Goal: Task Accomplishment & Management: Manage account settings

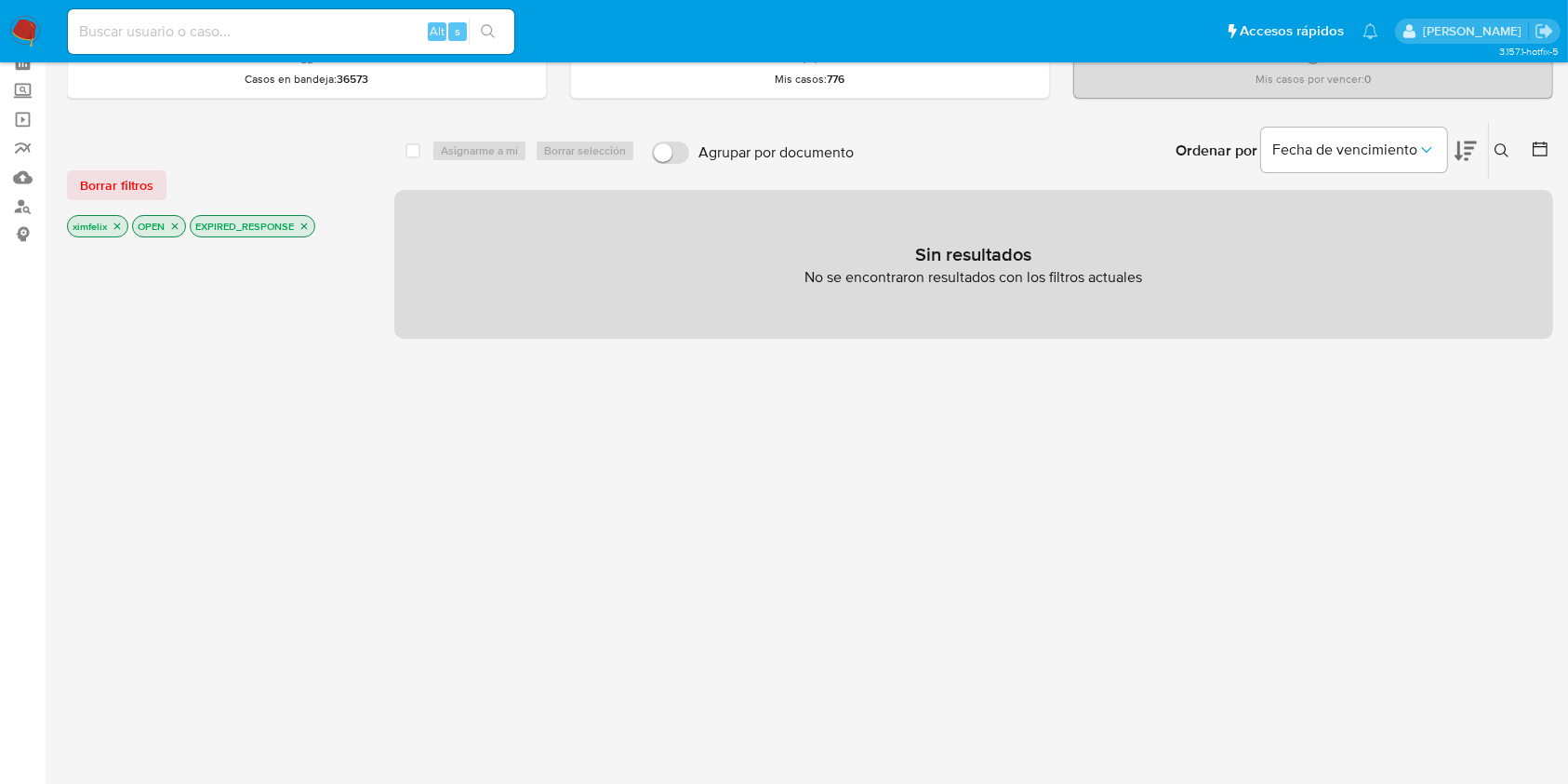
drag, startPoint x: 0, startPoint y: 0, endPoint x: 31, endPoint y: 32, distance: 44.6
click at [31, 32] on img at bounding box center [25, 31] width 31 height 31
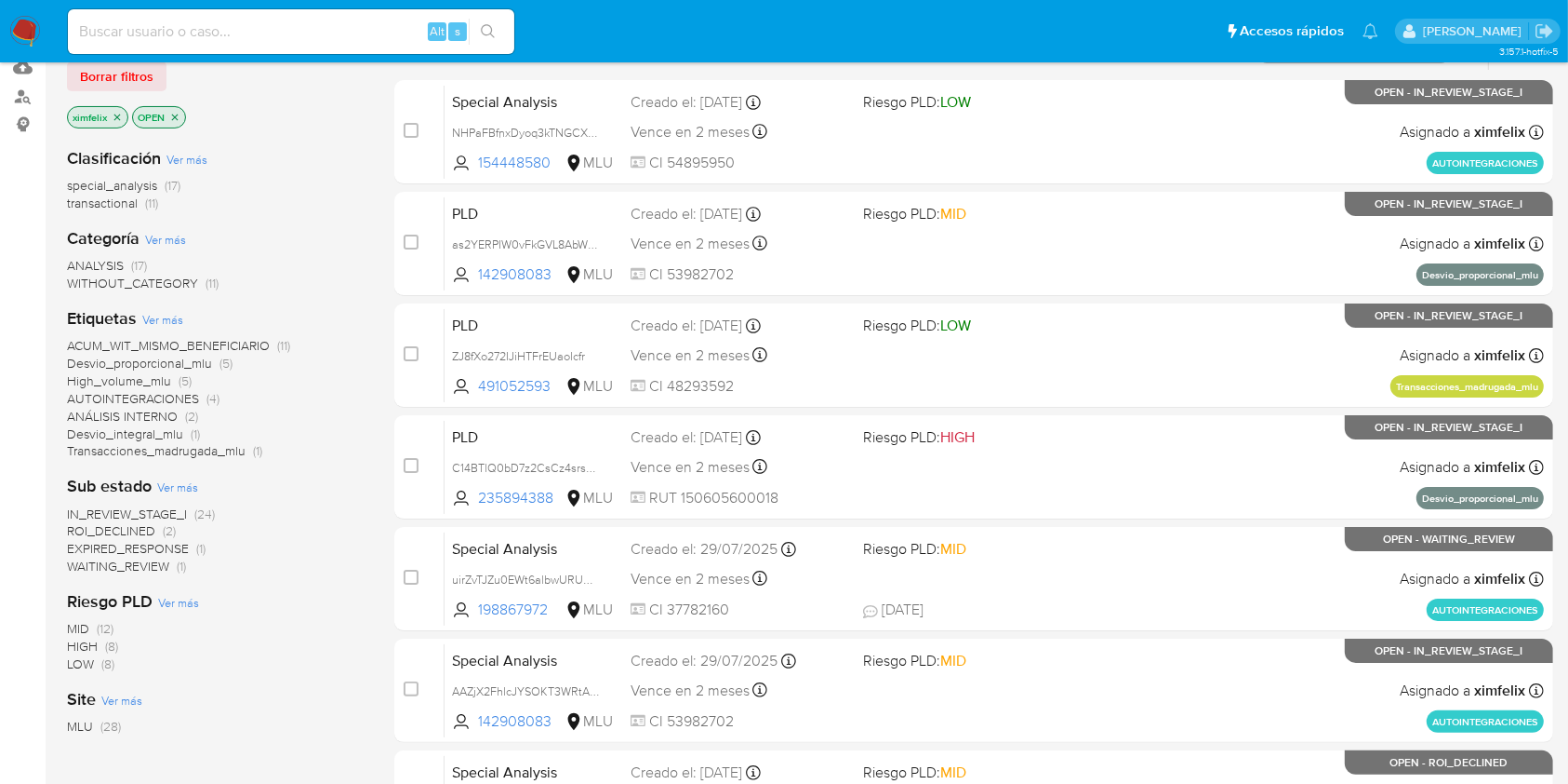
scroll to position [248, 0]
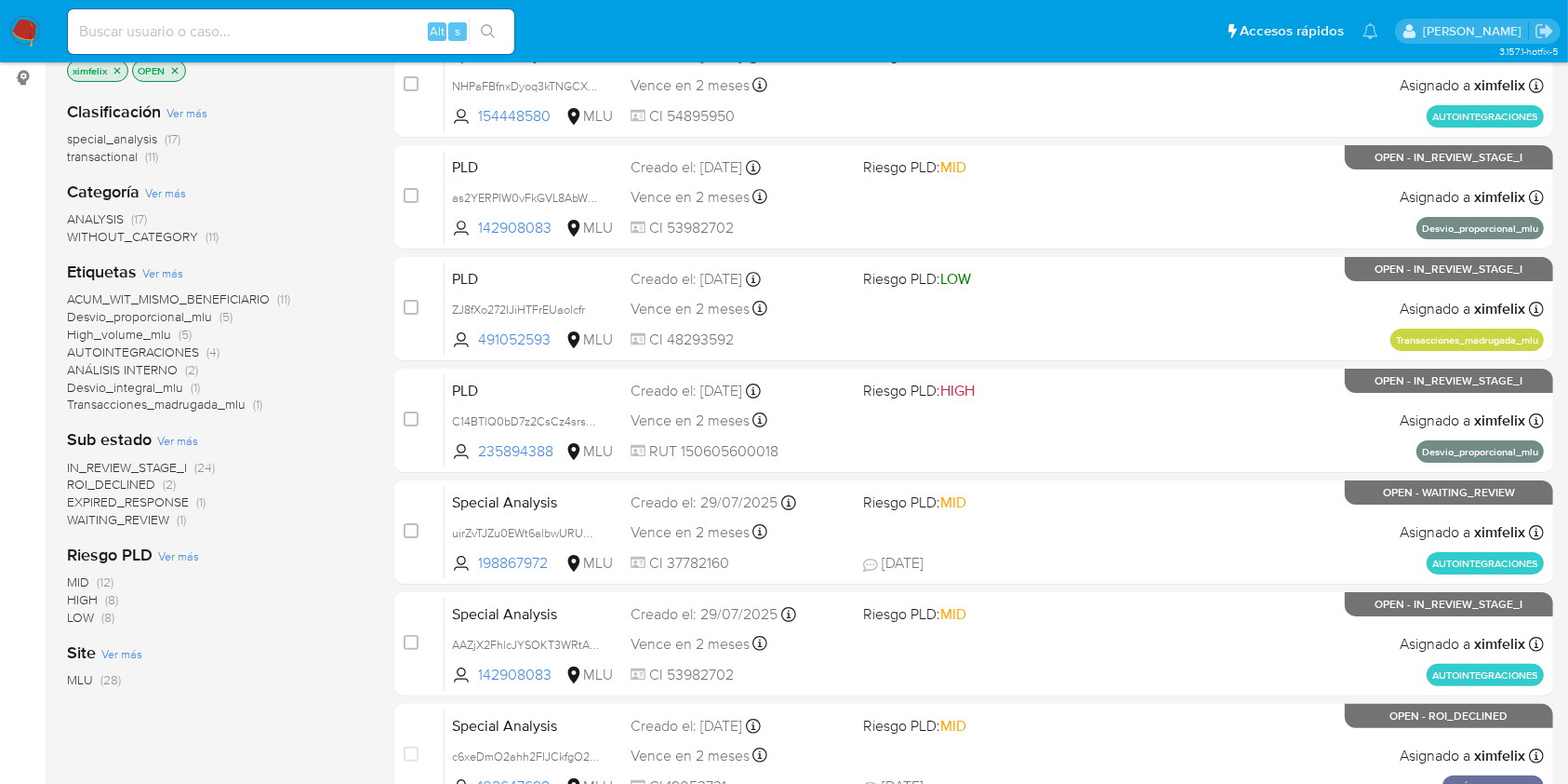
click at [149, 521] on span "WAITING_REVIEW" at bounding box center [118, 518] width 102 height 19
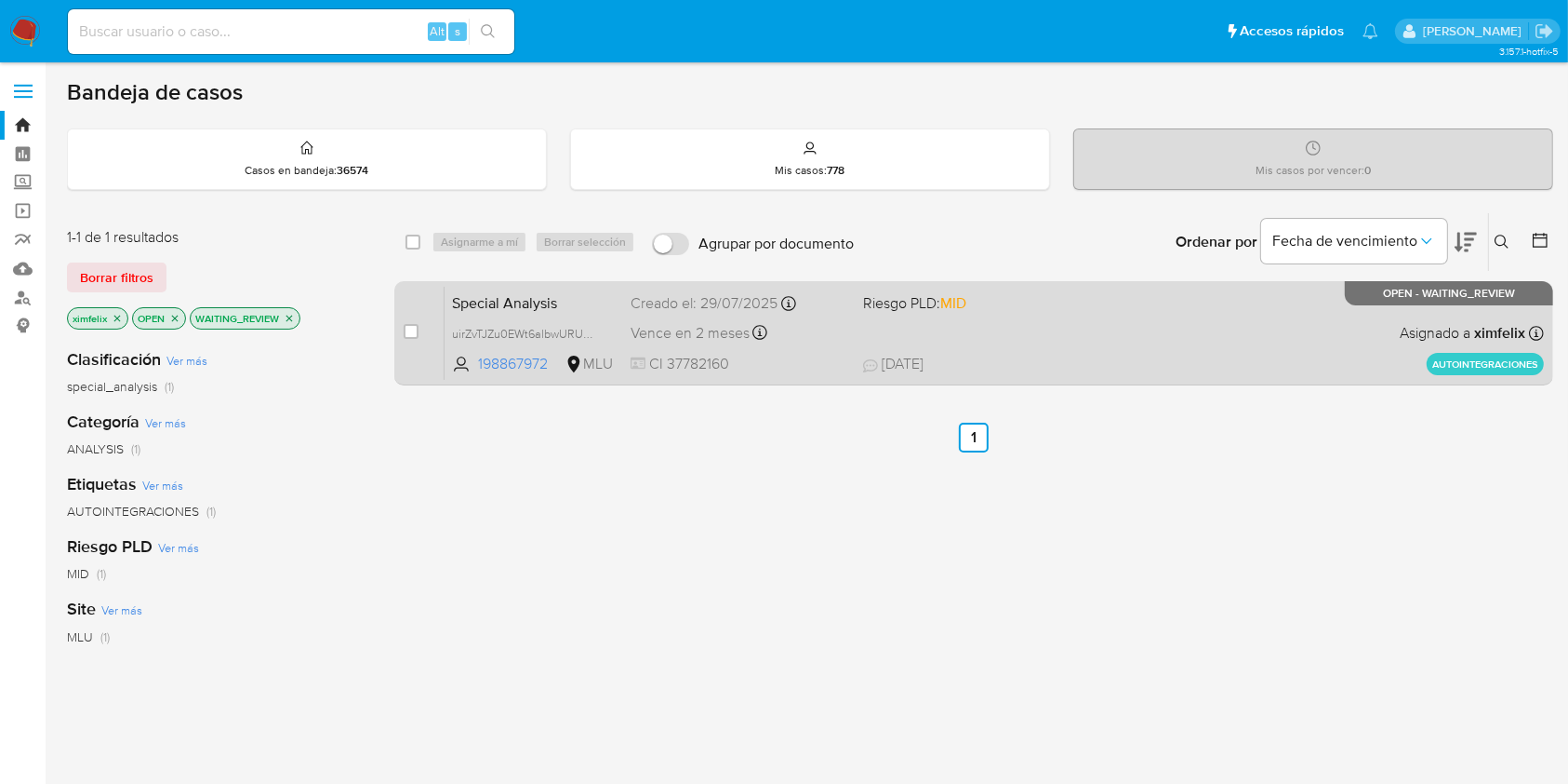
click at [1075, 373] on div "Special Analysis uirZvTJZu0EWt6albwURUWpG 198867972 MLU Riesgo PLD: MID Creado …" at bounding box center [994, 333] width 1100 height 94
click at [410, 333] on input "checkbox" at bounding box center [411, 331] width 15 height 15
checkbox input "true"
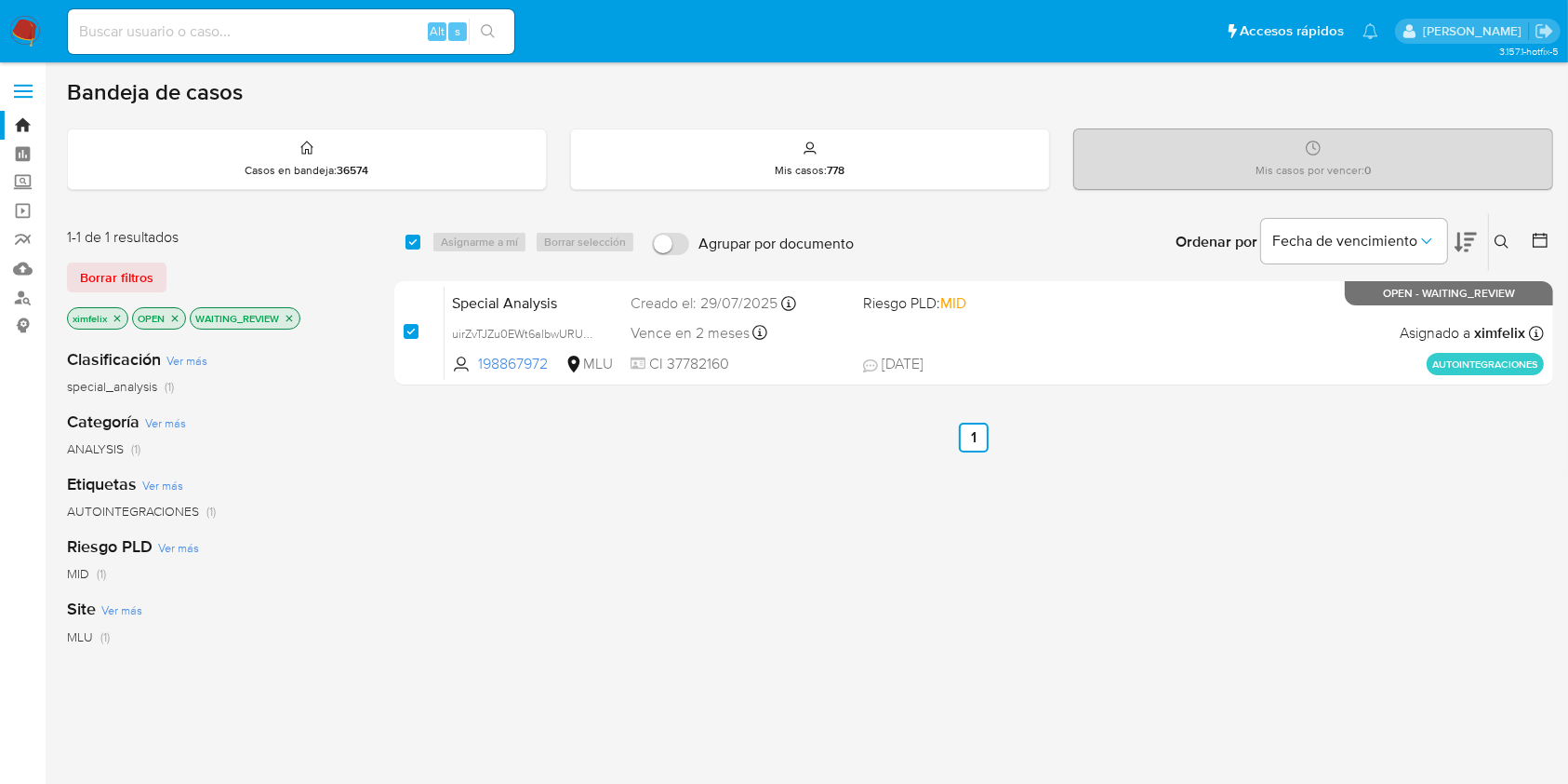
checkbox input "true"
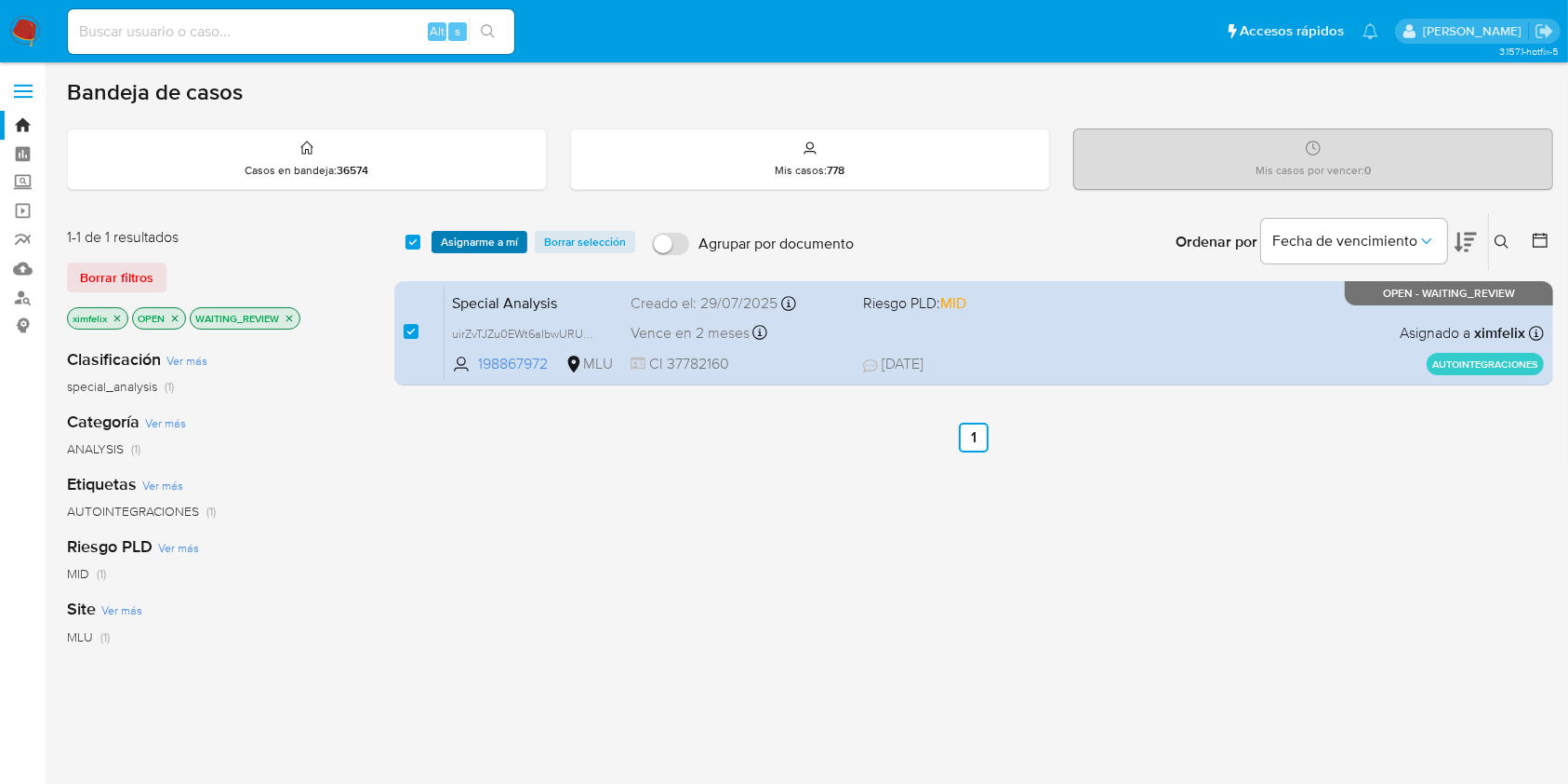
click at [503, 247] on span "Asignarme a mí" at bounding box center [479, 241] width 77 height 19
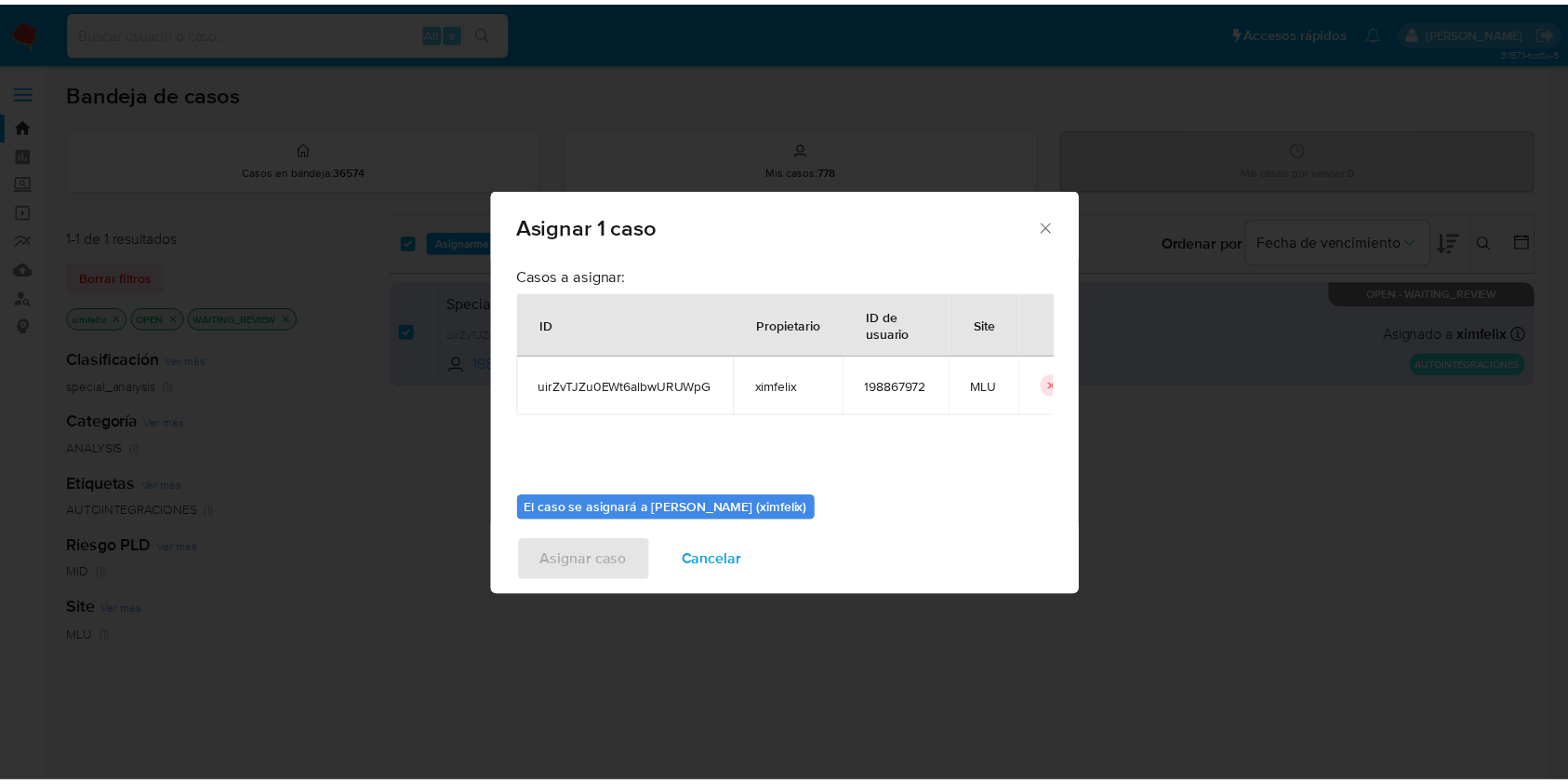
scroll to position [95, 0]
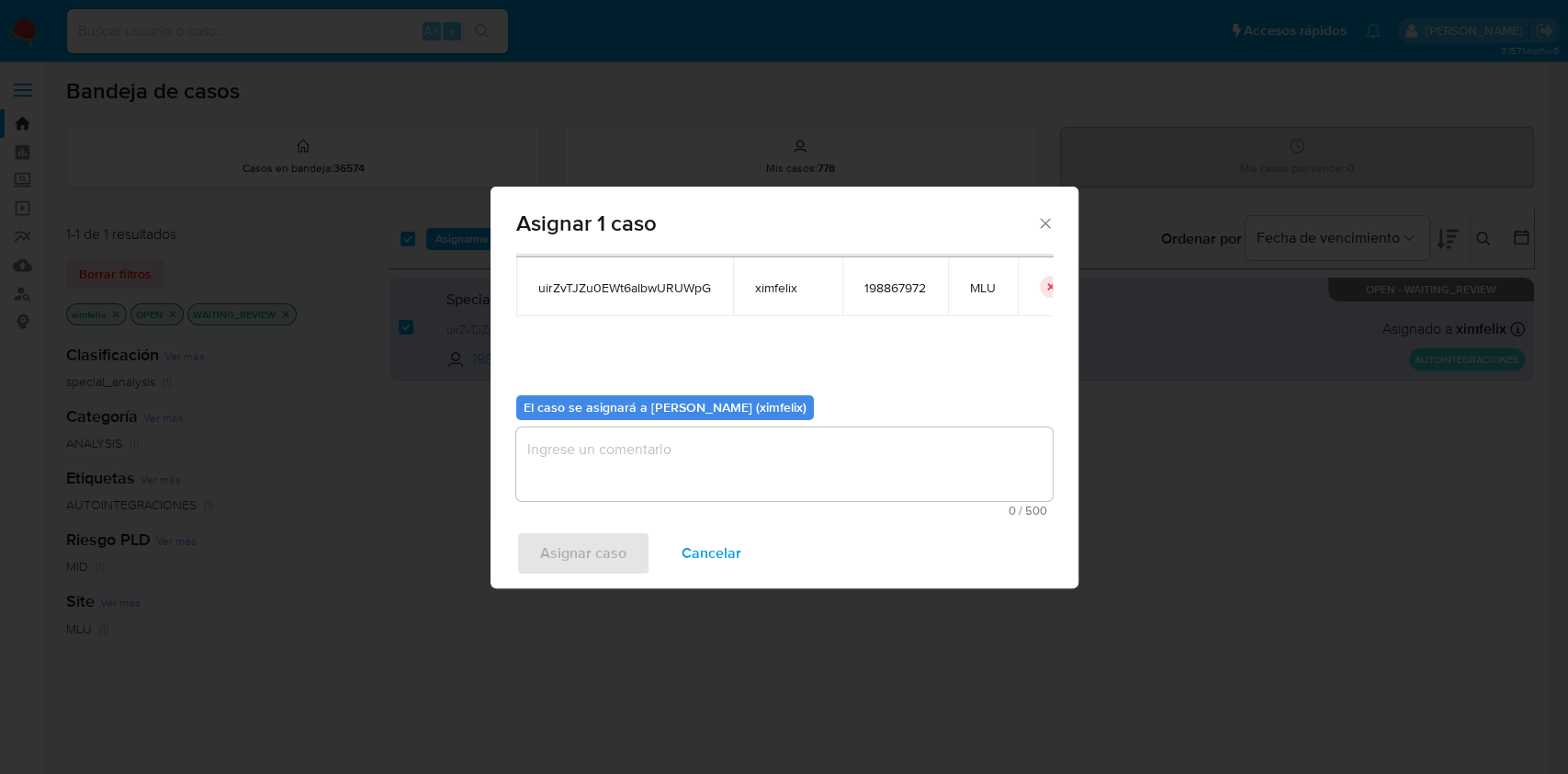
click at [770, 451] on textarea "assign-modal" at bounding box center [784, 464] width 537 height 73
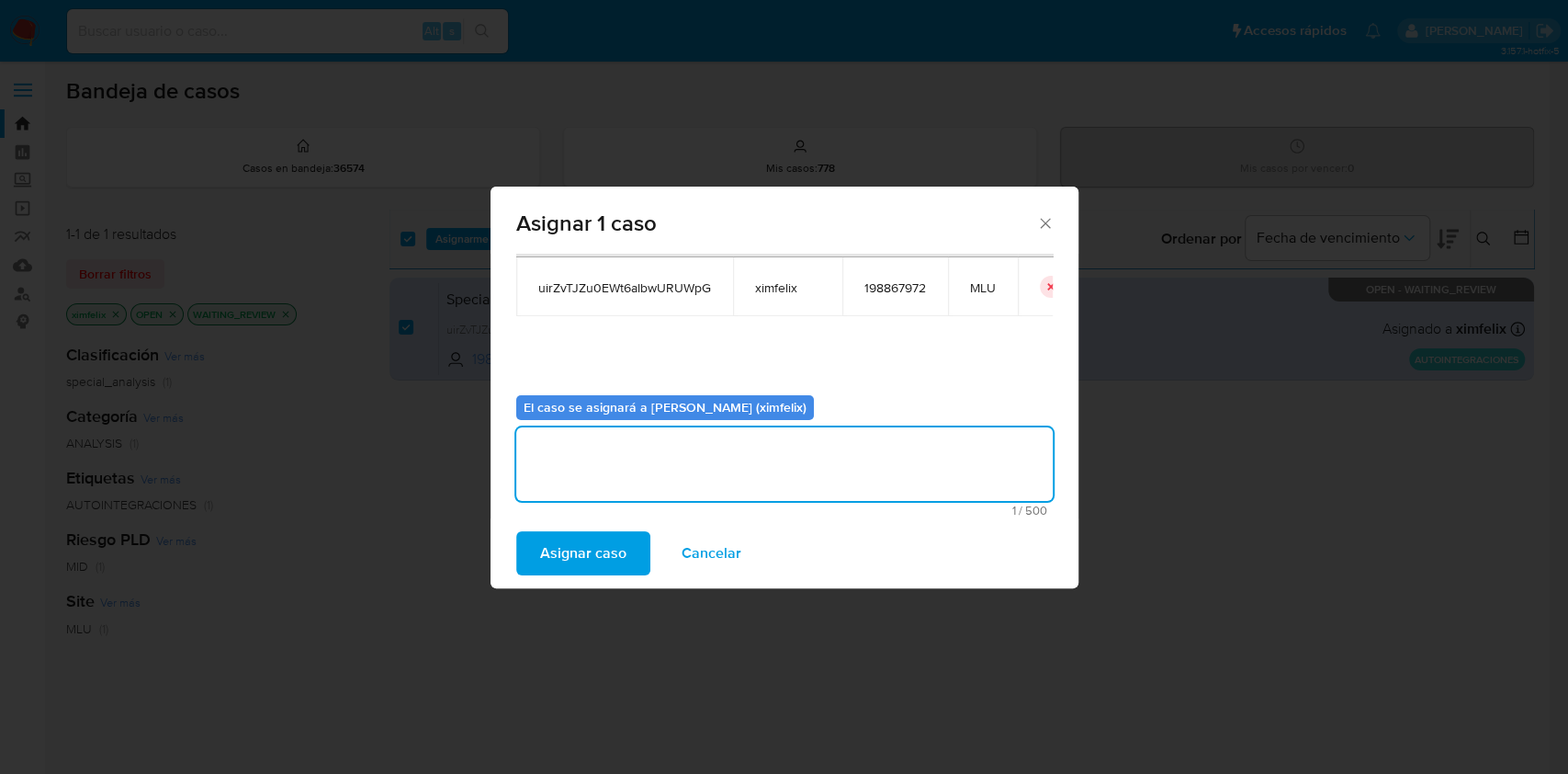
click at [547, 551] on span "Asignar caso" at bounding box center [584, 553] width 87 height 40
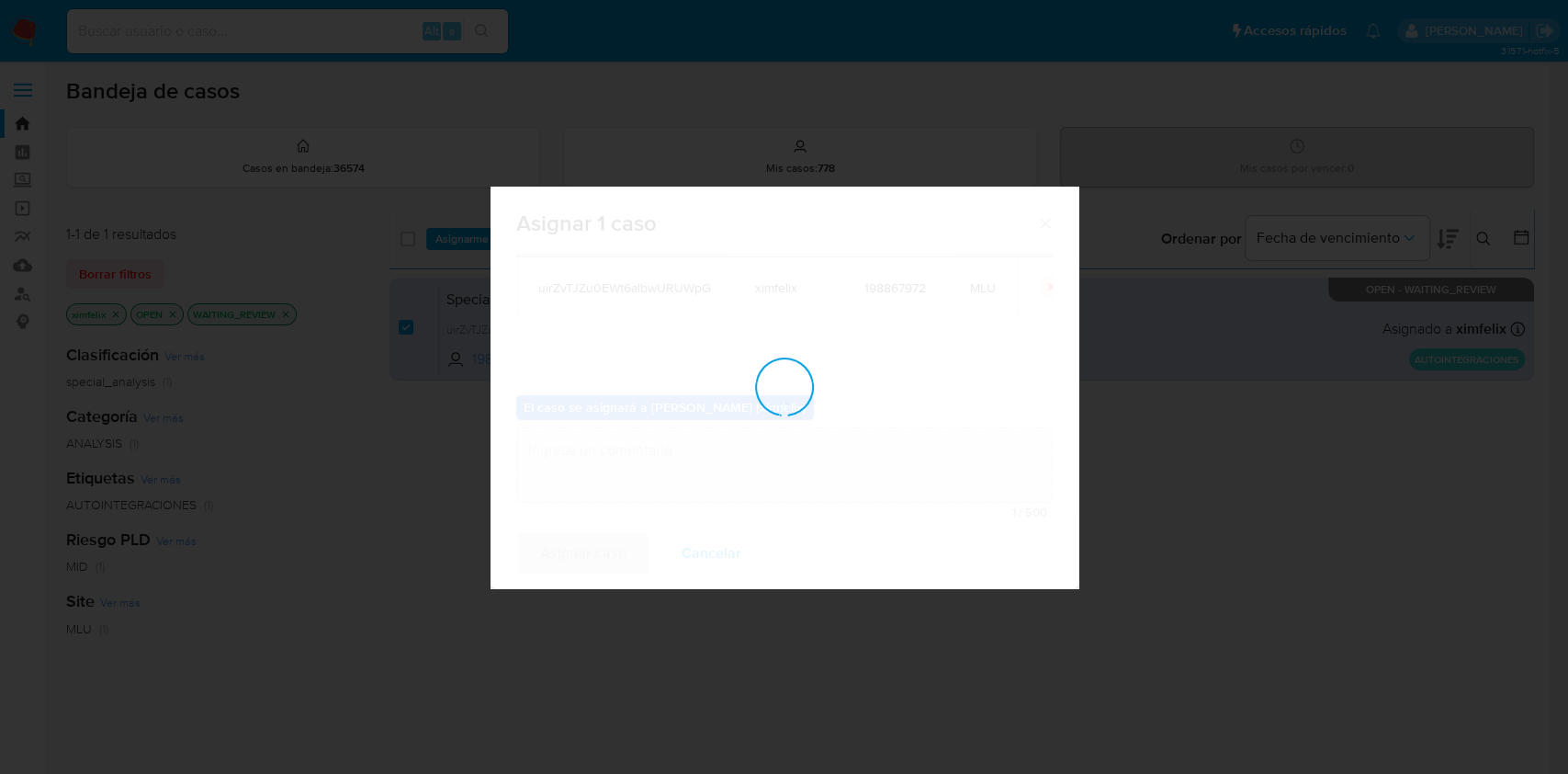
checkbox input "false"
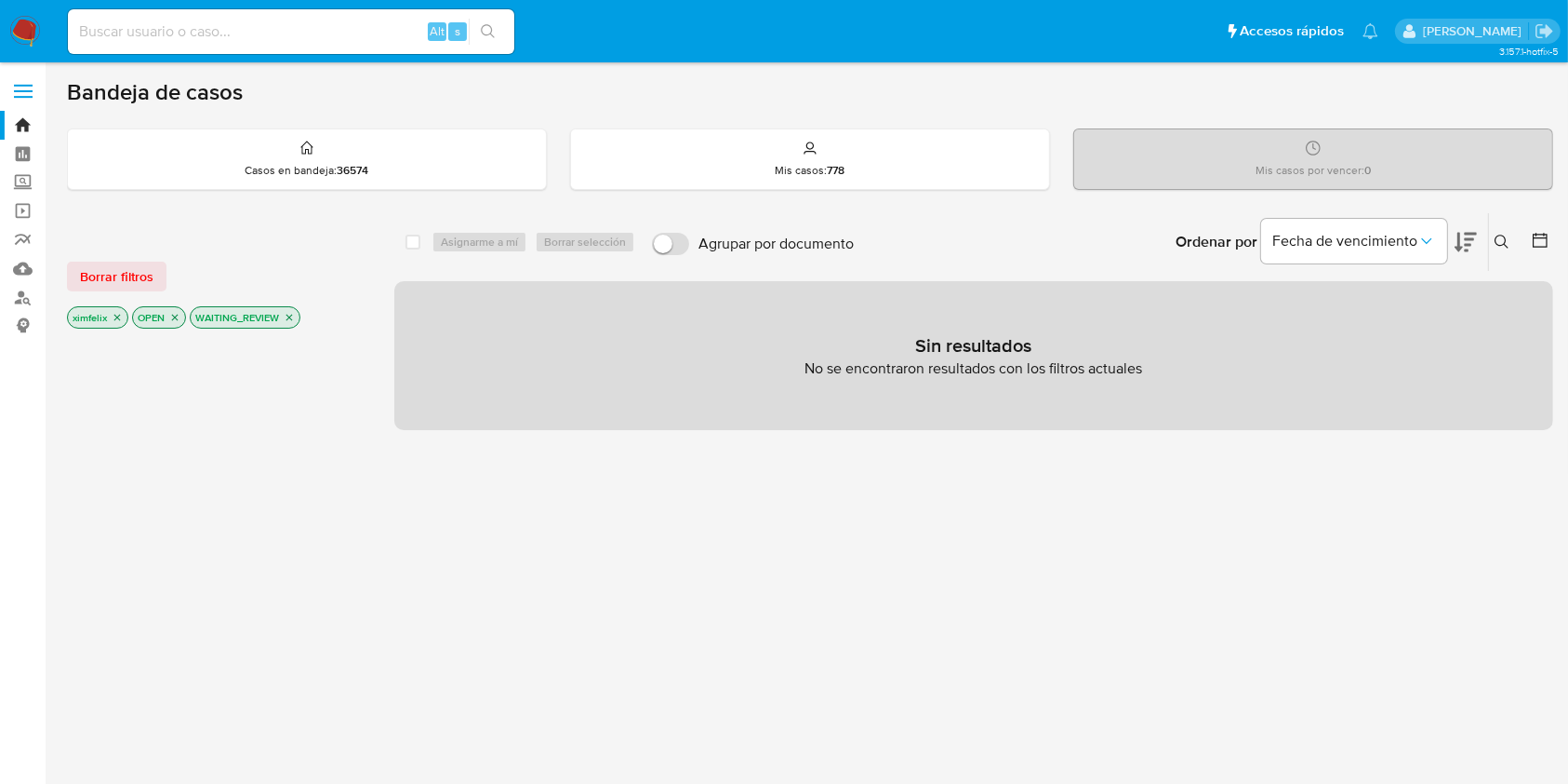
click at [12, 40] on img at bounding box center [25, 31] width 31 height 31
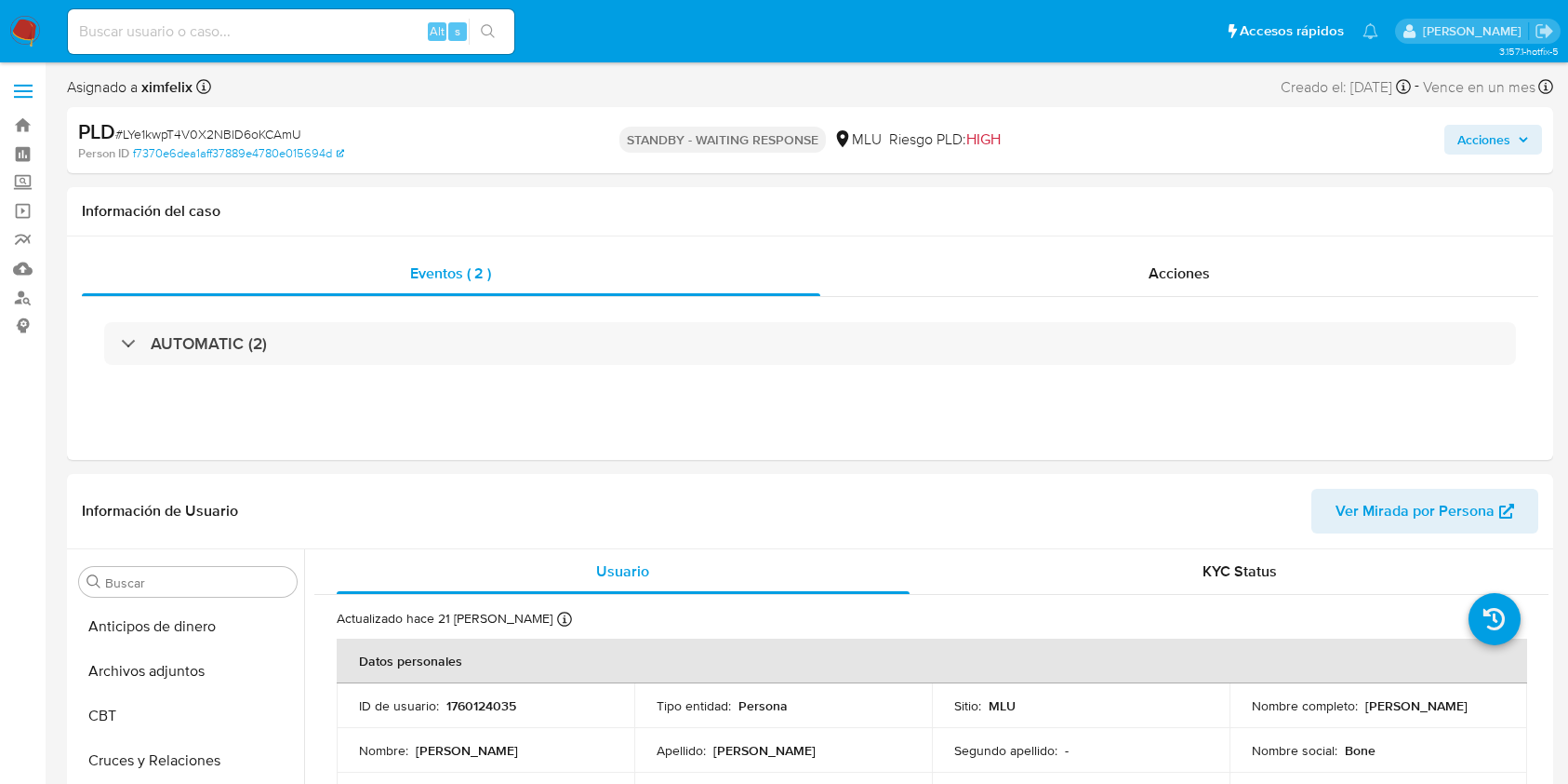
select select "10"
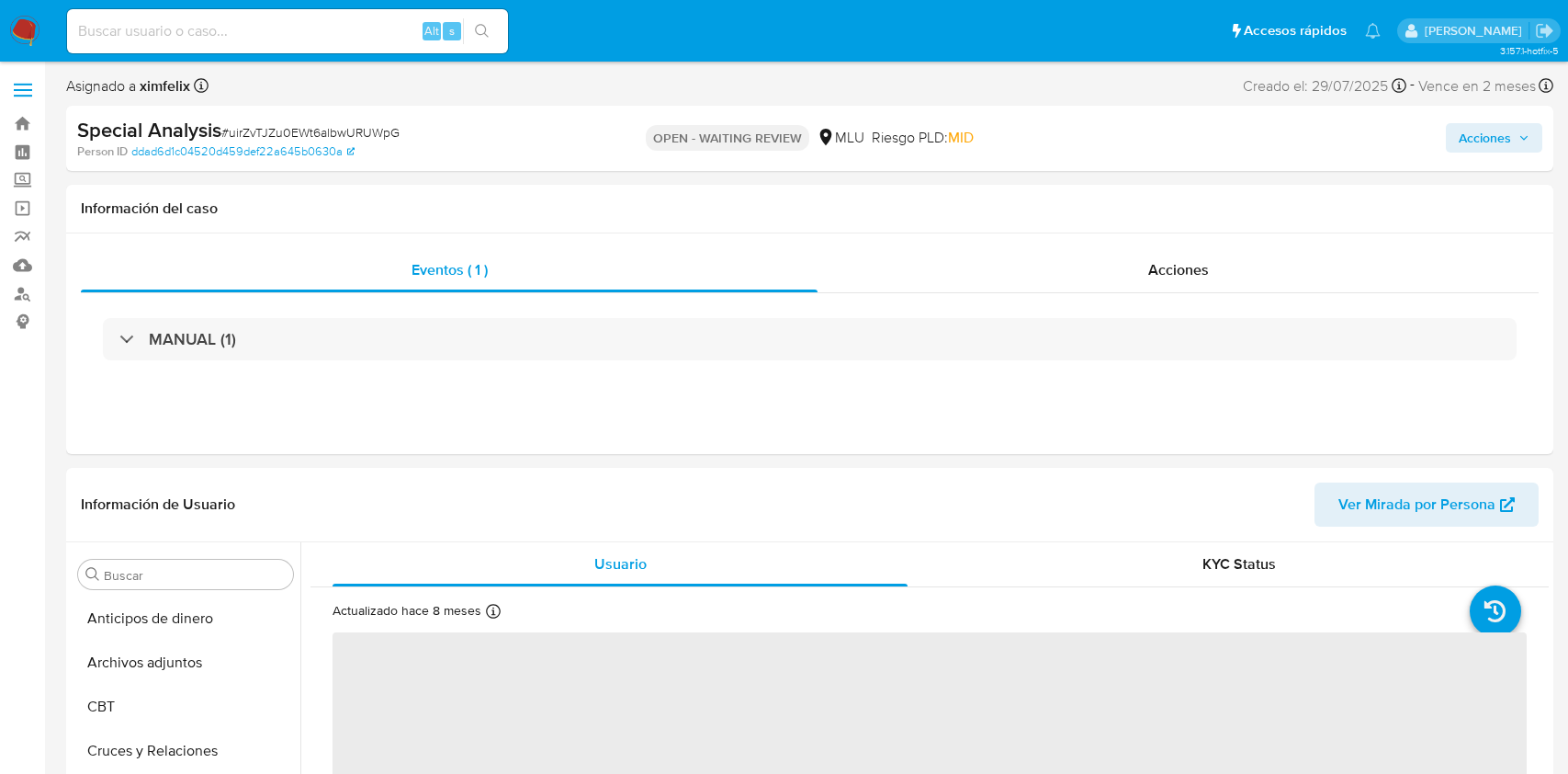
select select "10"
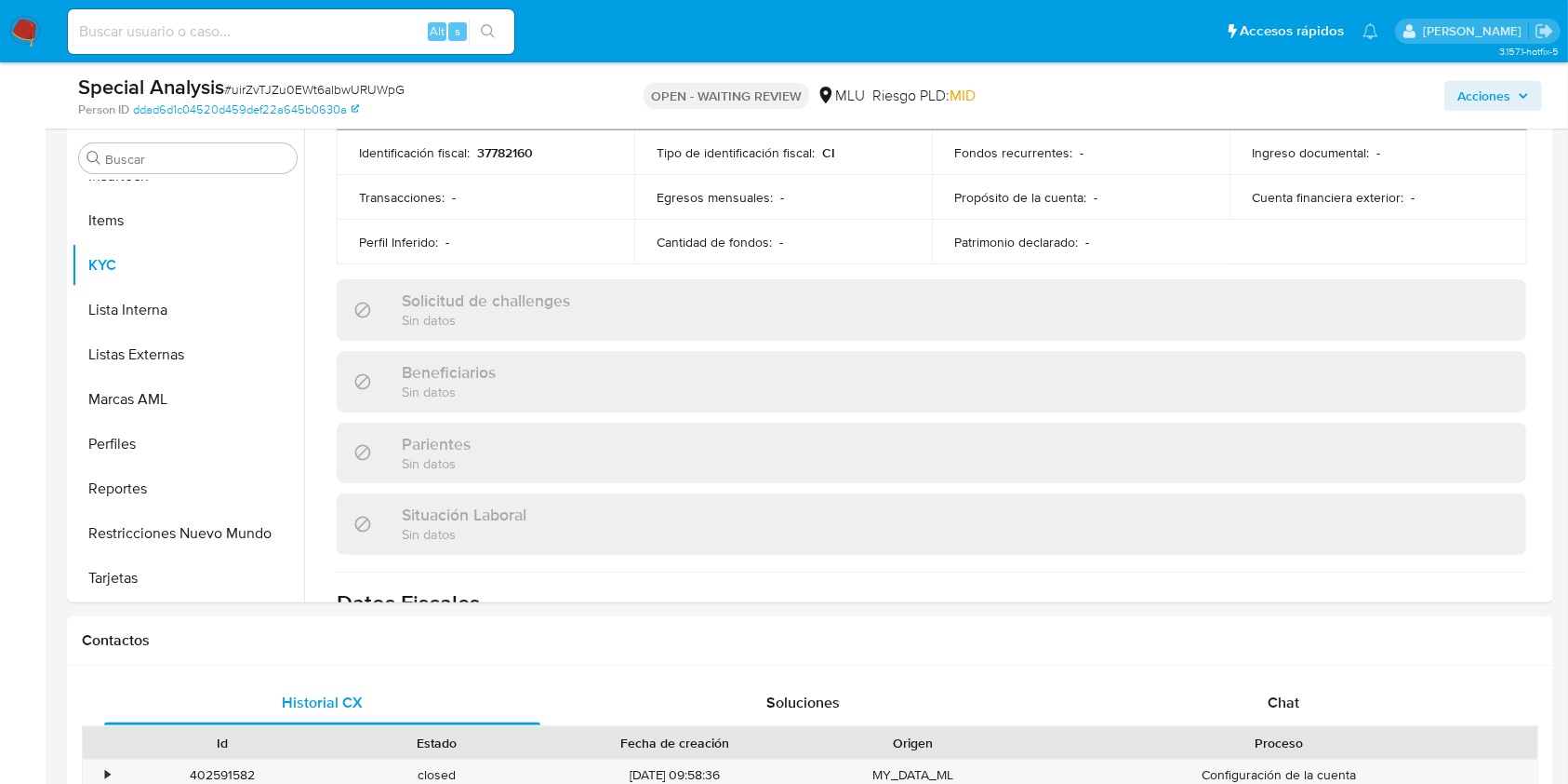
scroll to position [372, 0]
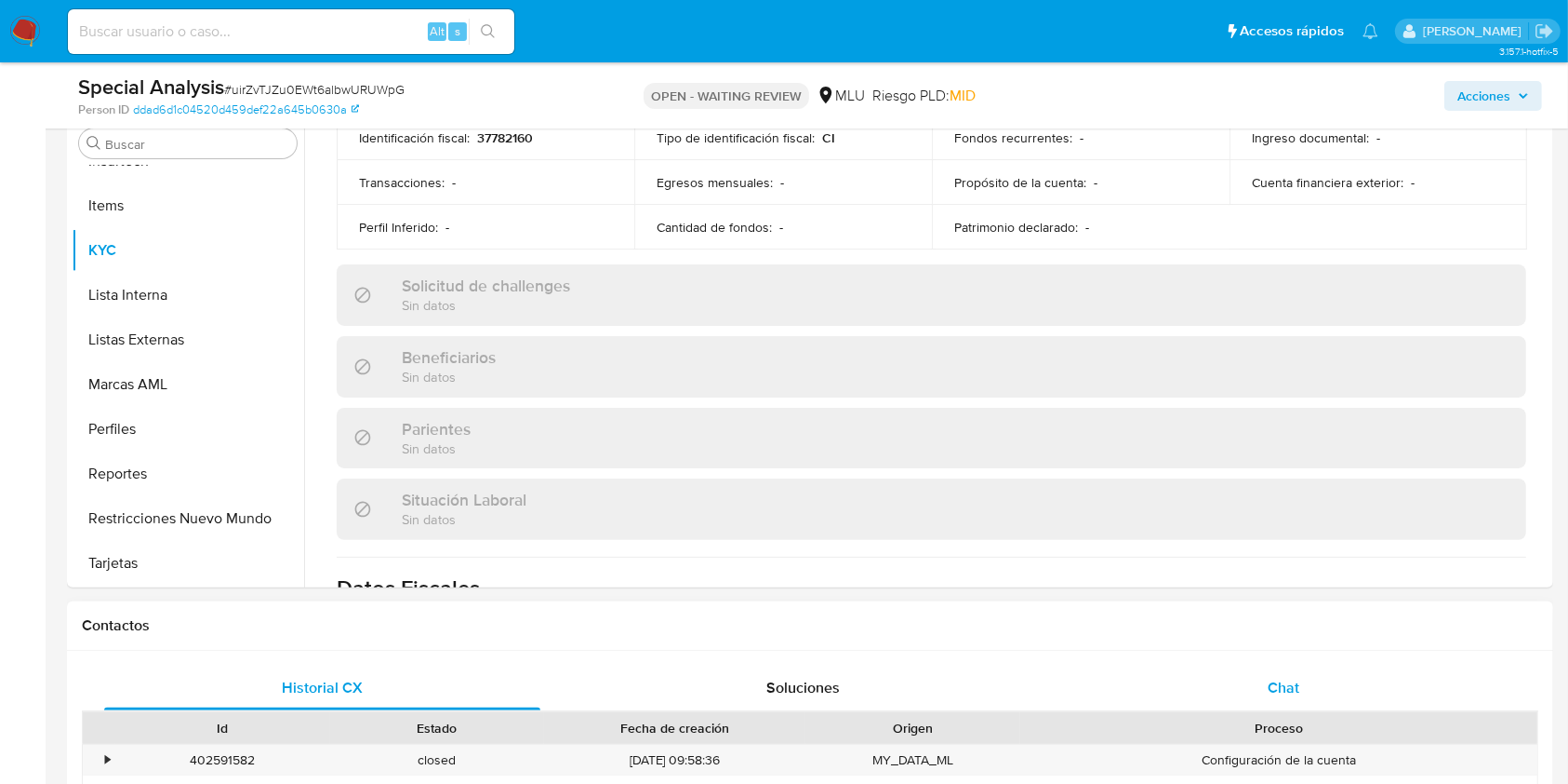
click at [1302, 675] on div "Chat" at bounding box center [1283, 688] width 436 height 45
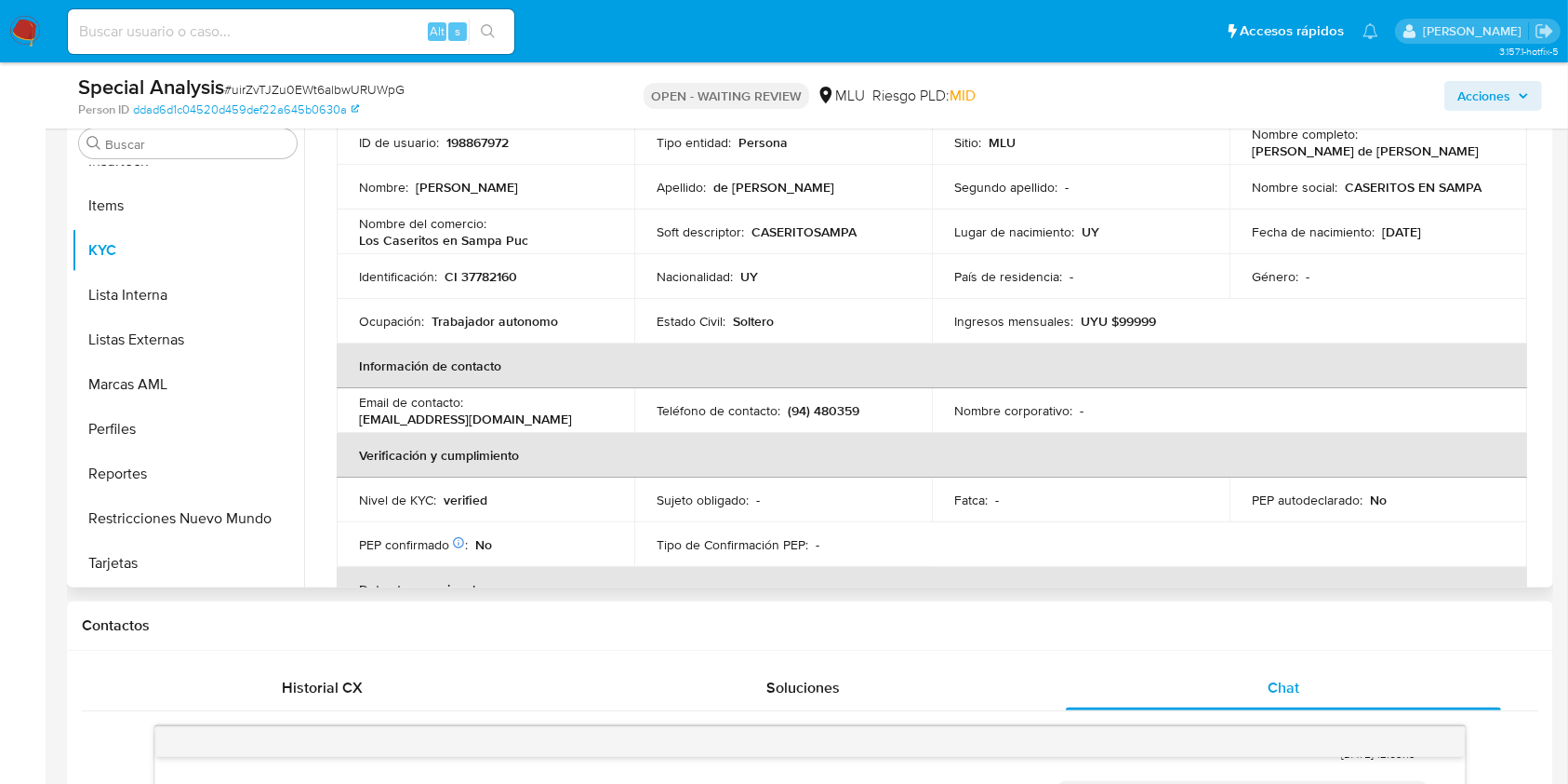
scroll to position [0, 0]
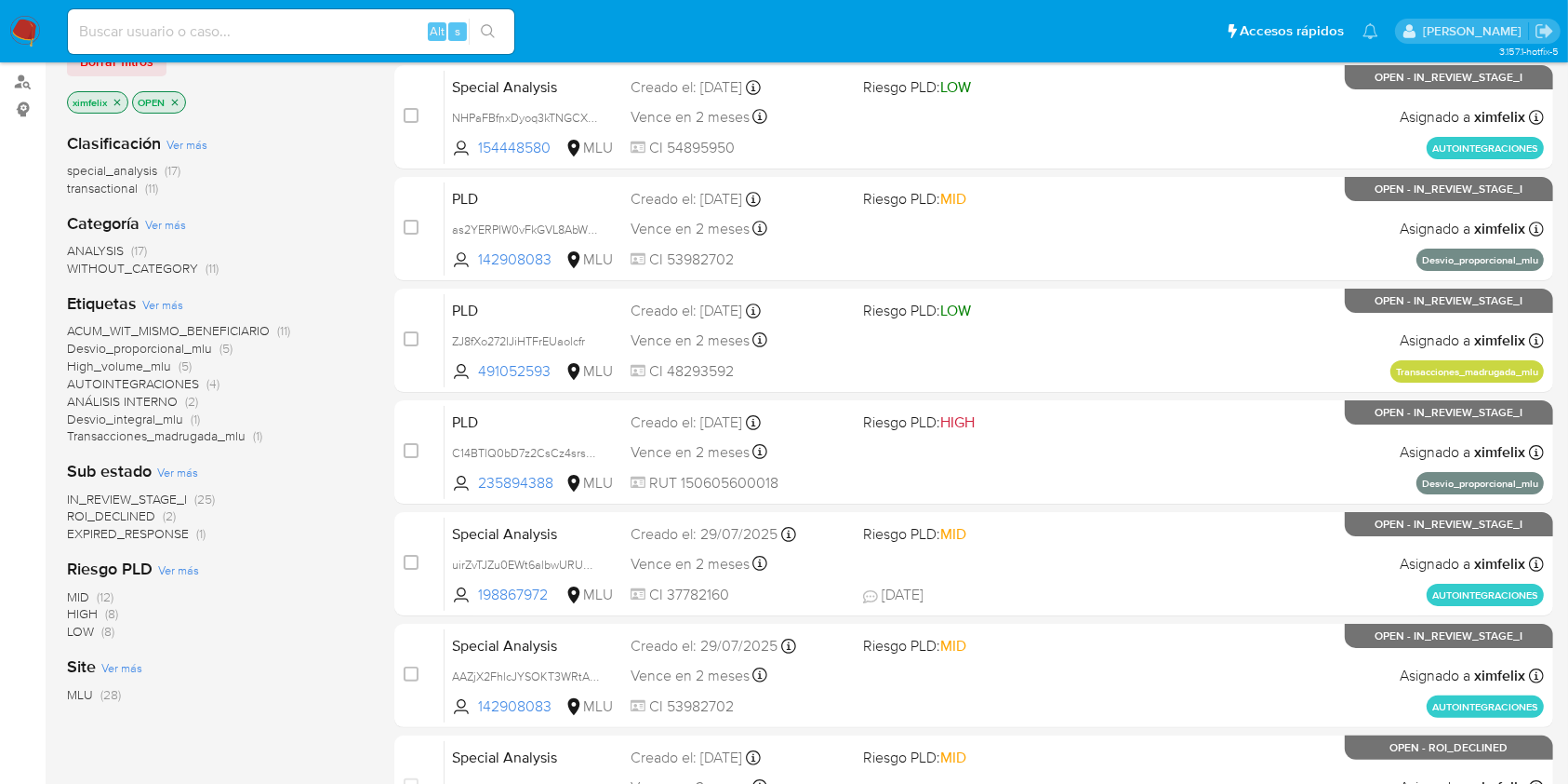
scroll to position [248, 0]
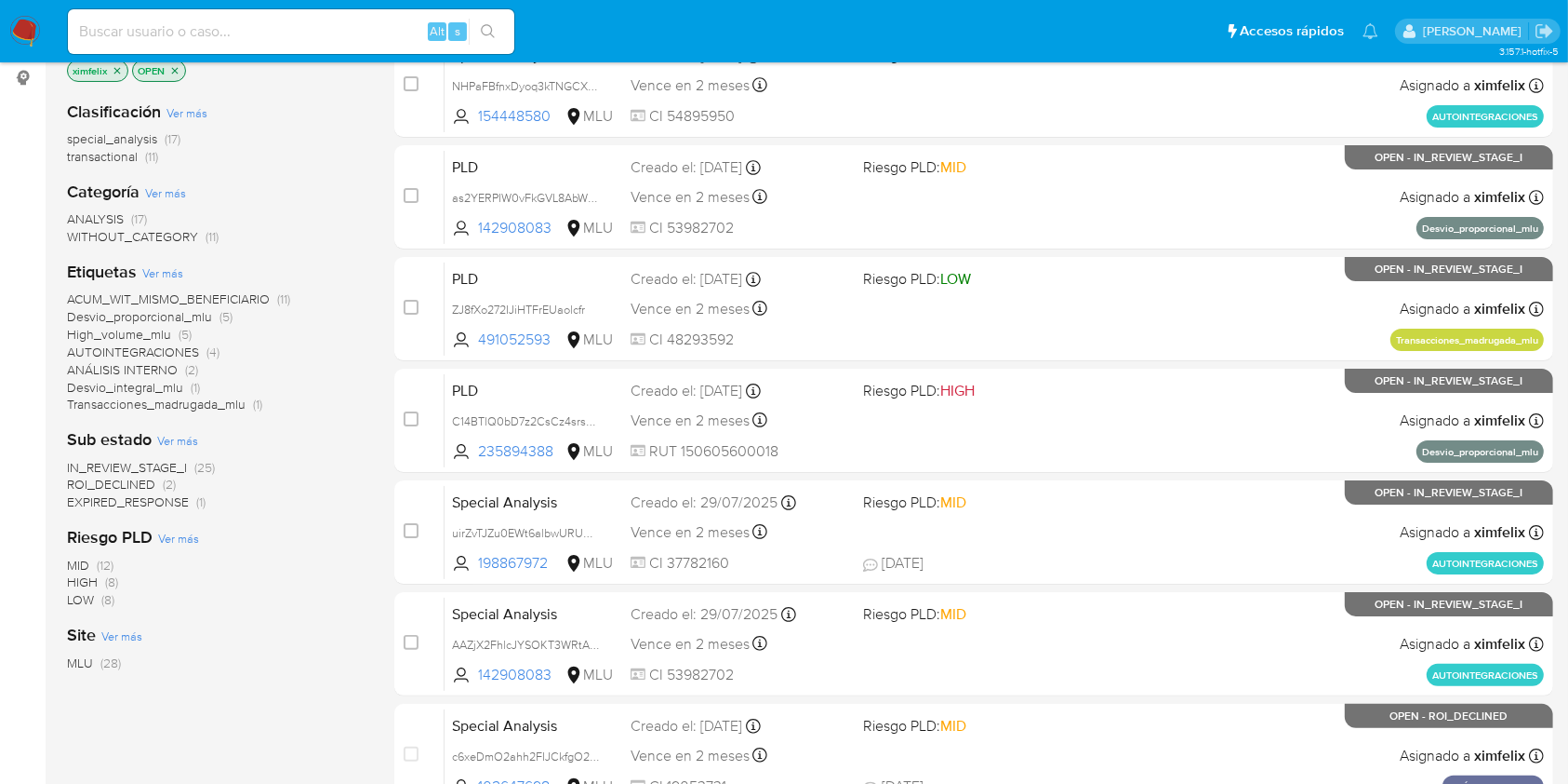
click at [130, 475] on span "ROI_DECLINED" at bounding box center [111, 483] width 89 height 19
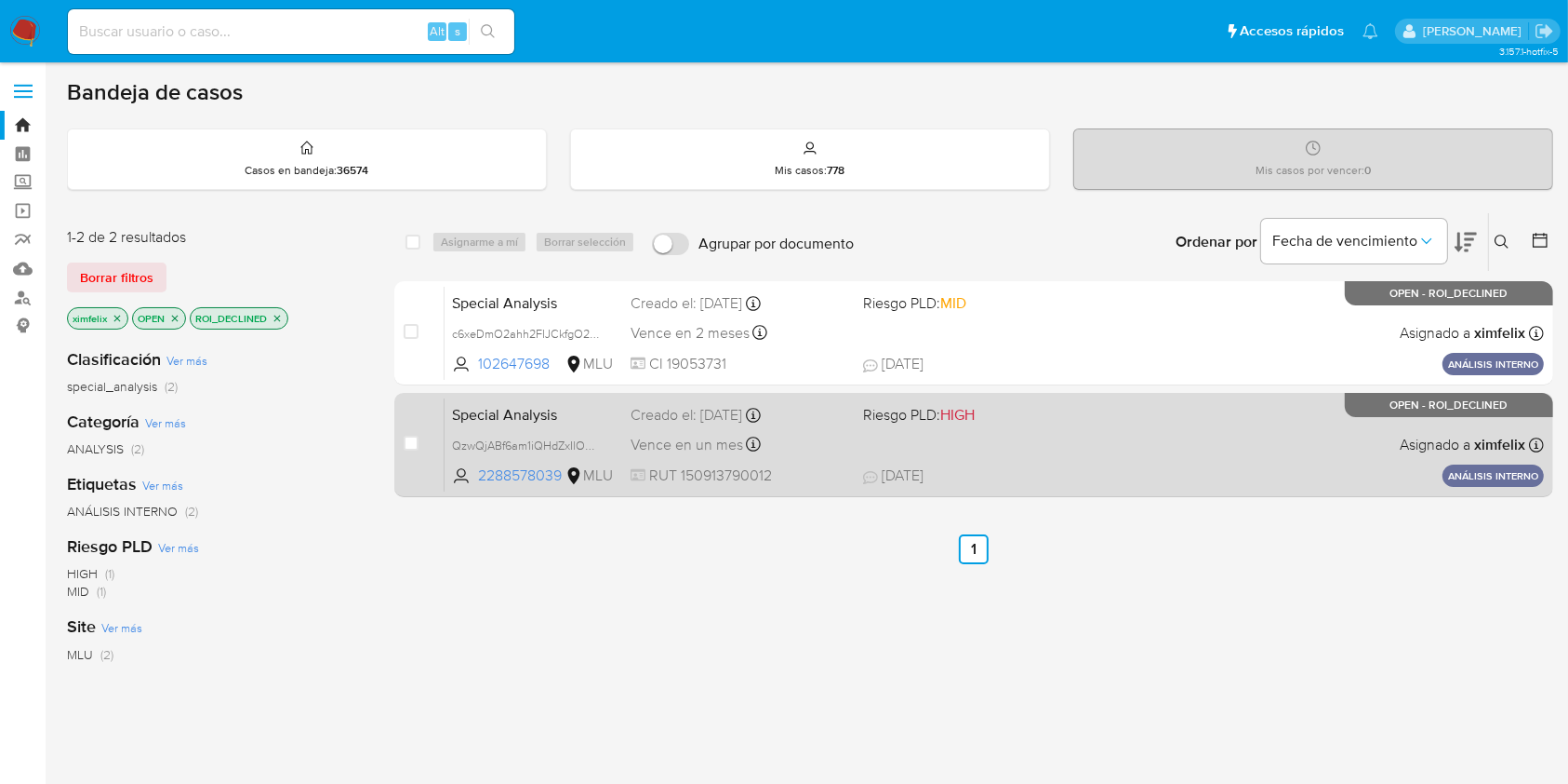
click at [1126, 466] on span "29/07/2025 29/07/2025 15:37" at bounding box center [1088, 475] width 449 height 21
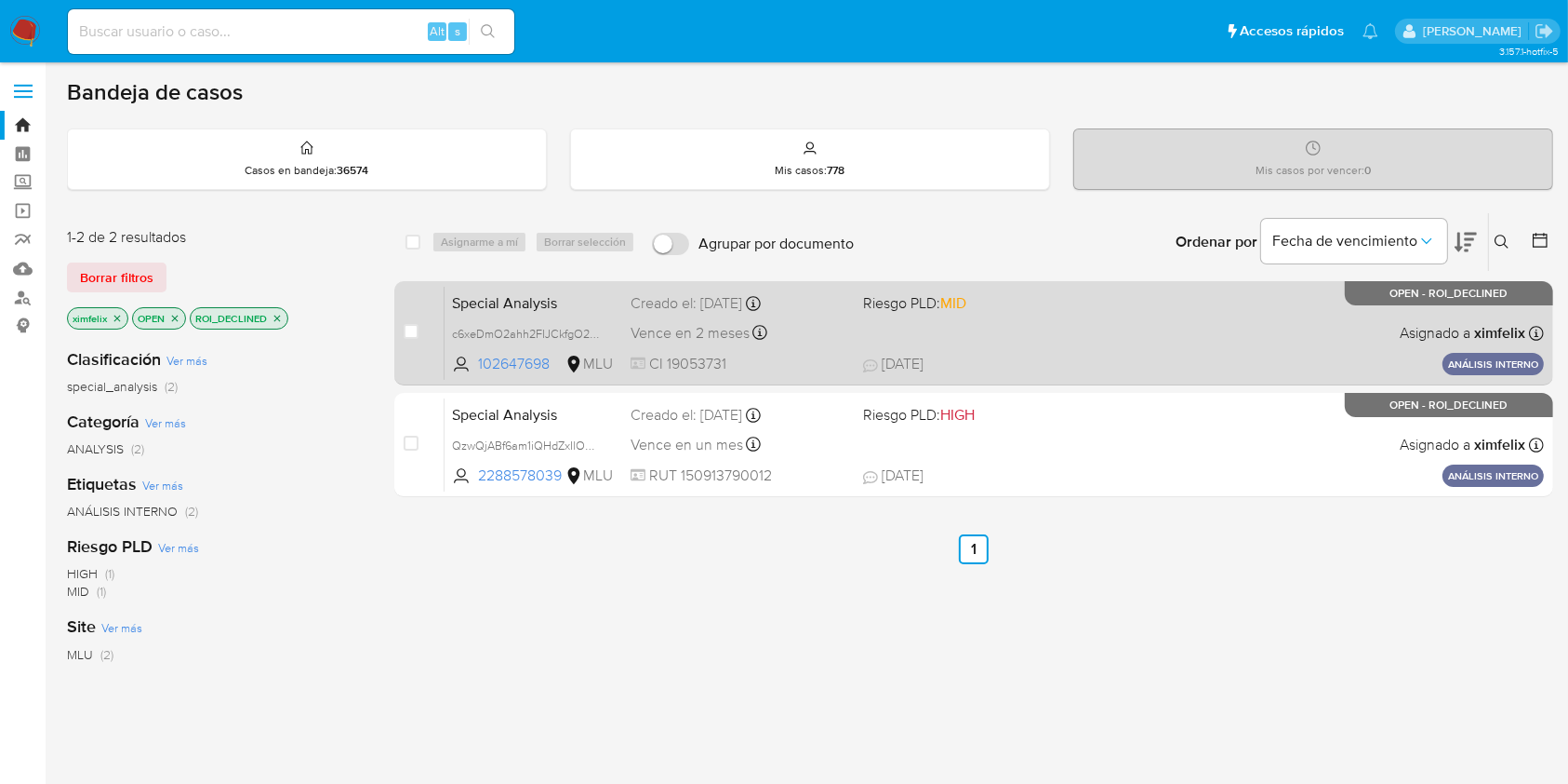
click at [1009, 314] on div "Special Analysis c6xeDmO2ahh2FIJCkfgO27Gl 102647698 MLU Riesgo PLD: MID Creado …" at bounding box center [994, 333] width 1100 height 94
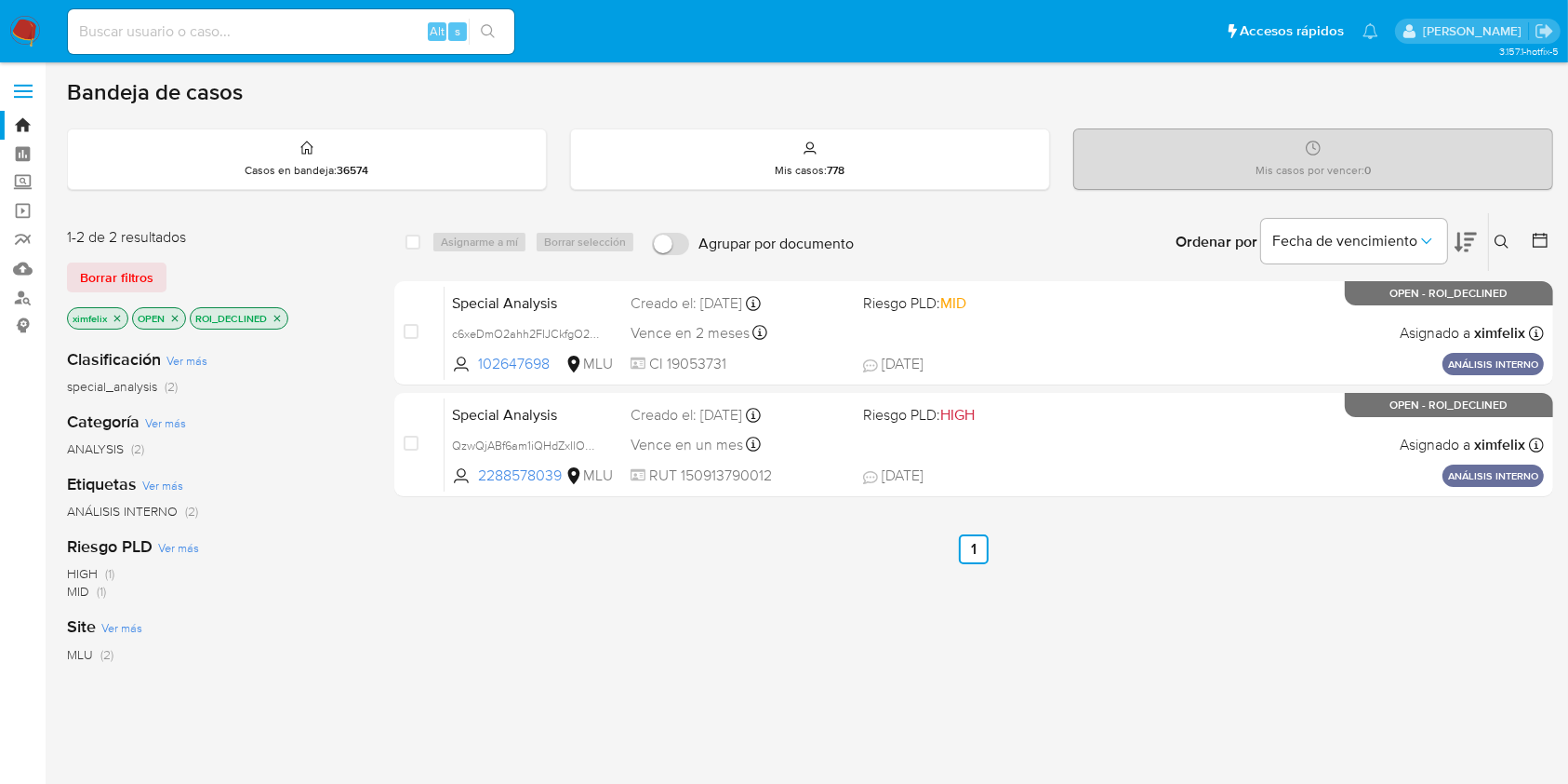
click at [28, 45] on img at bounding box center [25, 31] width 31 height 31
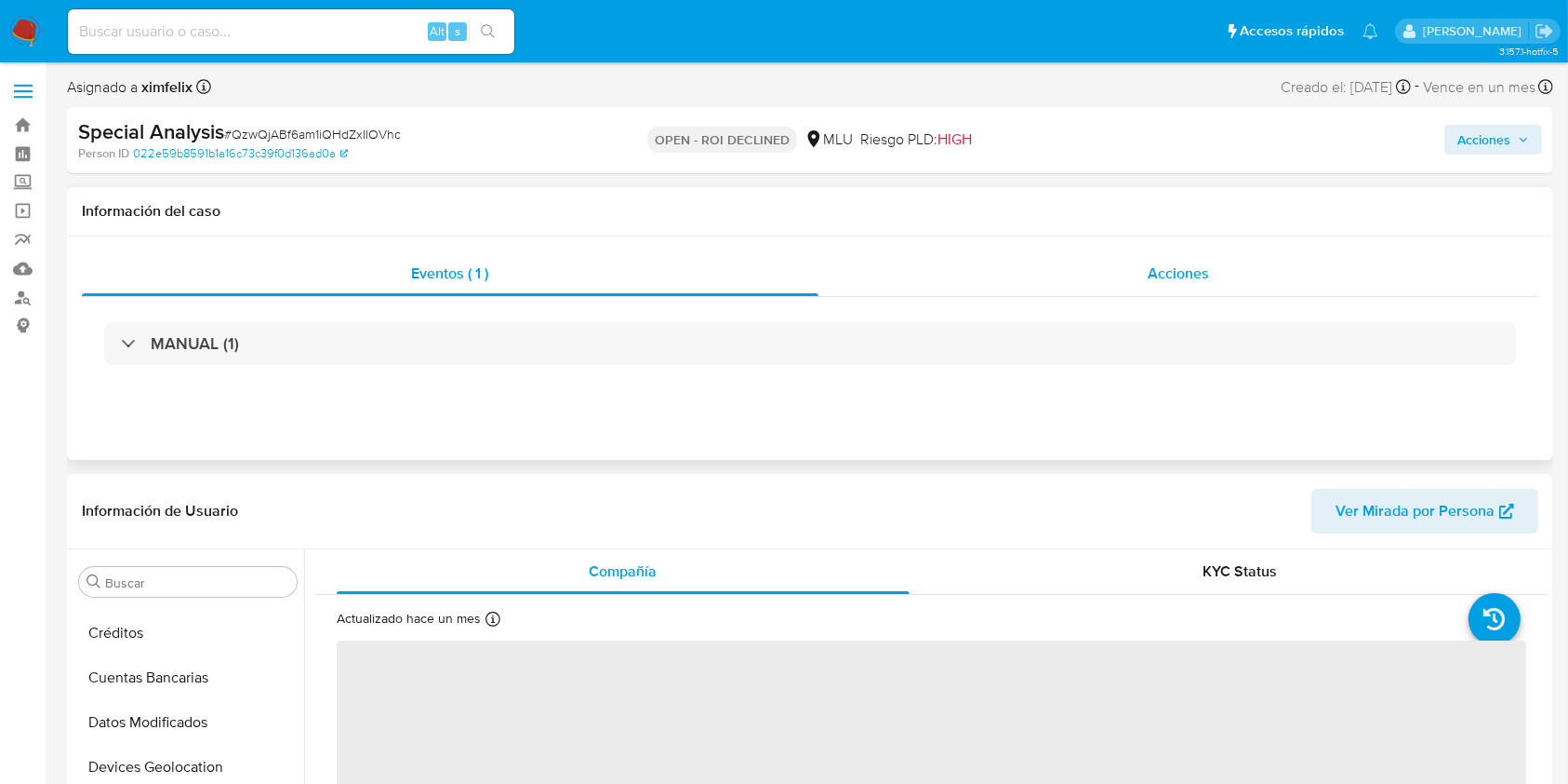
scroll to position [831, 0]
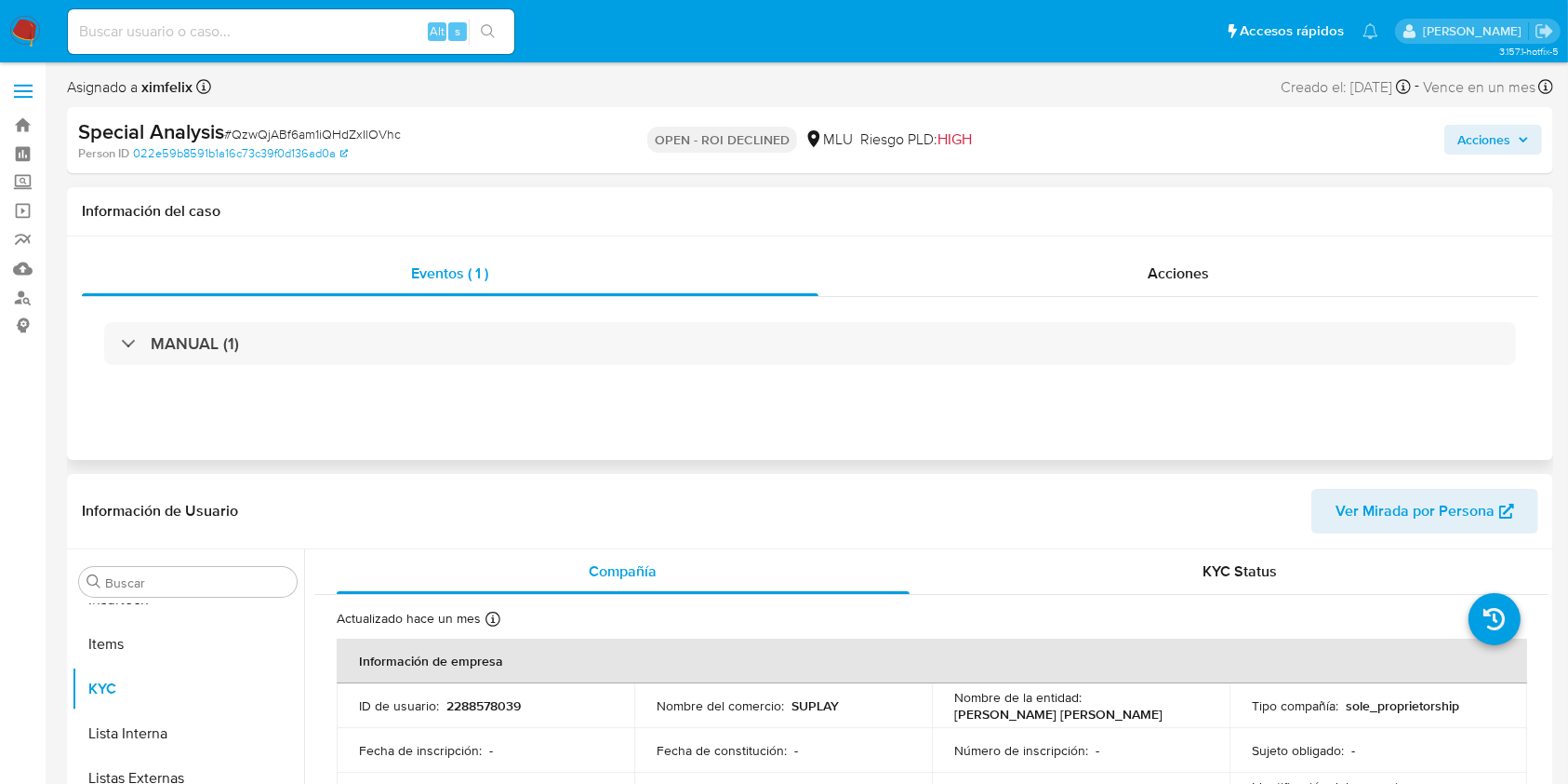
click at [1022, 319] on div "MANUAL (1)" at bounding box center [810, 343] width 1457 height 93
select select "10"
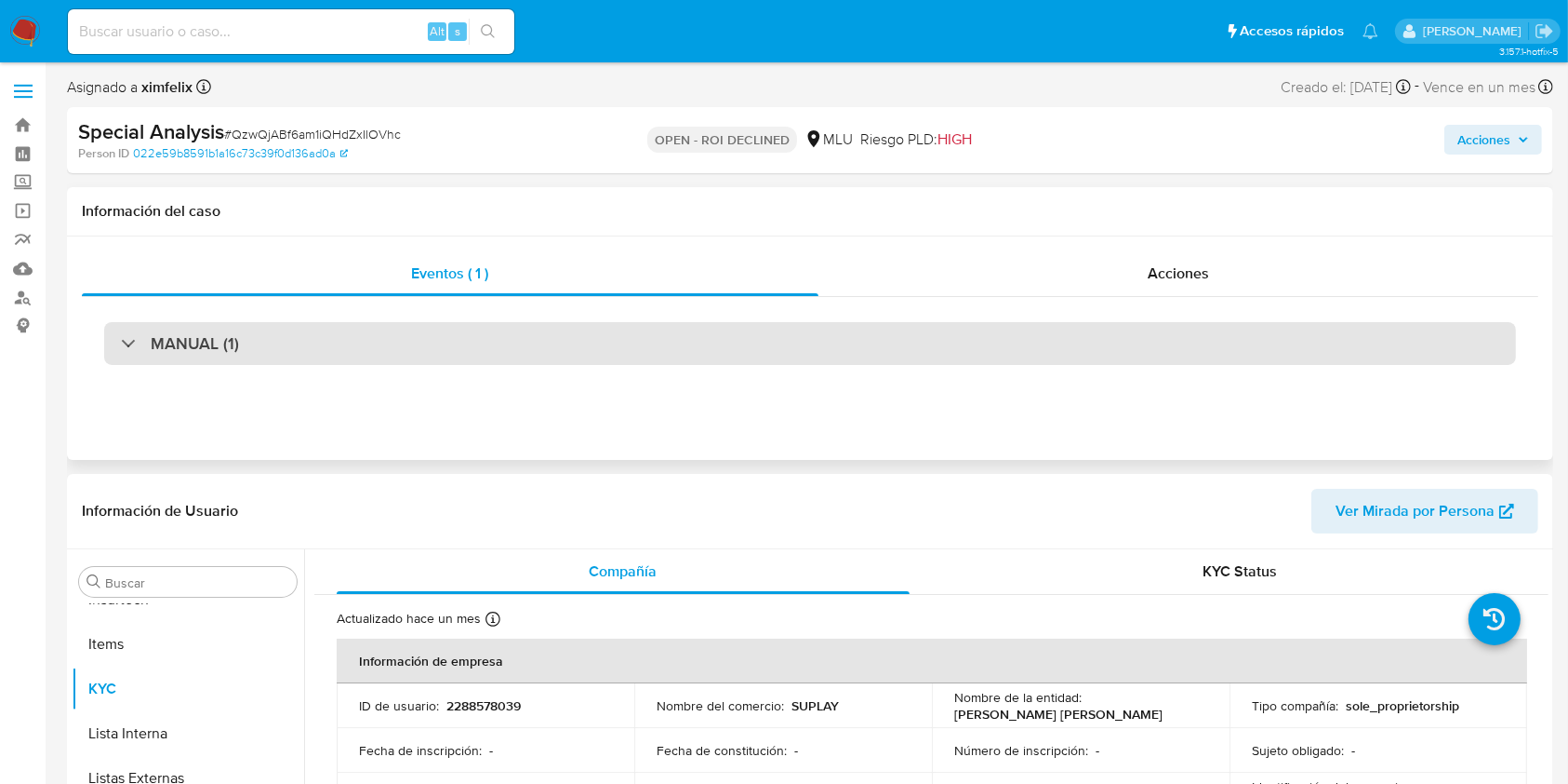
click at [1030, 347] on div "MANUAL (1)" at bounding box center [810, 344] width 1412 height 43
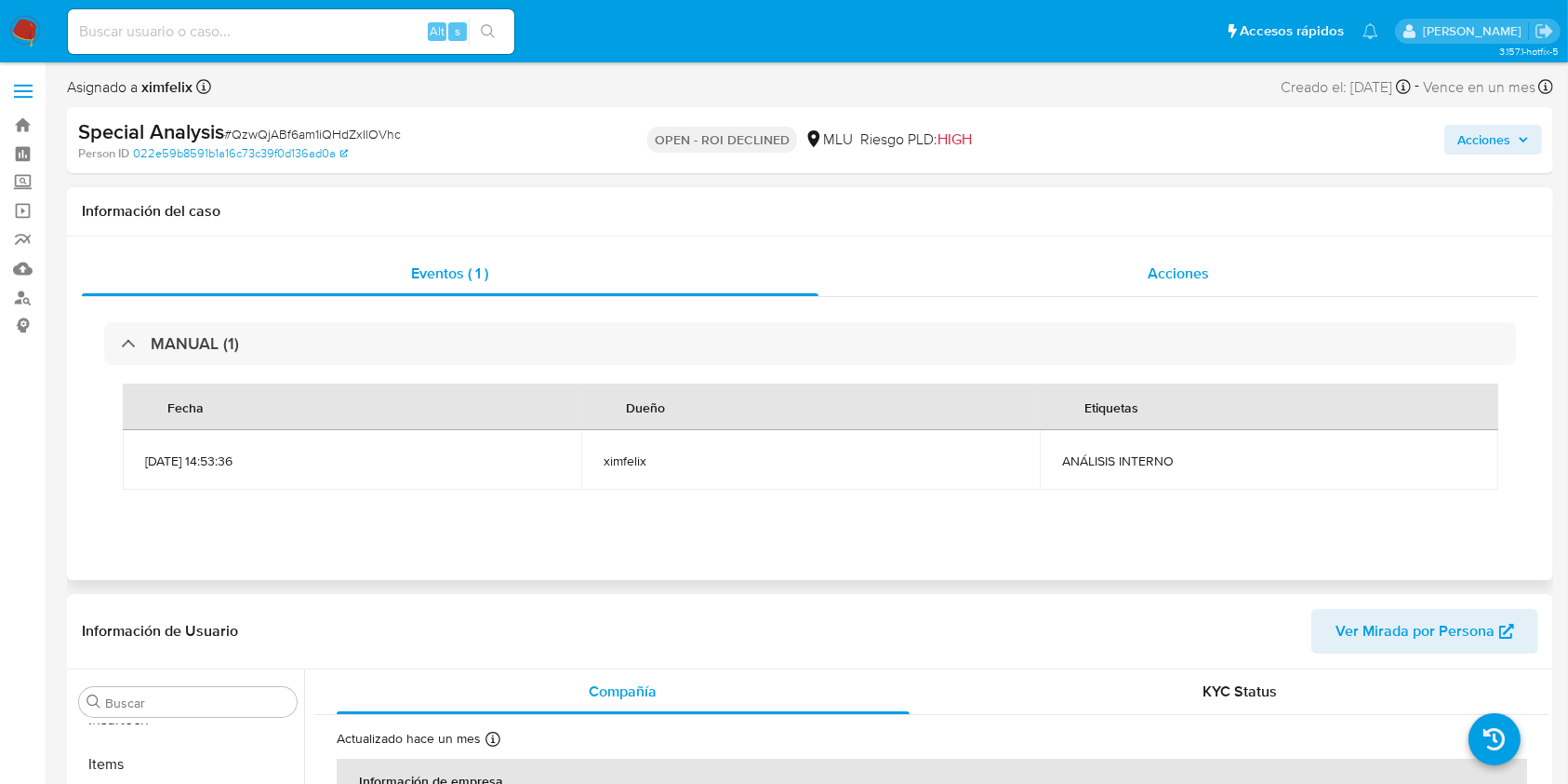
click at [1132, 275] on div "Acciones" at bounding box center [1179, 273] width 721 height 45
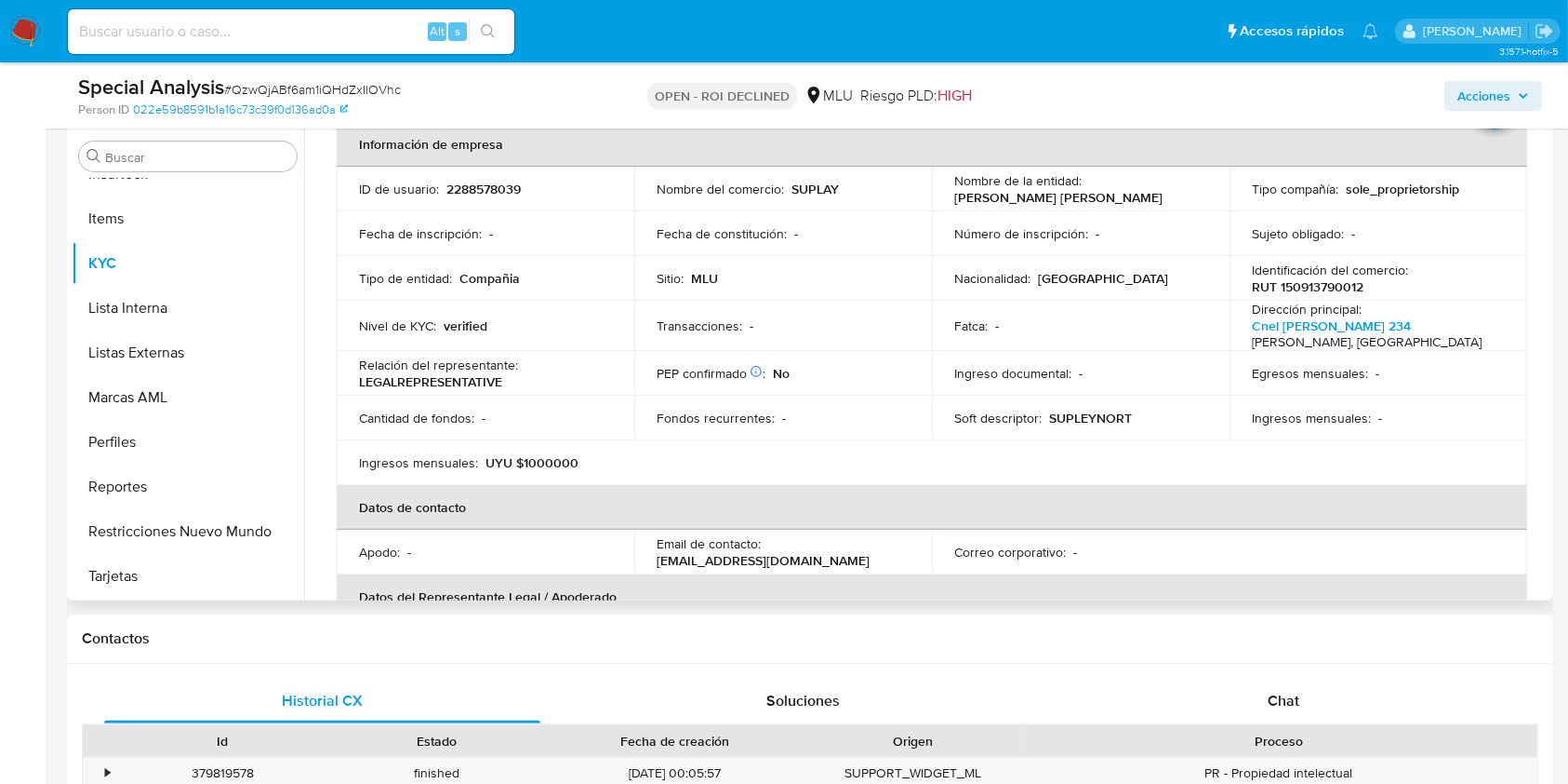
scroll to position [0, 0]
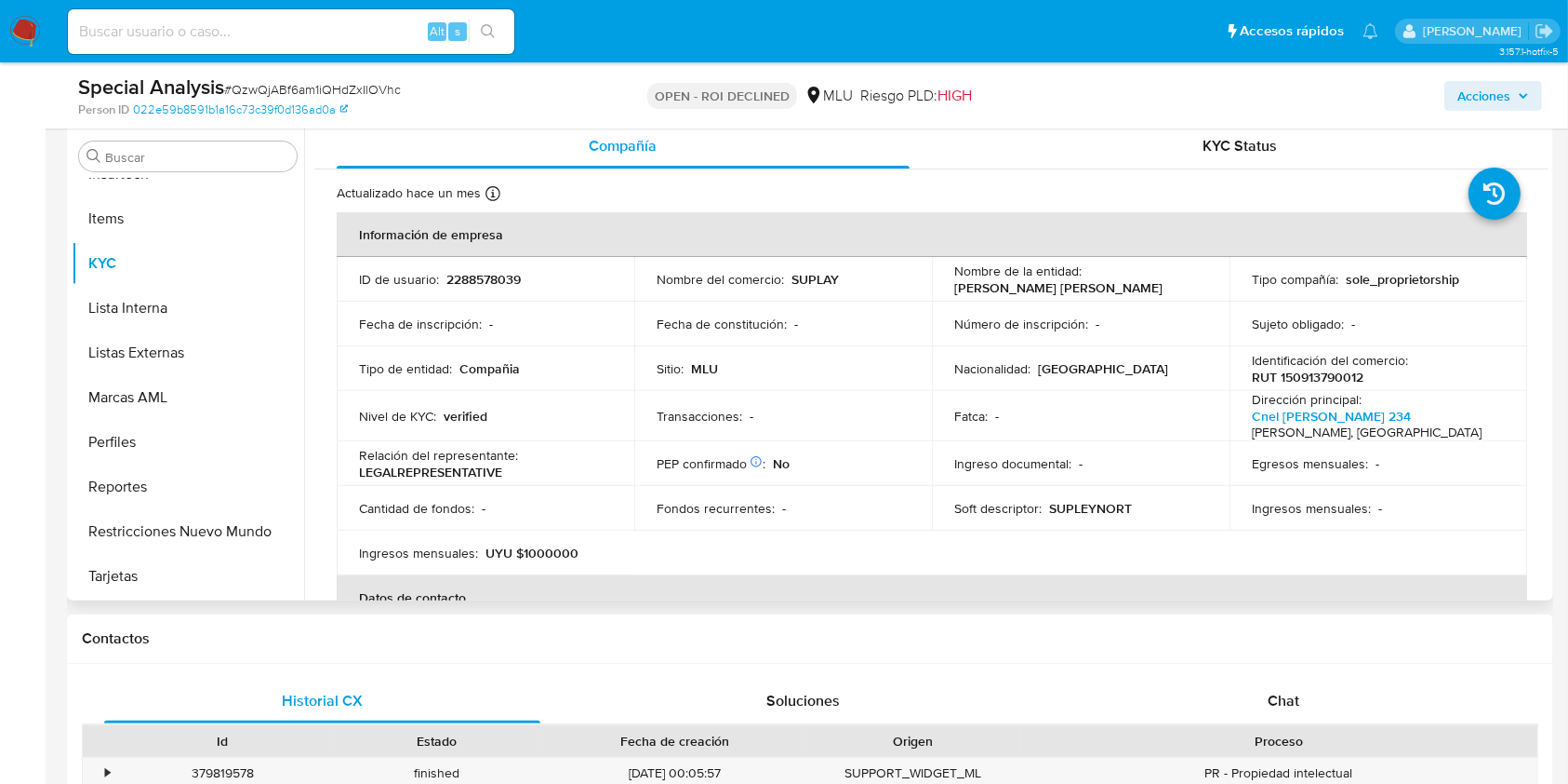
click at [468, 287] on p "2288578039" at bounding box center [484, 278] width 74 height 17
copy p "2288578039"
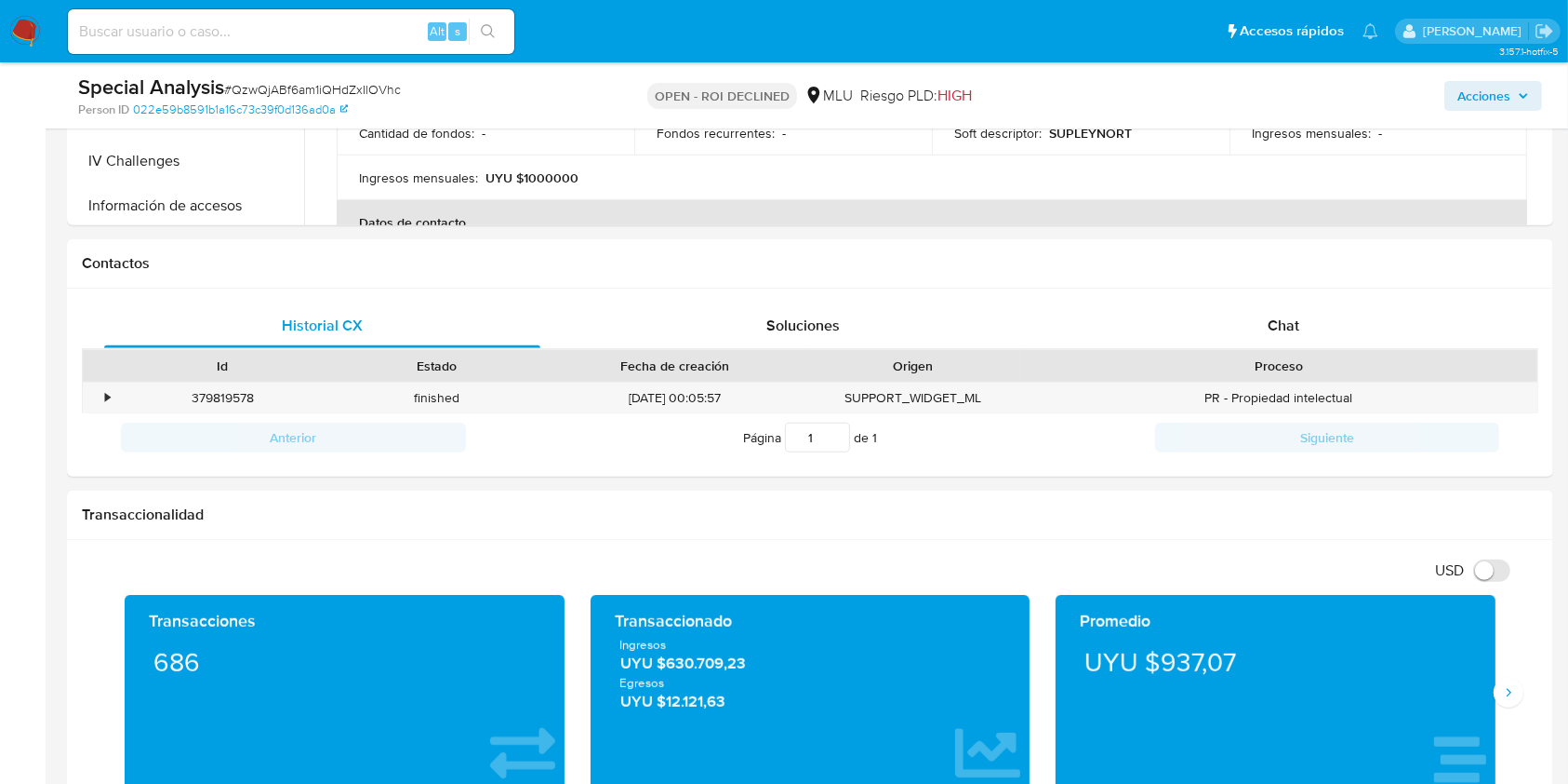
scroll to position [916, 0]
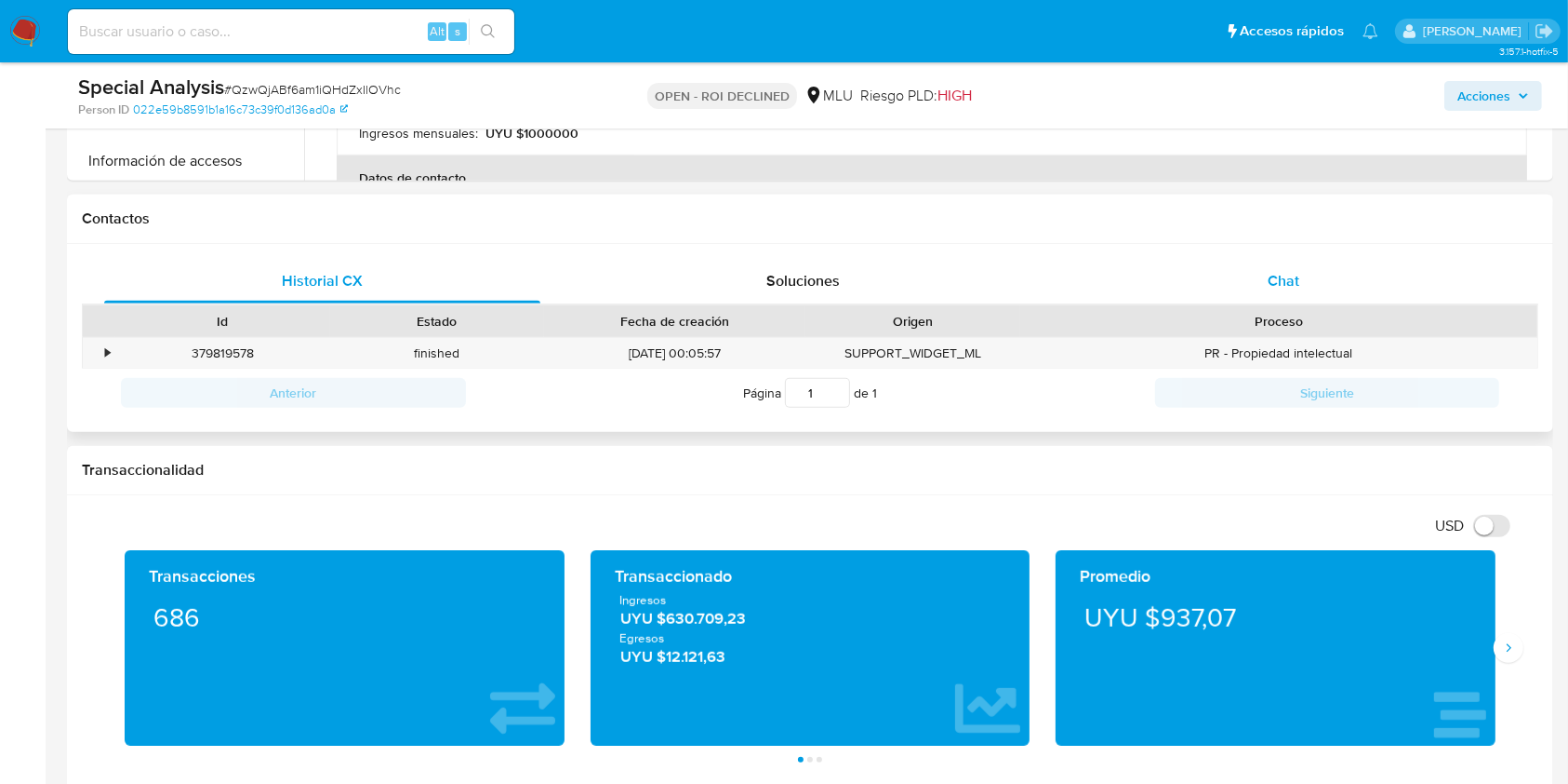
click at [1342, 287] on div "Chat" at bounding box center [1283, 281] width 436 height 45
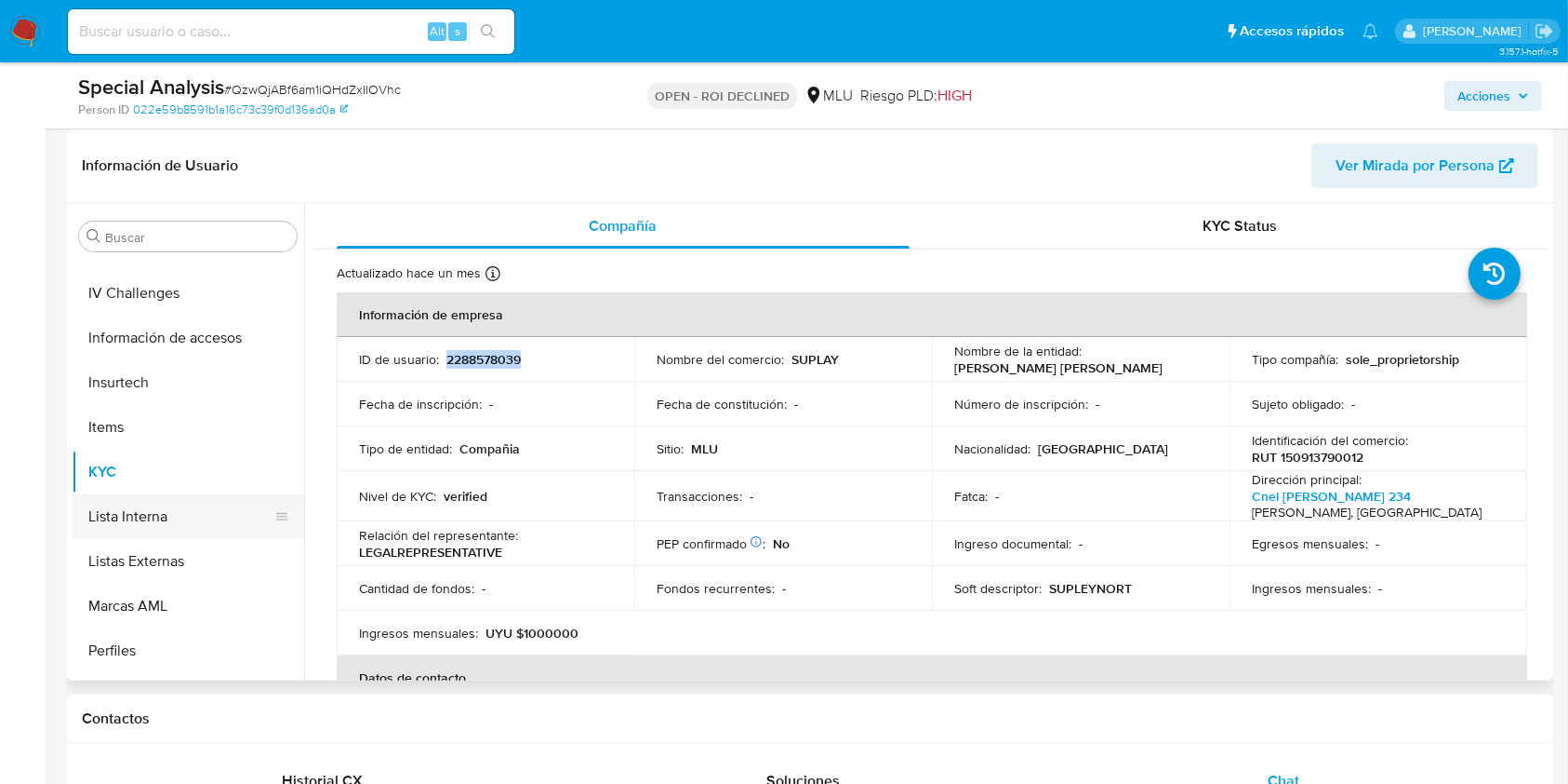
scroll to position [707, 0]
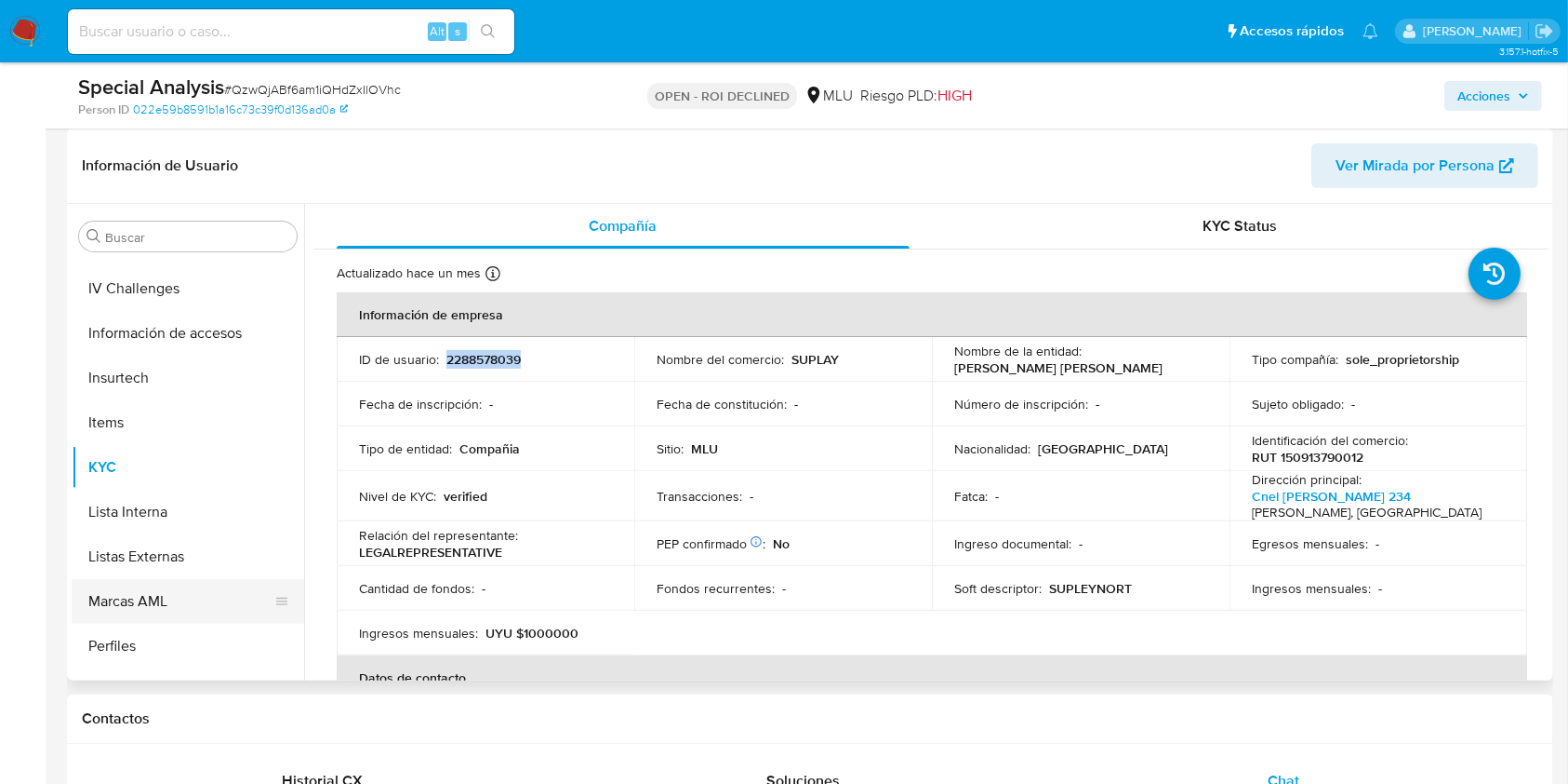
click at [153, 597] on button "Marcas AML" at bounding box center [180, 601] width 218 height 45
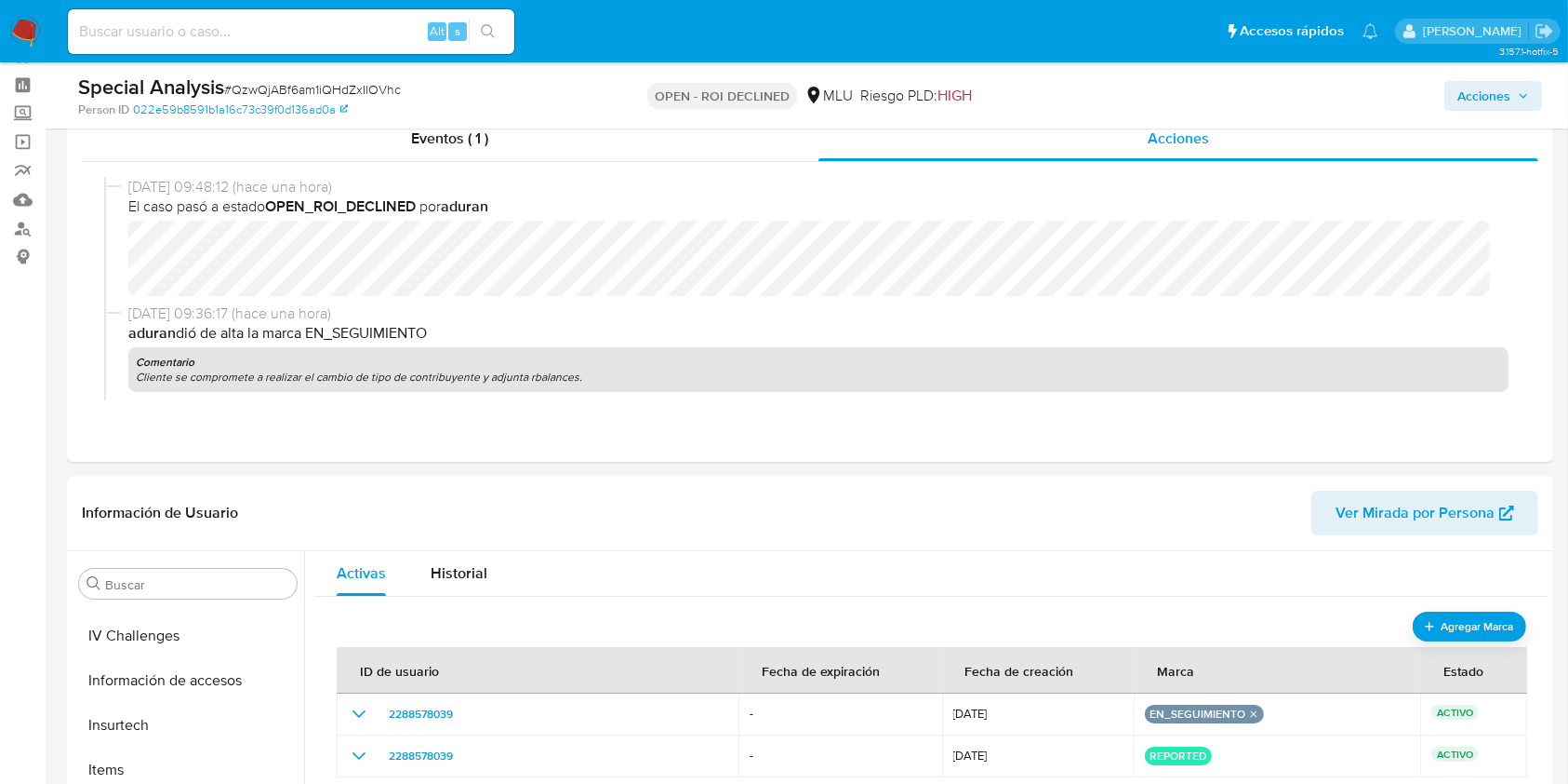
scroll to position [55, 0]
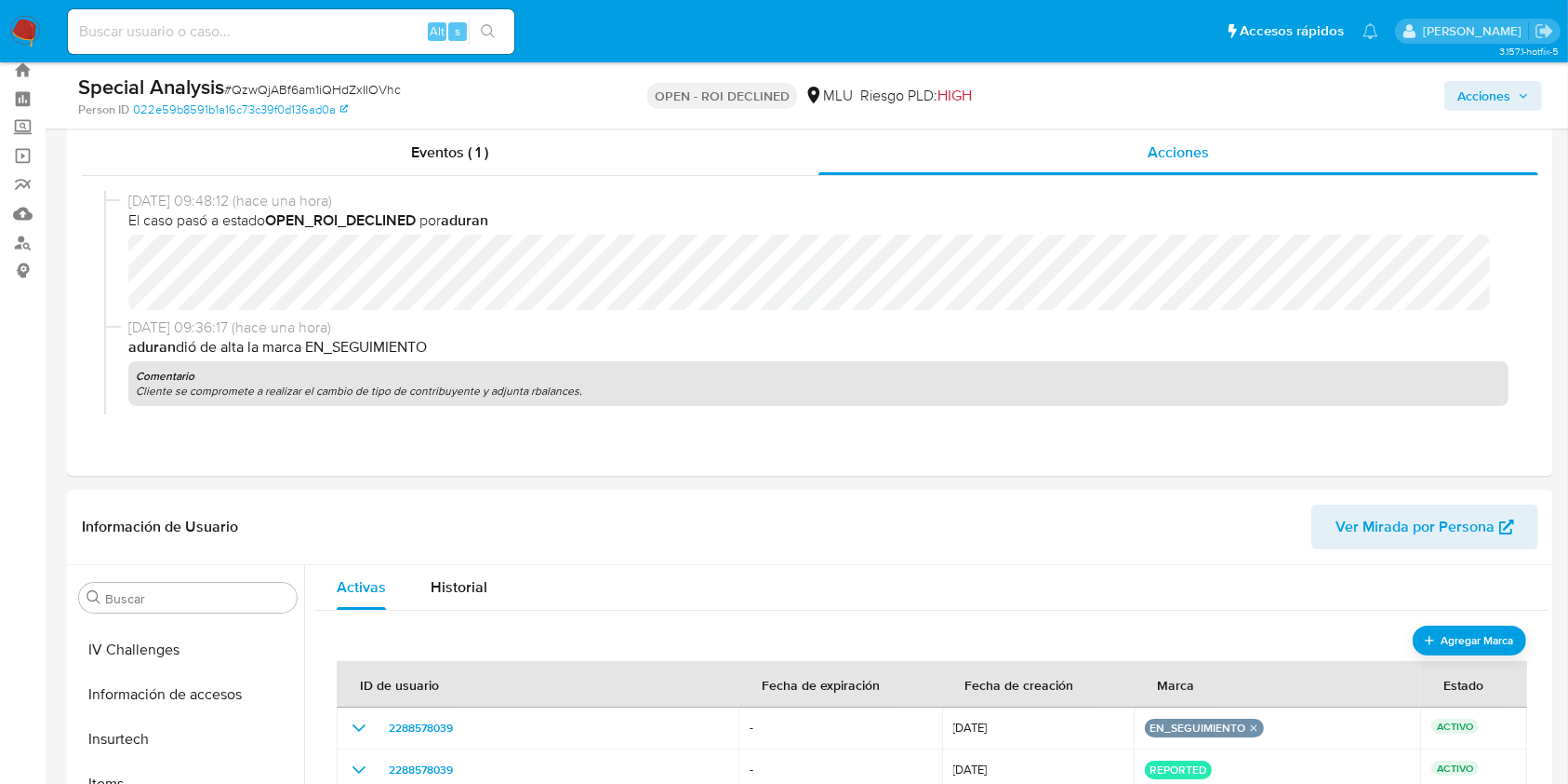
click at [1469, 107] on span "Acciones" at bounding box center [1484, 96] width 53 height 30
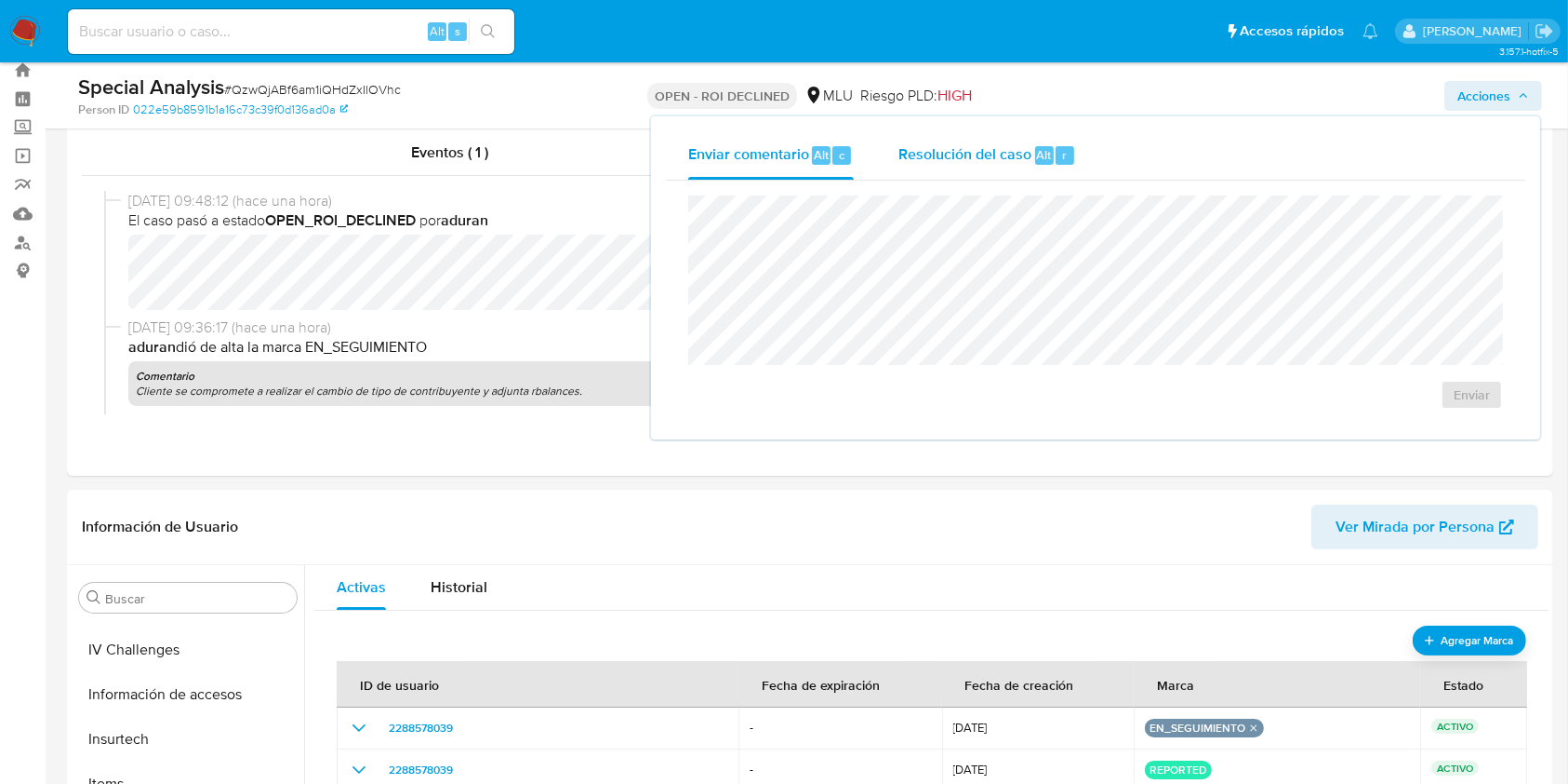
click at [1035, 162] on div "Alt" at bounding box center [1044, 155] width 19 height 19
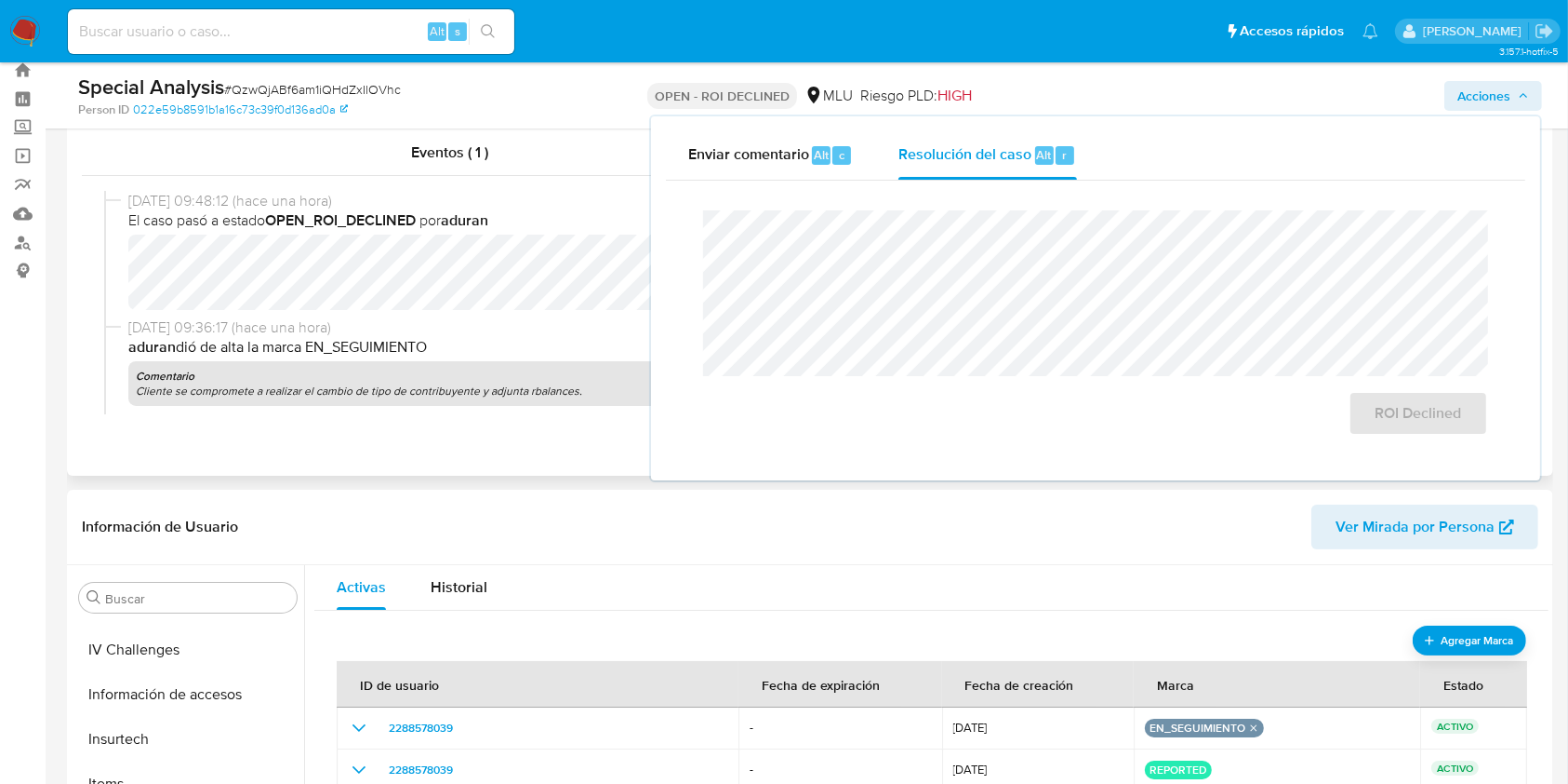
click at [486, 339] on p "aduran dió de alta la marca EN_SEGUIMIENTO" at bounding box center [819, 347] width 1381 height 21
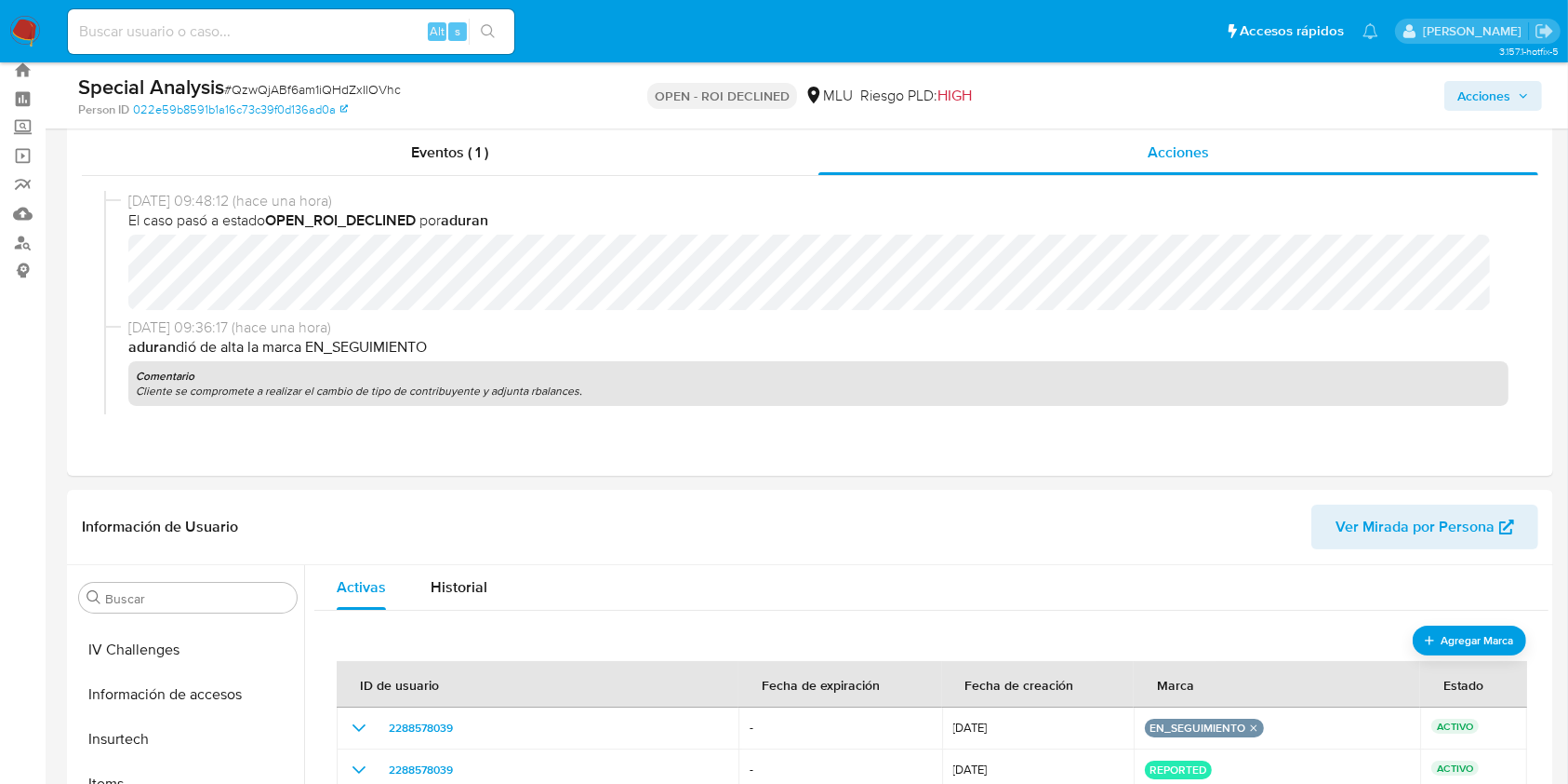
click at [1497, 96] on span "Acciones" at bounding box center [1484, 96] width 53 height 30
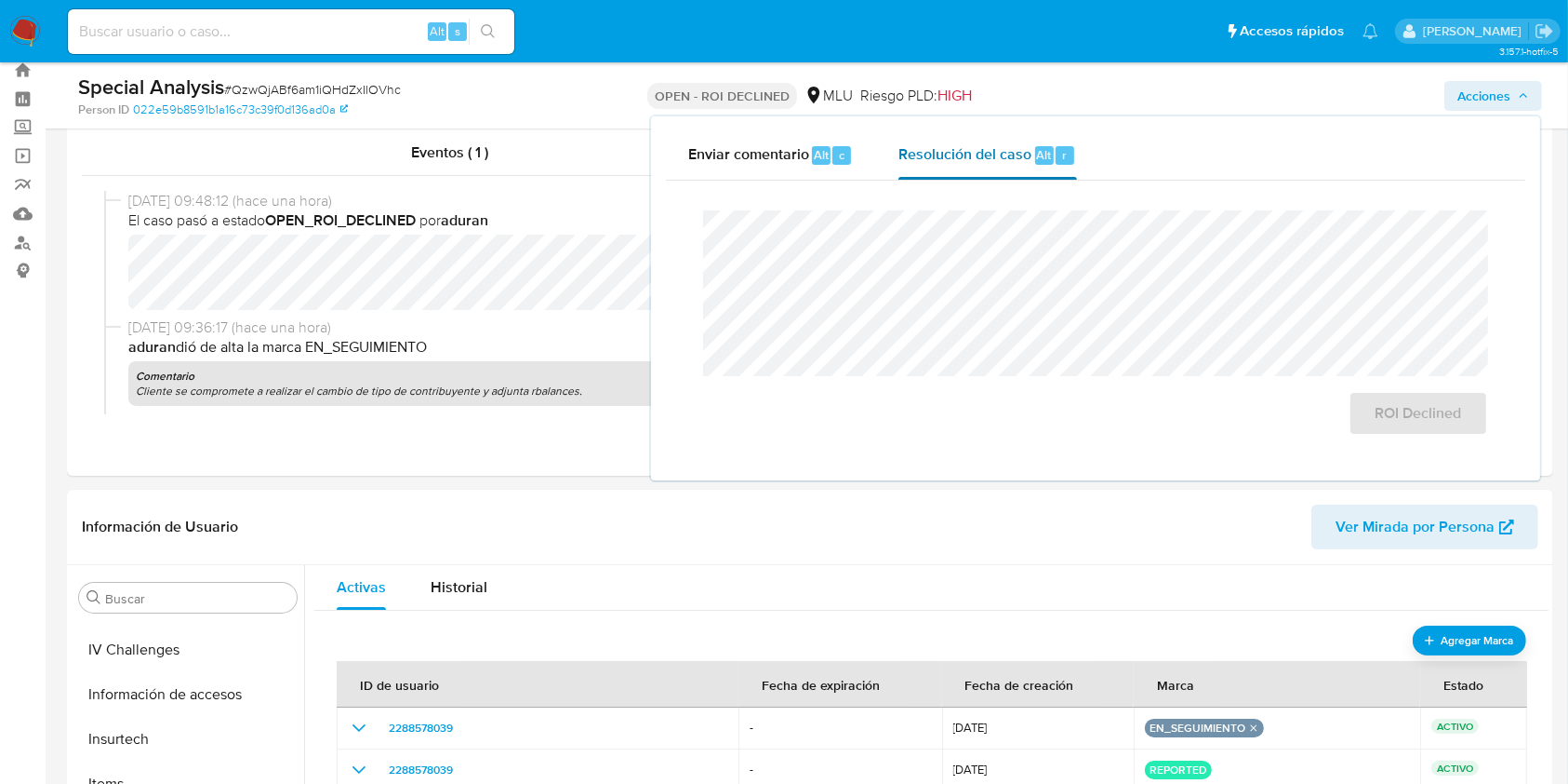
click at [1084, 165] on button "Resolución del caso Alt r" at bounding box center [987, 155] width 222 height 49
click at [1435, 419] on span "ROI Declined" at bounding box center [1418, 413] width 91 height 41
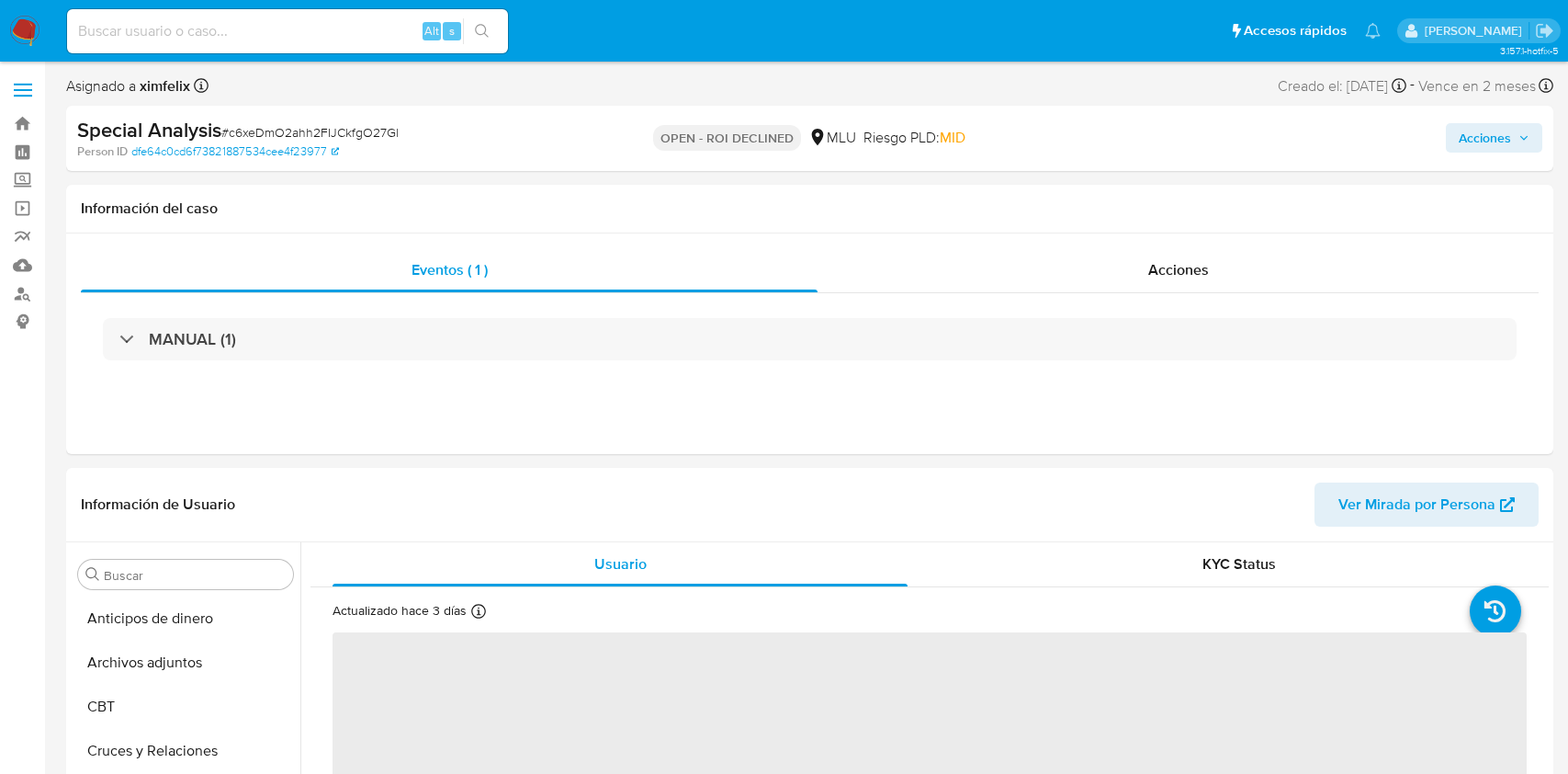
select select "10"
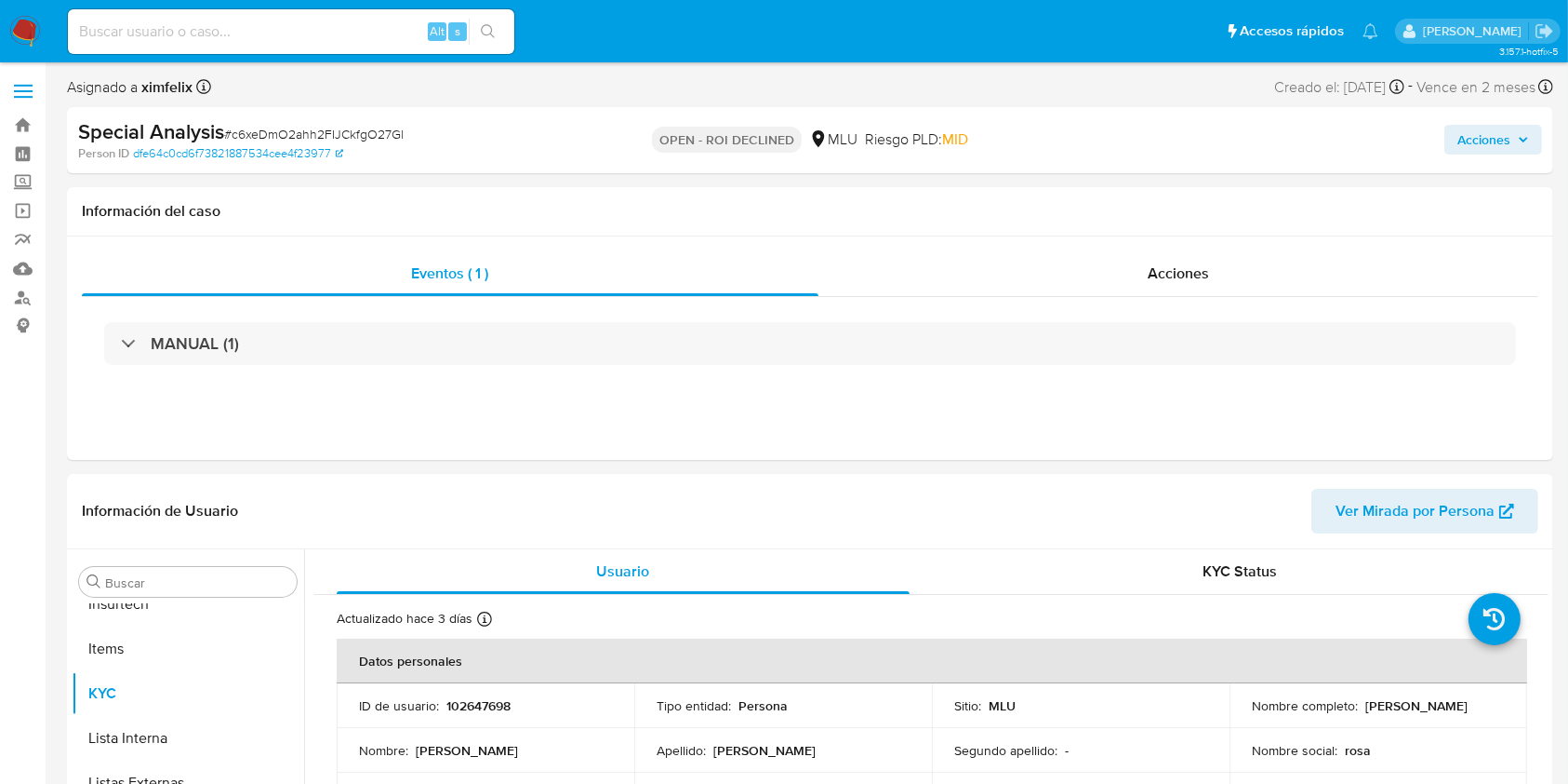
scroll to position [831, 0]
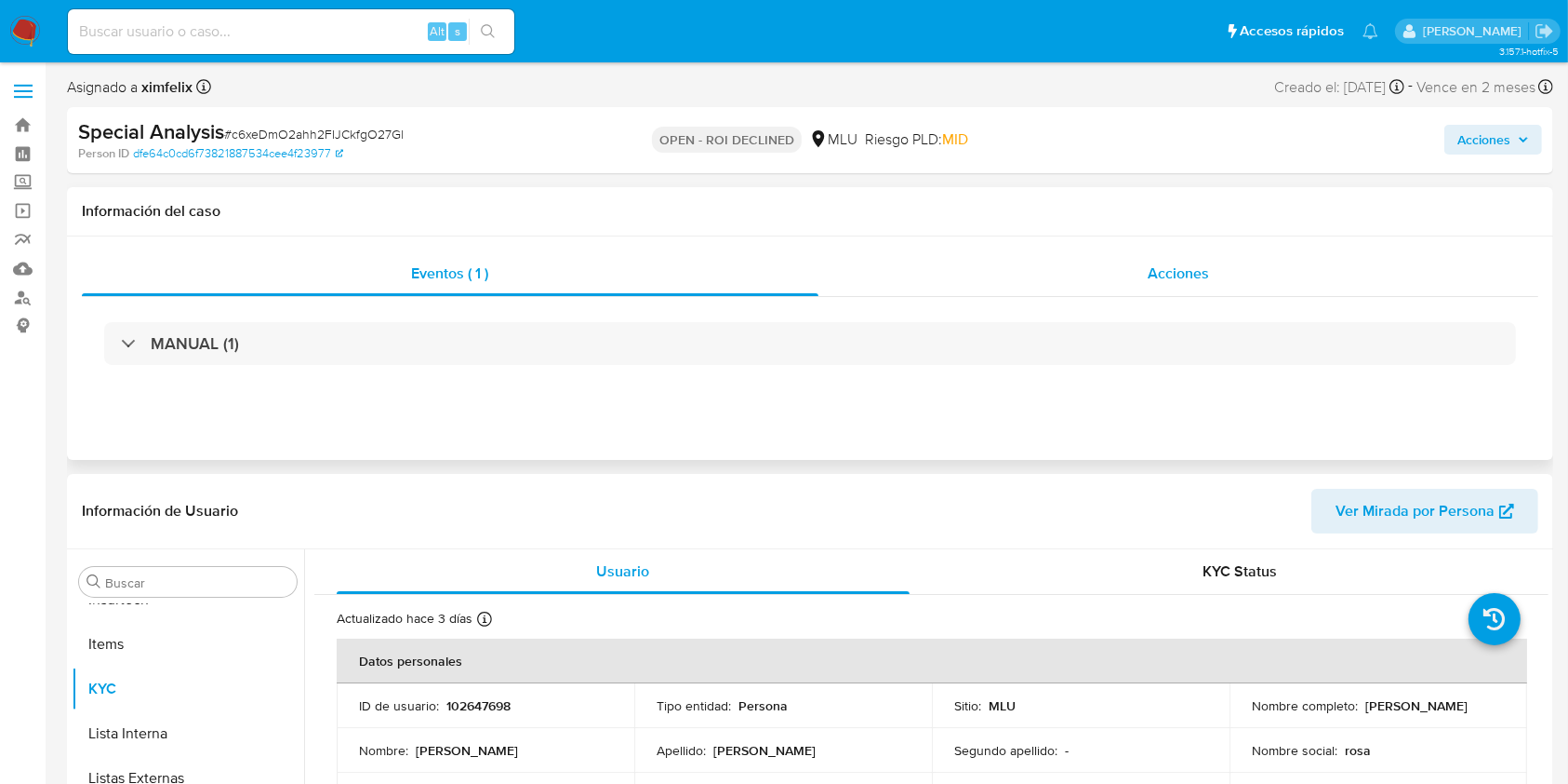
click at [1050, 292] on div "Acciones" at bounding box center [1179, 273] width 721 height 45
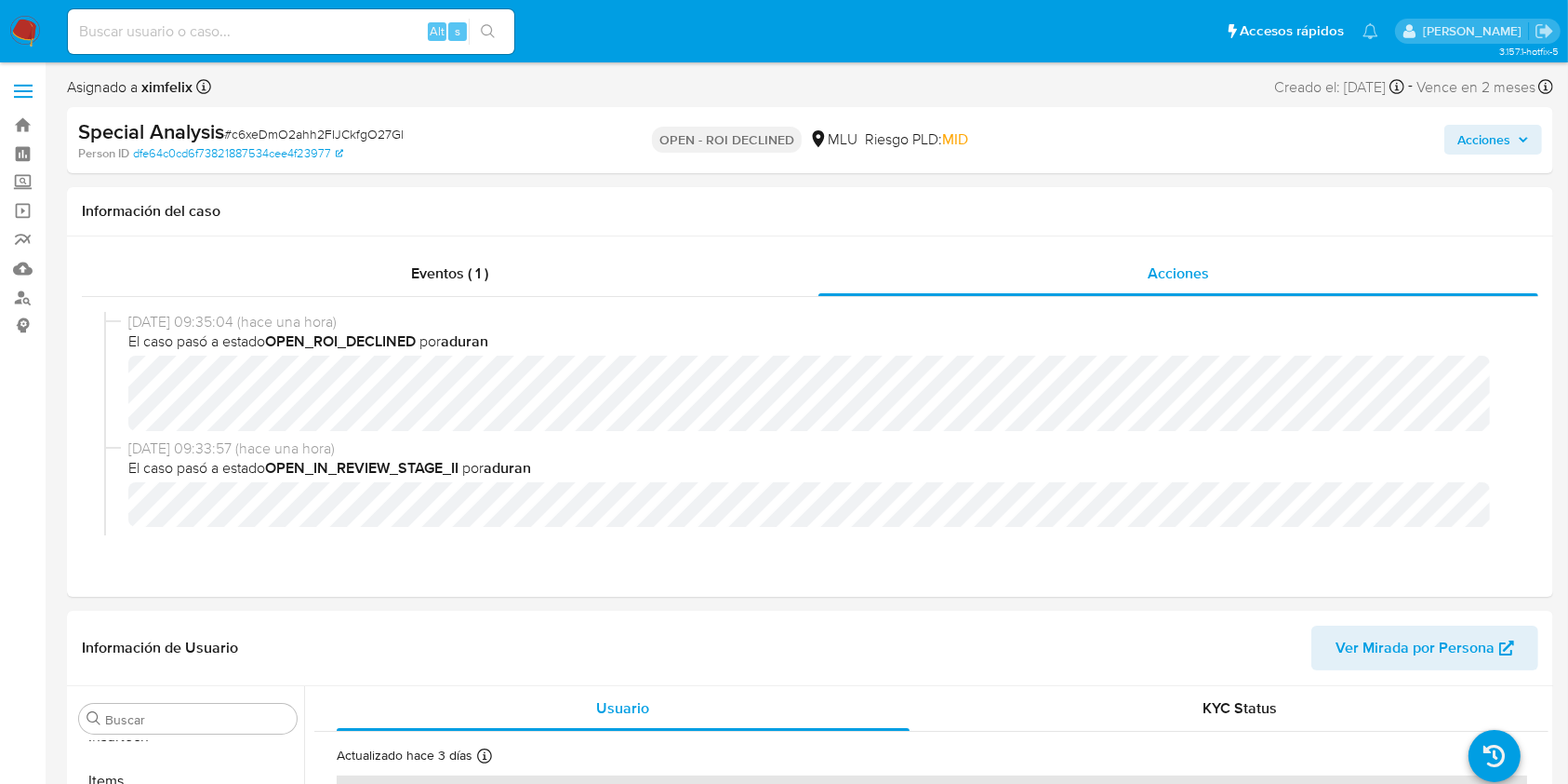
click at [1478, 145] on span "Acciones" at bounding box center [1484, 140] width 53 height 30
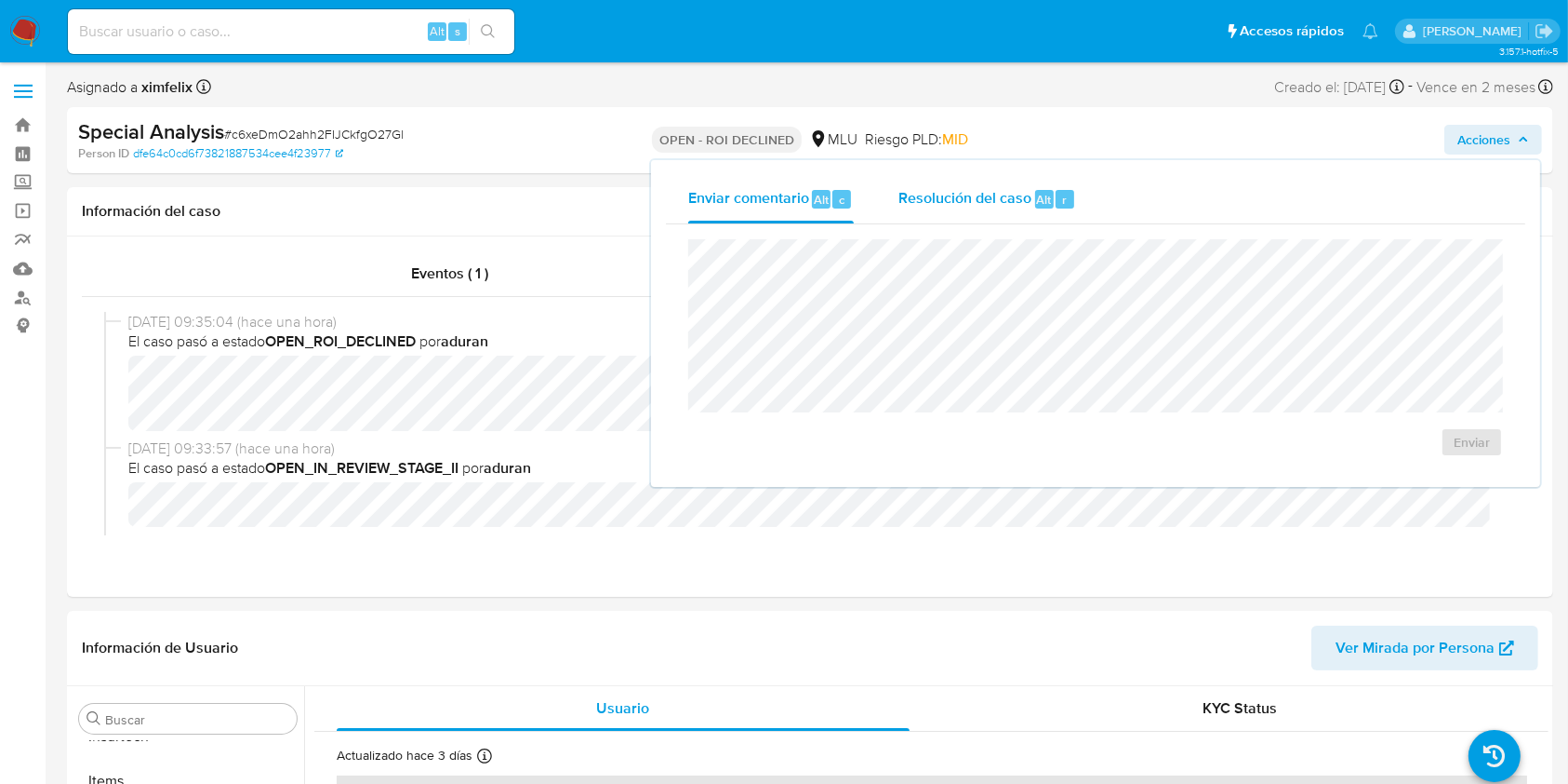
click at [1049, 210] on div "Resolución del caso Alt r" at bounding box center [987, 199] width 178 height 49
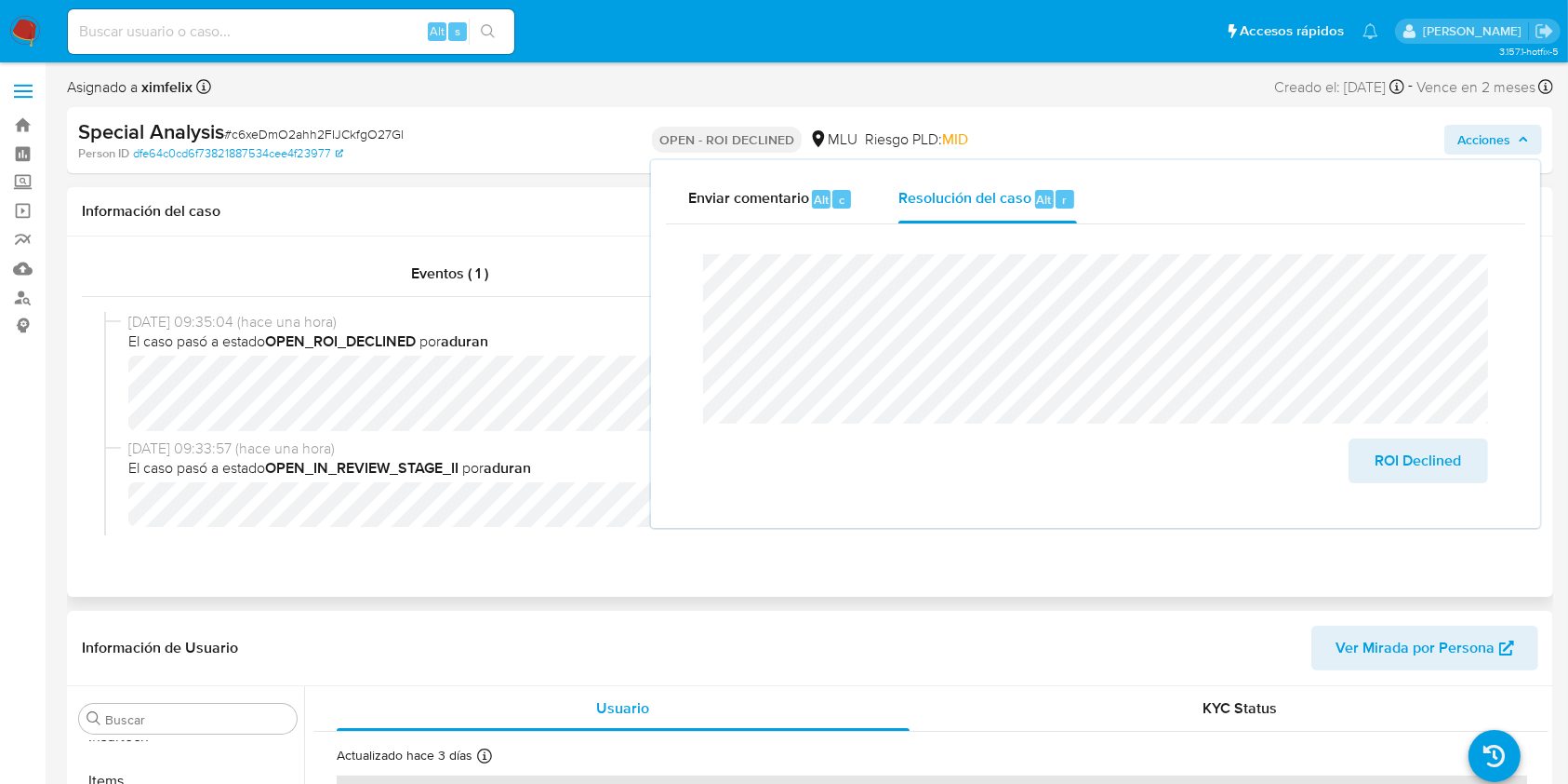
click at [525, 442] on span "01/09/2025 09:33:57 (hace una hora)" at bounding box center [819, 448] width 1381 height 21
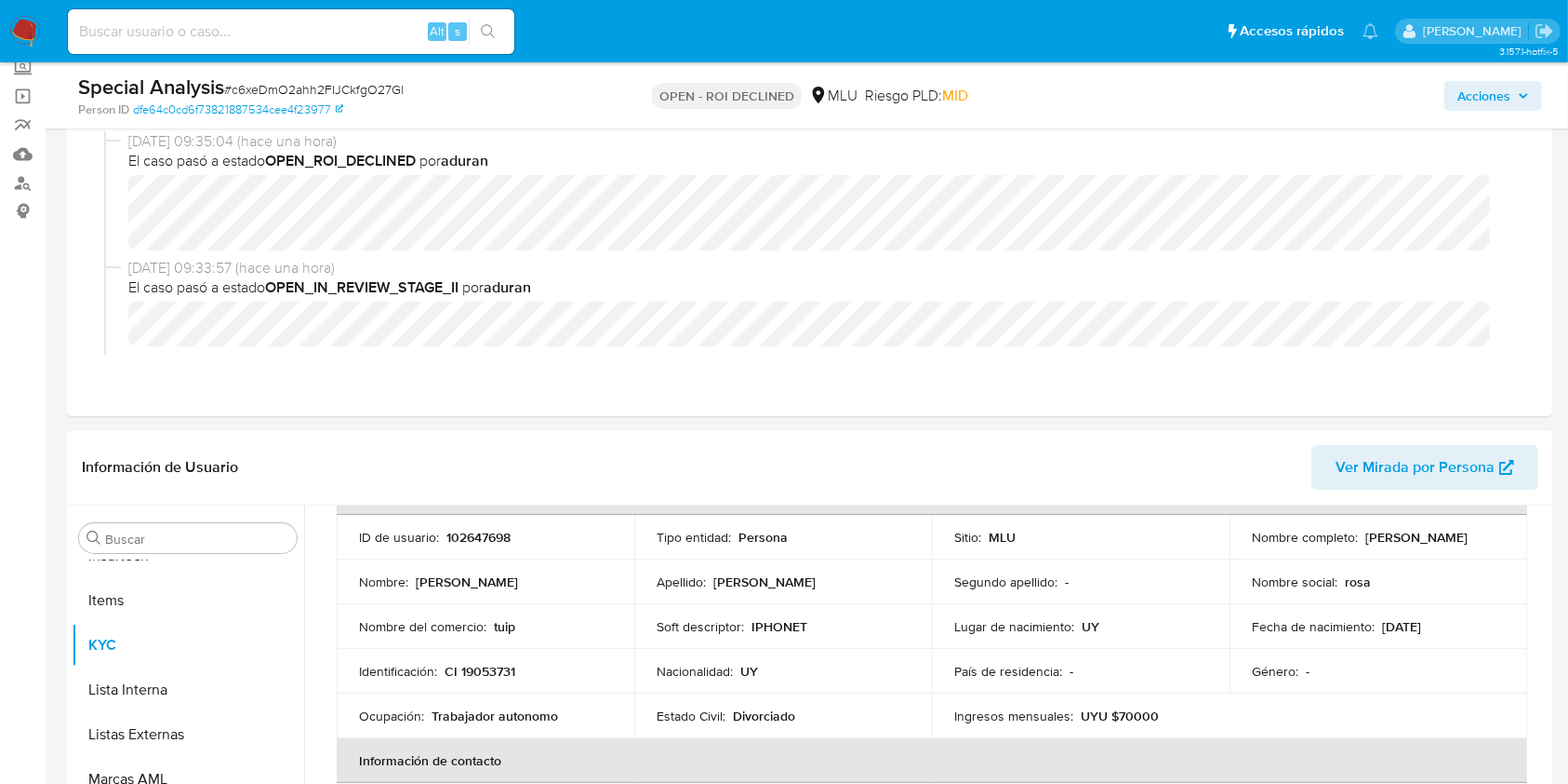
scroll to position [0, 0]
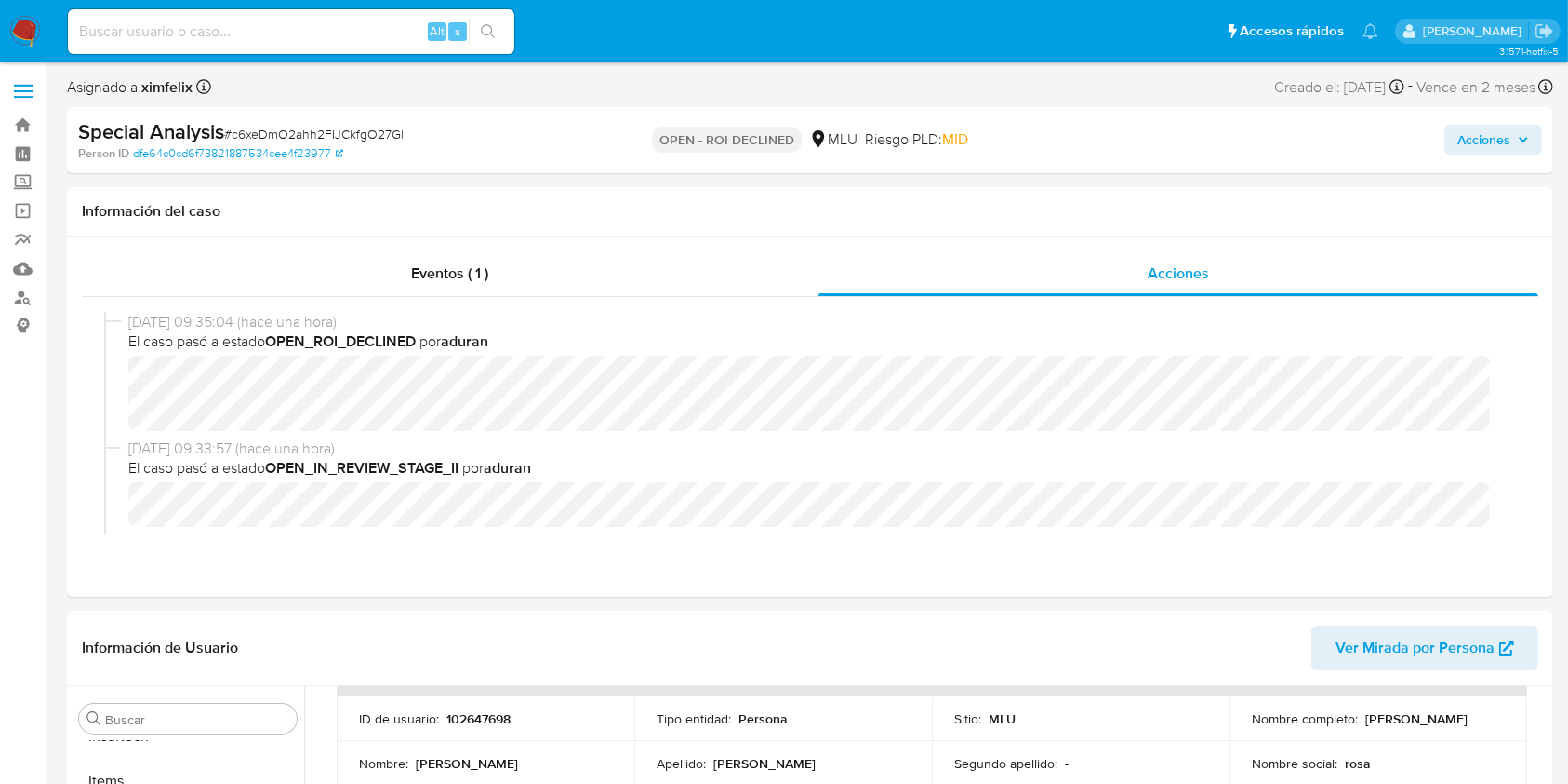
click at [1494, 138] on span "Acciones" at bounding box center [1484, 140] width 53 height 30
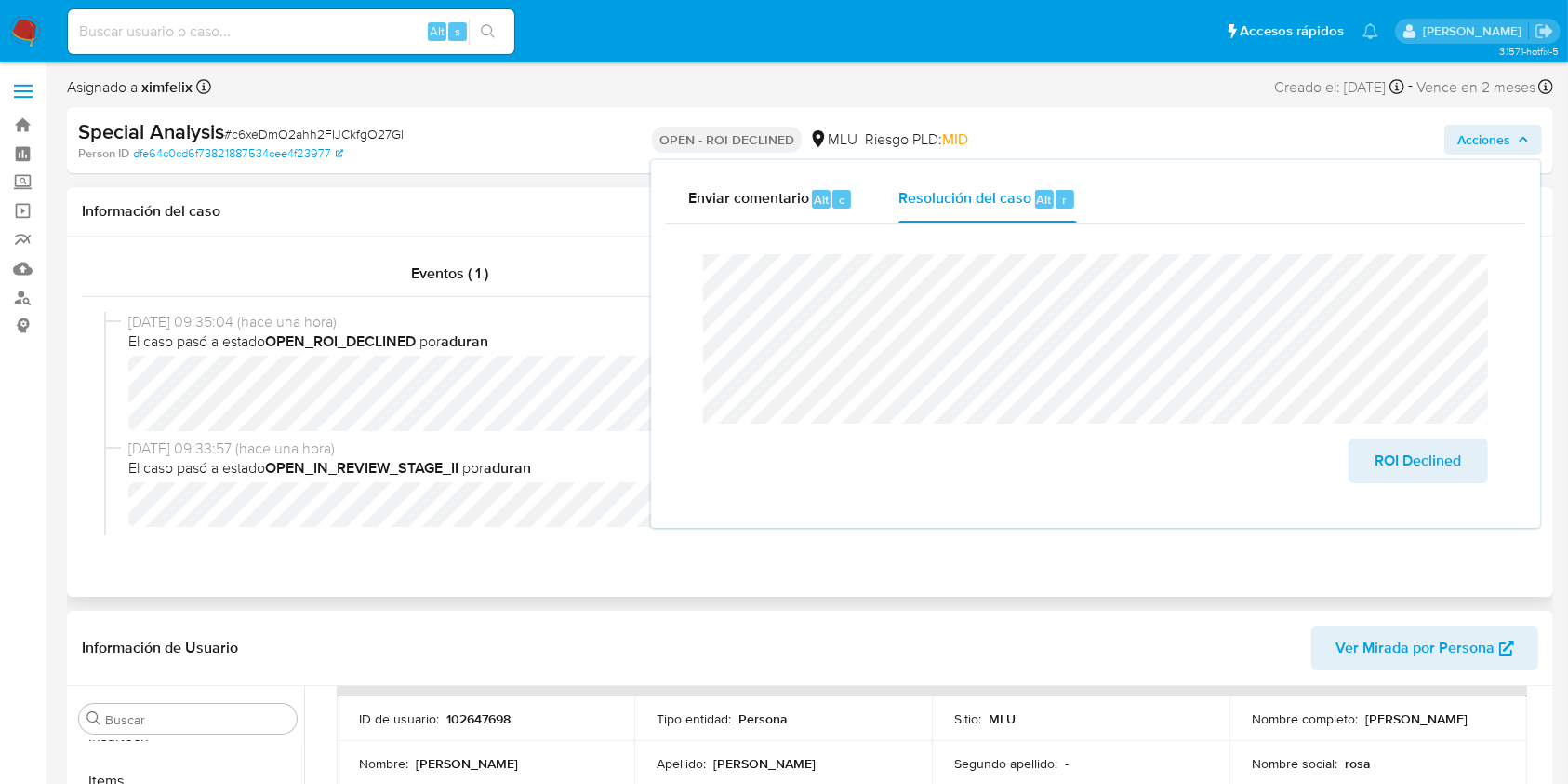
click at [587, 316] on span "01/09/2025 09:35:04 (hace una hora)" at bounding box center [819, 321] width 1381 height 21
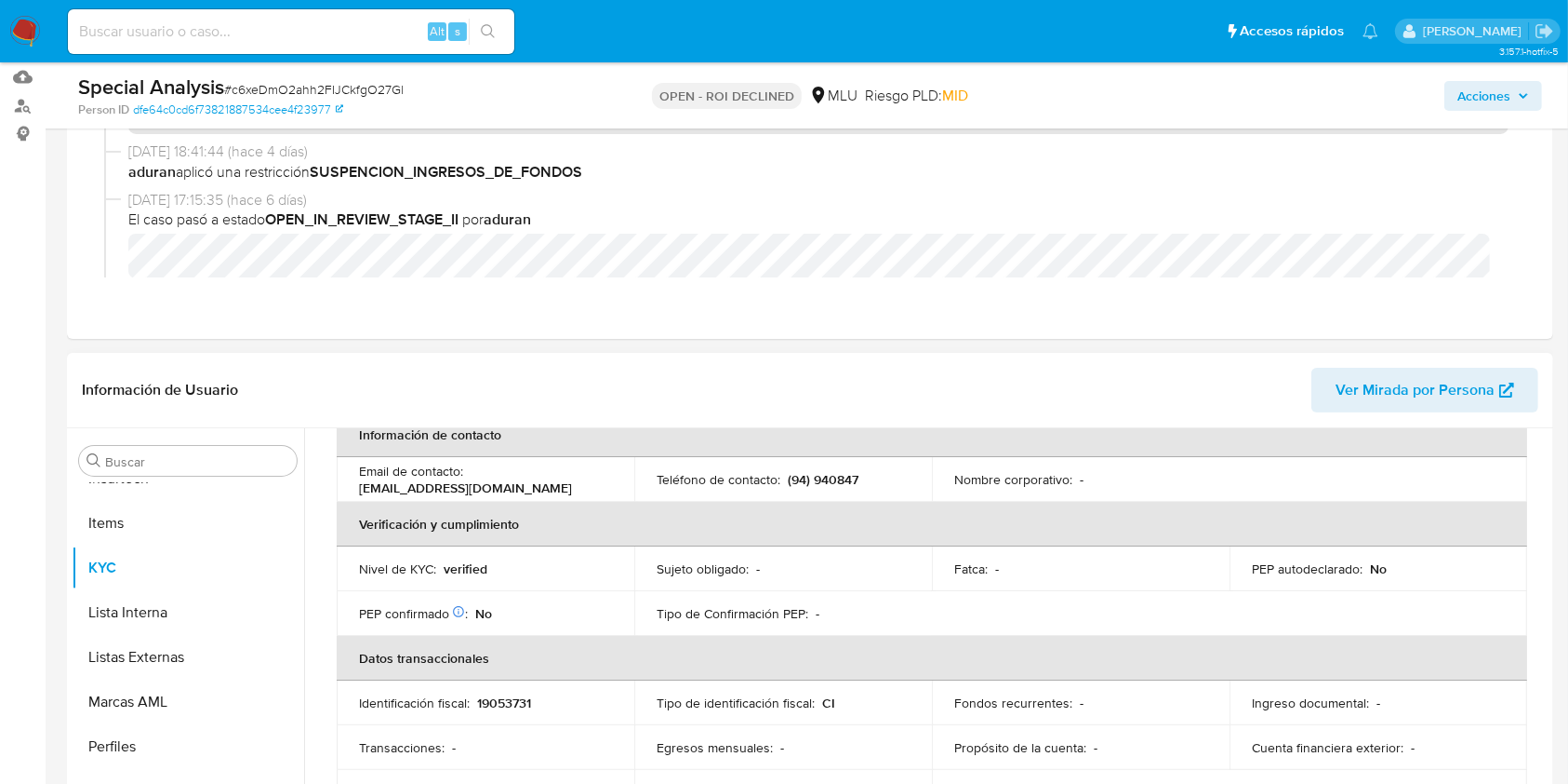
scroll to position [372, 0]
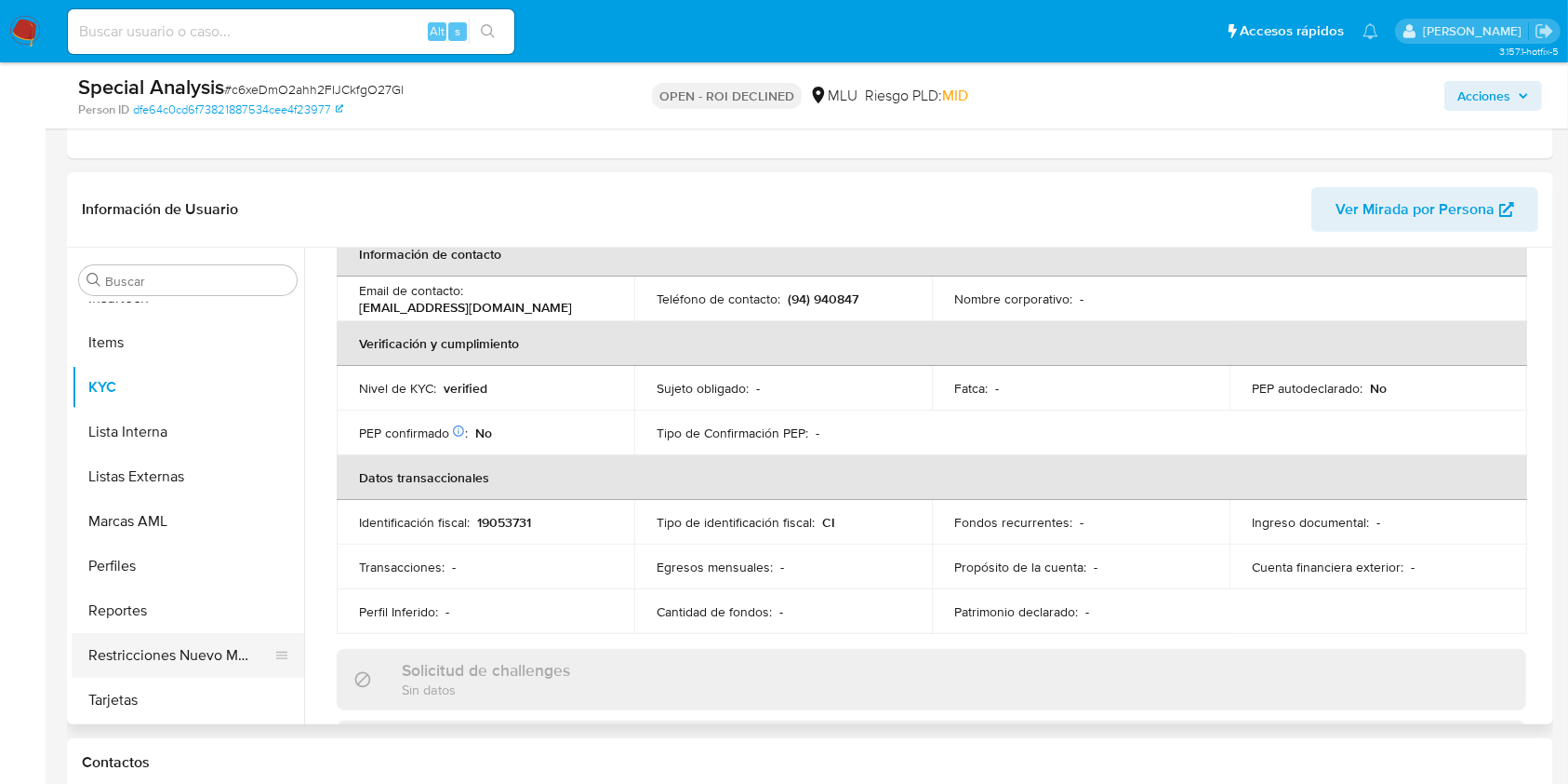
click at [215, 656] on button "Restricciones Nuevo Mundo" at bounding box center [180, 655] width 218 height 45
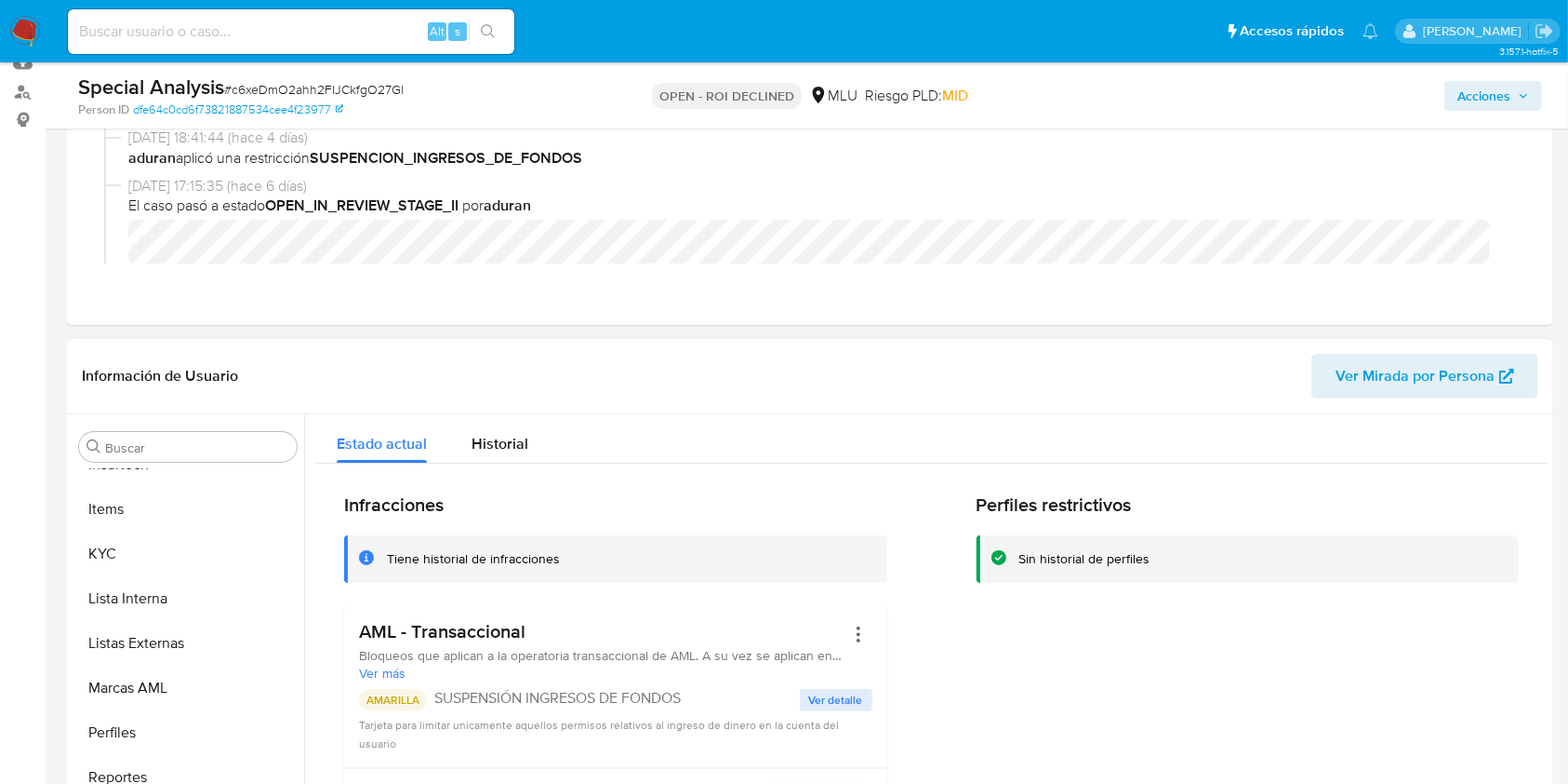
scroll to position [248, 0]
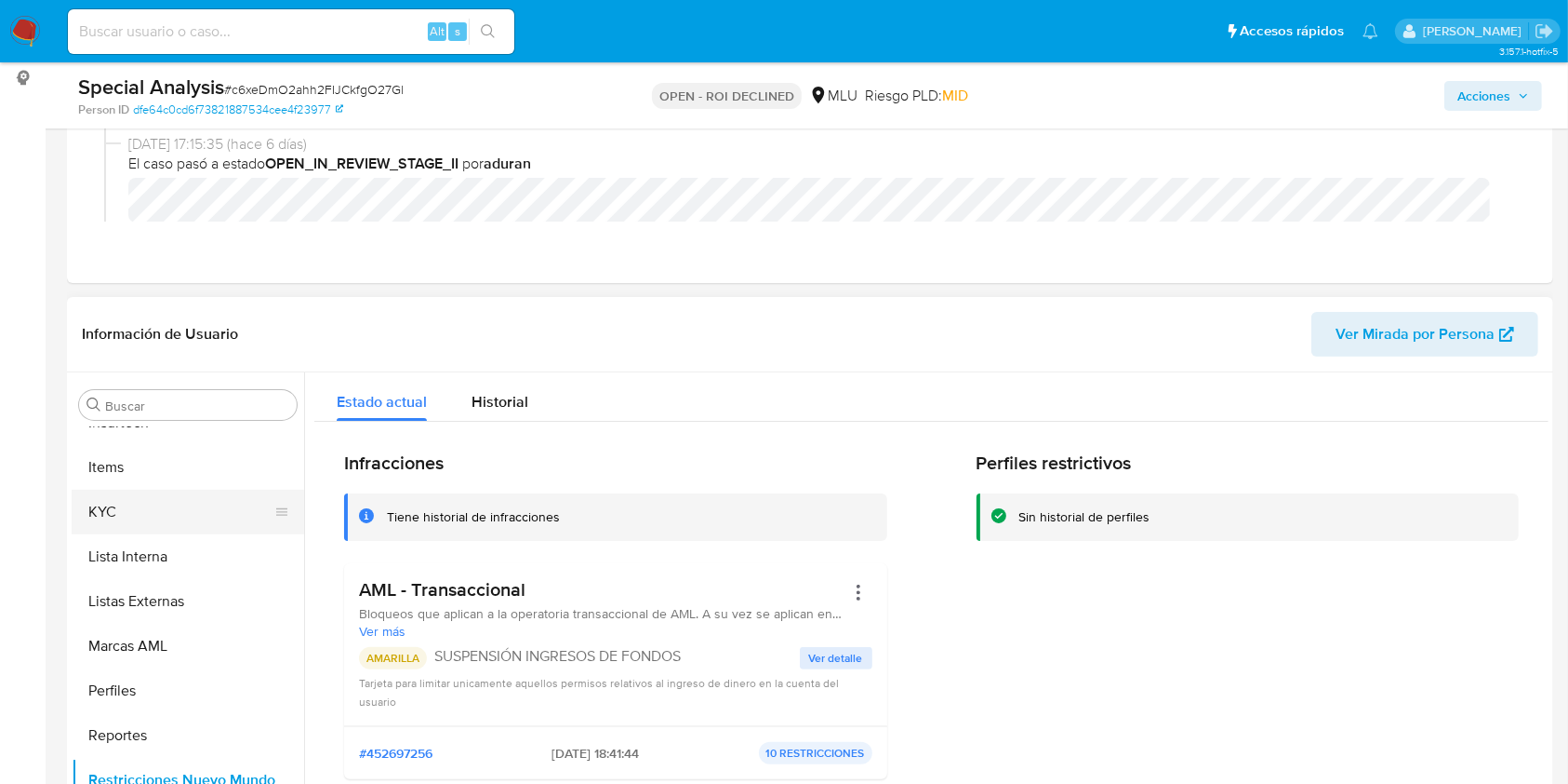
click at [170, 510] on button "KYC" at bounding box center [180, 512] width 218 height 45
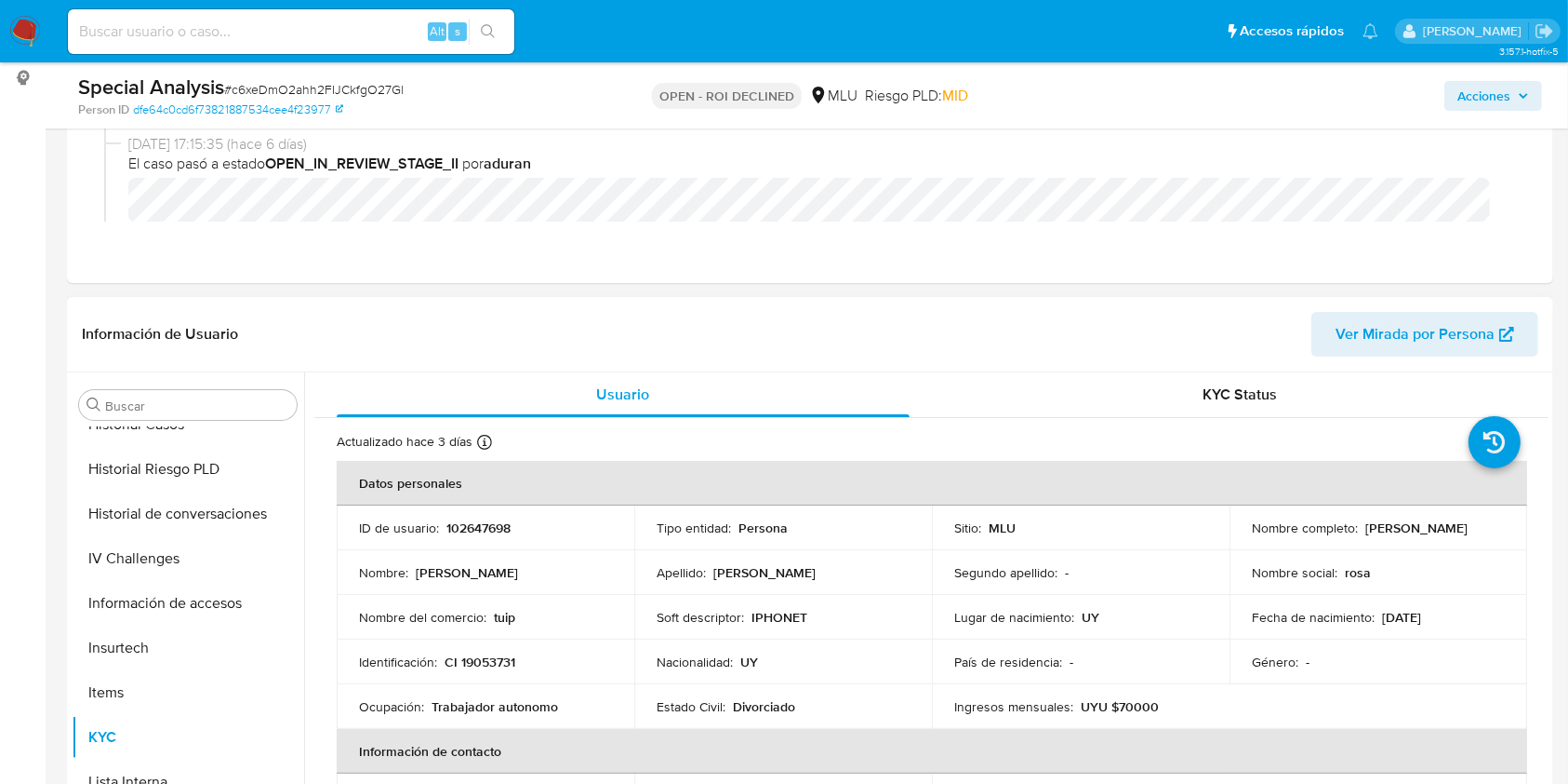
scroll to position [583, 0]
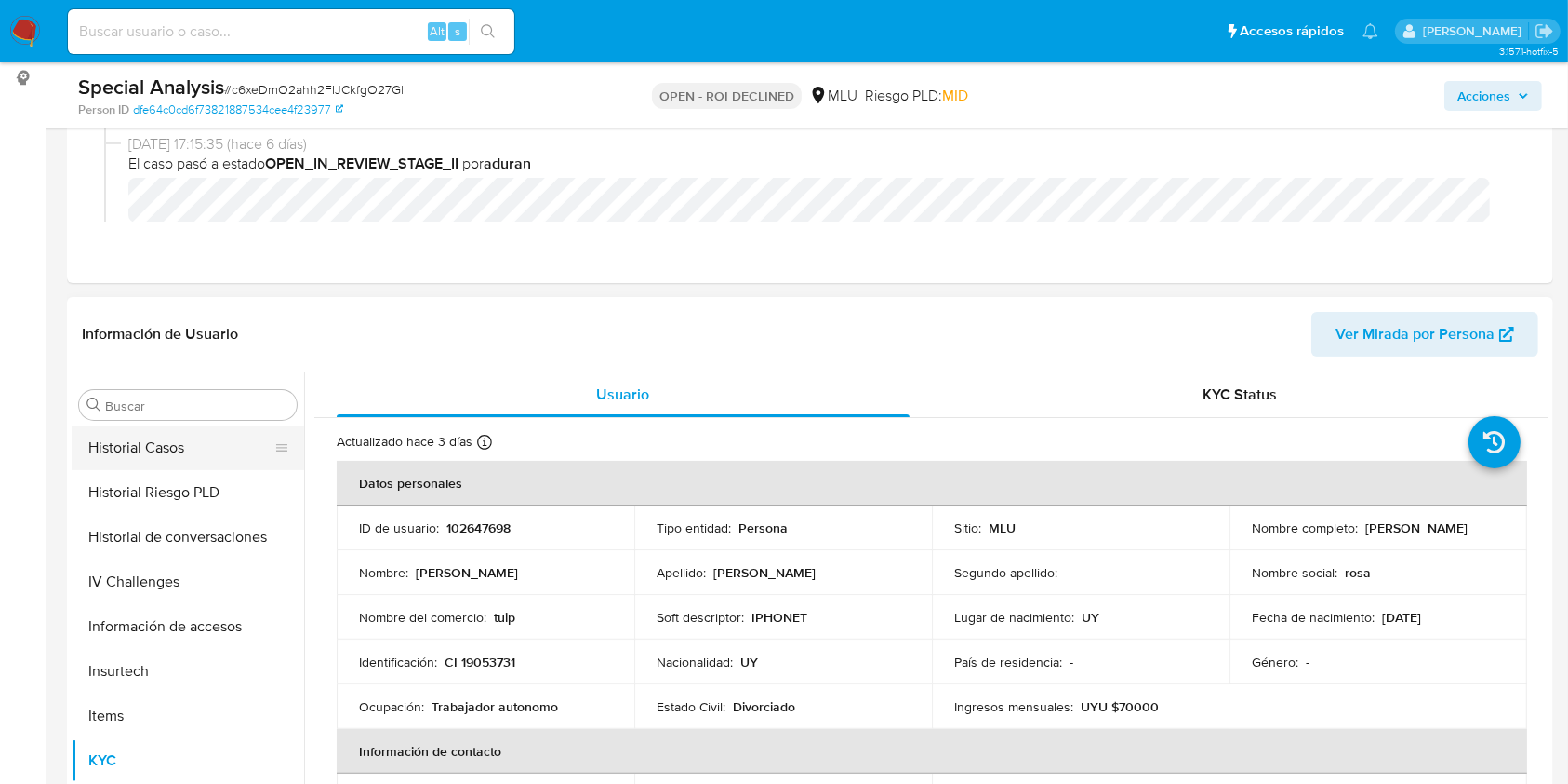
click at [186, 447] on button "Historial Casos" at bounding box center [180, 448] width 218 height 45
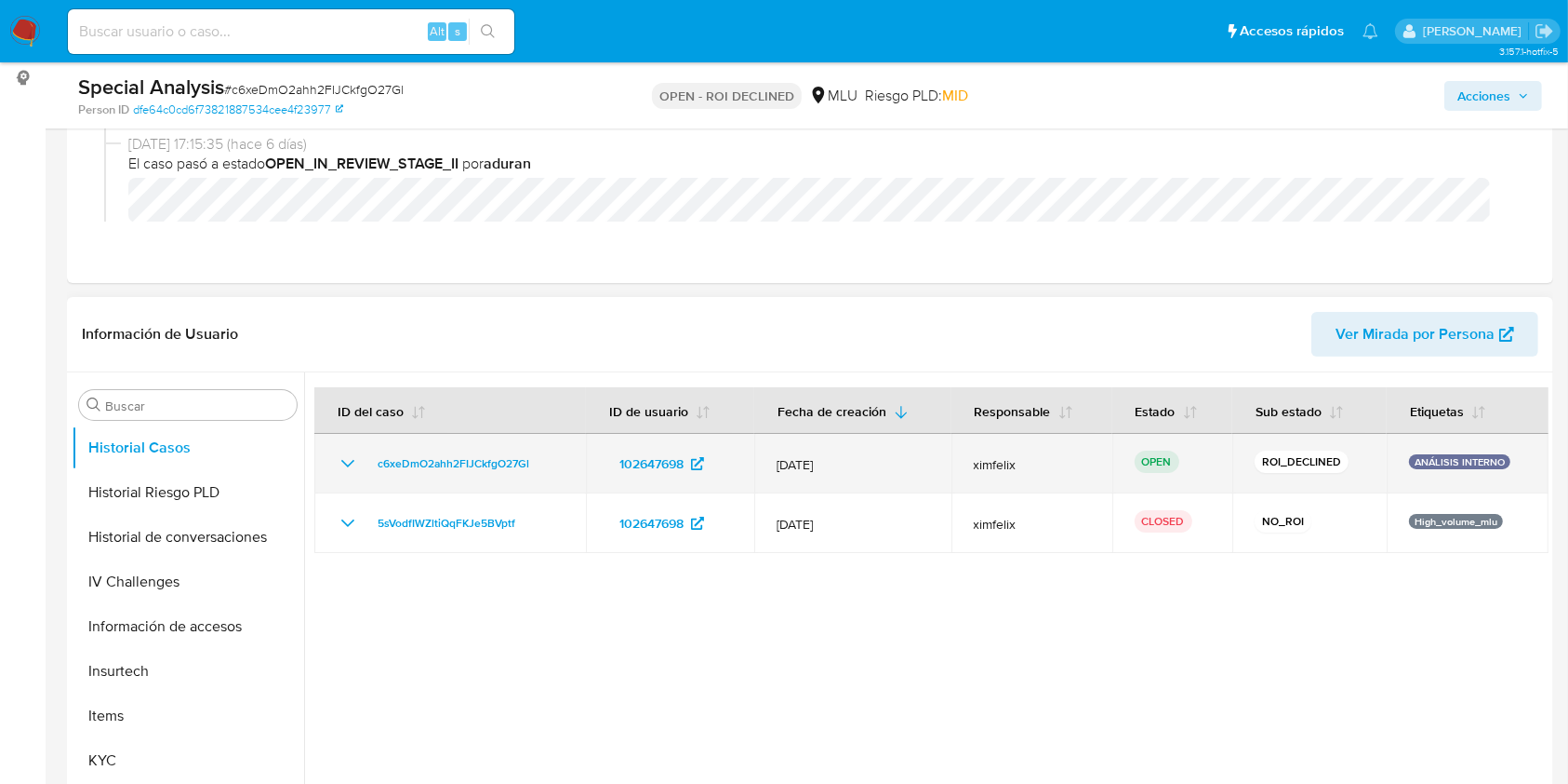
drag, startPoint x: 541, startPoint y: 467, endPoint x: 368, endPoint y: 468, distance: 173.0
click at [368, 468] on div "c6xeDmO2ahh2FIJCkfgO27Gl" at bounding box center [450, 463] width 227 height 22
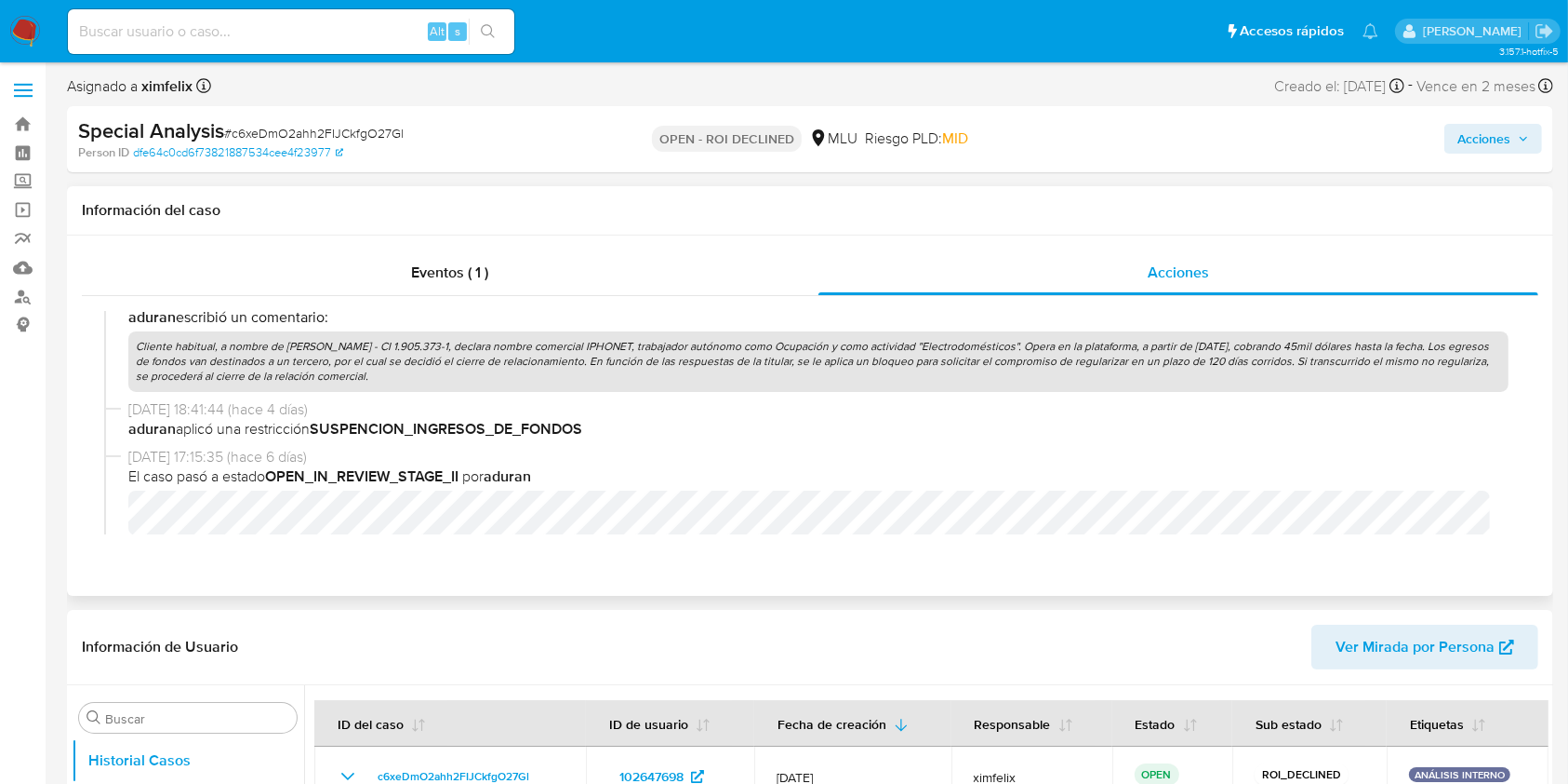
scroll to position [0, 0]
click at [1500, 144] on span "Acciones" at bounding box center [1484, 140] width 53 height 30
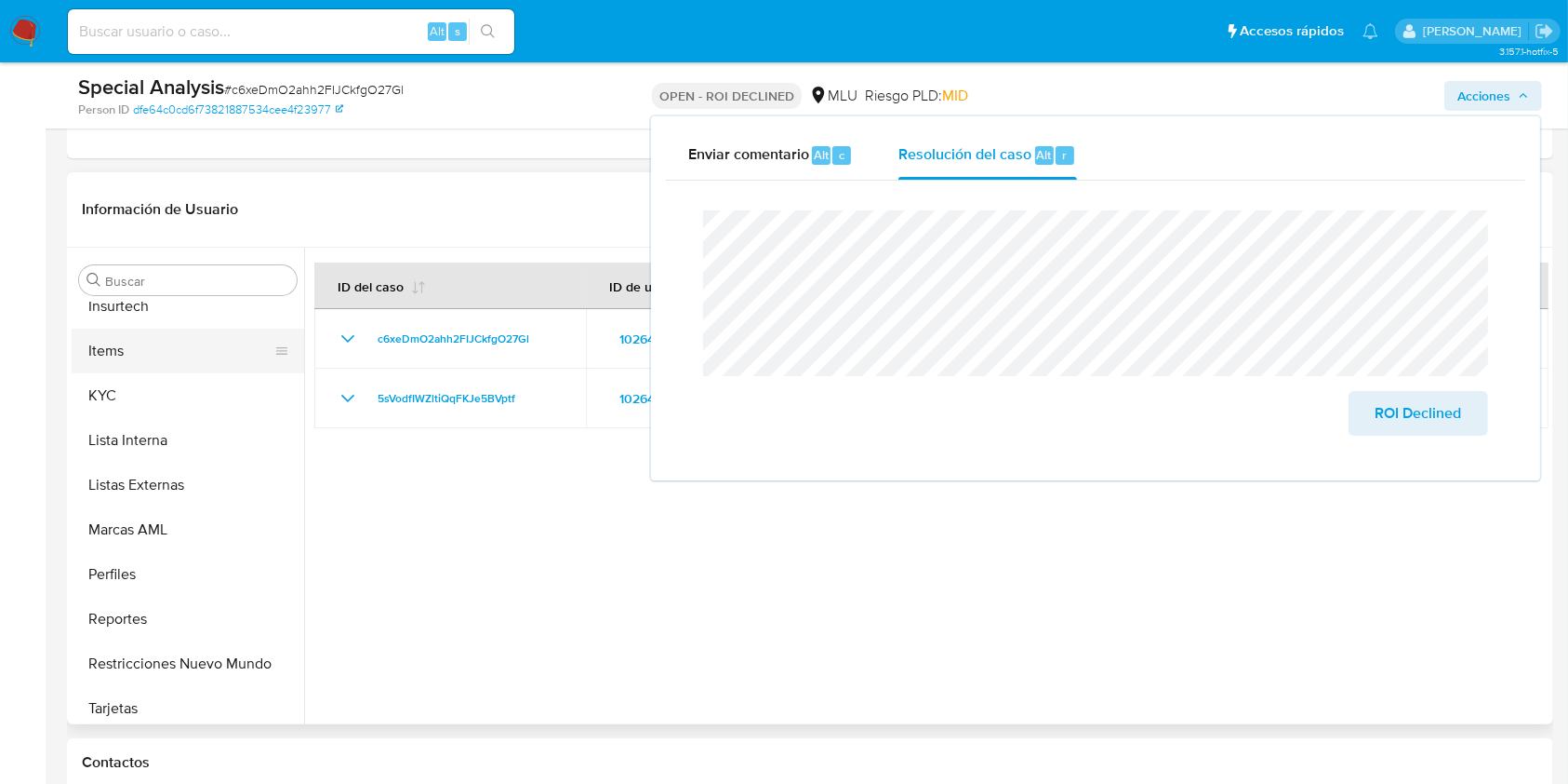
scroll to position [831, 0]
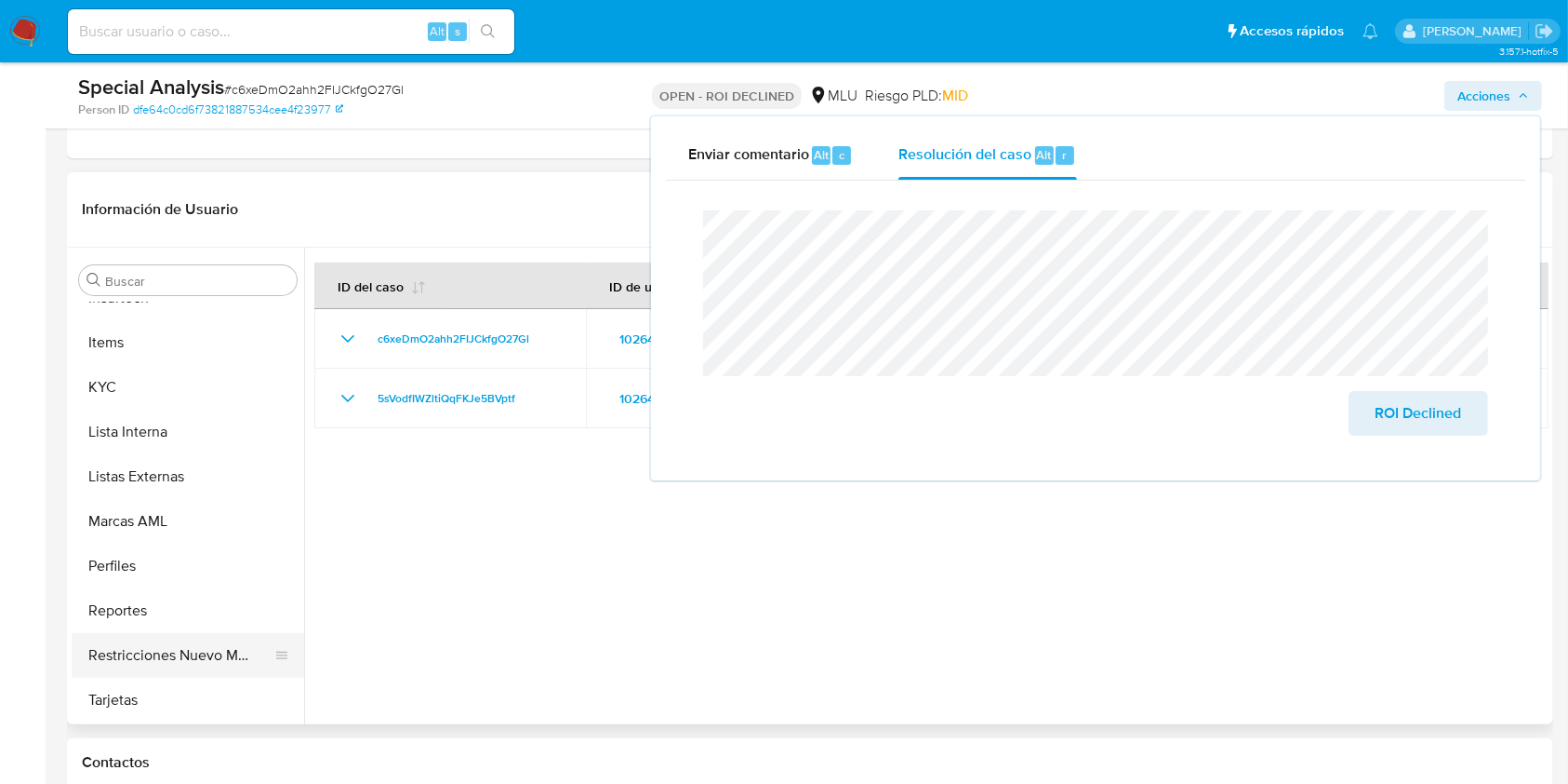
click at [154, 643] on button "Restricciones Nuevo Mundo" at bounding box center [180, 655] width 218 height 45
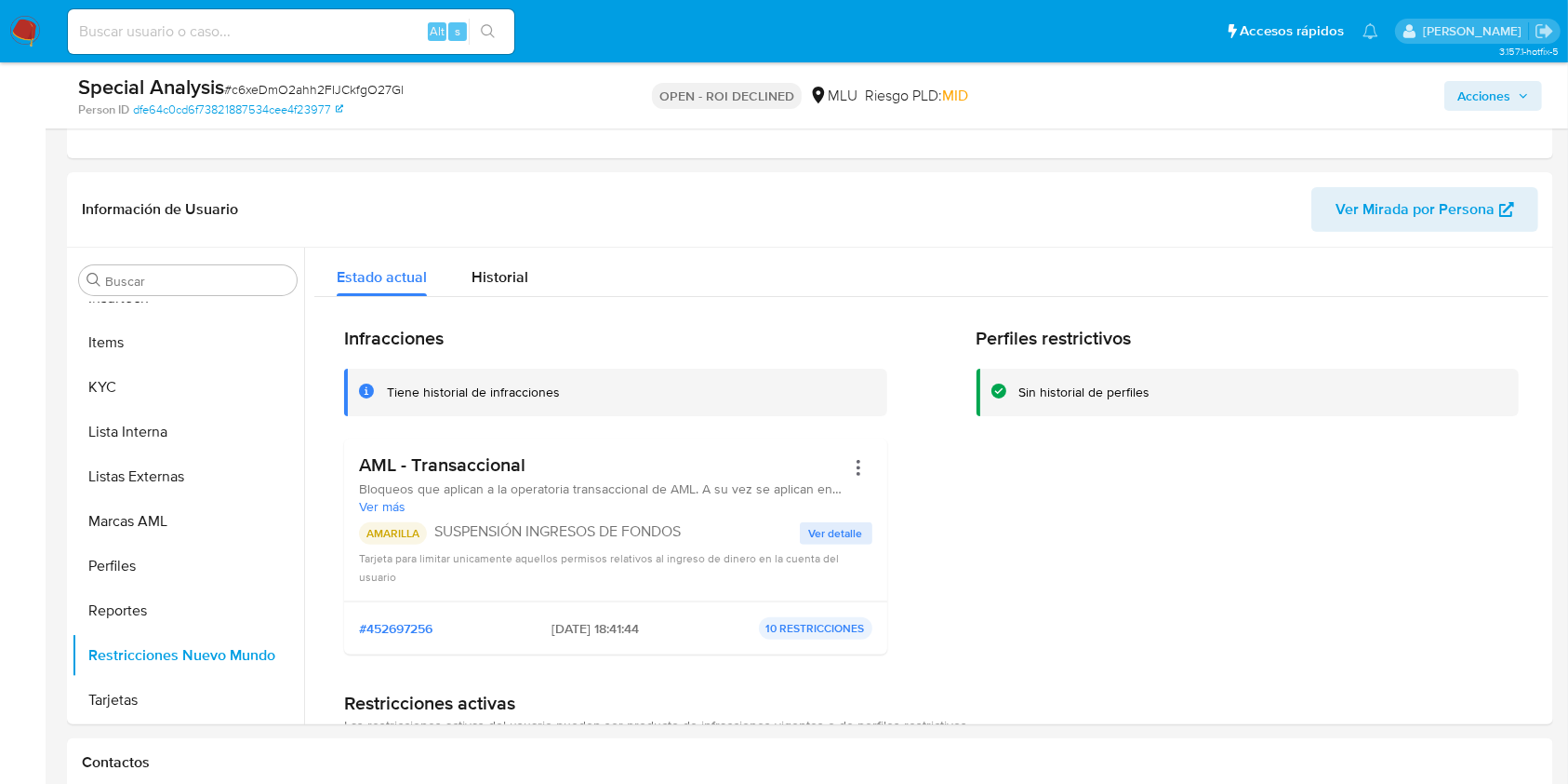
click at [1471, 91] on span "Acciones" at bounding box center [1484, 96] width 53 height 30
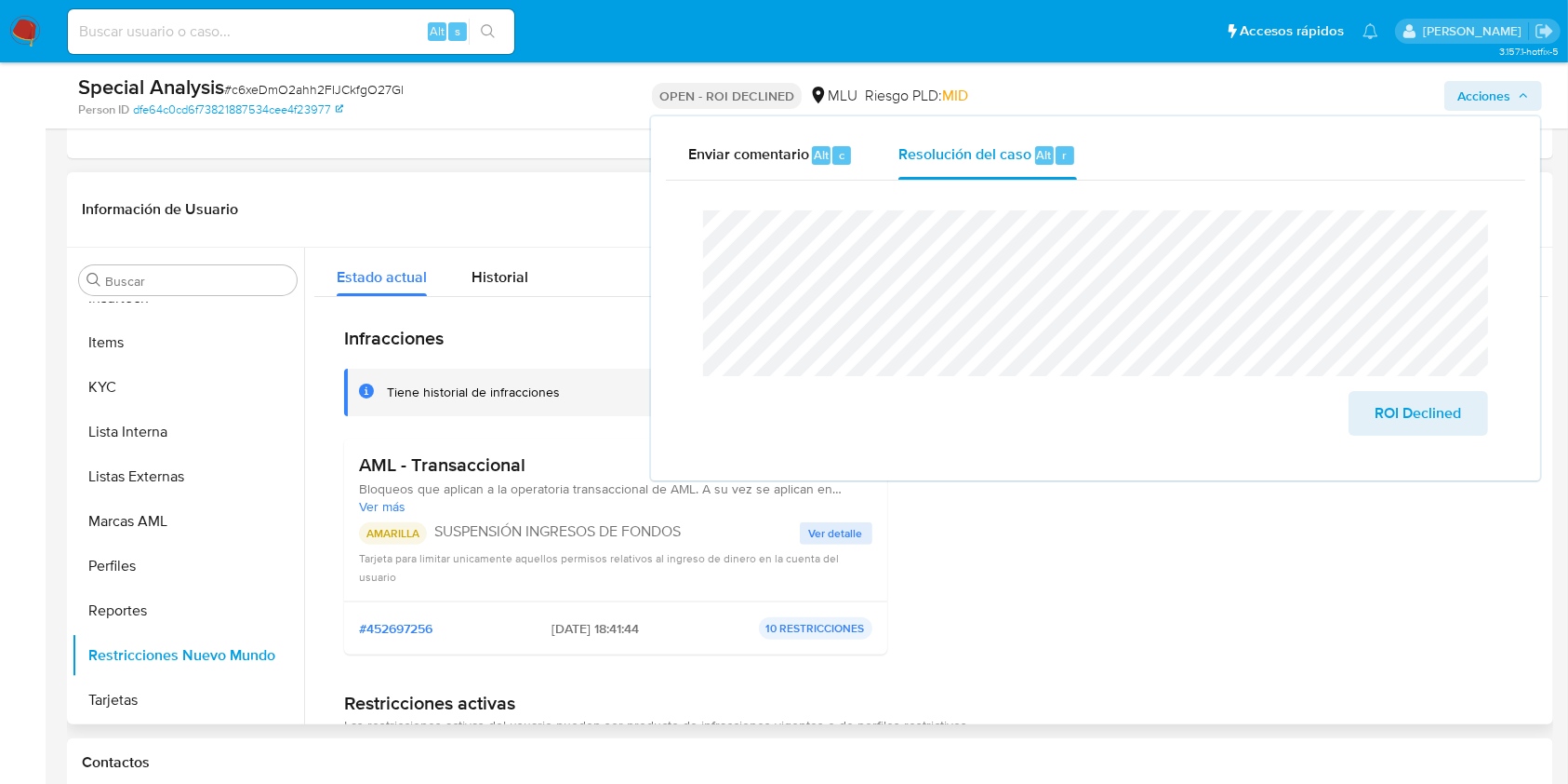
click at [1391, 568] on div "Perfiles restrictivos Sin historial de perfiles" at bounding box center [1248, 498] width 543 height 343
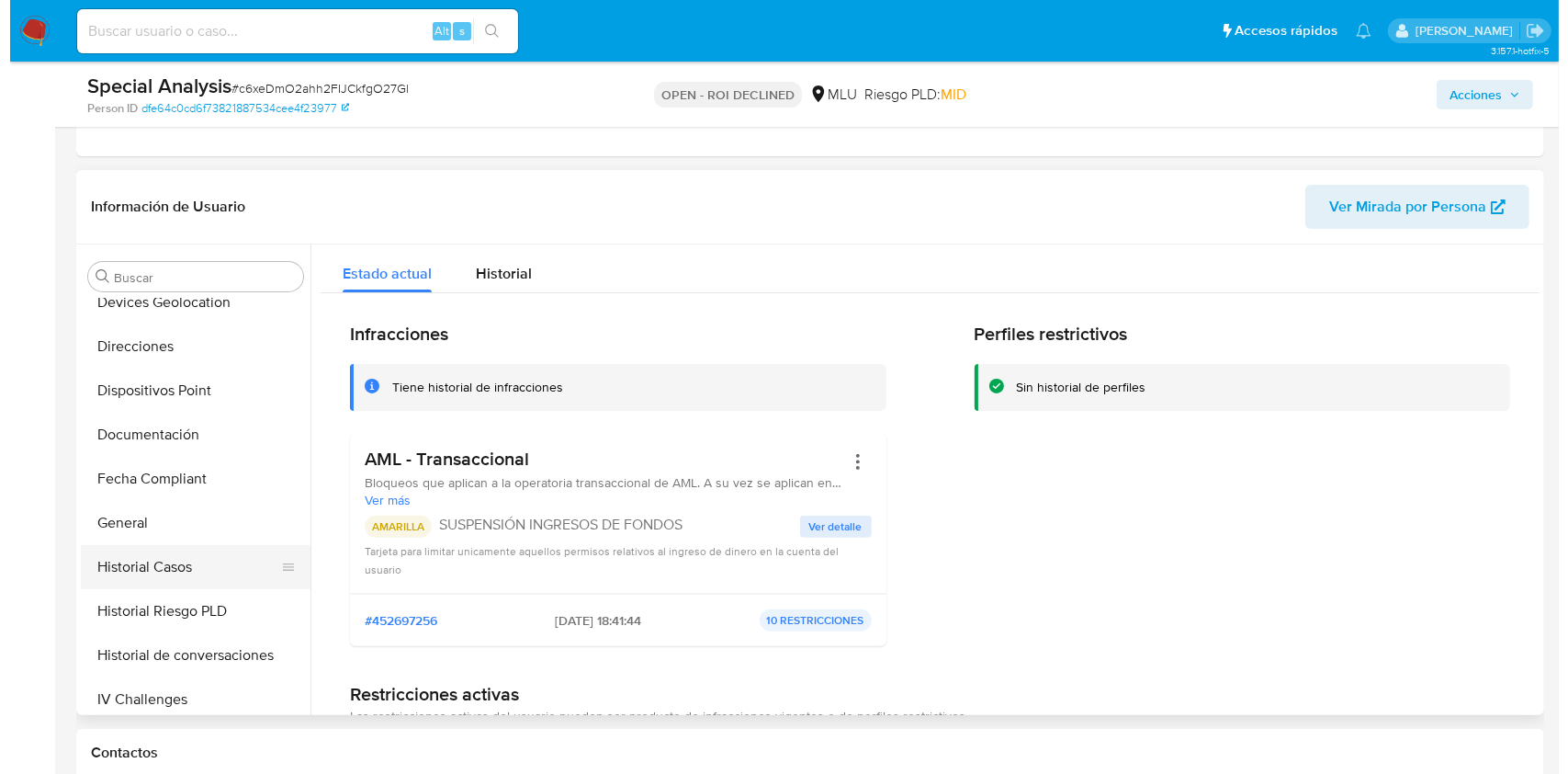
scroll to position [331, 0]
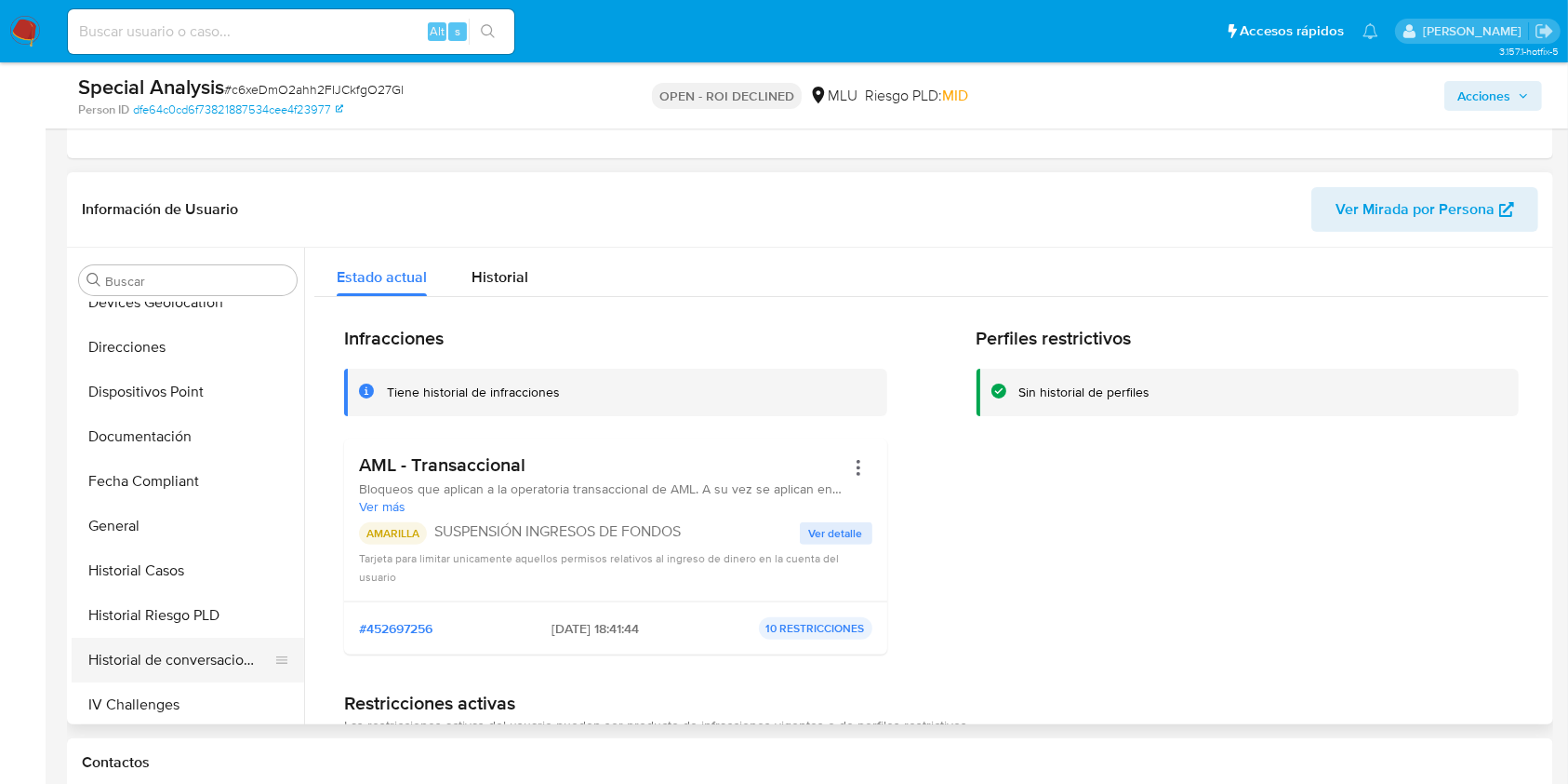
click at [143, 657] on button "Historial de conversaciones" at bounding box center [180, 660] width 218 height 45
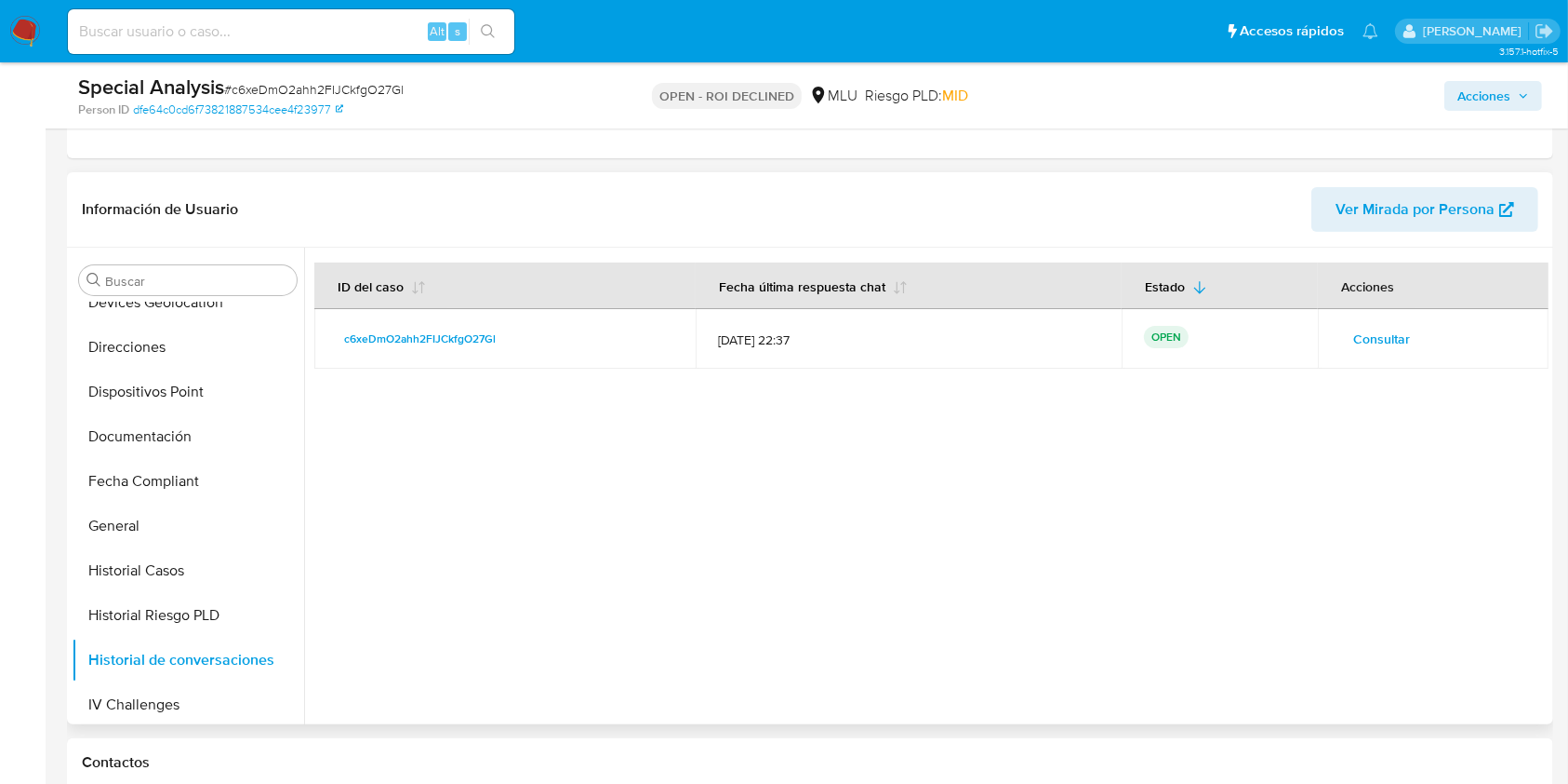
click at [1395, 326] on span "Consultar" at bounding box center [1382, 339] width 57 height 26
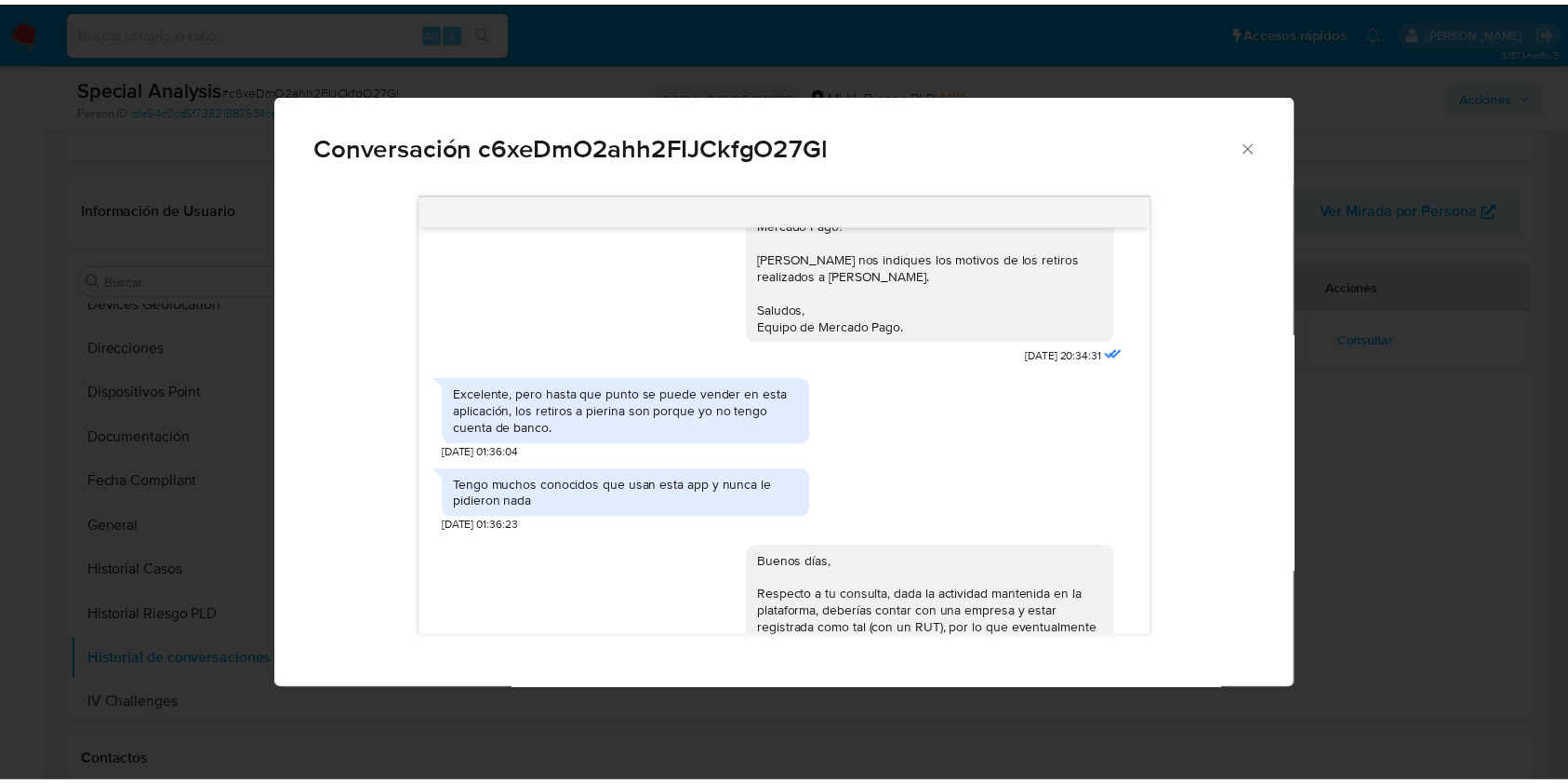
scroll to position [875, 0]
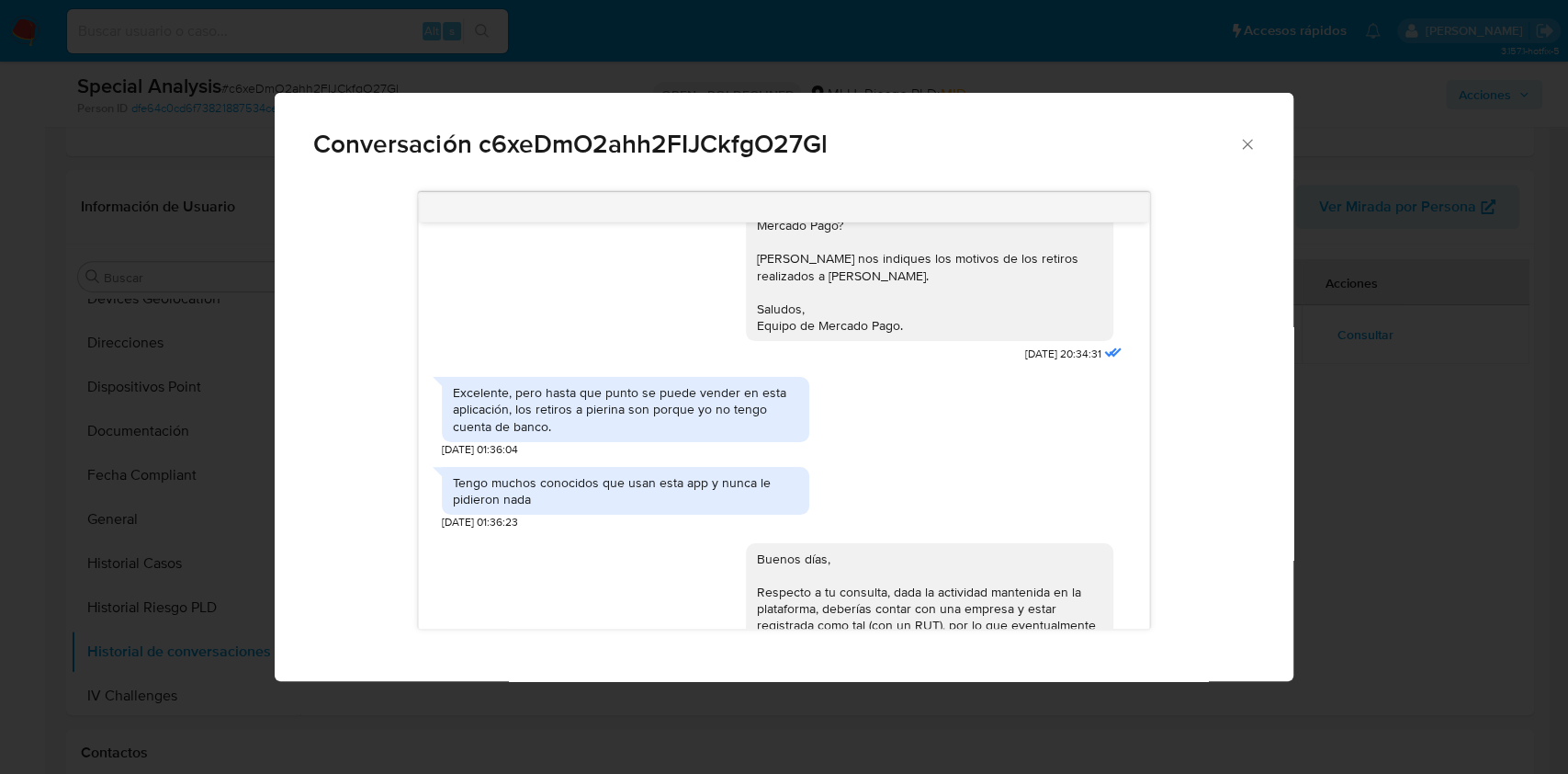
click at [1242, 152] on icon "Cerrar" at bounding box center [1247, 144] width 18 height 18
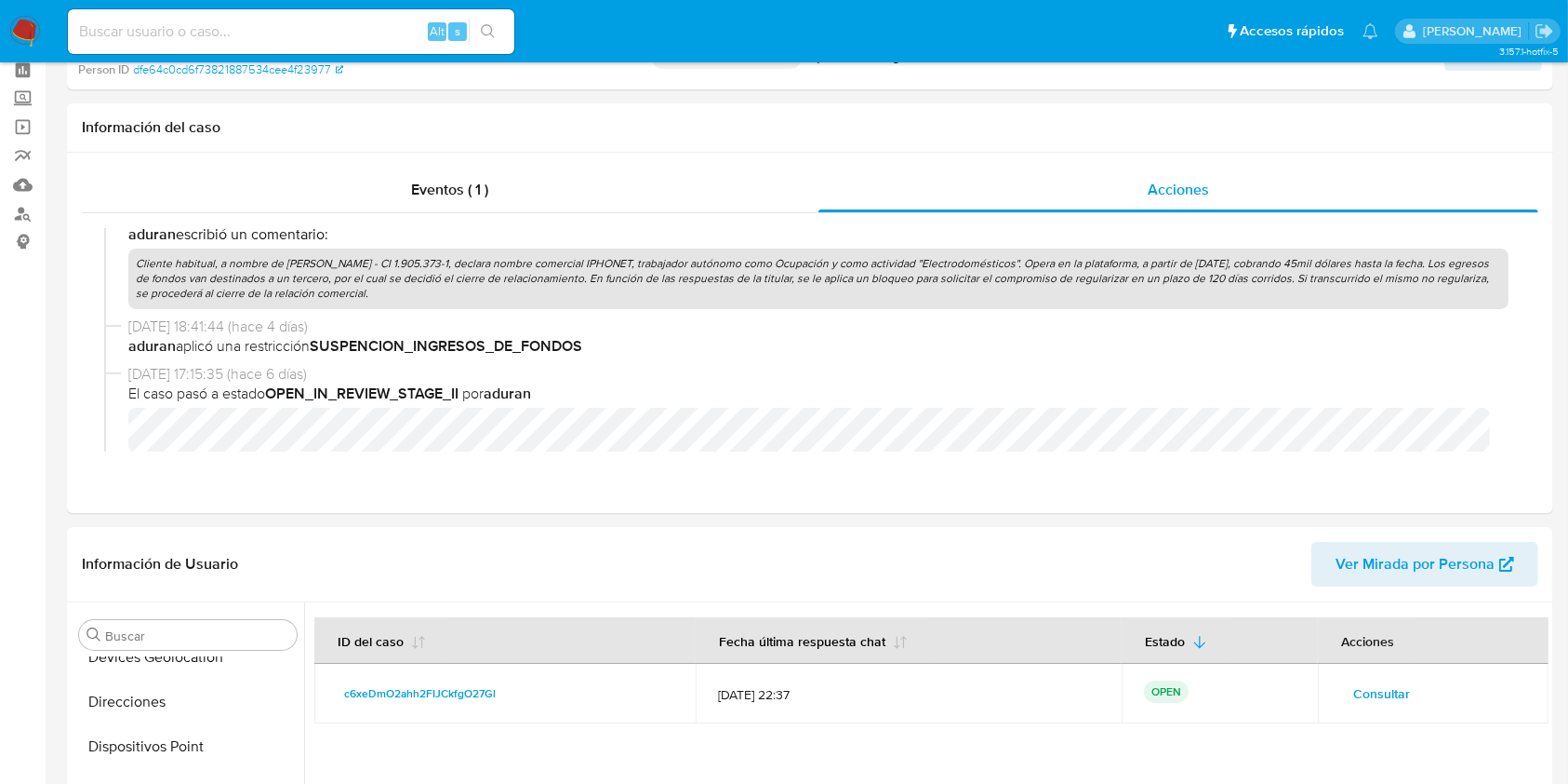
scroll to position [0, 0]
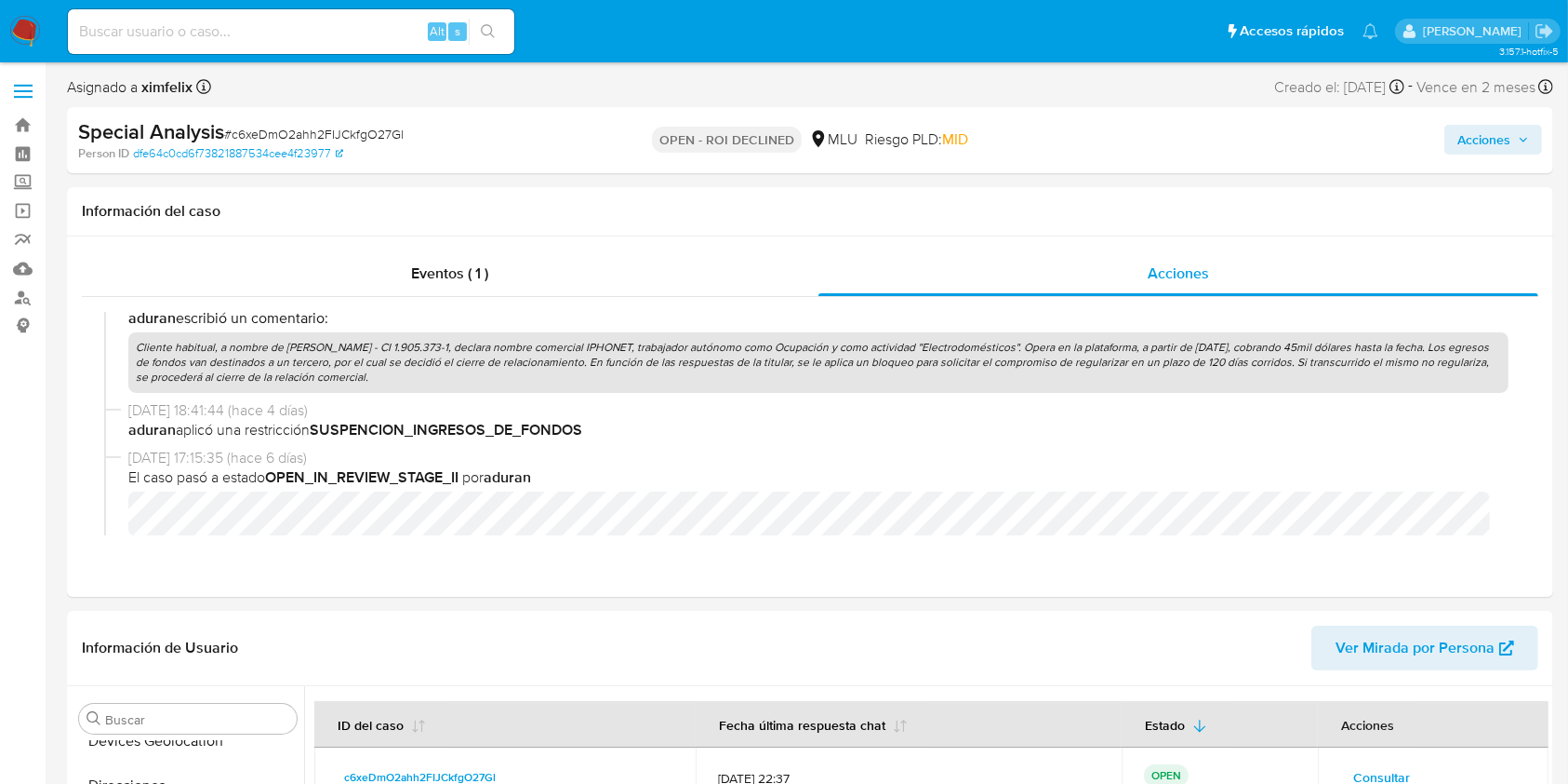
click at [1503, 130] on span "Acciones" at bounding box center [1484, 140] width 53 height 30
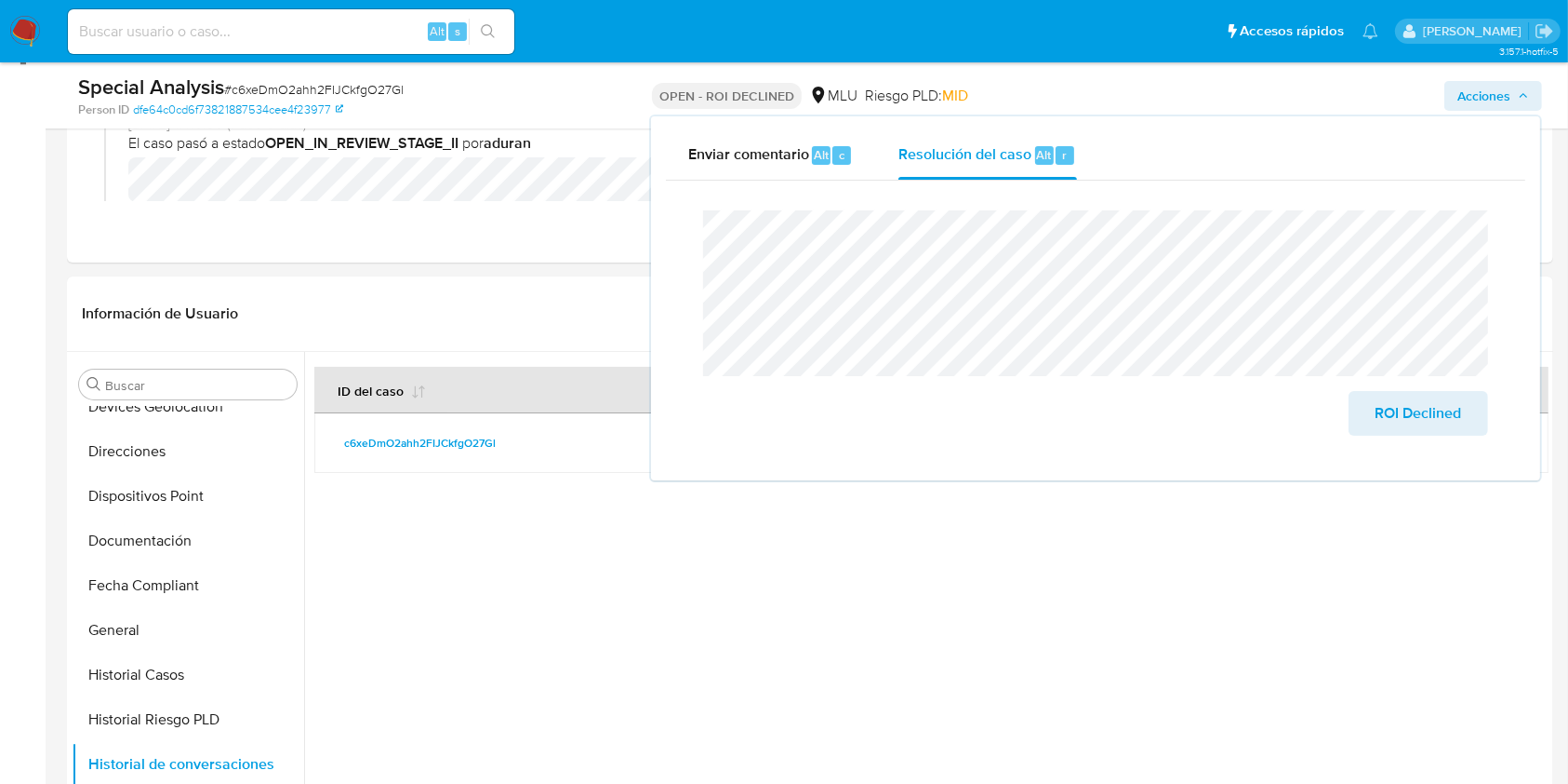
scroll to position [316, 0]
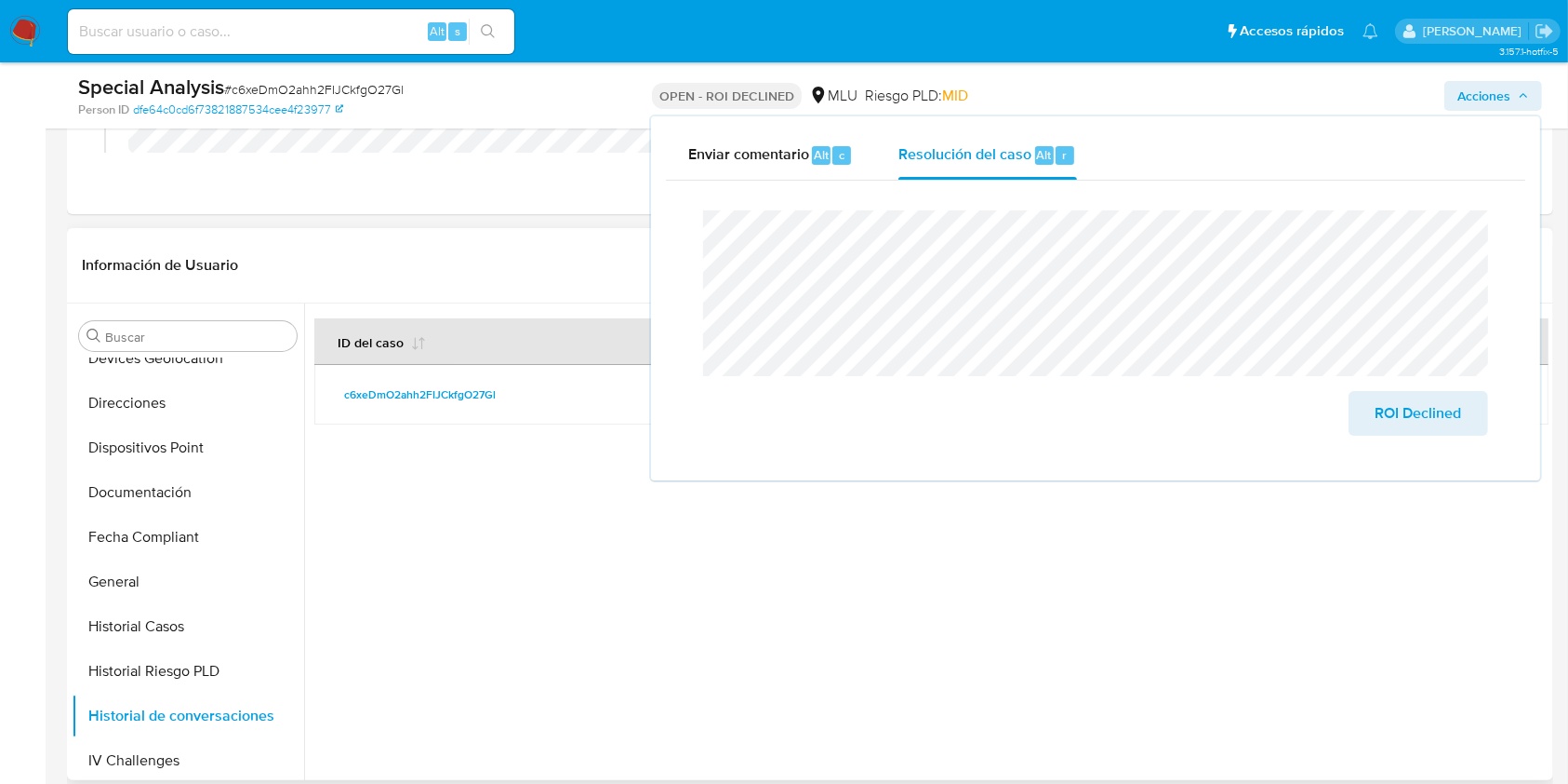
drag, startPoint x: 305, startPoint y: 496, endPoint x: 305, endPoint y: 456, distance: 40.0
click at [305, 456] on div at bounding box center [926, 542] width 1244 height 476
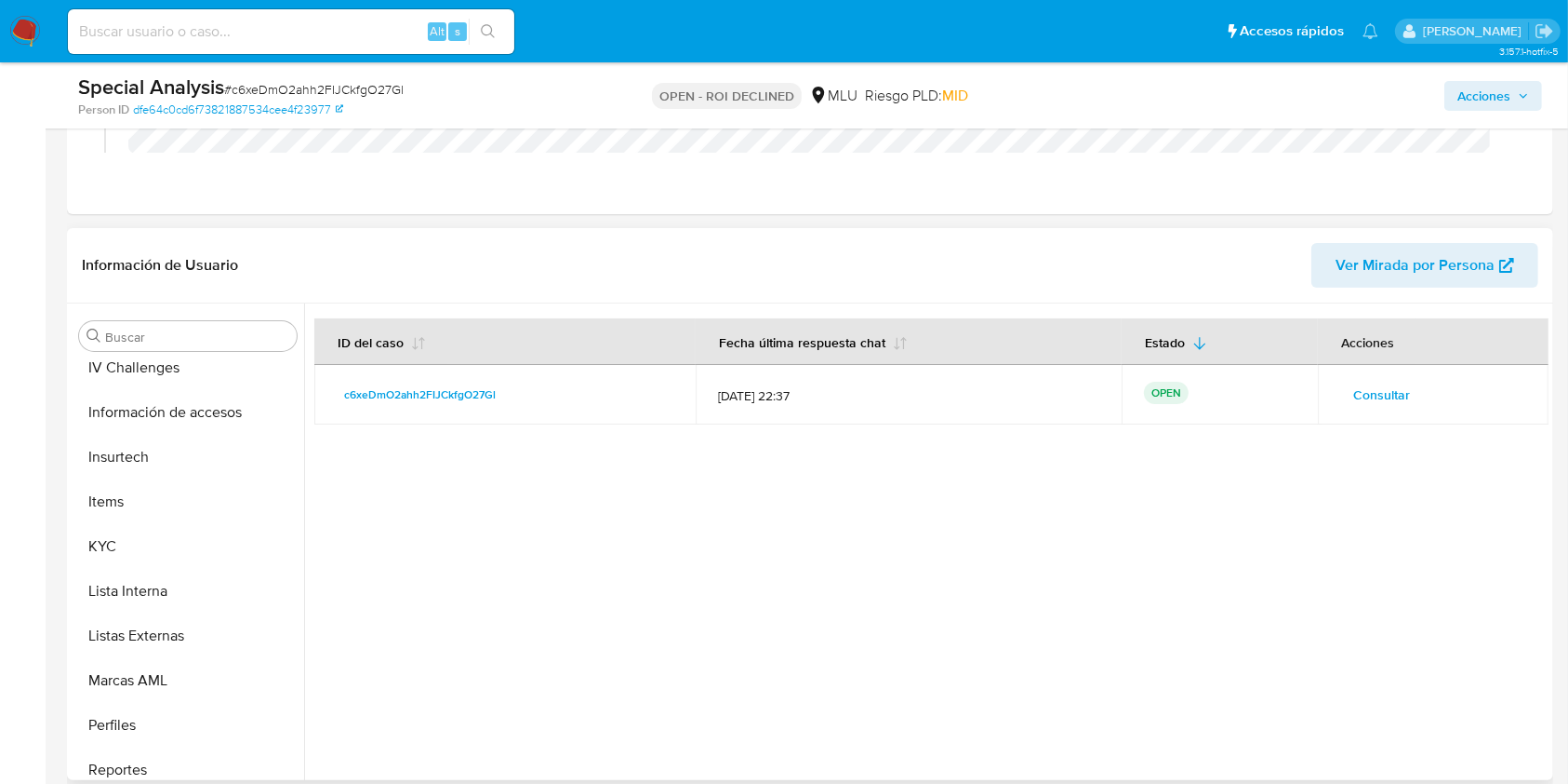
scroll to position [754, 0]
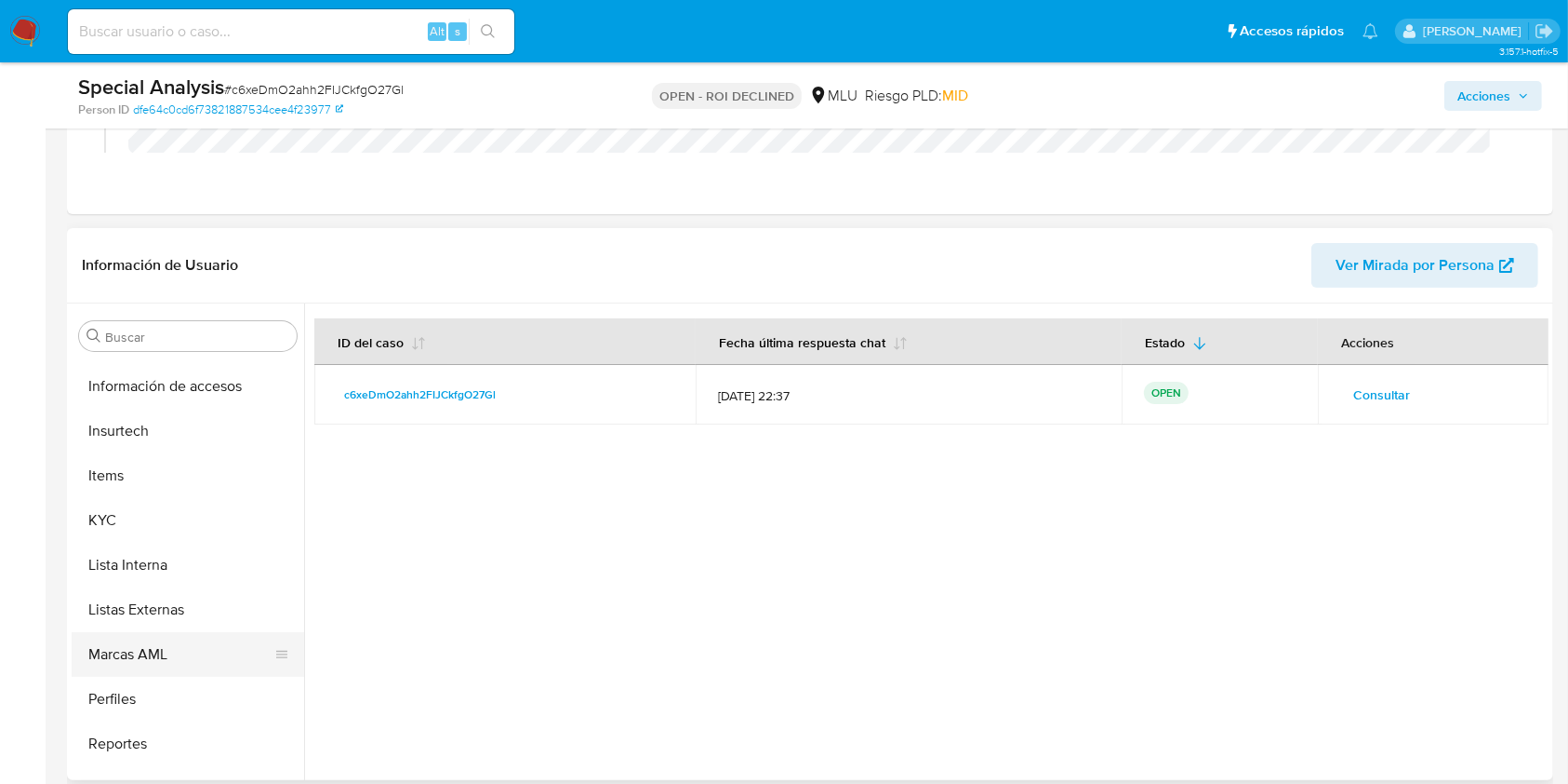
click at [170, 657] on button "Marcas AML" at bounding box center [180, 654] width 218 height 45
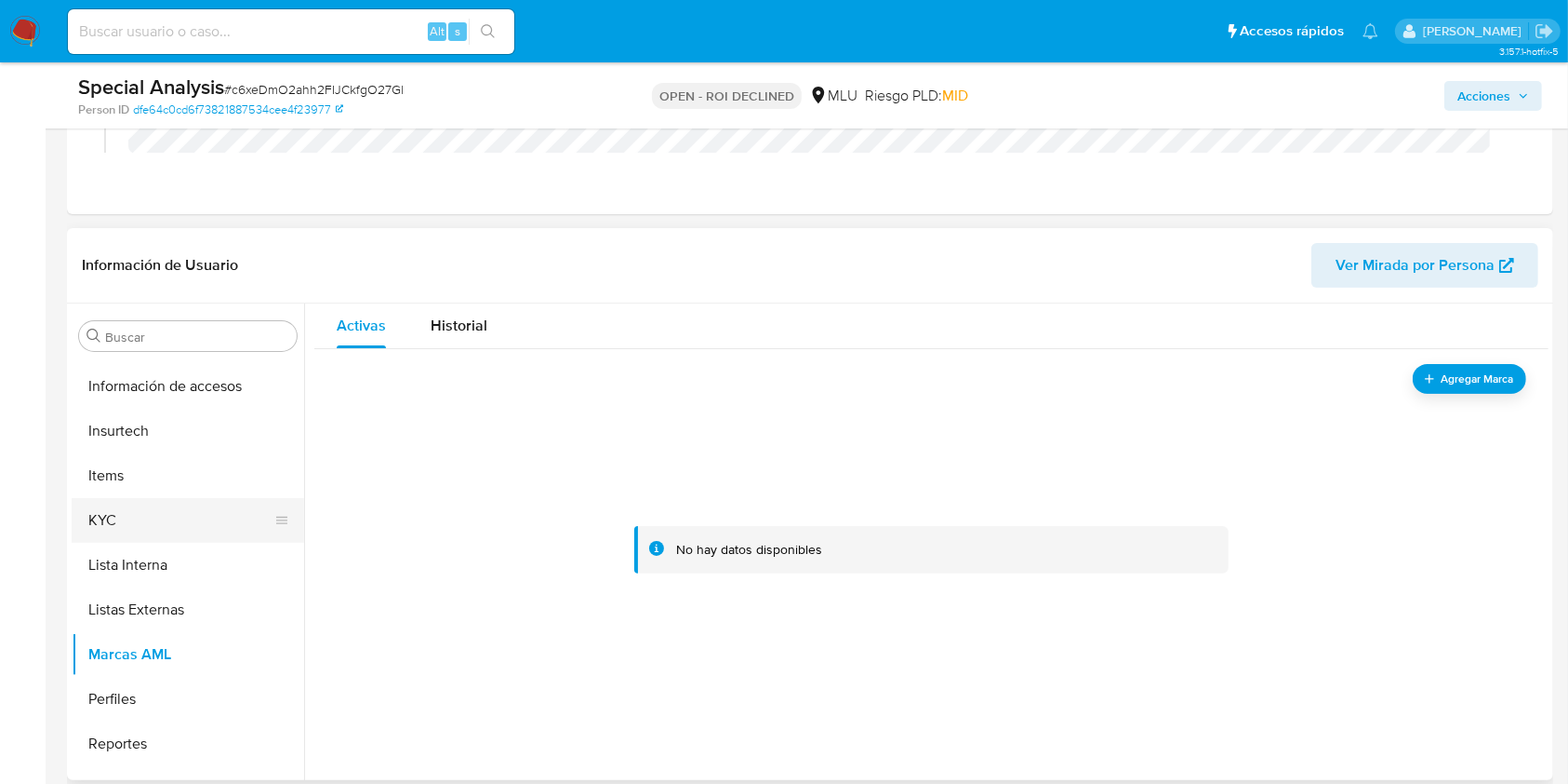
click at [190, 532] on button "KYC" at bounding box center [180, 520] width 218 height 45
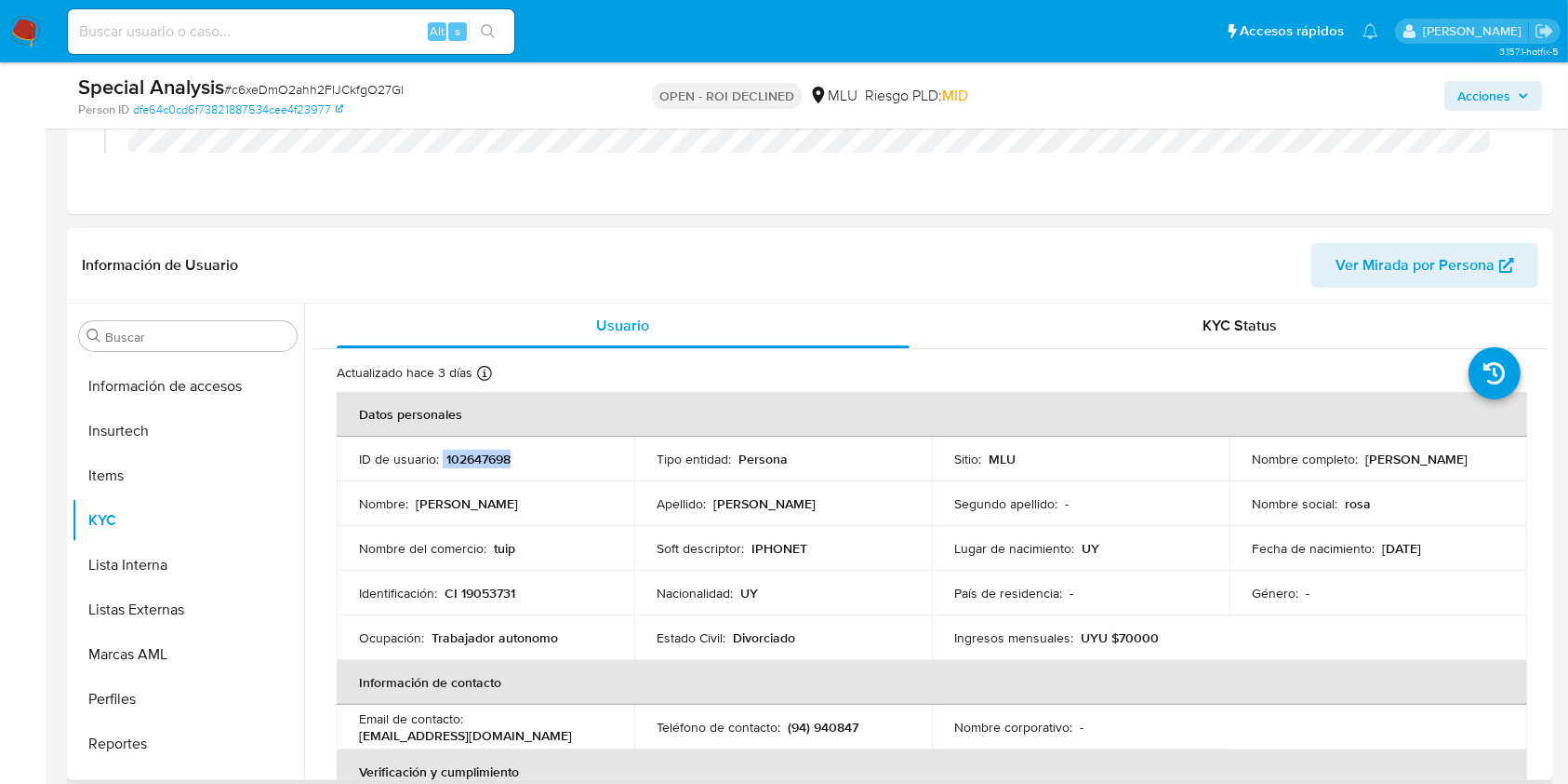
drag, startPoint x: 515, startPoint y: 452, endPoint x: 442, endPoint y: 458, distance: 73.2
click at [442, 458] on div "ID de usuario : 102647698" at bounding box center [485, 458] width 253 height 17
copy div "102647698"
drag, startPoint x: 1417, startPoint y: 464, endPoint x: 1233, endPoint y: 475, distance: 184.3
click at [1233, 475] on td "Nombre completo : Rosa Milka Nadjarian Nuñez" at bounding box center [1378, 459] width 298 height 45
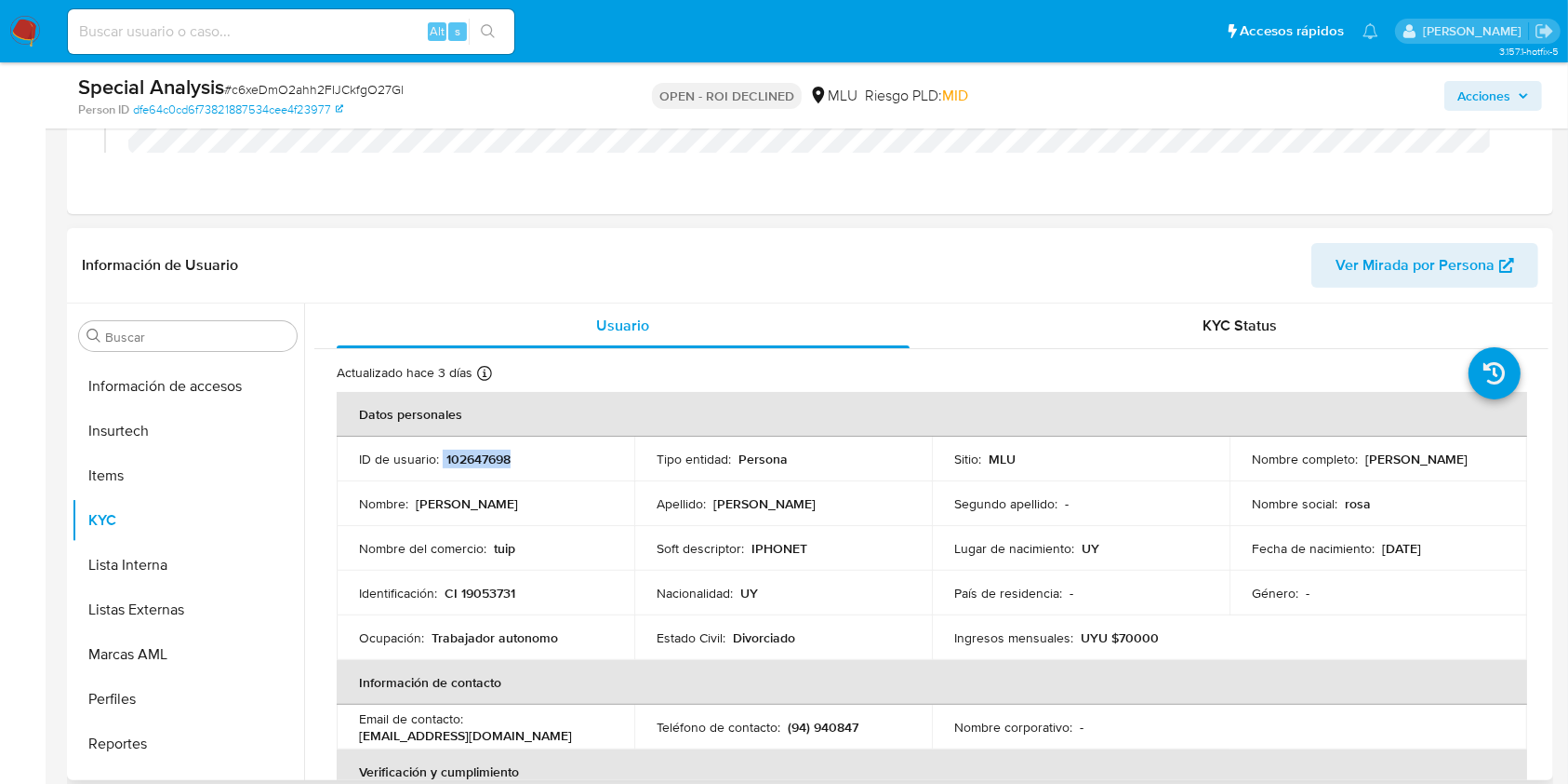
copy p "Rosa Milka Nadjarian Nuñez"
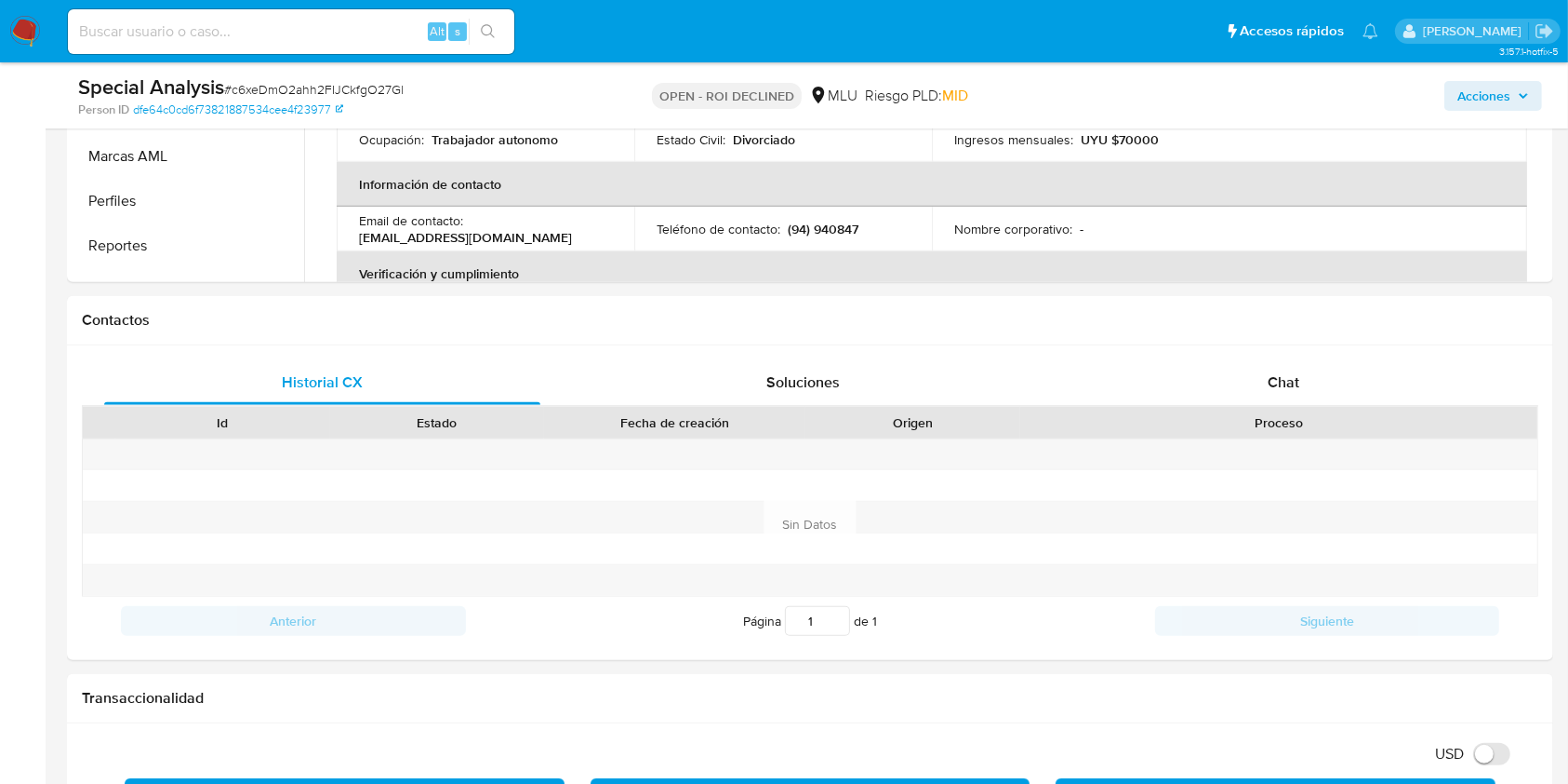
scroll to position [834, 0]
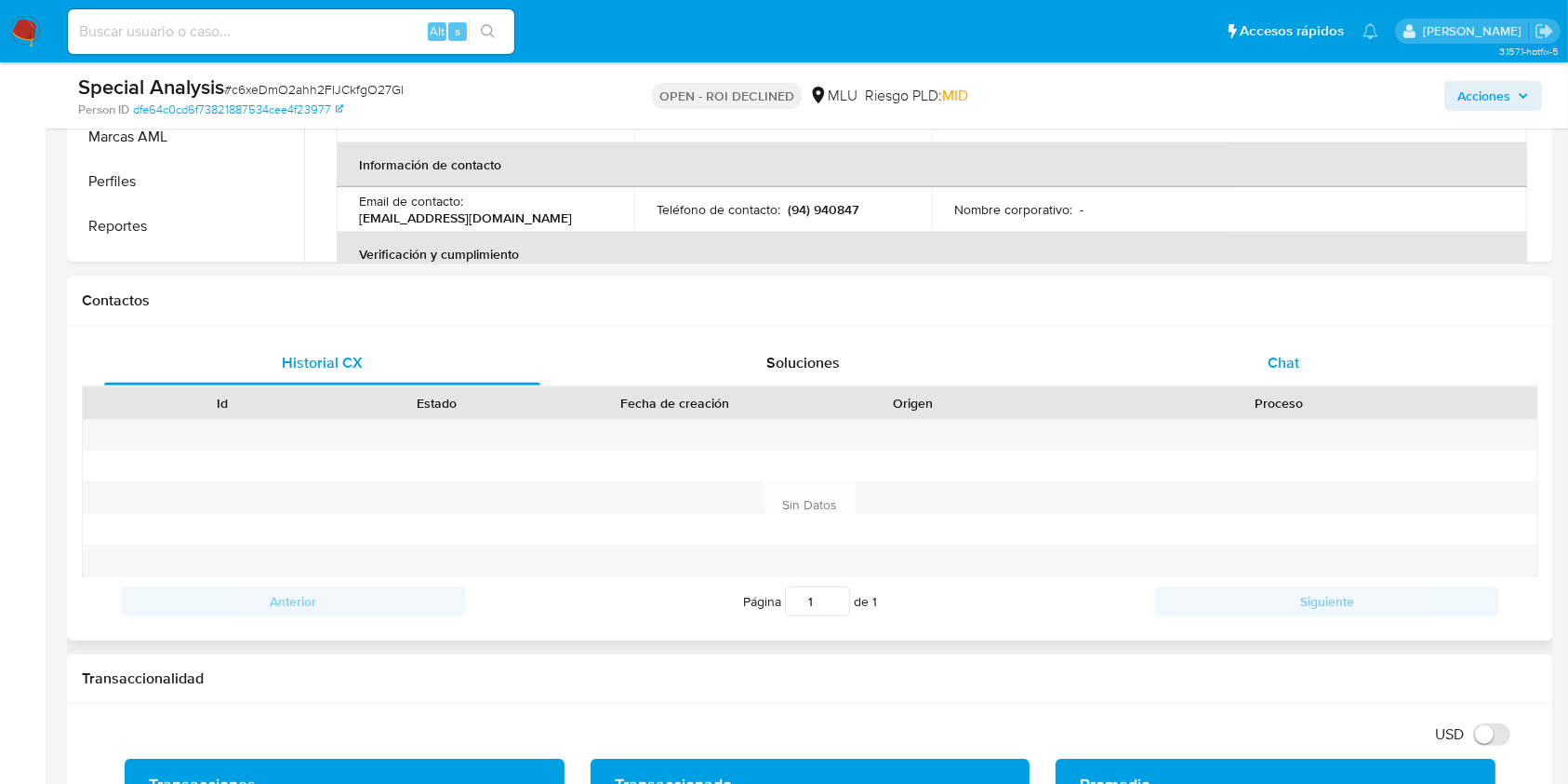
click at [1229, 354] on div "Chat" at bounding box center [1283, 363] width 436 height 45
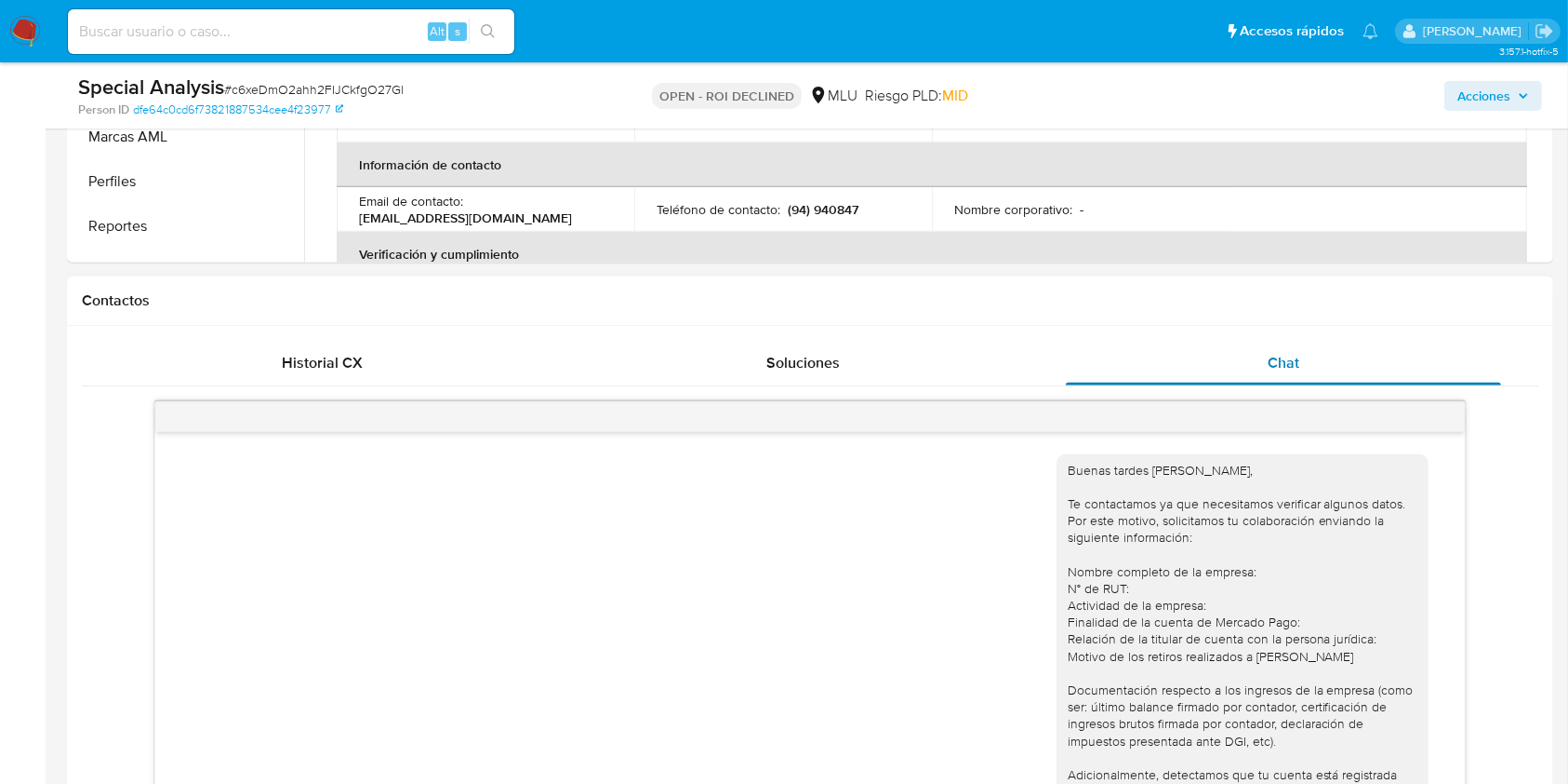
scroll to position [1668, 0]
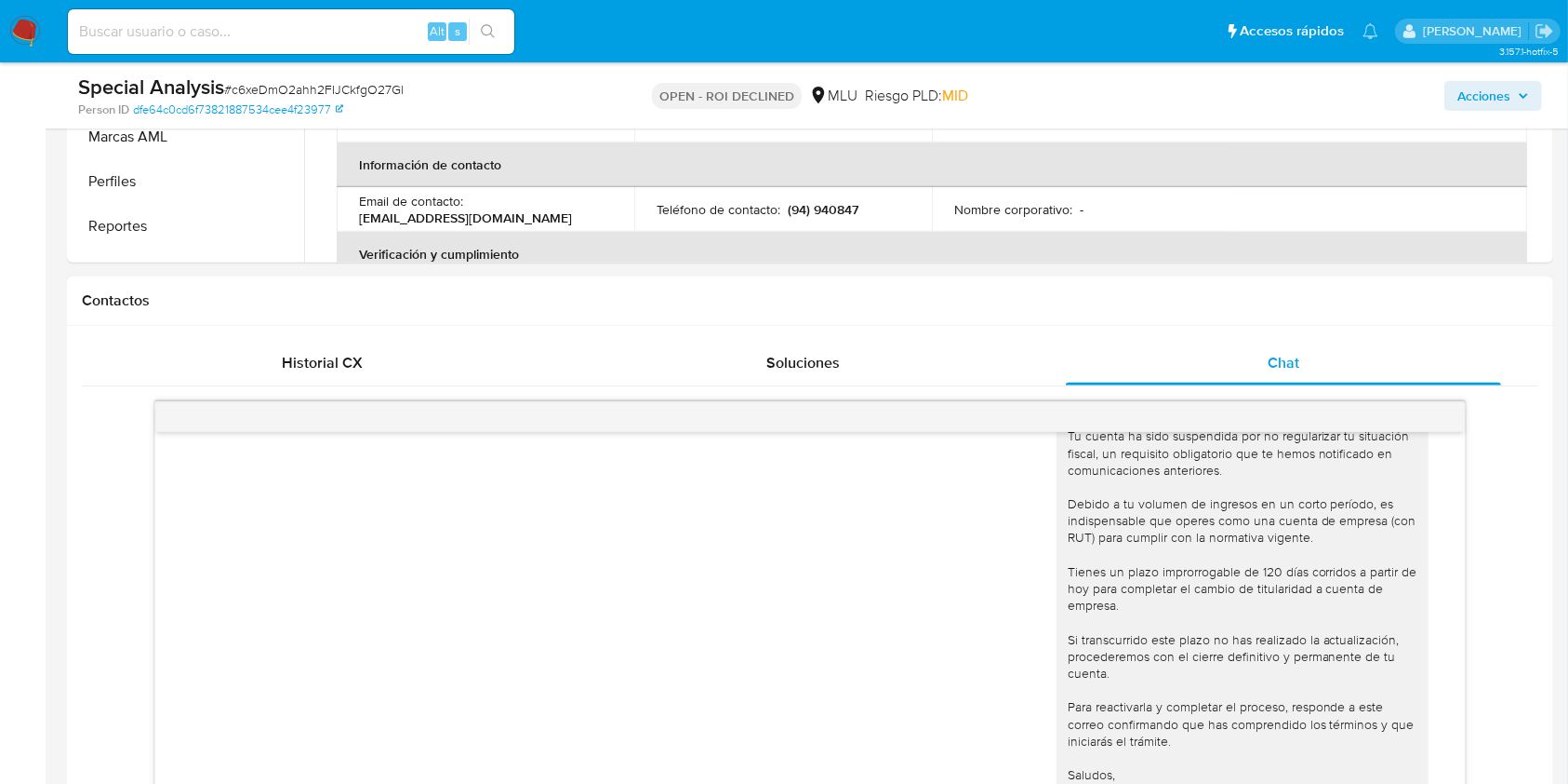
click at [1435, 408] on div at bounding box center [809, 417] width 1308 height 30
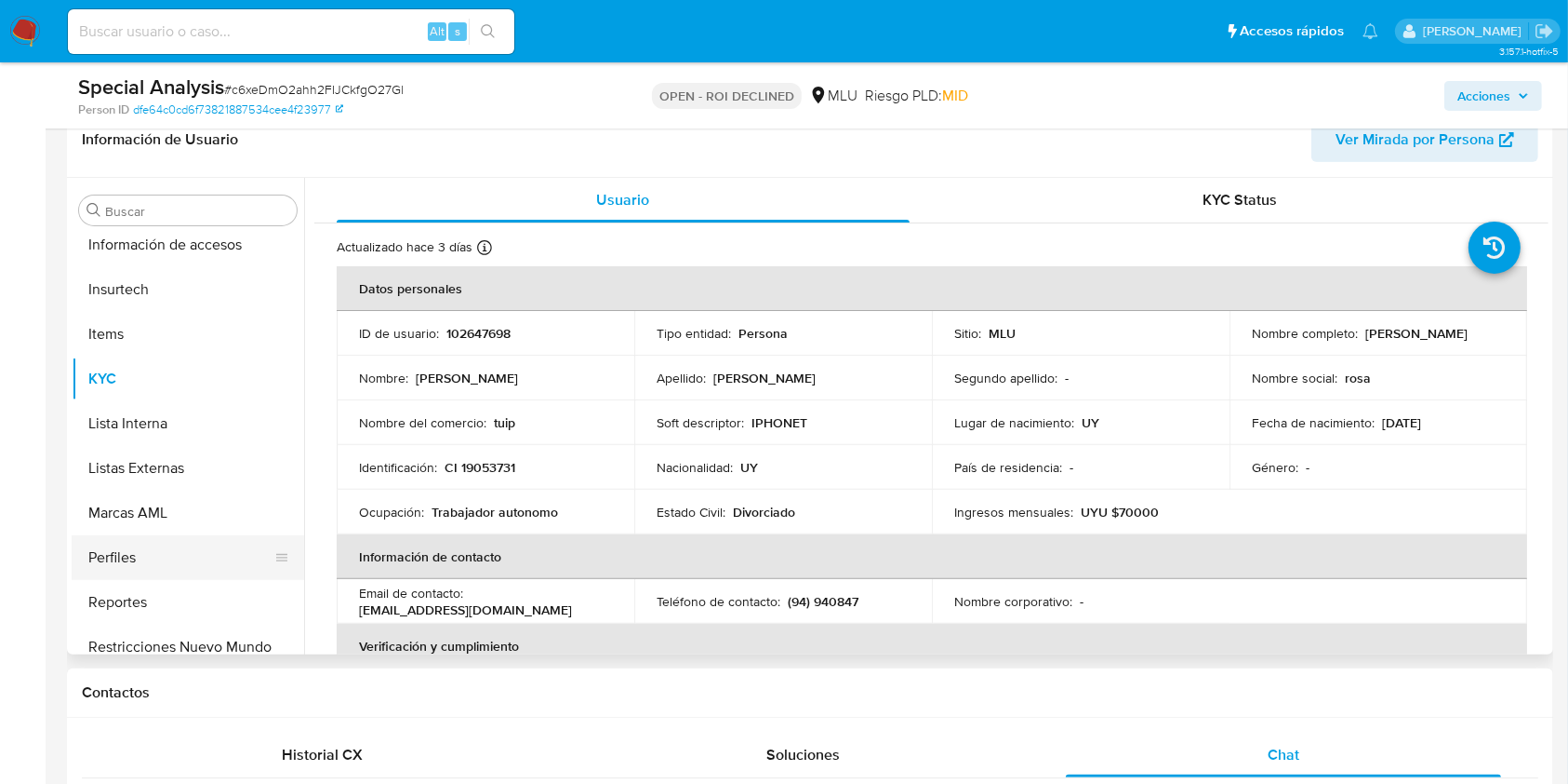
scroll to position [774, 0]
click at [109, 496] on button "Marcas AML" at bounding box center [180, 509] width 218 height 45
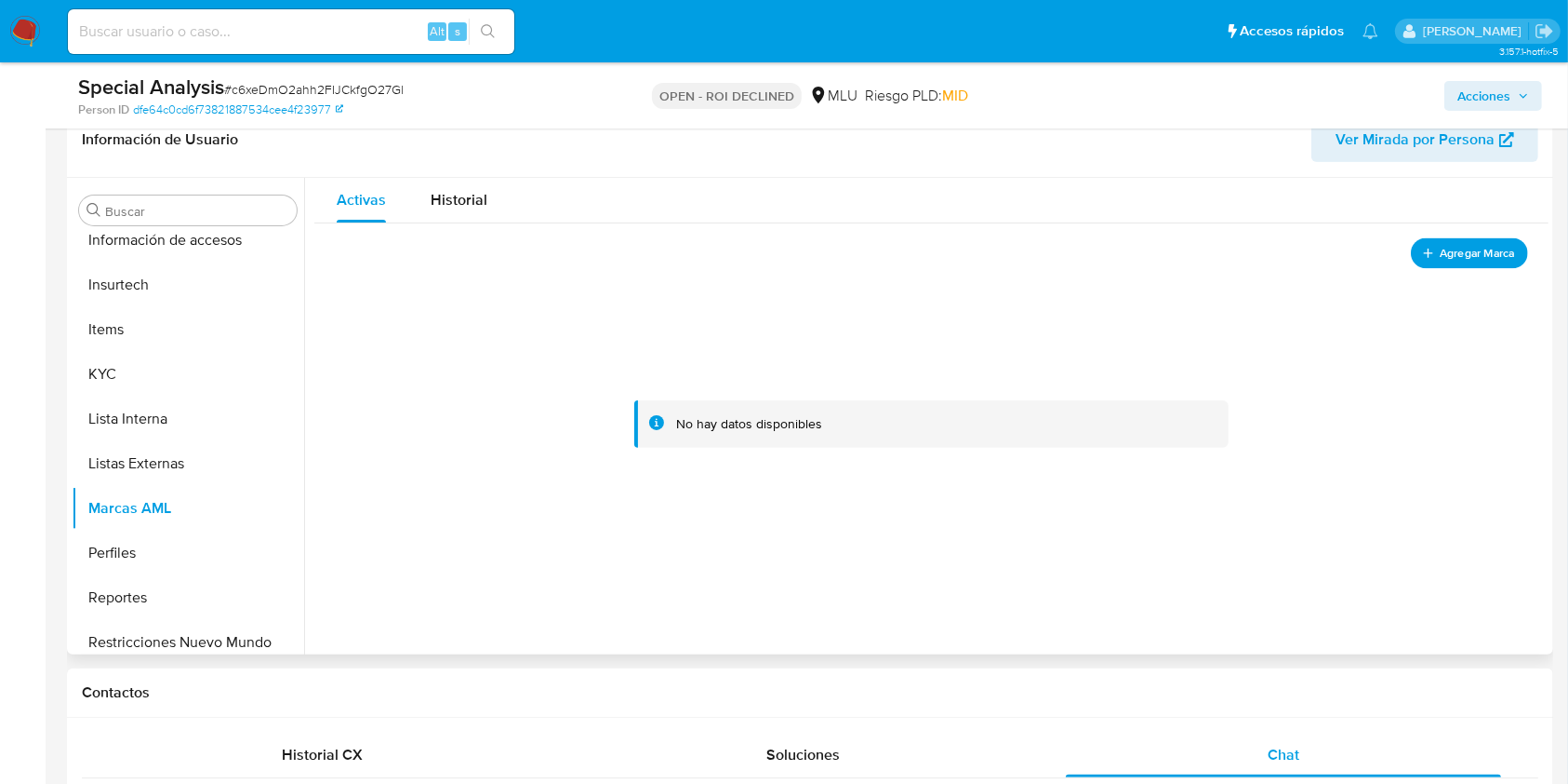
click at [1463, 262] on span "Agregar Marca" at bounding box center [1477, 253] width 74 height 23
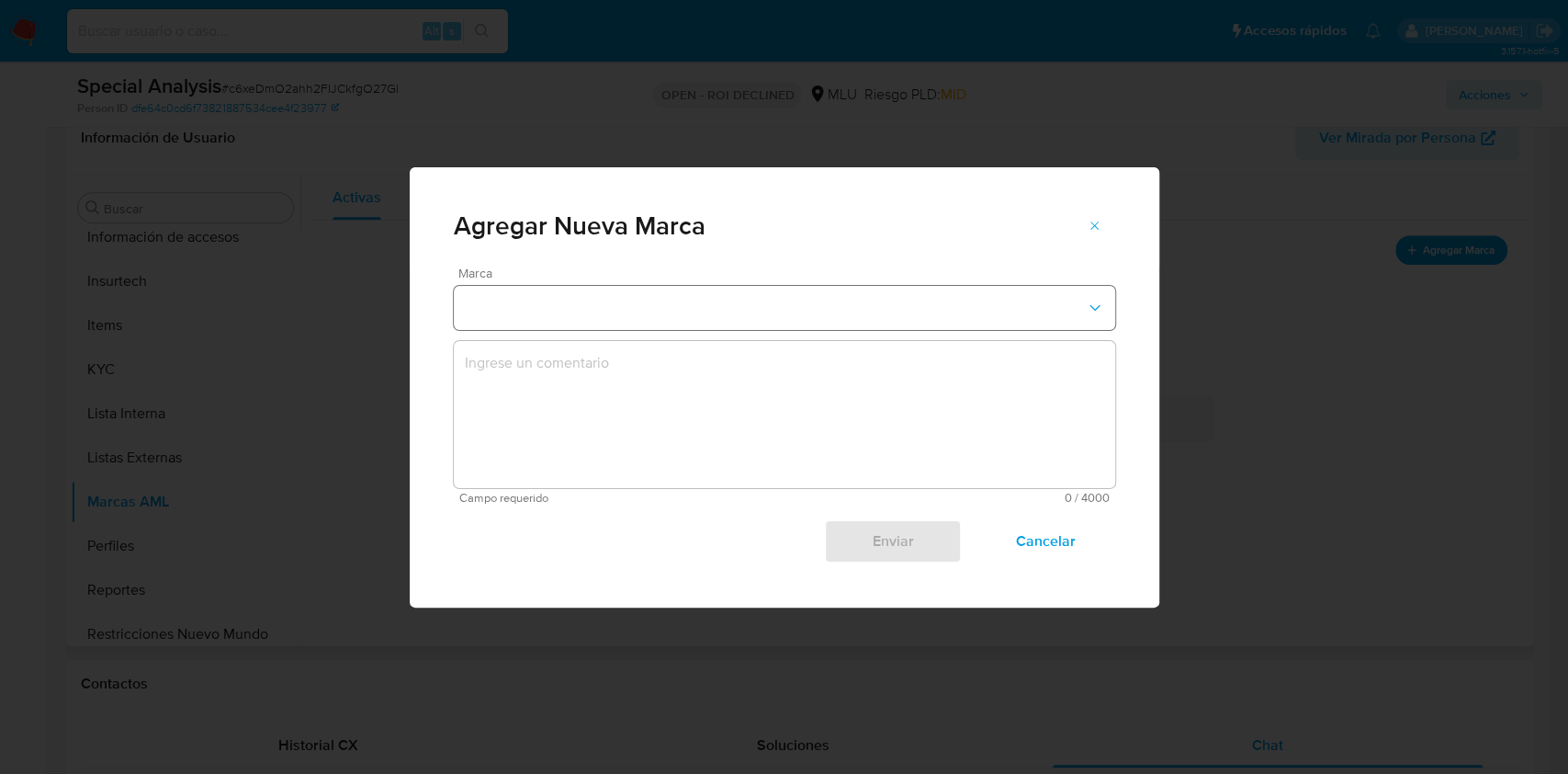
click at [828, 307] on button "marks-modal" at bounding box center [784, 307] width 661 height 44
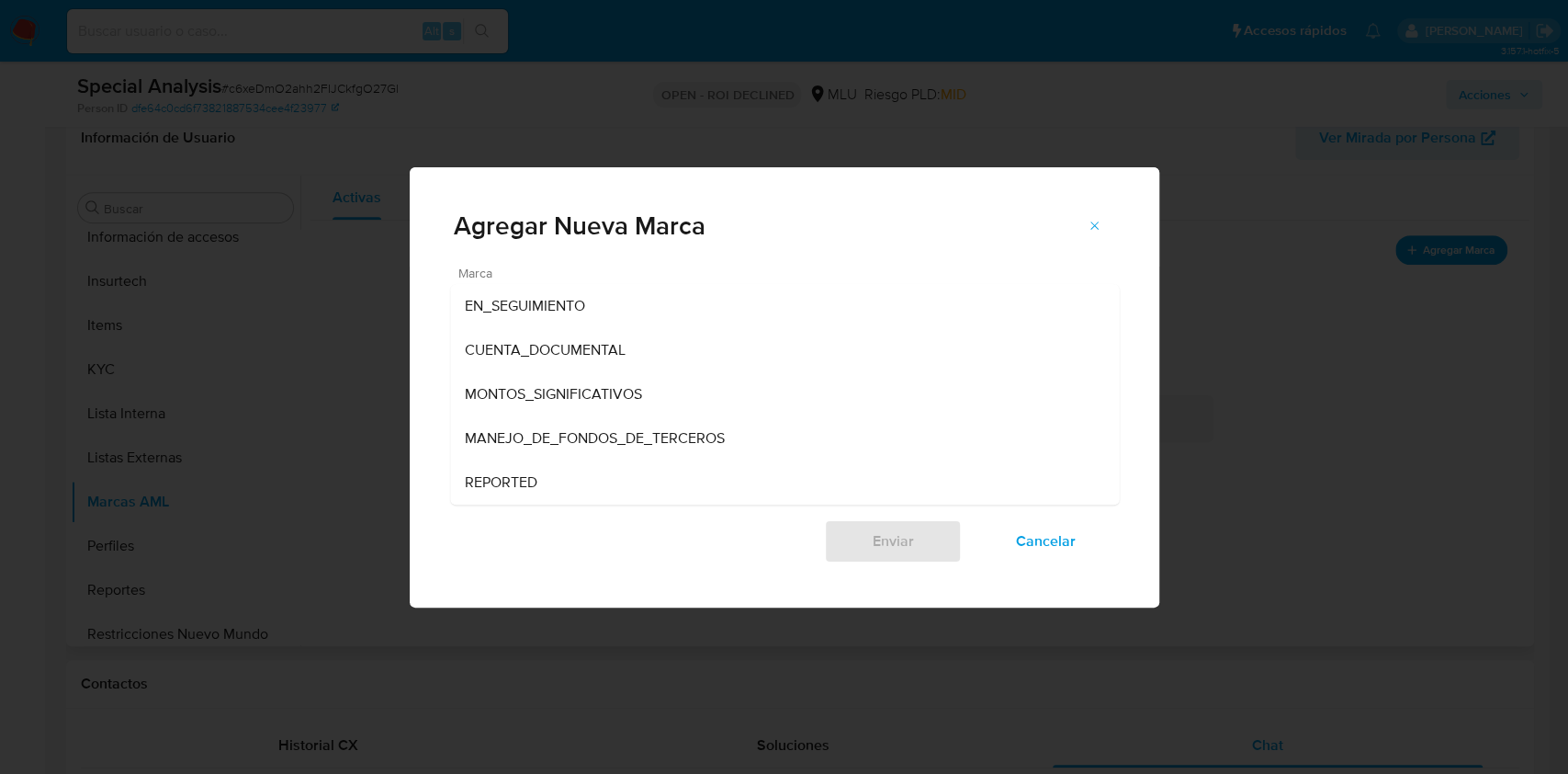
click at [828, 307] on div "EN_SEGUIMIENTO" at bounding box center [779, 307] width 628 height 44
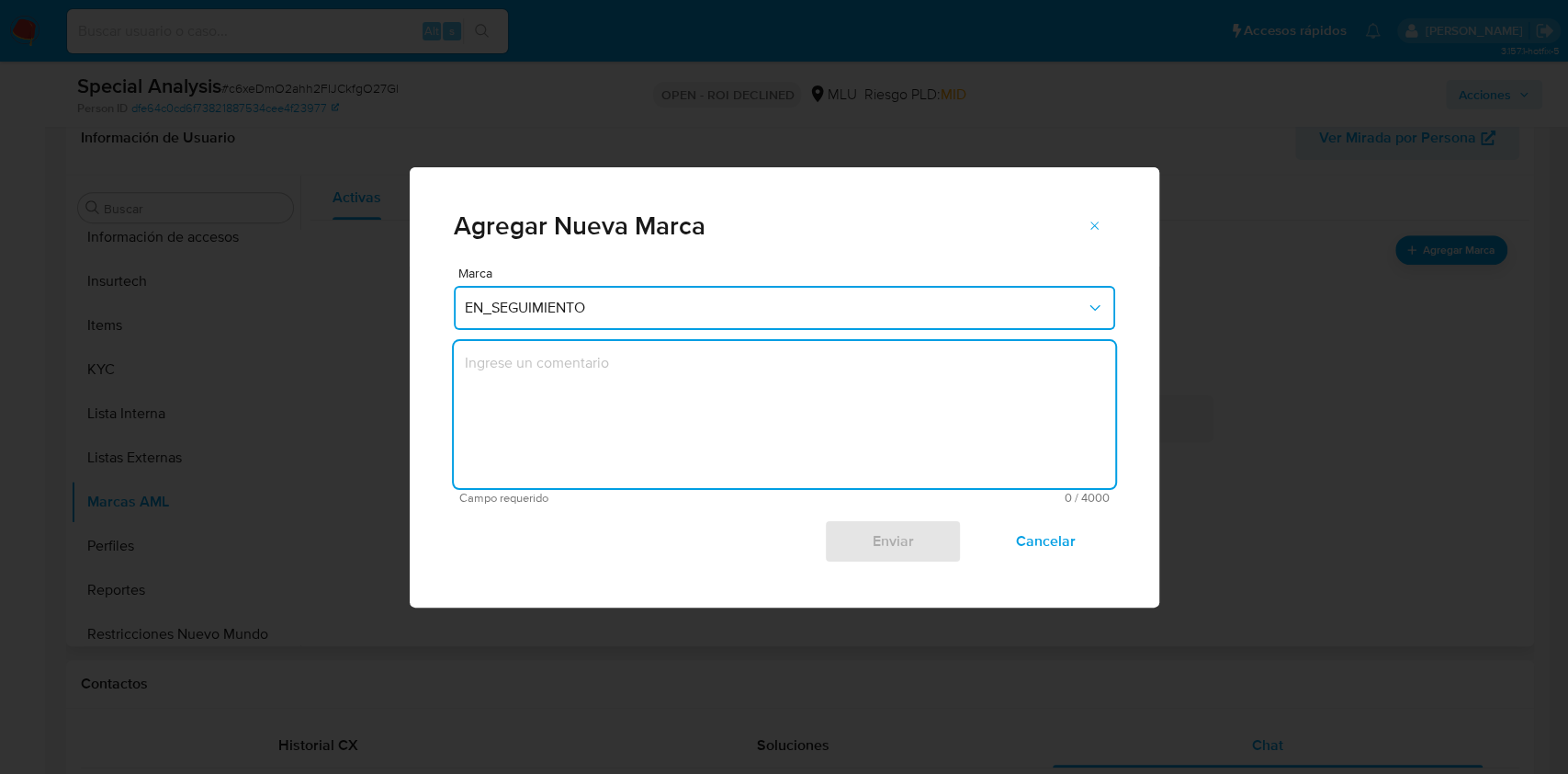
click at [689, 363] on textarea "marks-modal" at bounding box center [784, 414] width 661 height 147
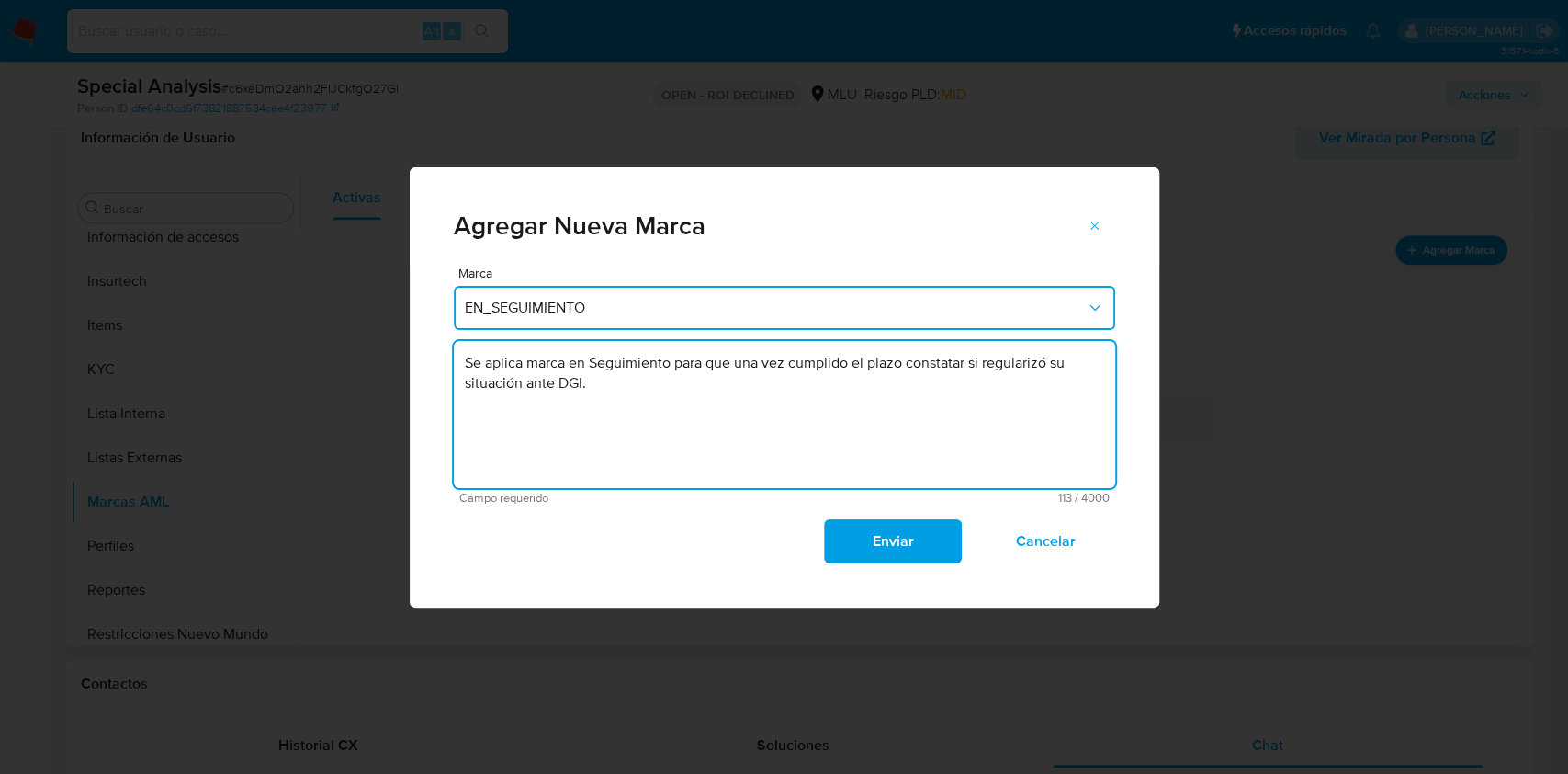
click at [579, 362] on textarea "Se aplica marca en Seguimiento para que una vez cumplido el plazo constatar si …" at bounding box center [784, 414] width 661 height 147
type textarea "Se aplica marca "En Seguimiento" para que una vez cumplido el plazo constatar s…"
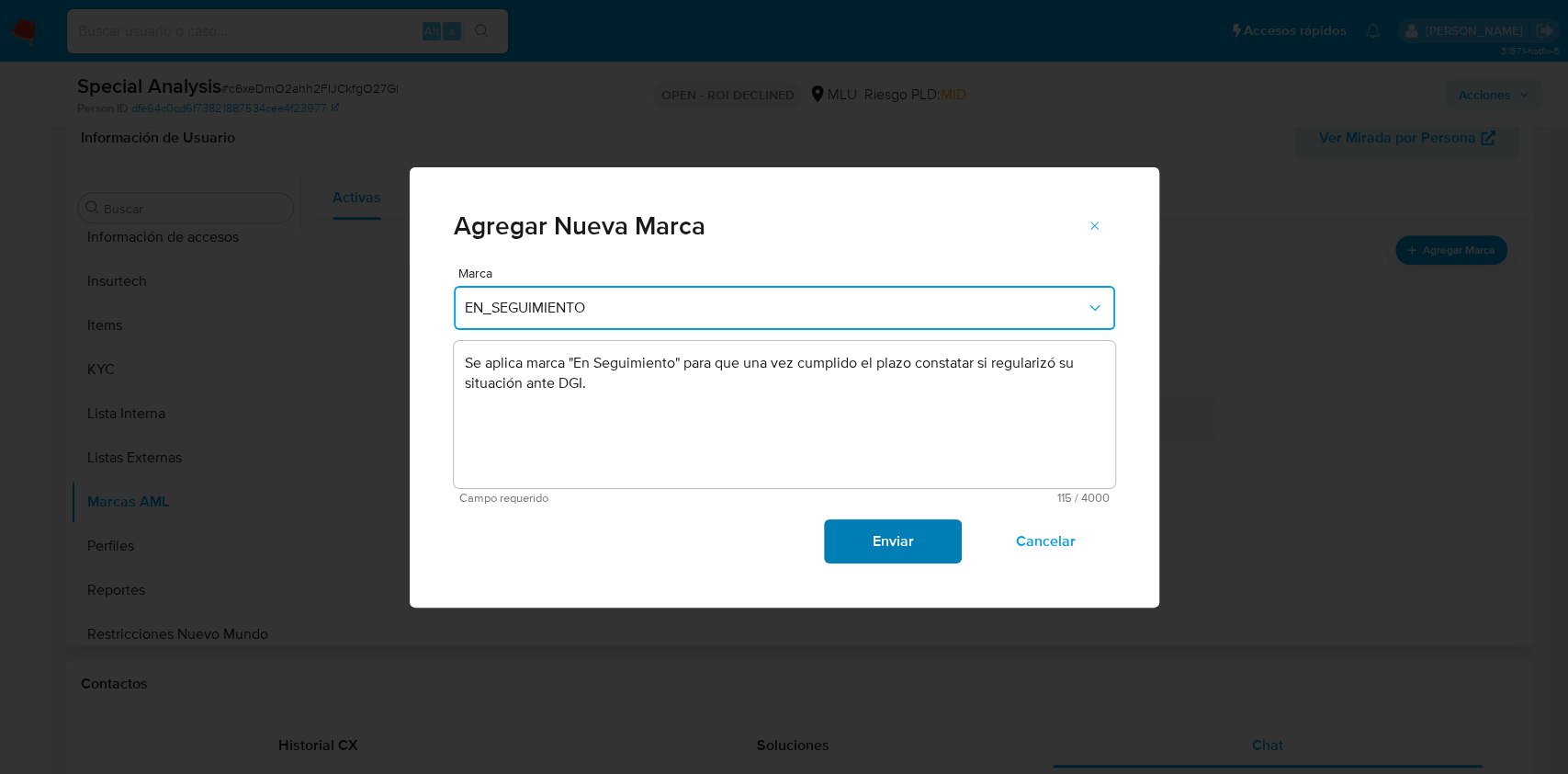
click at [890, 537] on span "Enviar" at bounding box center [892, 541] width 90 height 40
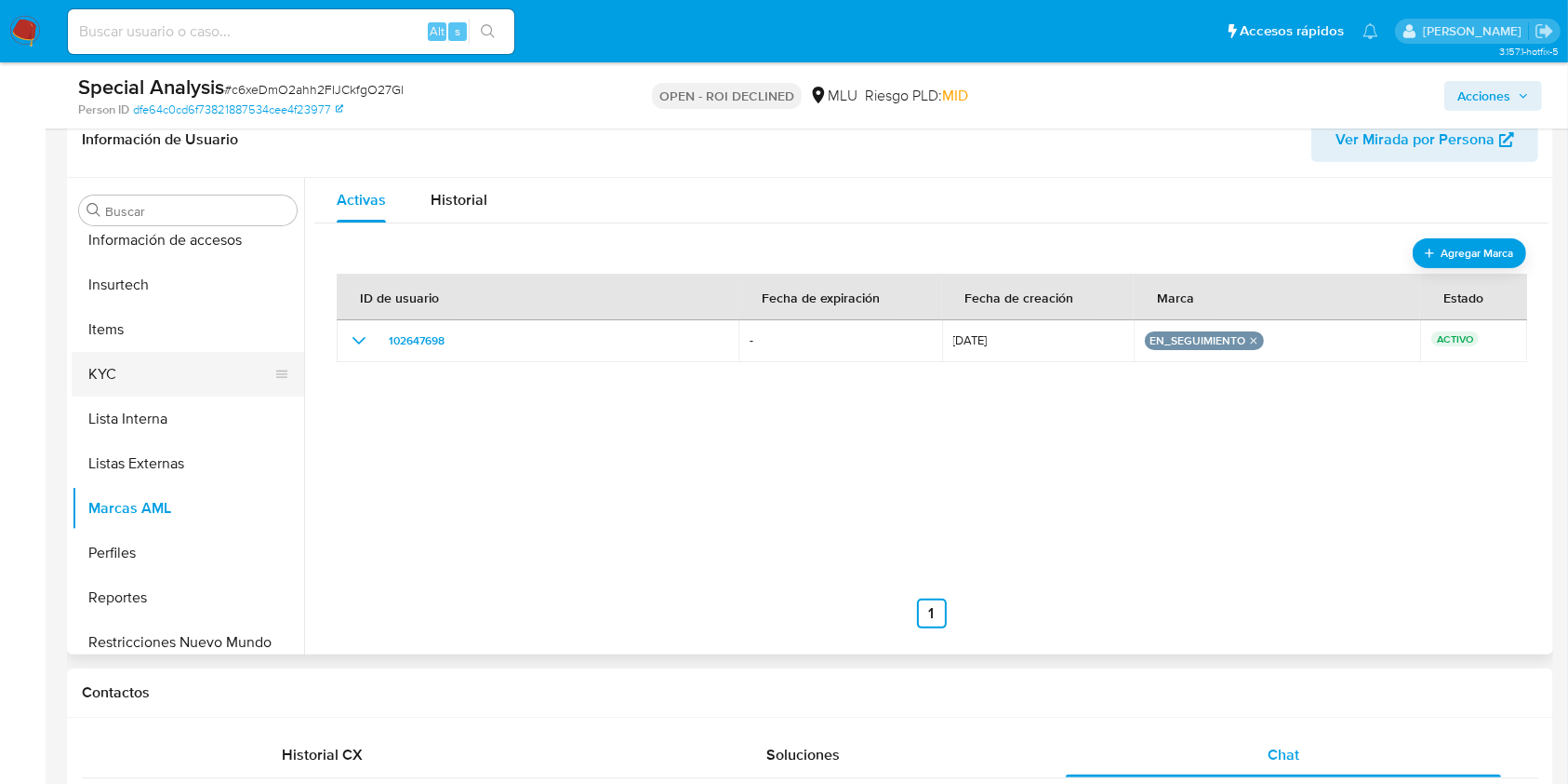
click at [118, 364] on button "KYC" at bounding box center [180, 374] width 218 height 45
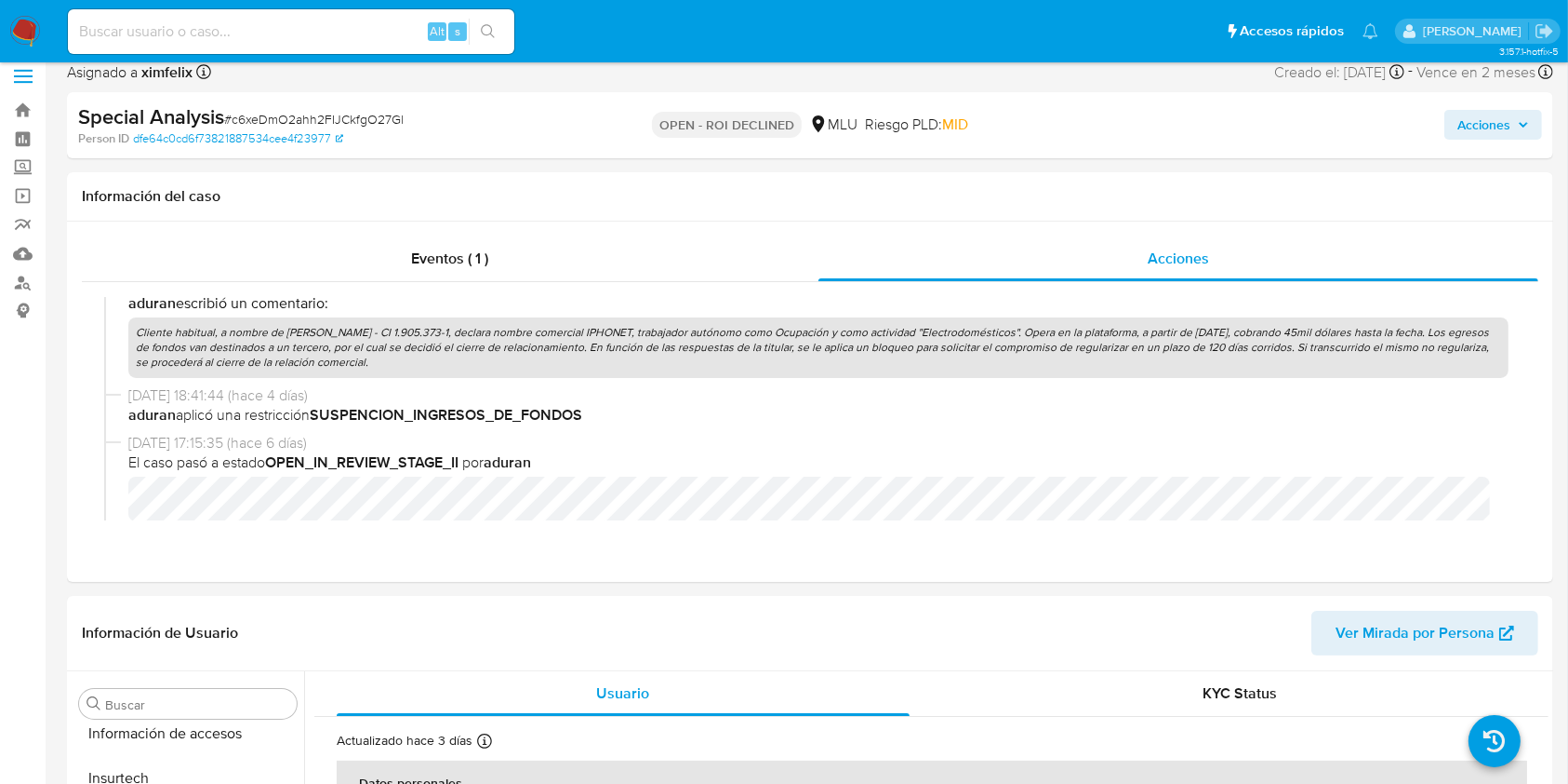
scroll to position [0, 0]
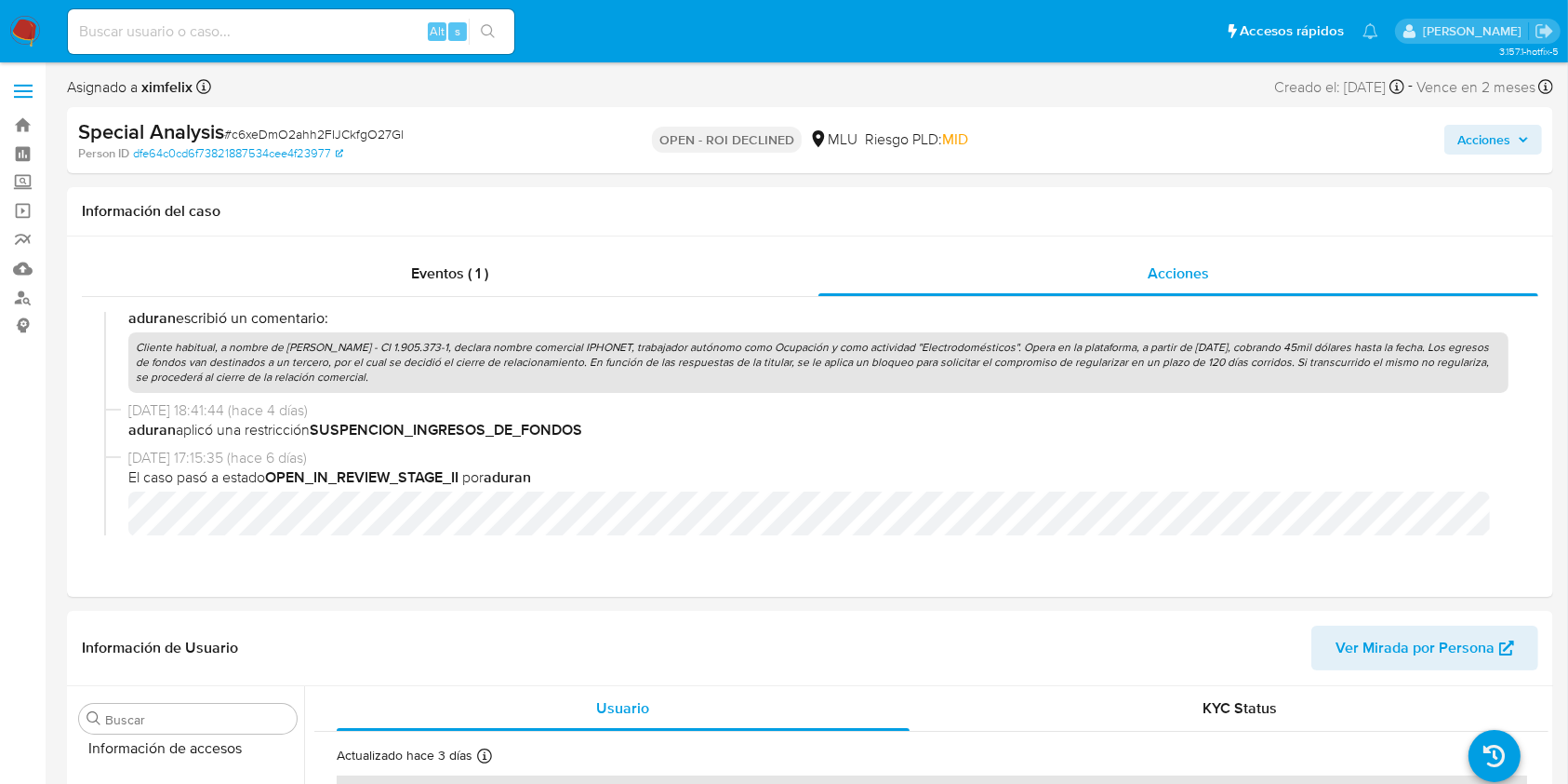
click at [1478, 130] on span "Acciones" at bounding box center [1484, 140] width 53 height 30
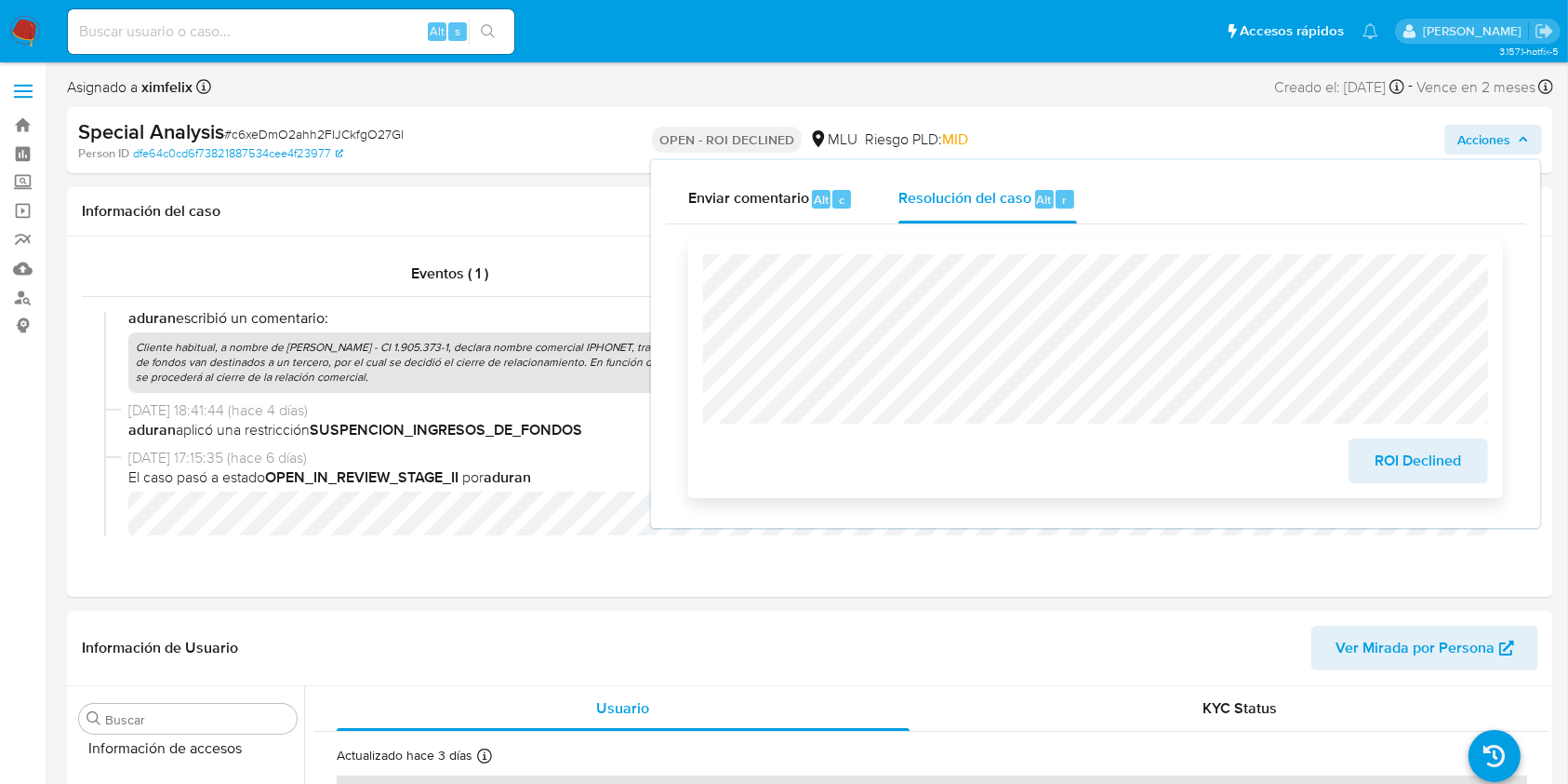
click at [1440, 457] on span "ROI Declined" at bounding box center [1418, 461] width 91 height 41
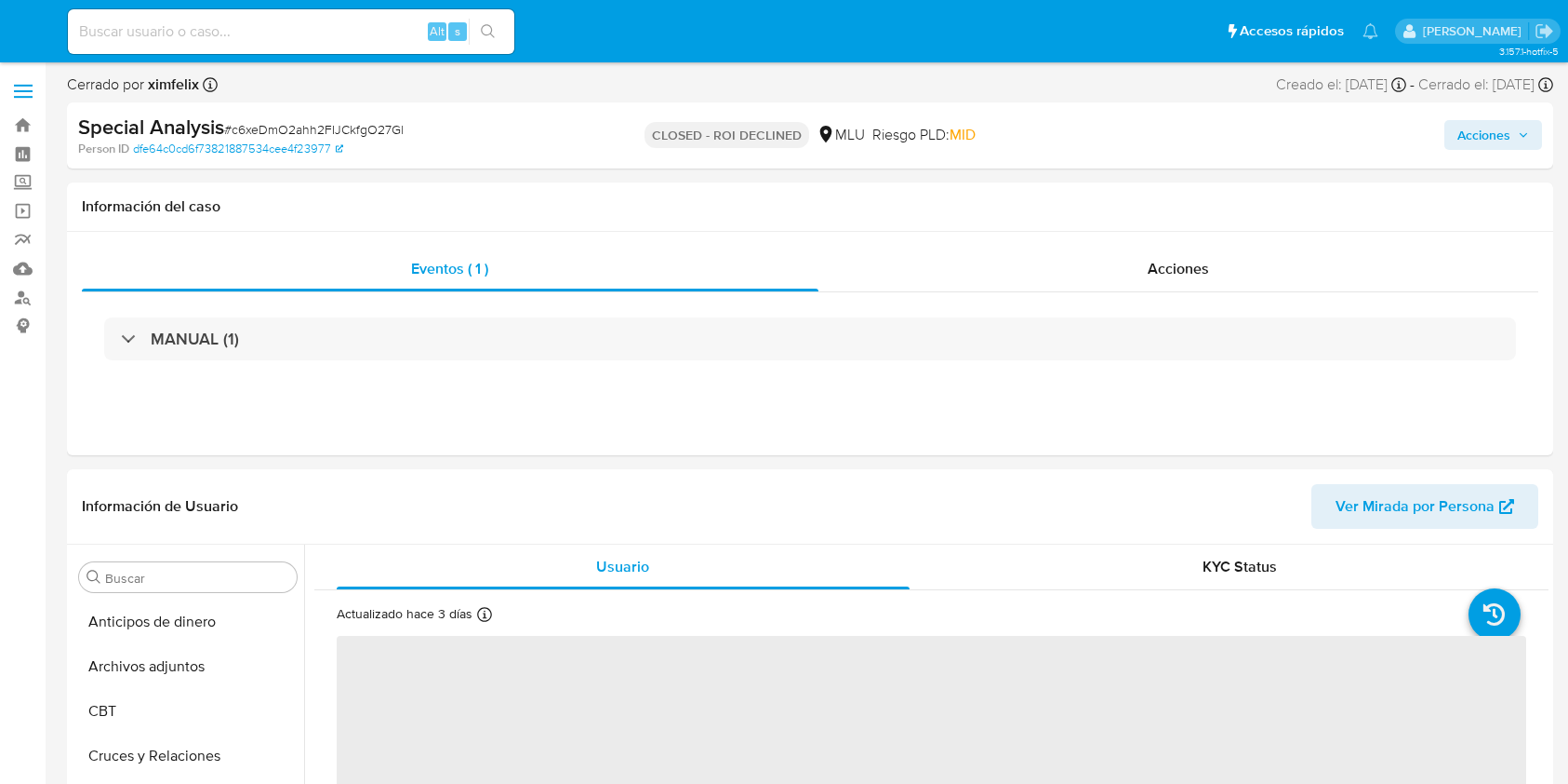
select select "10"
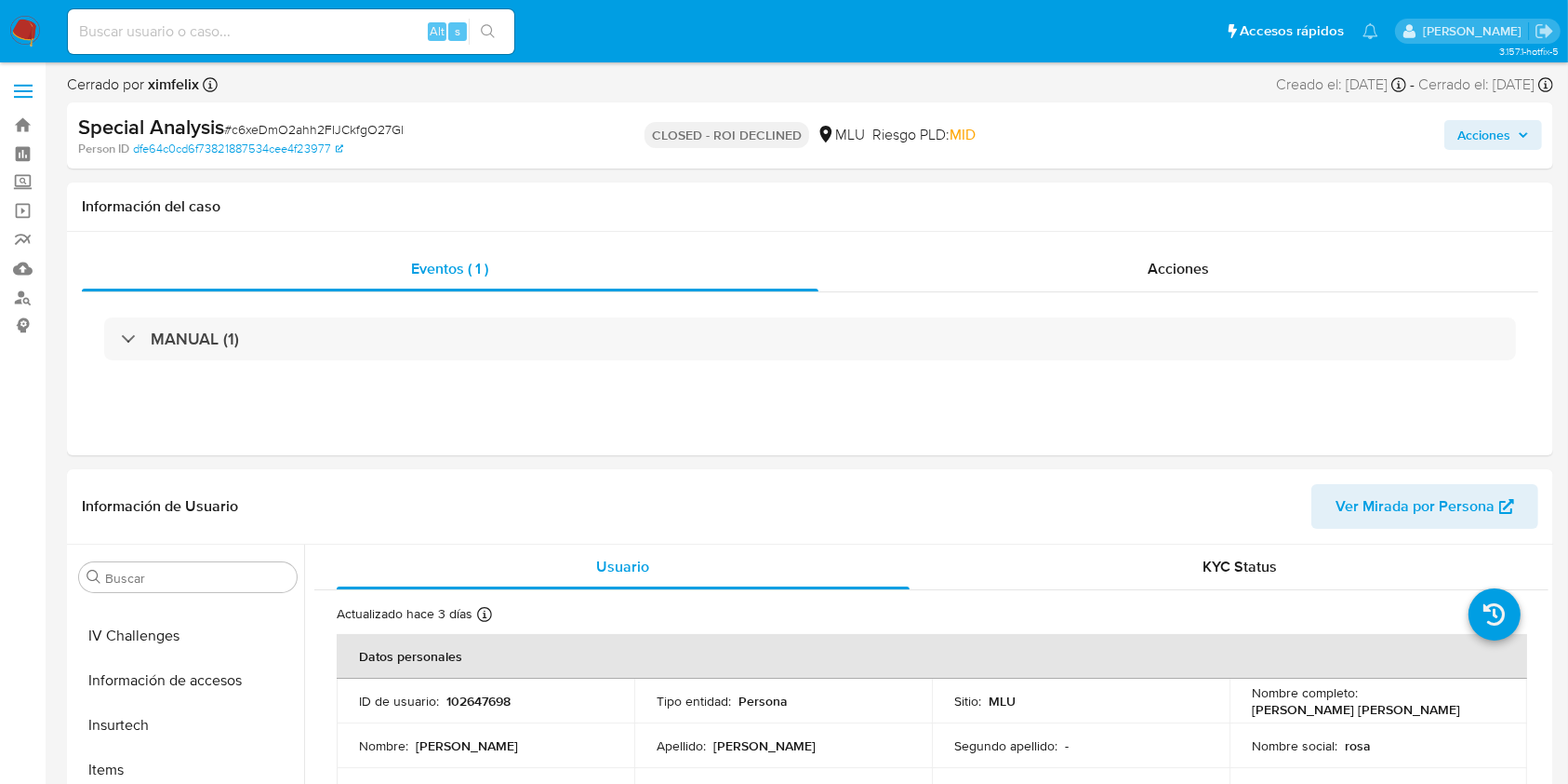
scroll to position [831, 0]
click at [347, 20] on input at bounding box center [292, 31] width 447 height 24
paste input "pkGmcXJcAX0R0efE1Xpy48vj"
type input "pkGmcXJcAX0R0efE1Xpy48vj"
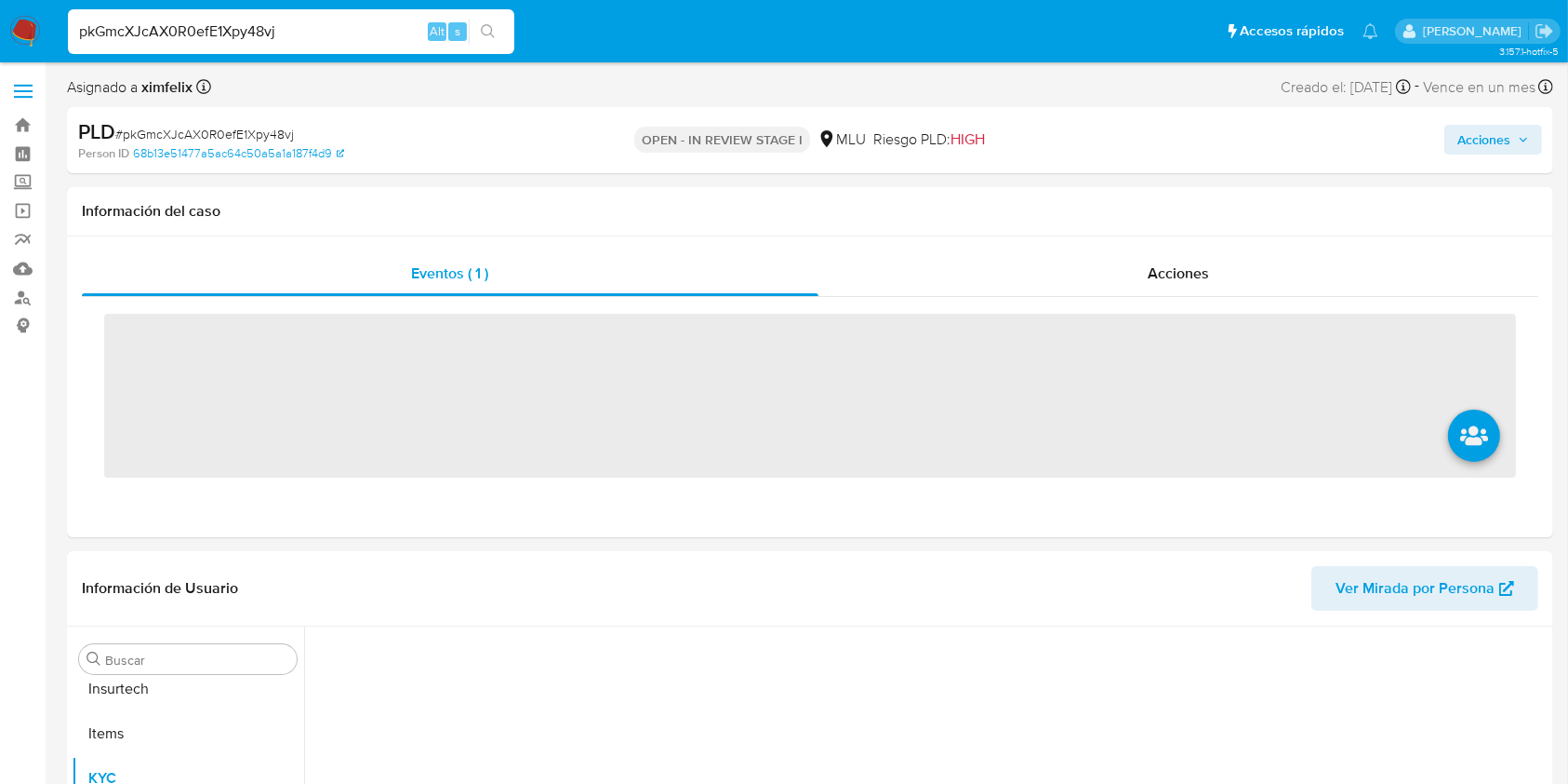
scroll to position [831, 0]
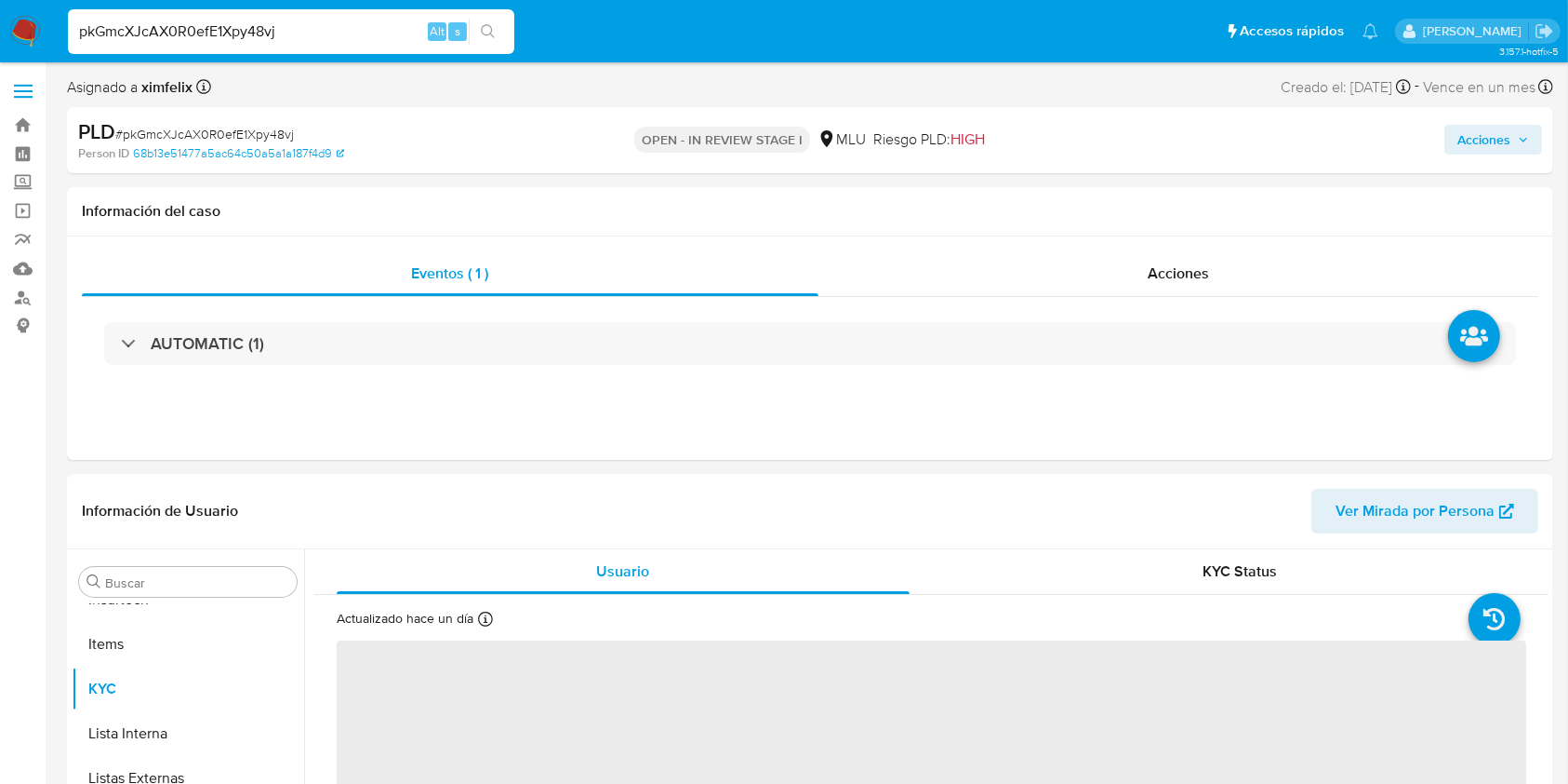
select select "10"
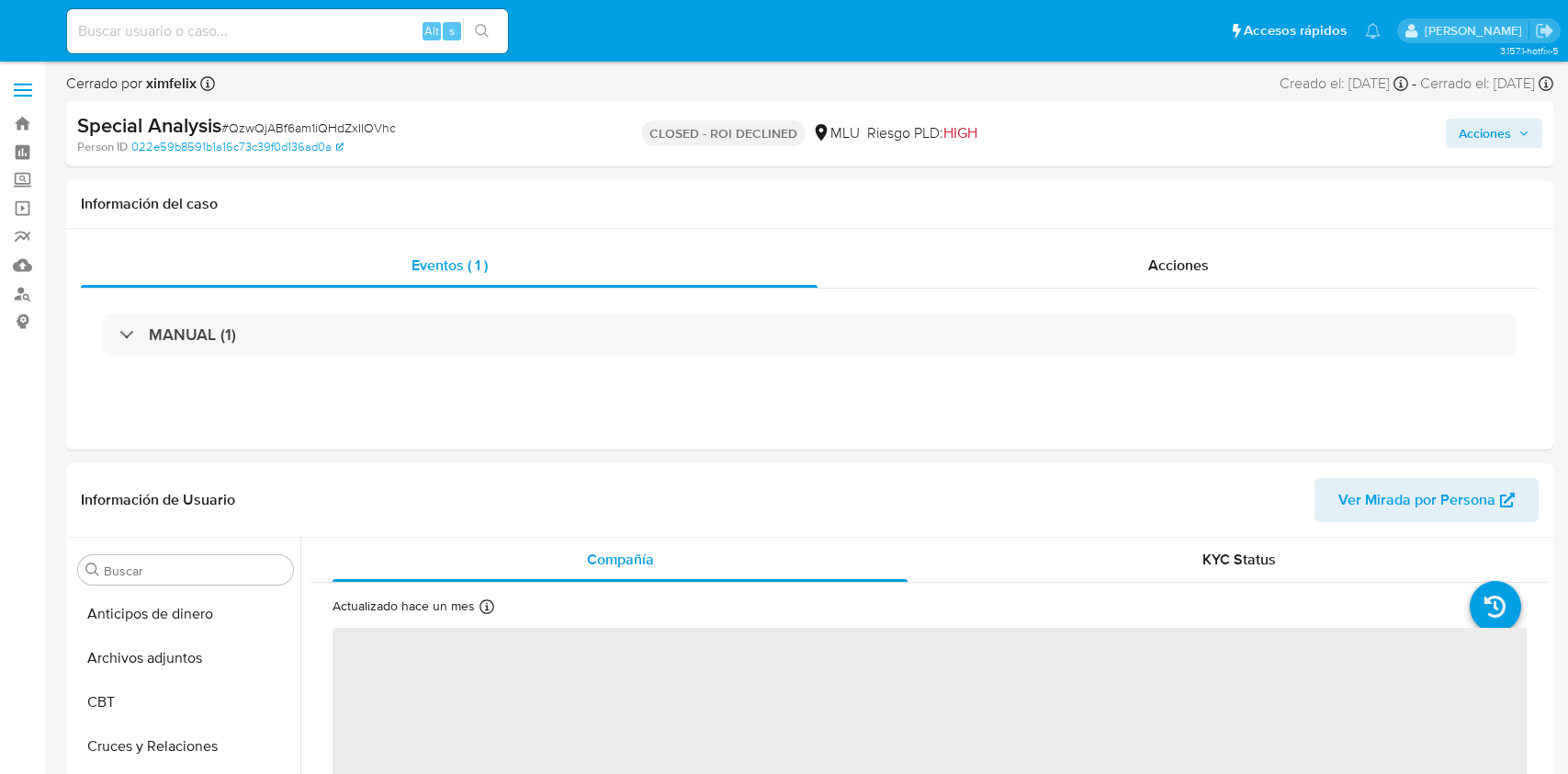
select select "10"
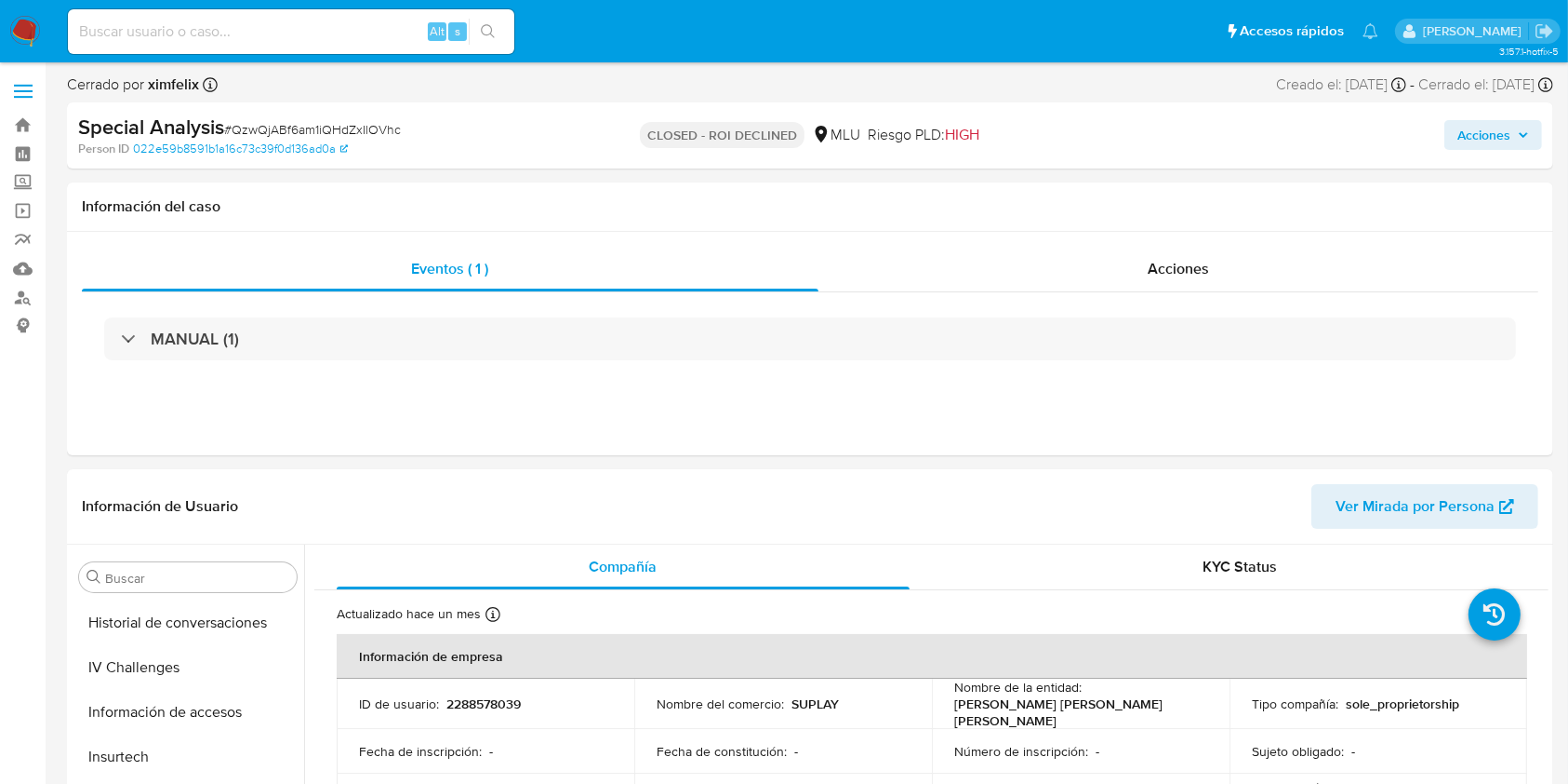
scroll to position [831, 0]
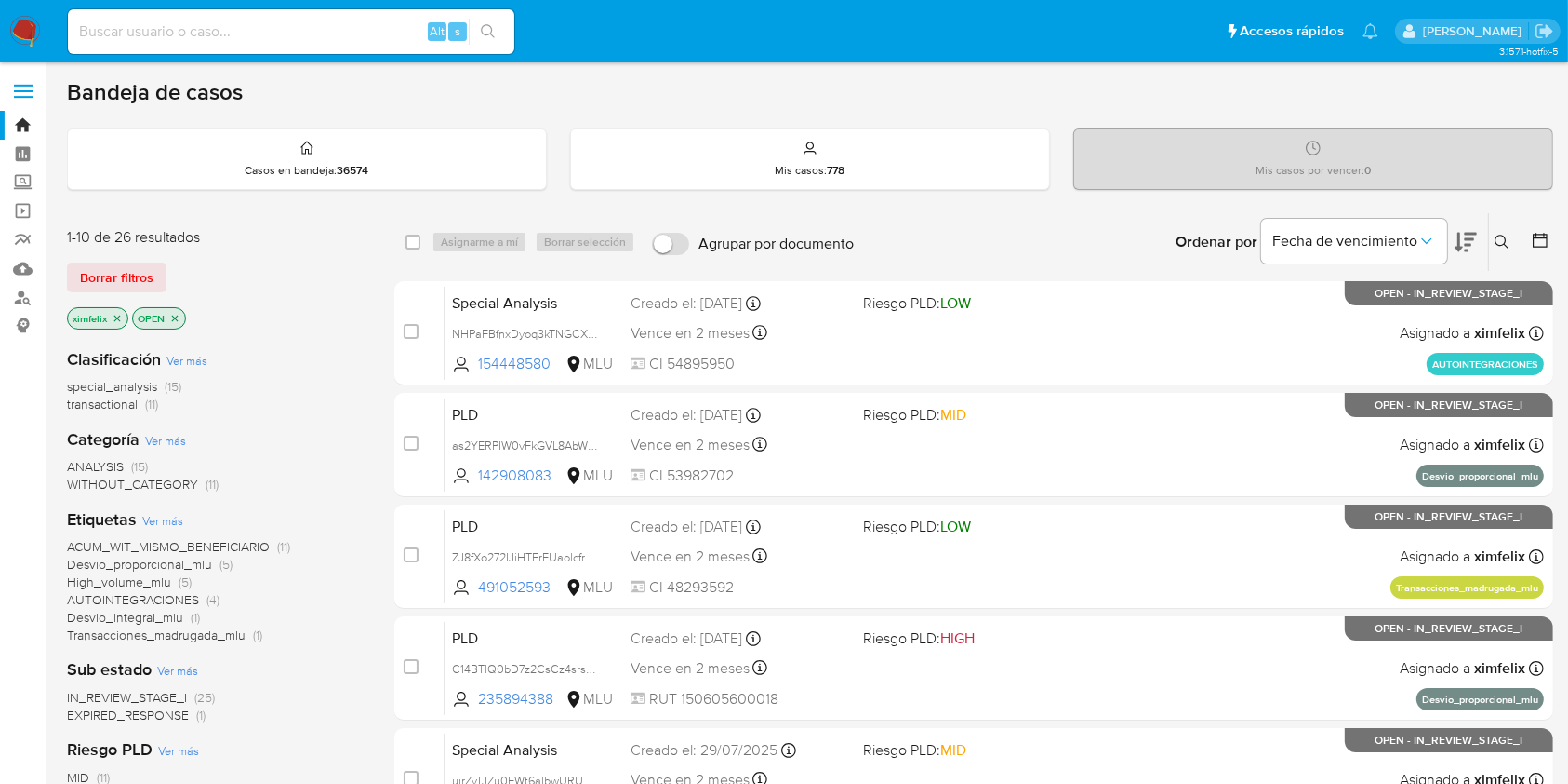
click at [166, 719] on span "EXPIRED_RESPONSE" at bounding box center [128, 715] width 122 height 19
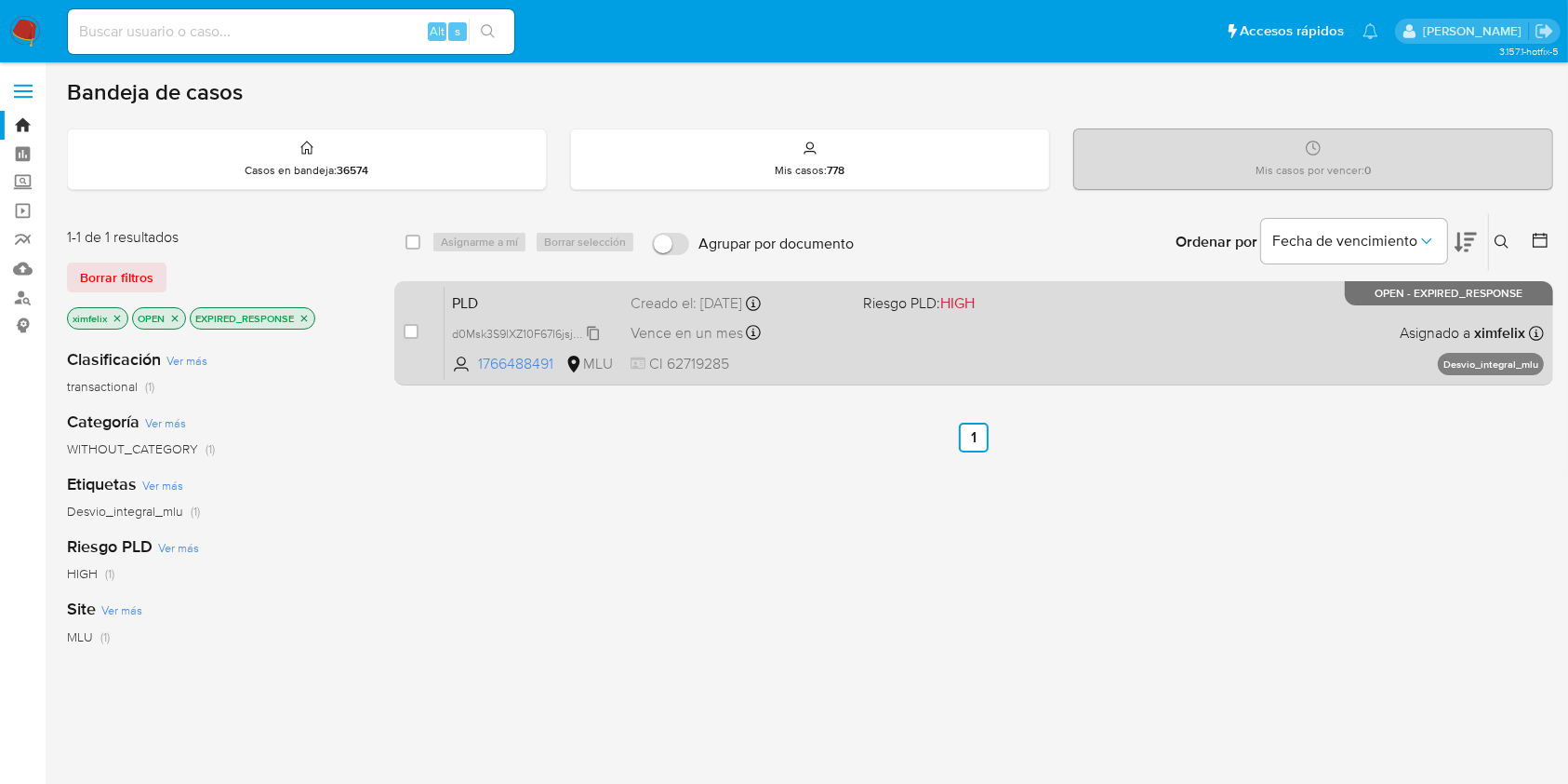
click at [592, 328] on span "d0Msk3S9lXZ10F67I6jsjGaQ" at bounding box center [524, 332] width 145 height 21
click at [905, 341] on div "PLD d0Msk3S9lXZ10F67I6jsjGaQ 1766488491 MLU Riesgo PLD: HIGH Creado el: 12/07/2…" at bounding box center [994, 333] width 1100 height 94
click at [410, 332] on input "checkbox" at bounding box center [411, 331] width 15 height 15
checkbox input "true"
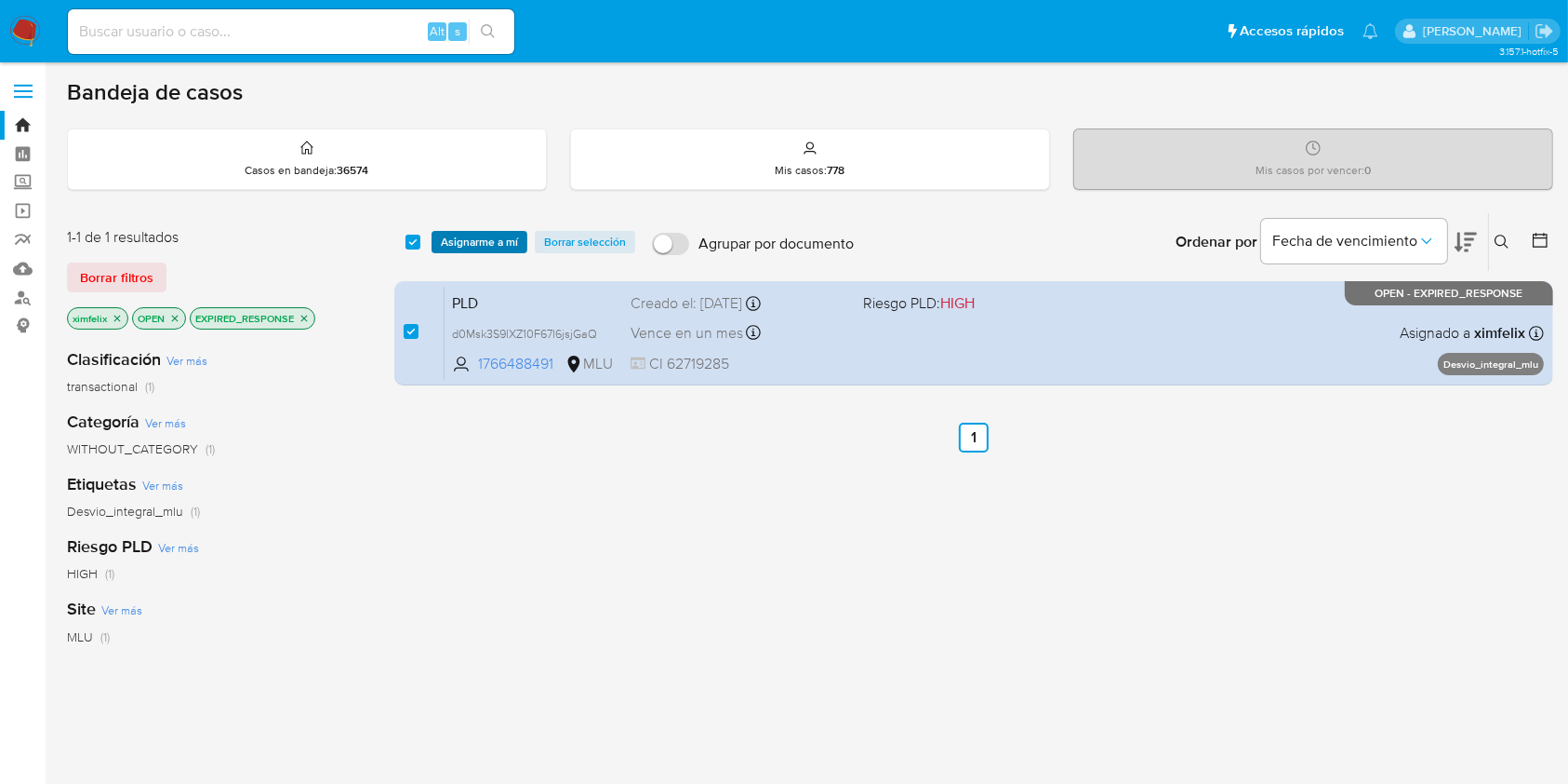
click at [485, 241] on span "Asignarme a mí" at bounding box center [479, 241] width 77 height 19
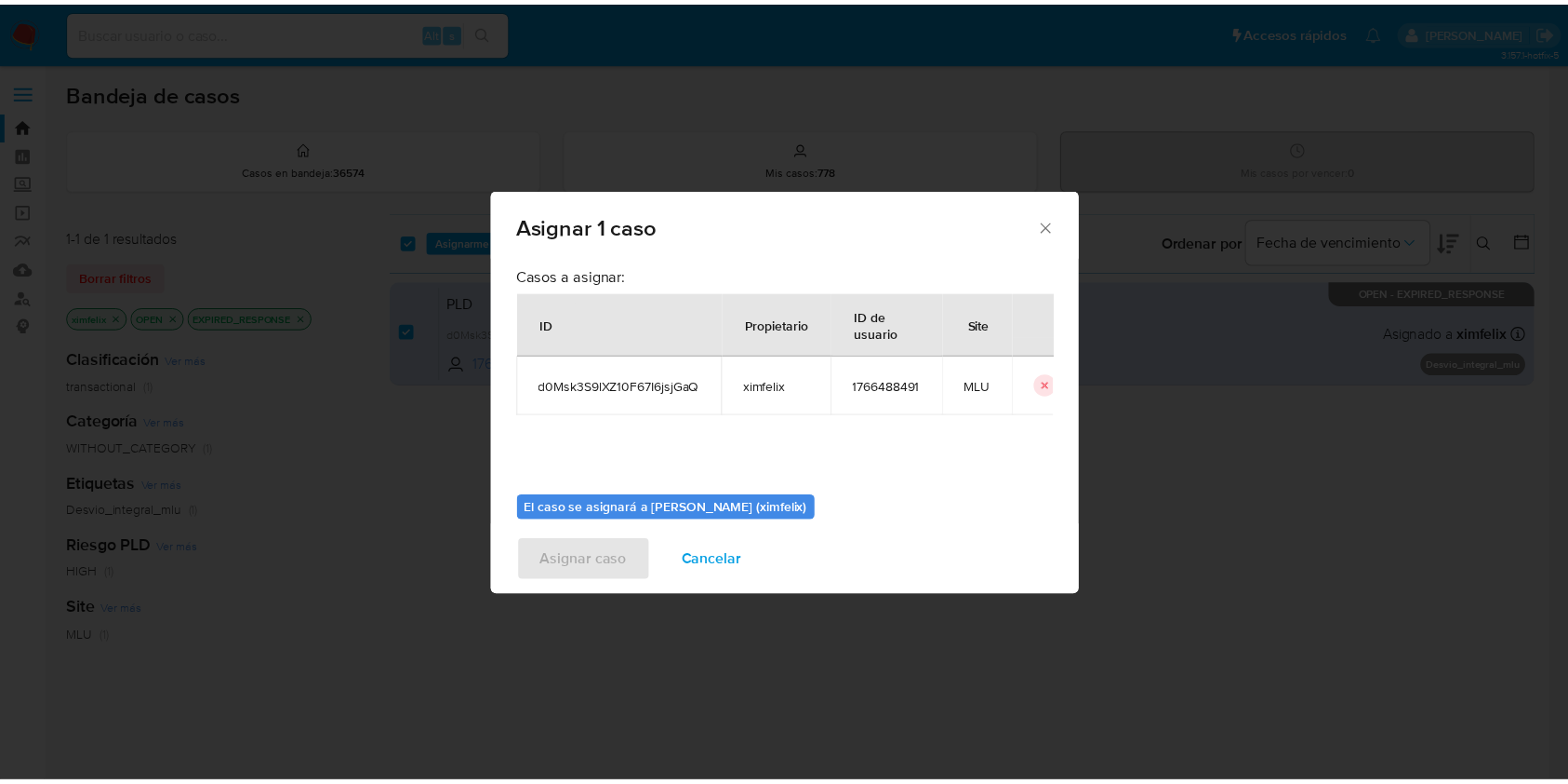
scroll to position [95, 0]
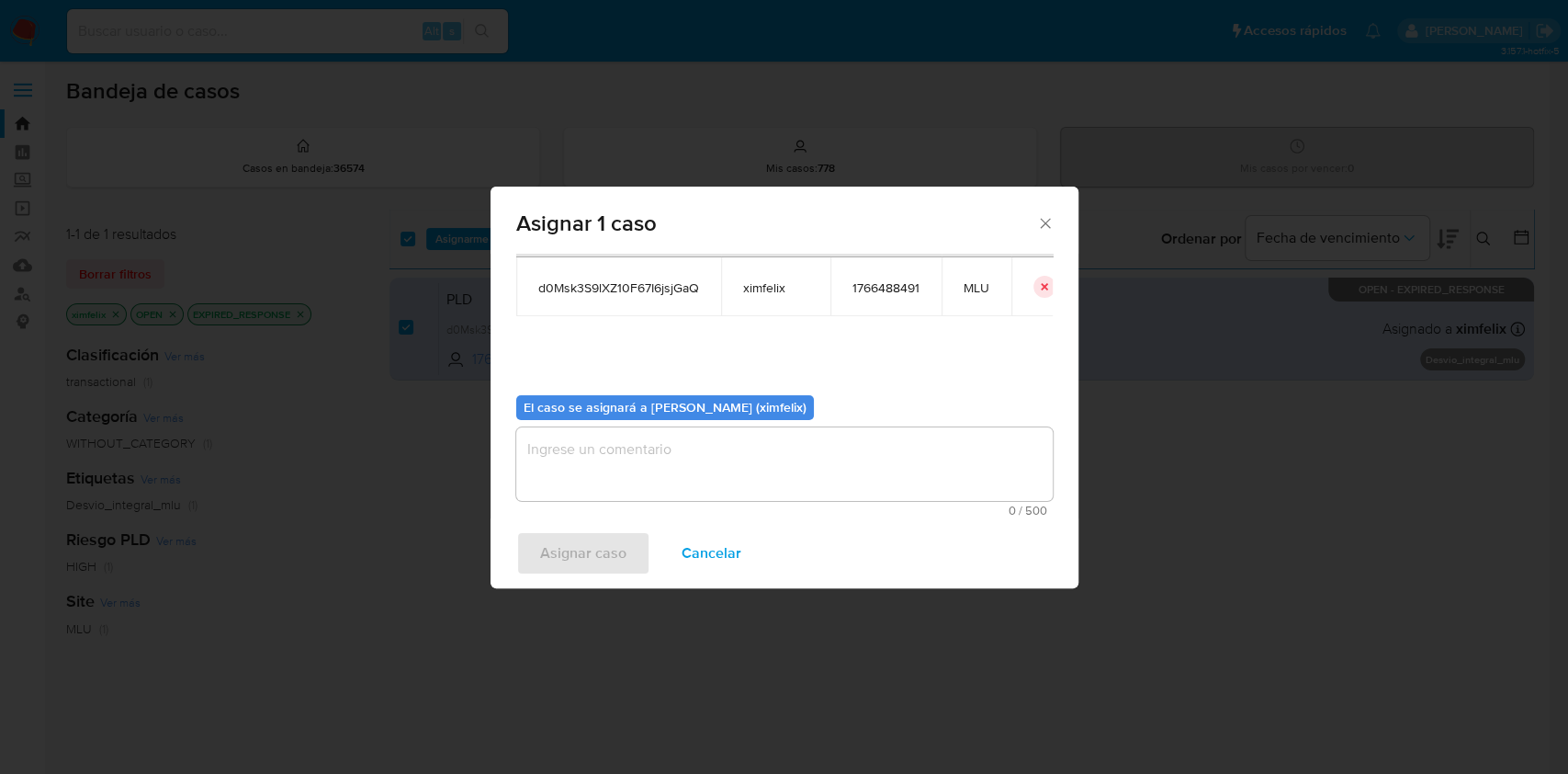
click at [734, 460] on textarea "assign-modal" at bounding box center [784, 464] width 537 height 73
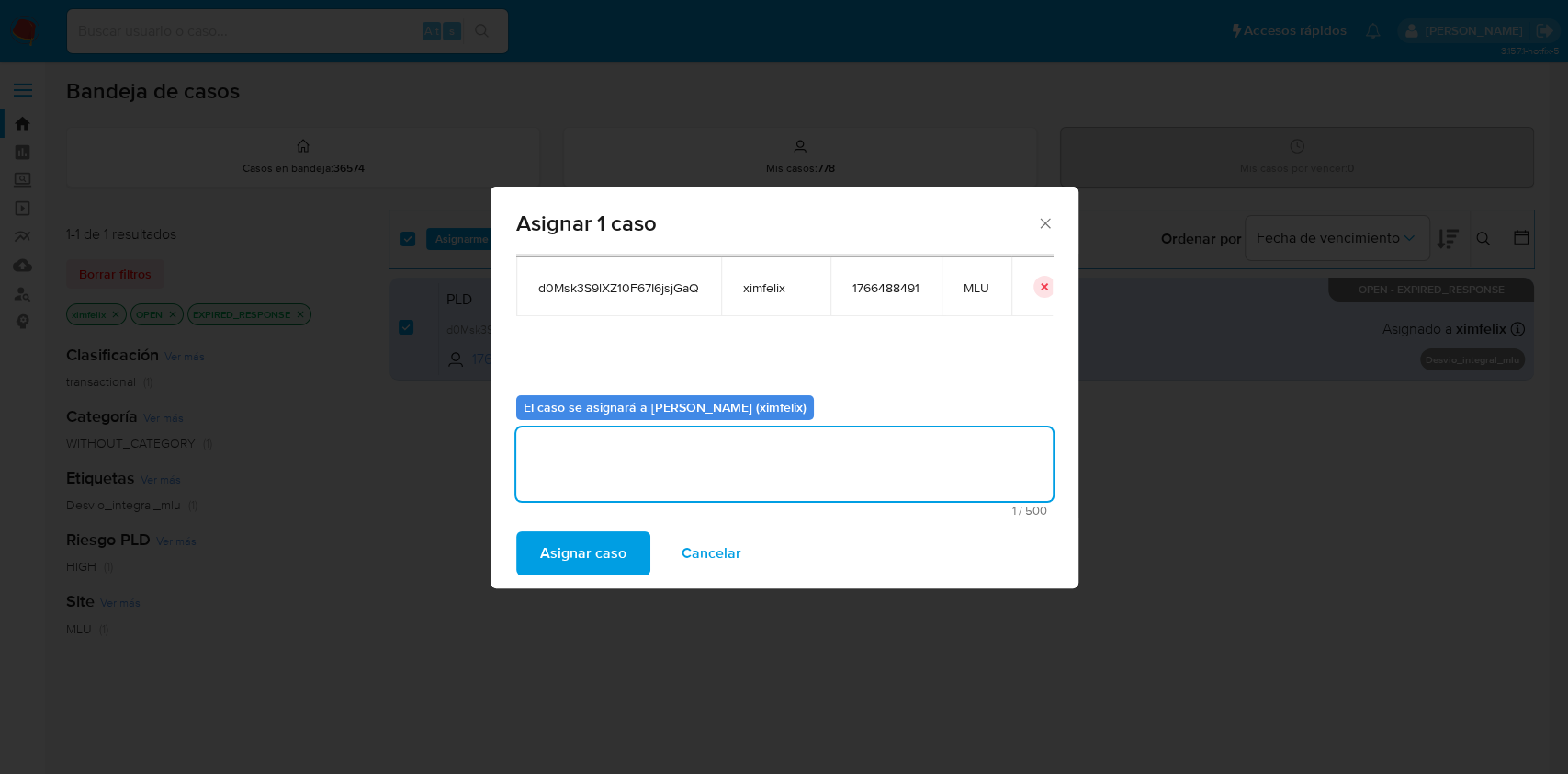
click at [576, 550] on span "Asignar caso" at bounding box center [584, 553] width 87 height 40
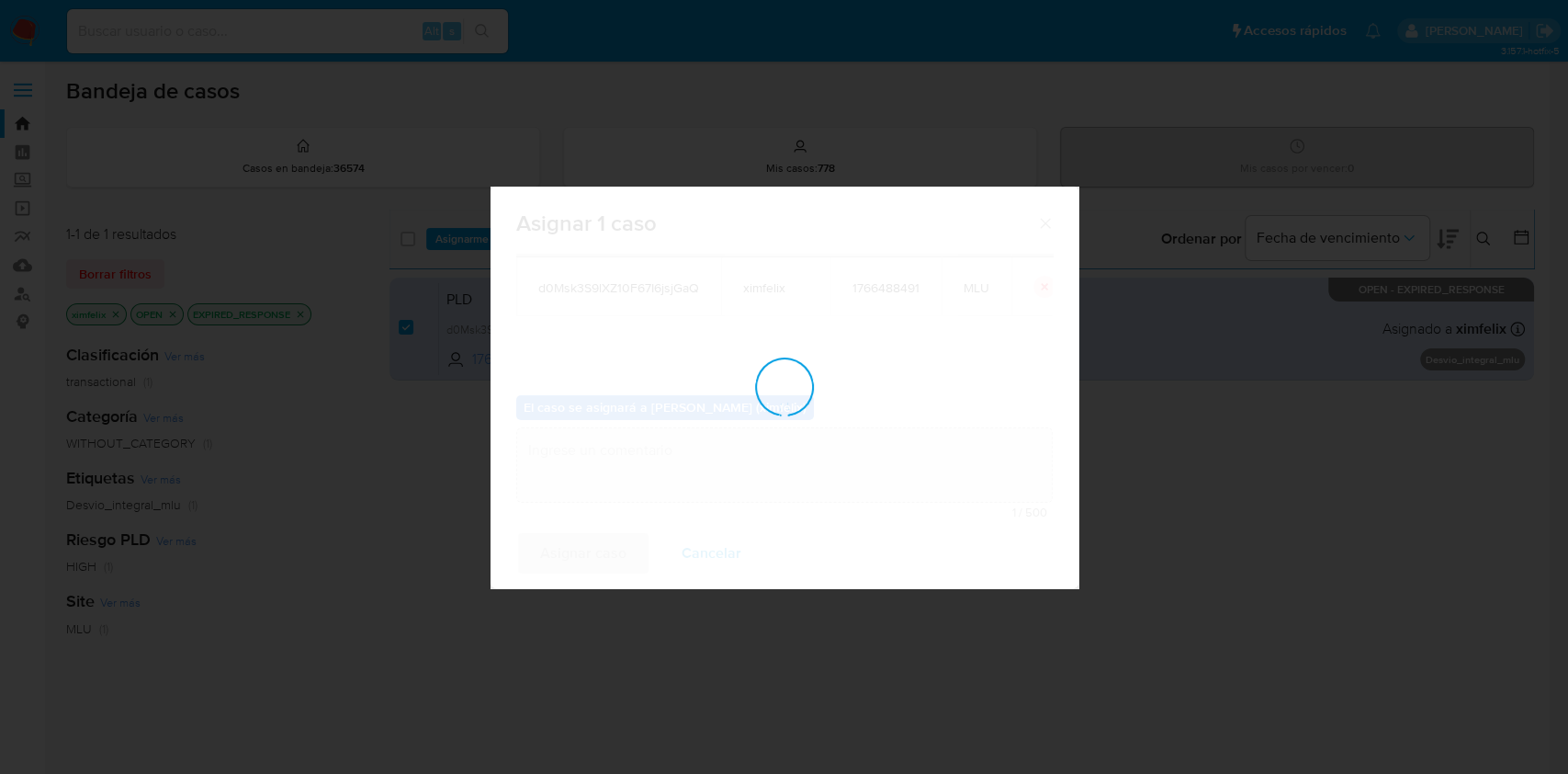
checkbox input "false"
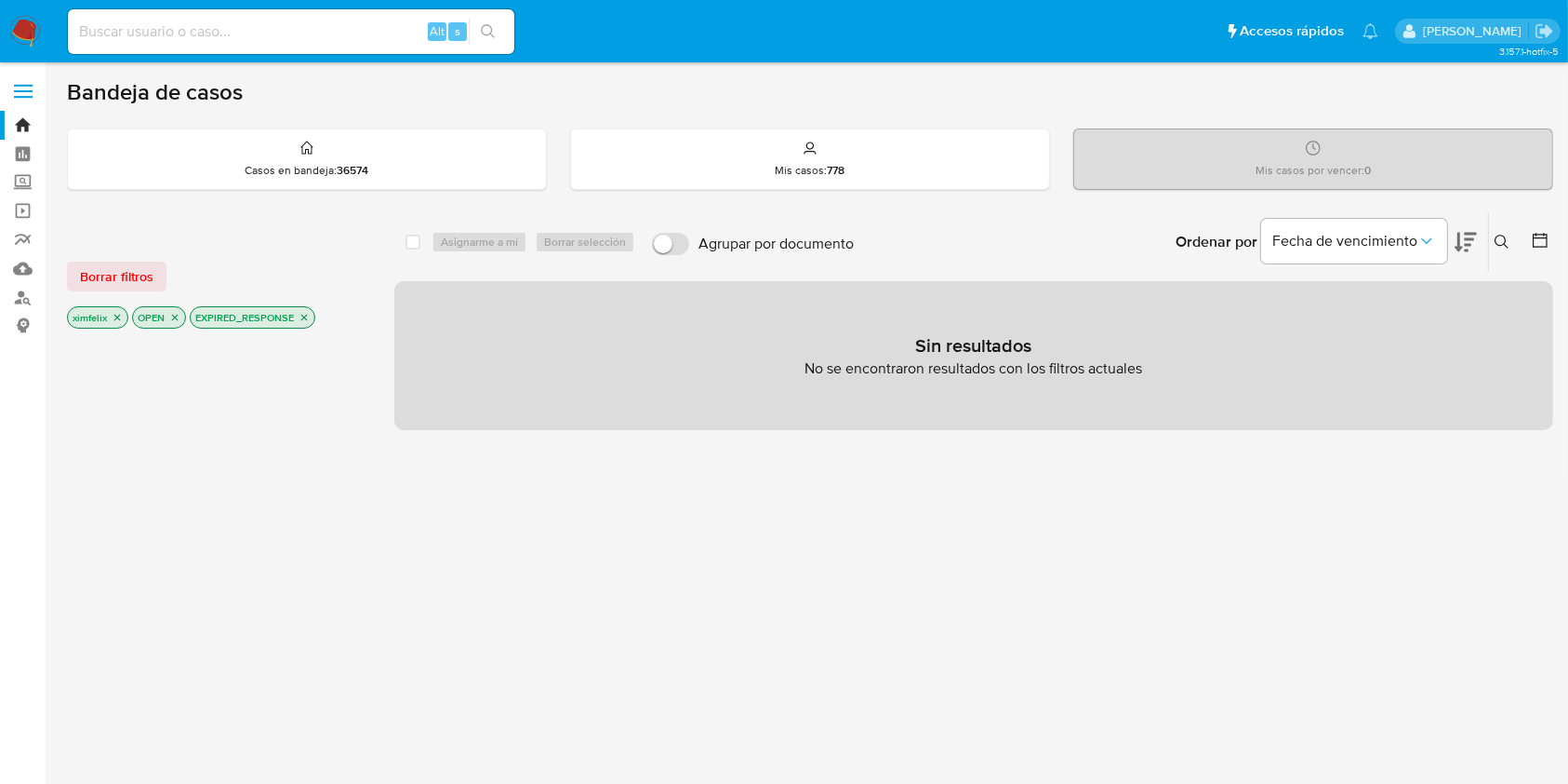
click at [32, 39] on img at bounding box center [25, 31] width 31 height 31
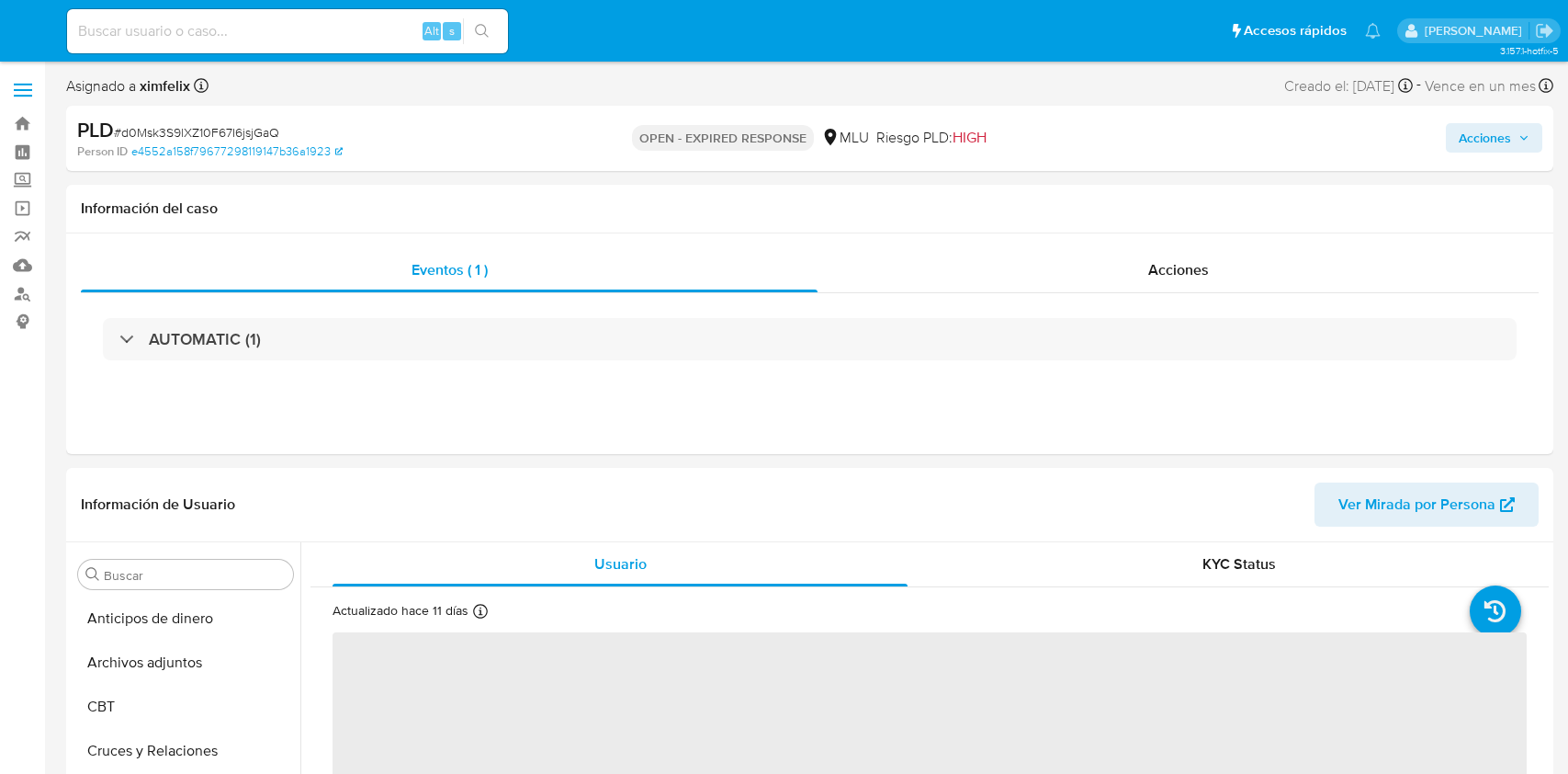
select select "10"
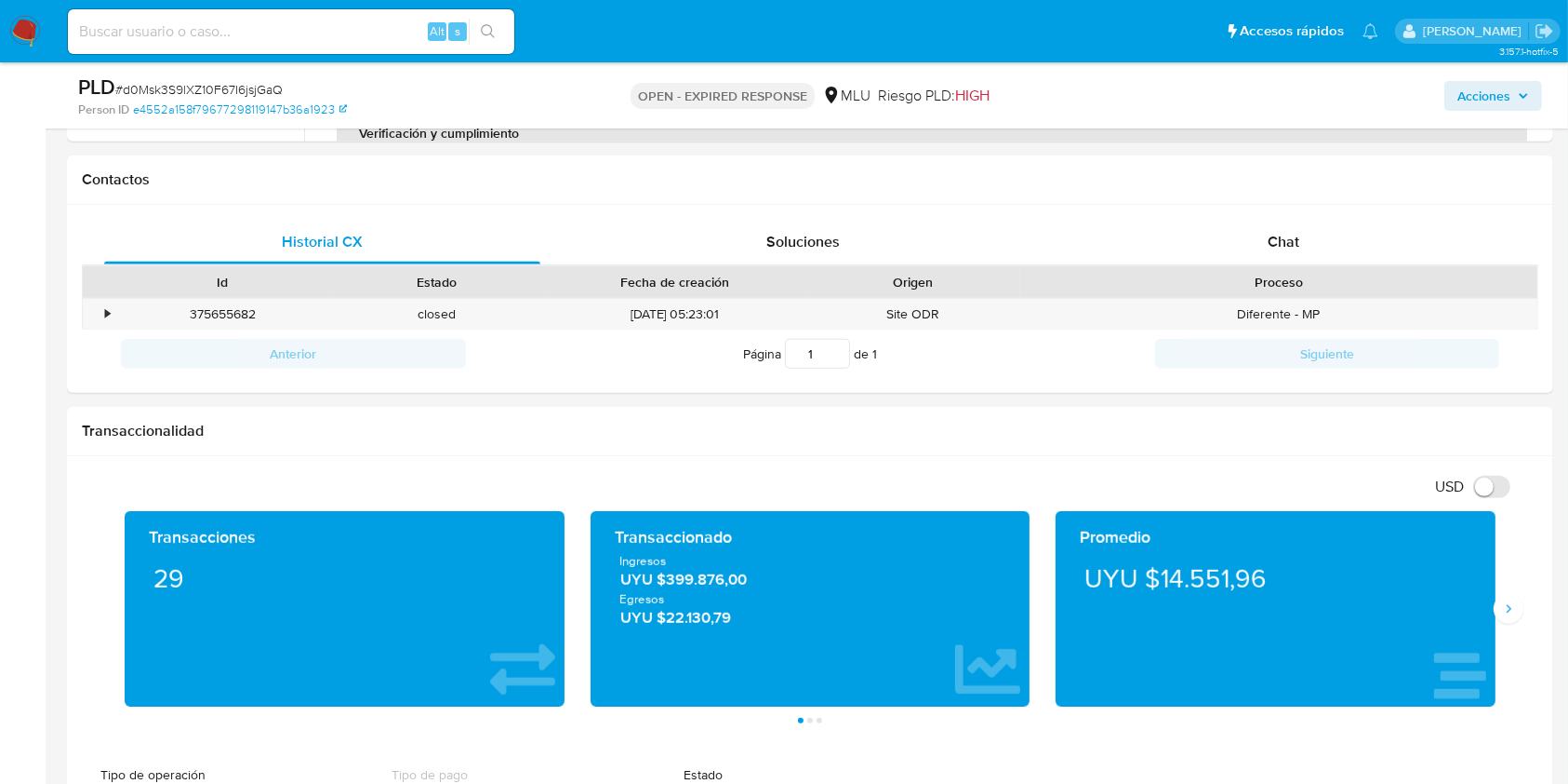
scroll to position [801, 0]
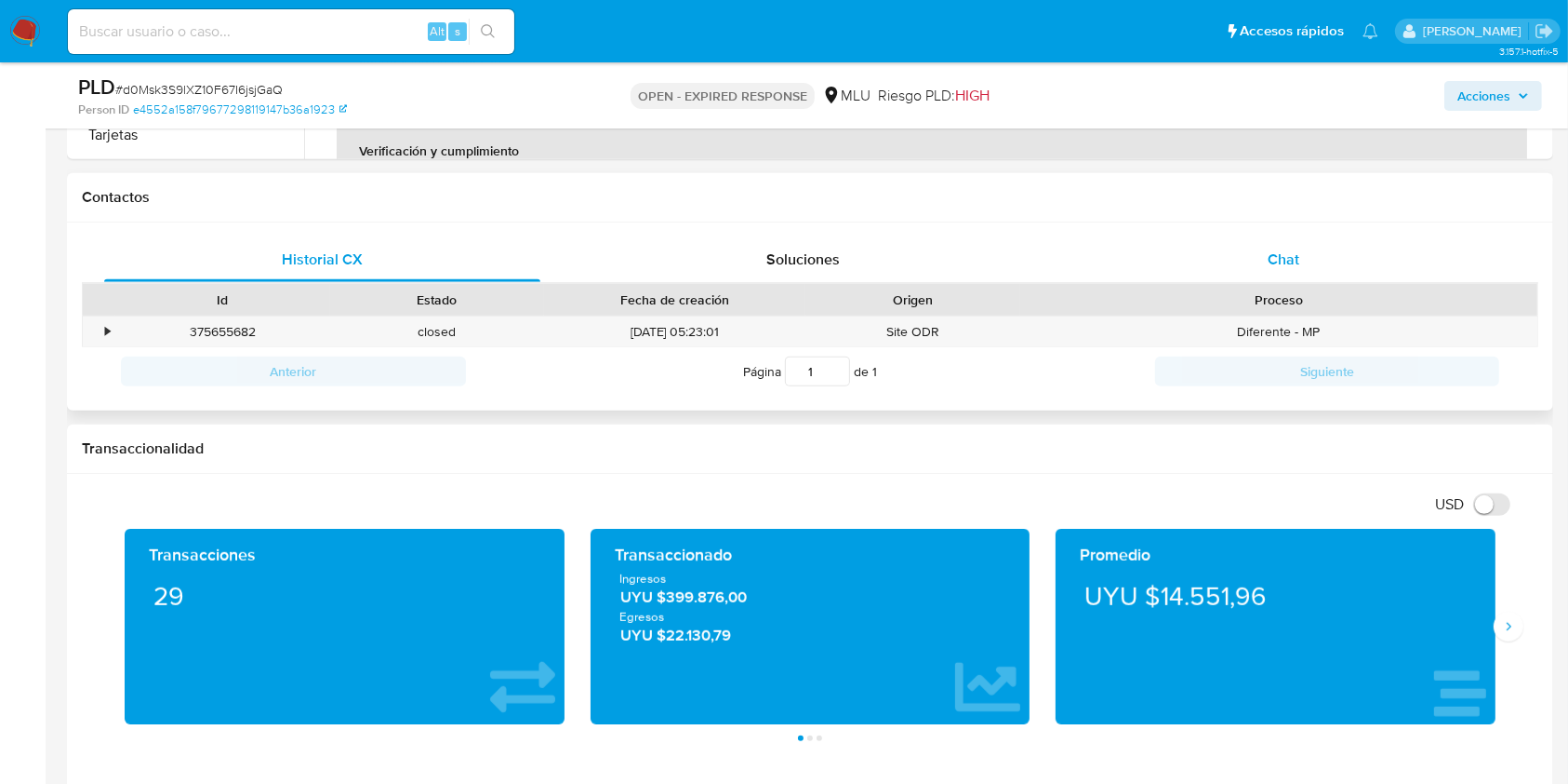
click at [1339, 258] on div "Chat" at bounding box center [1283, 260] width 436 height 45
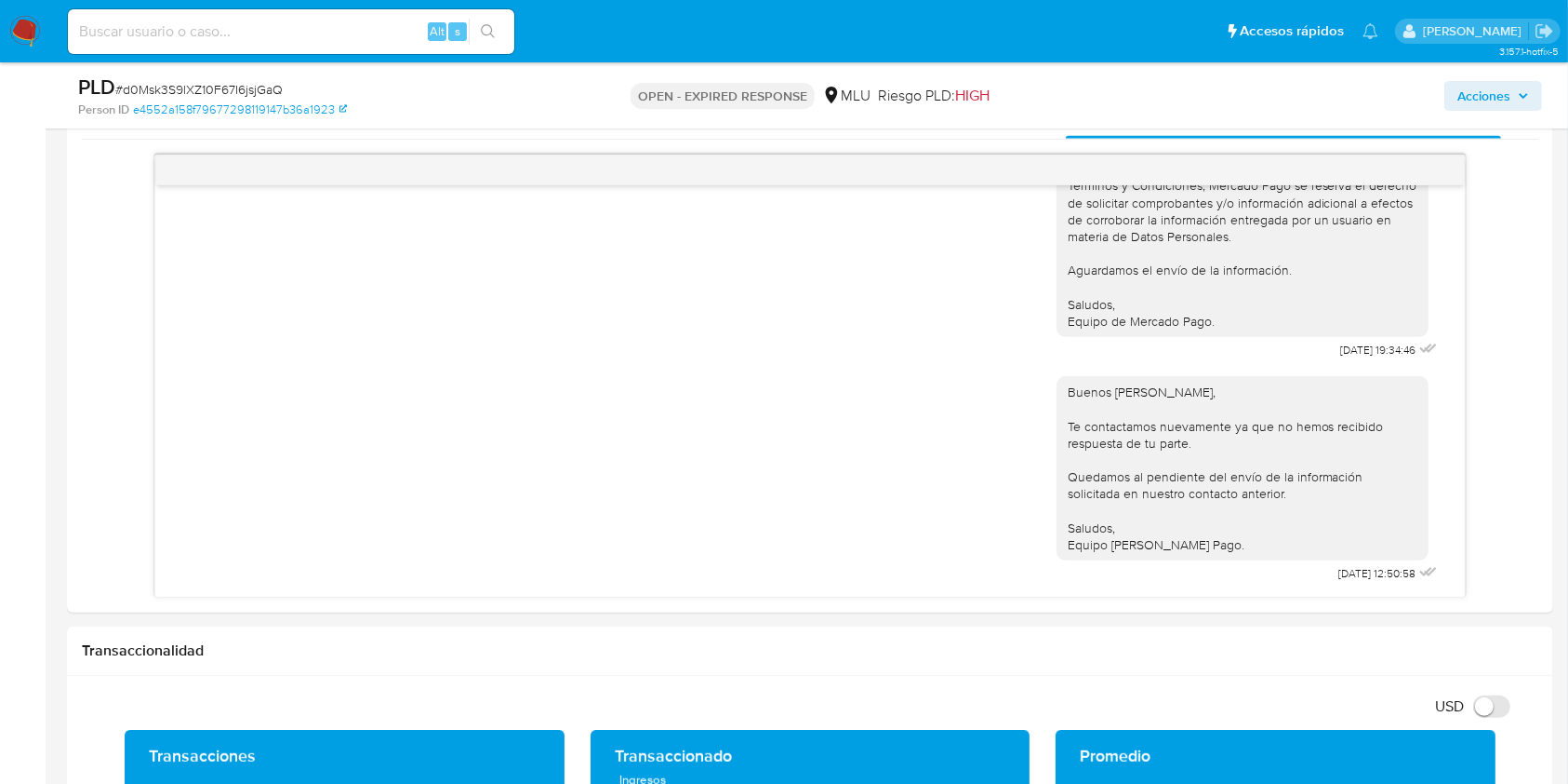
scroll to position [959, 0]
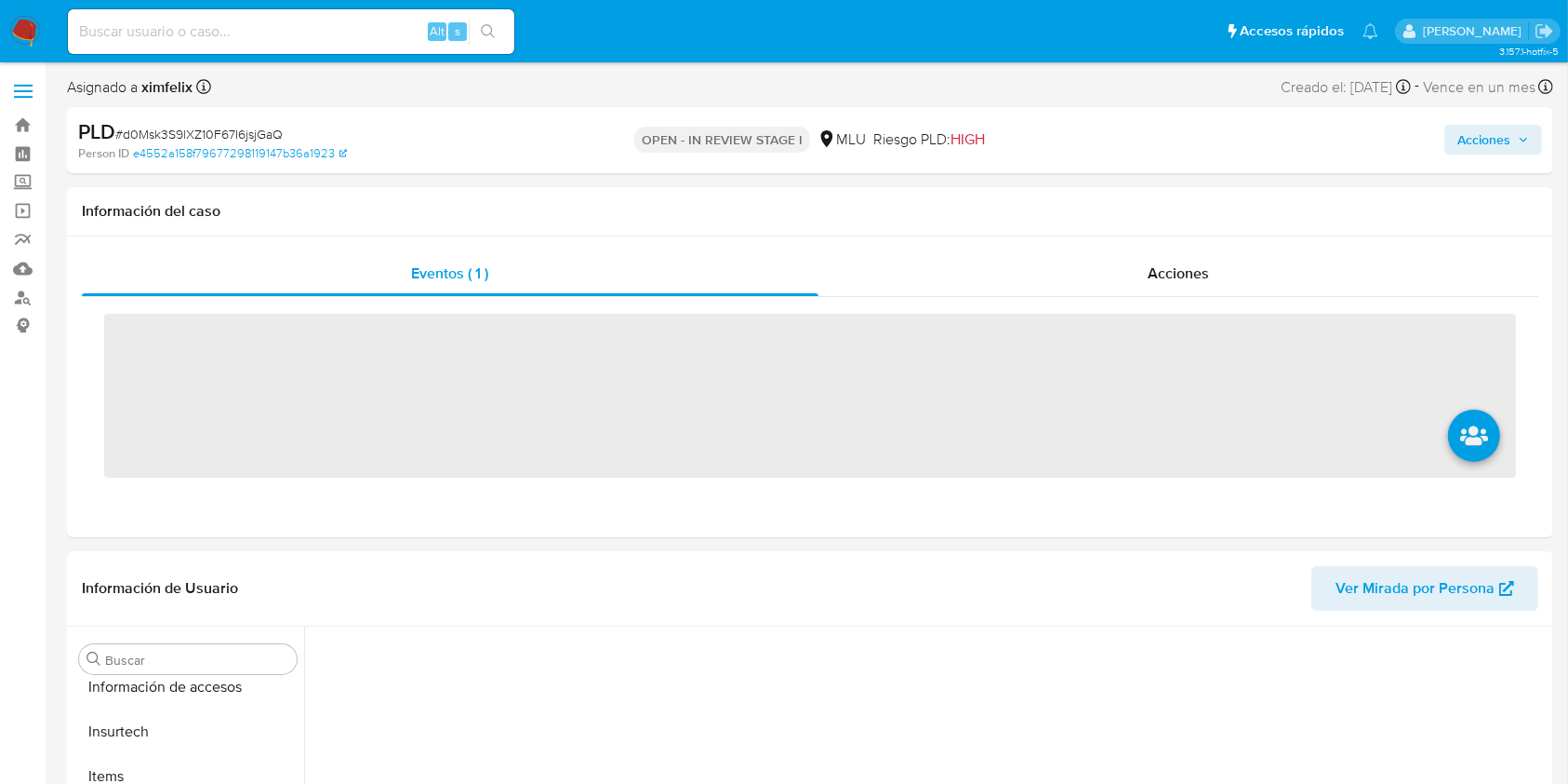
scroll to position [831, 0]
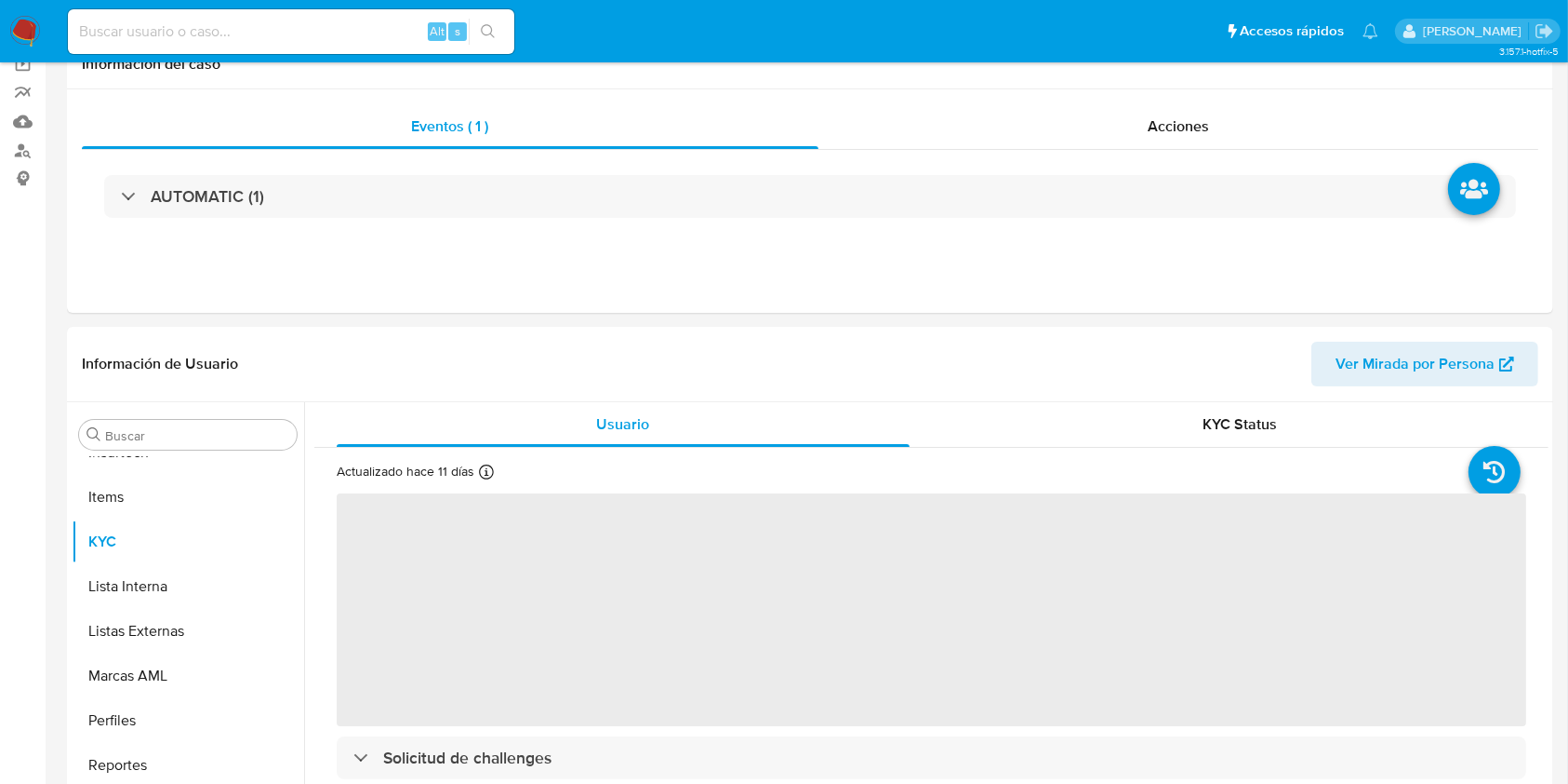
select select "10"
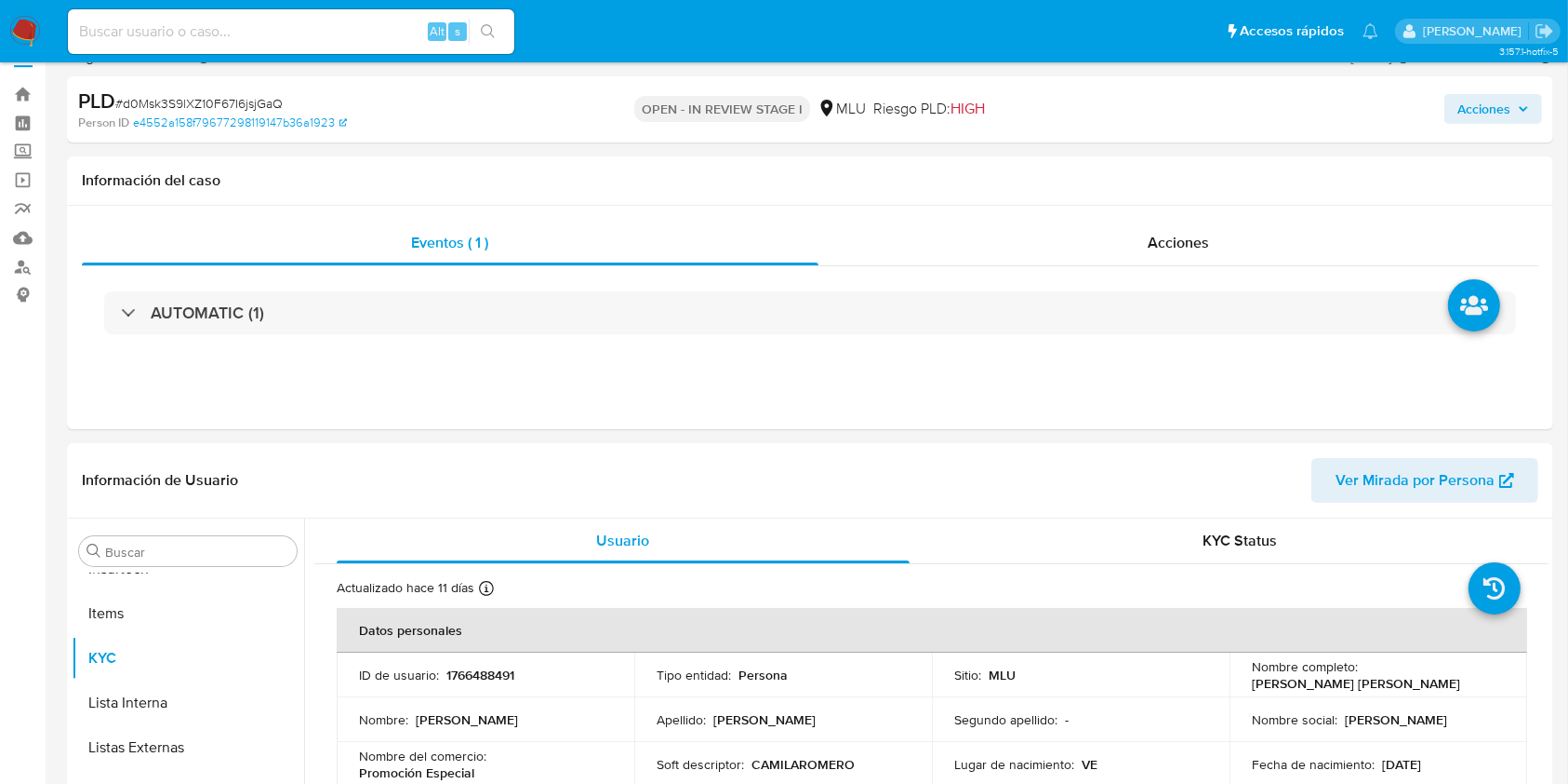
scroll to position [0, 0]
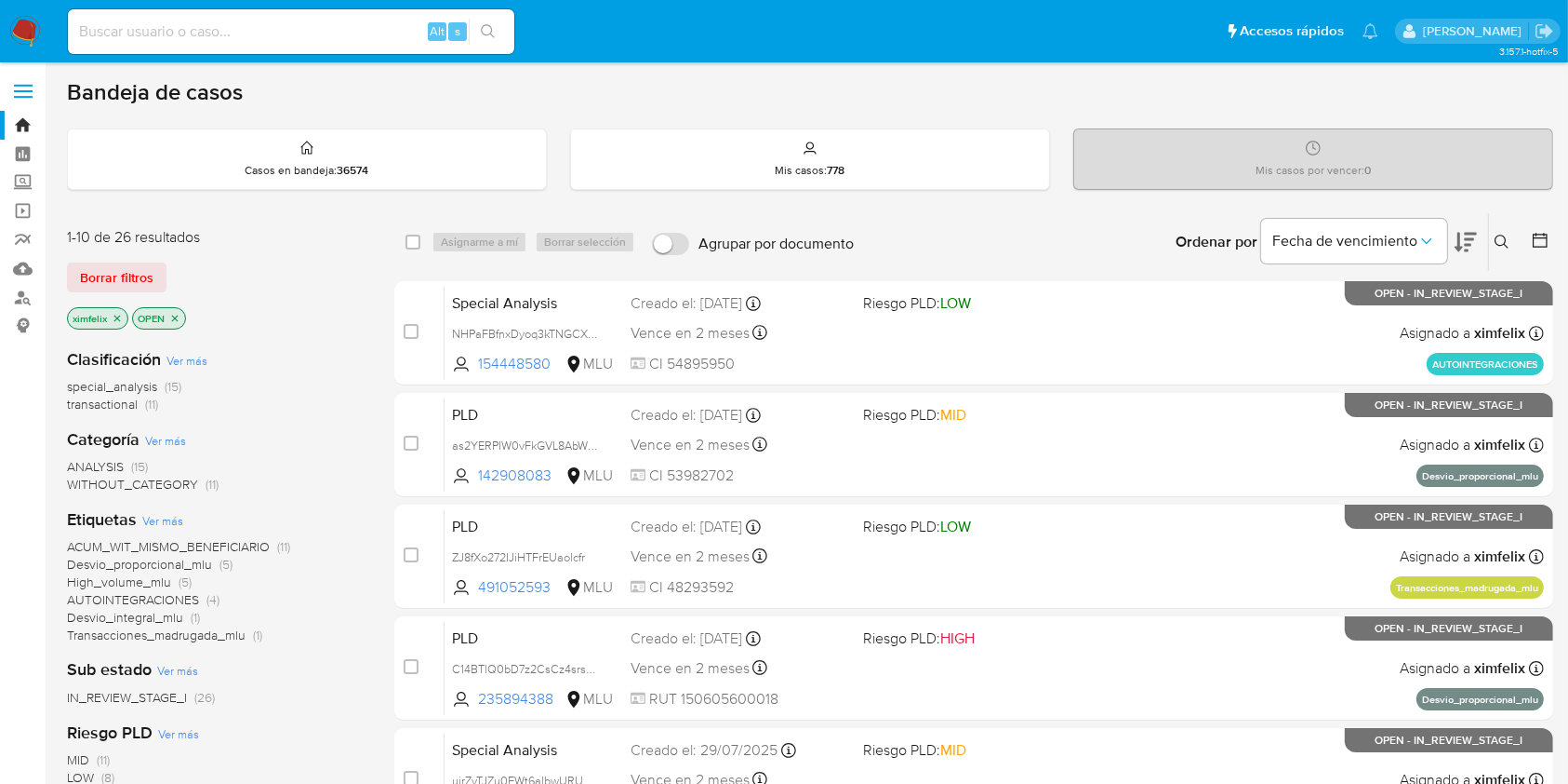
click at [1465, 241] on icon at bounding box center [1466, 241] width 22 height 22
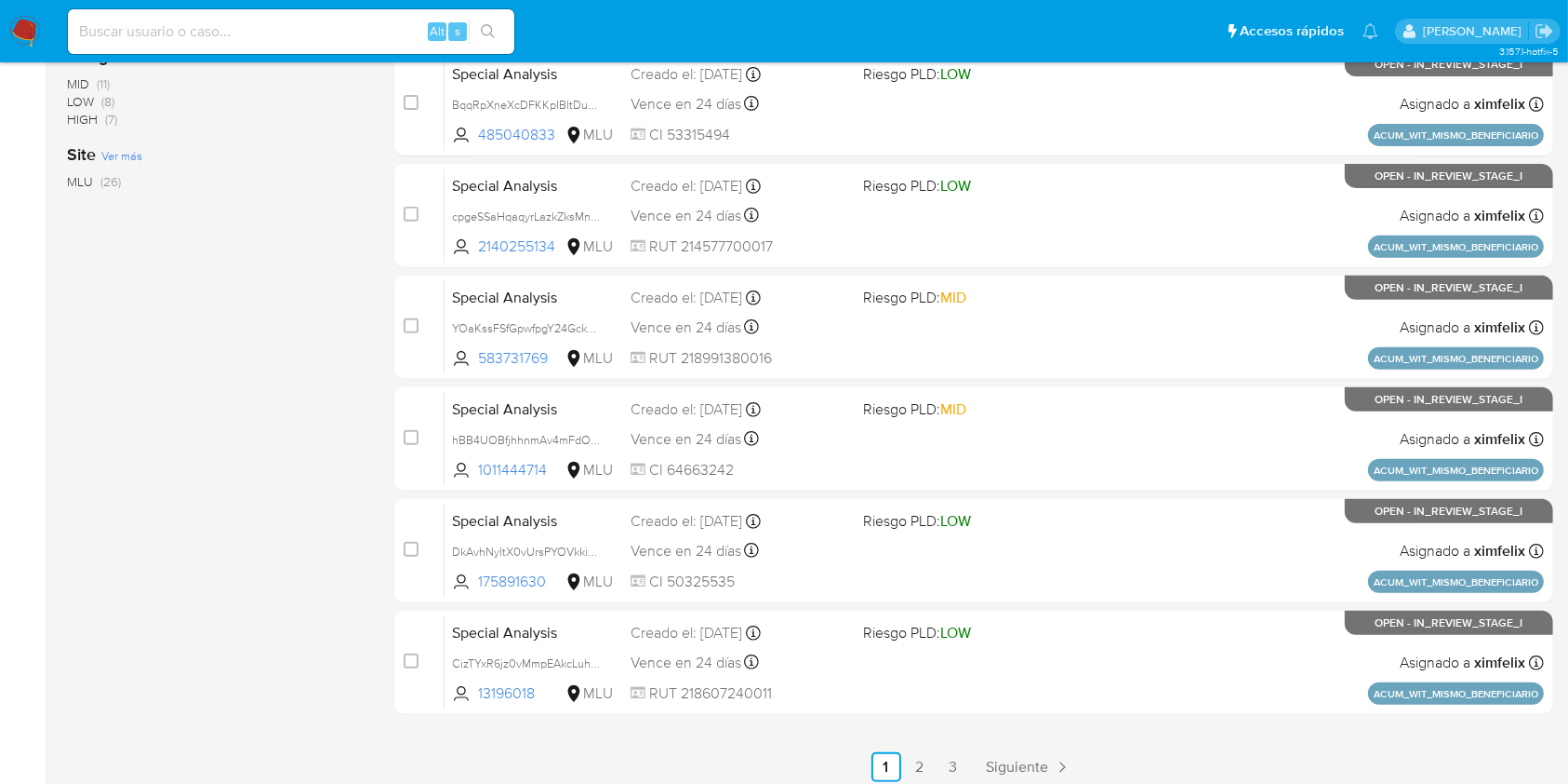
scroll to position [685, 0]
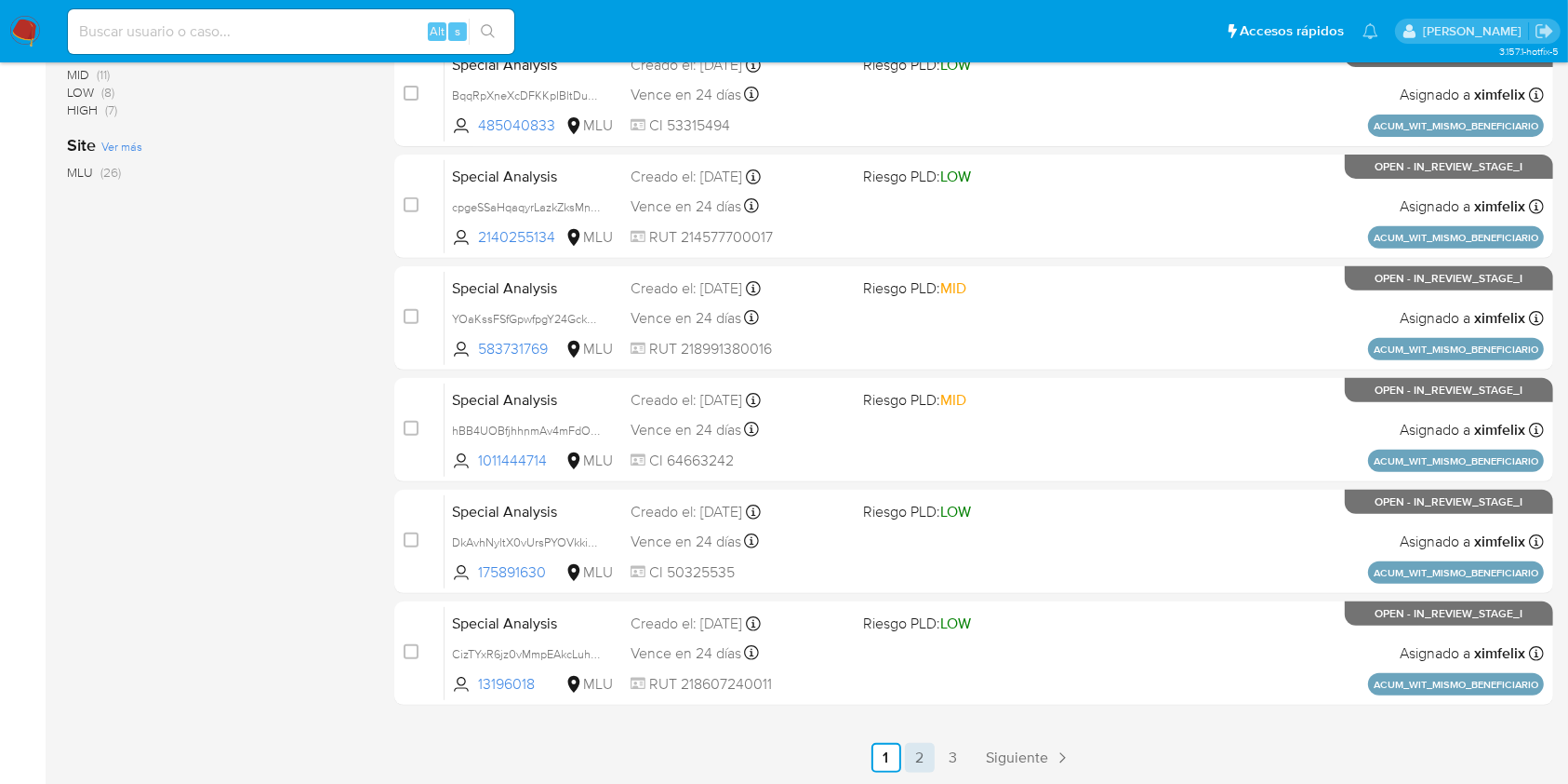
click at [930, 748] on link "2" at bounding box center [920, 758] width 30 height 30
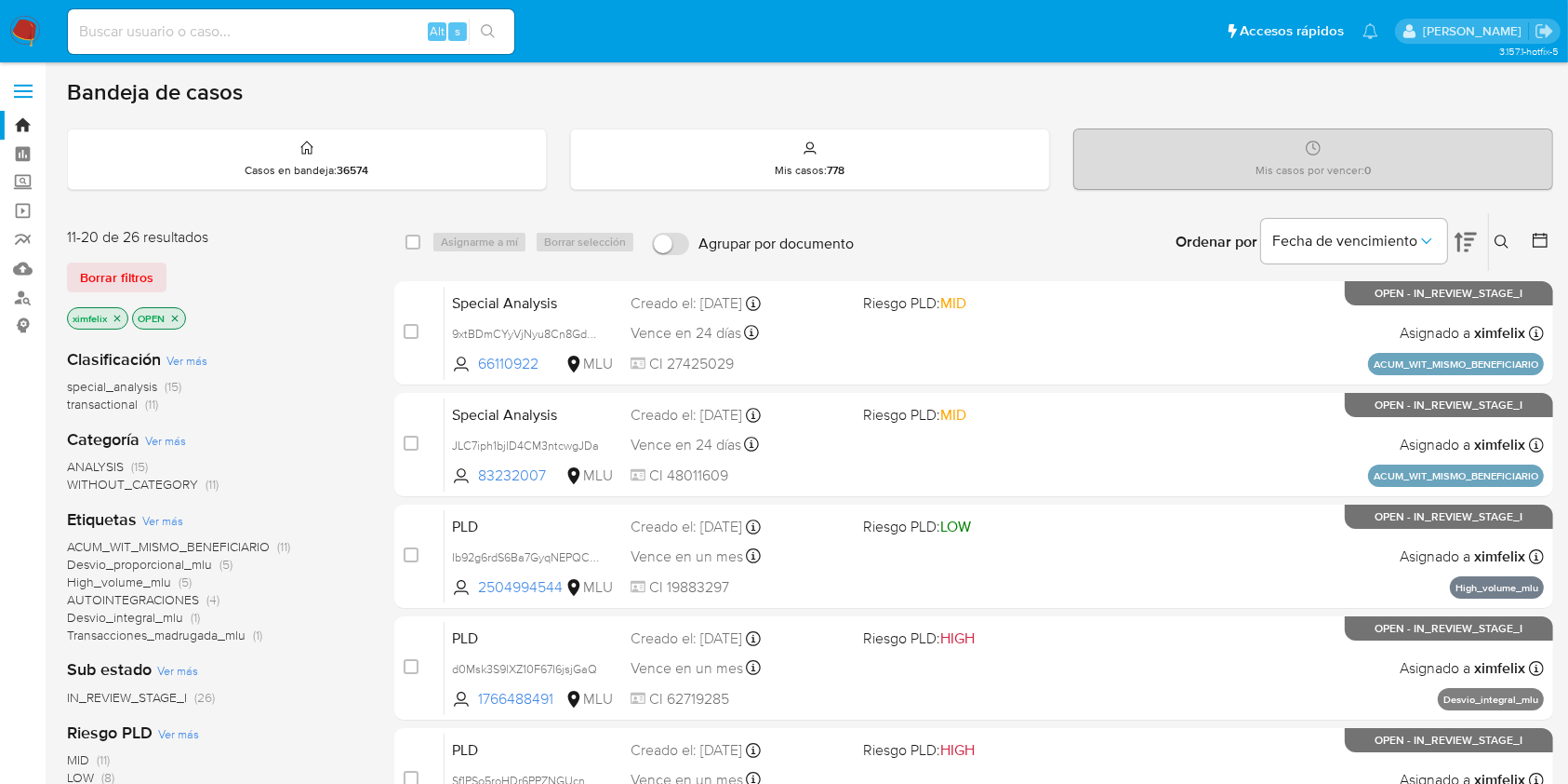
click at [24, 26] on img at bounding box center [25, 31] width 31 height 31
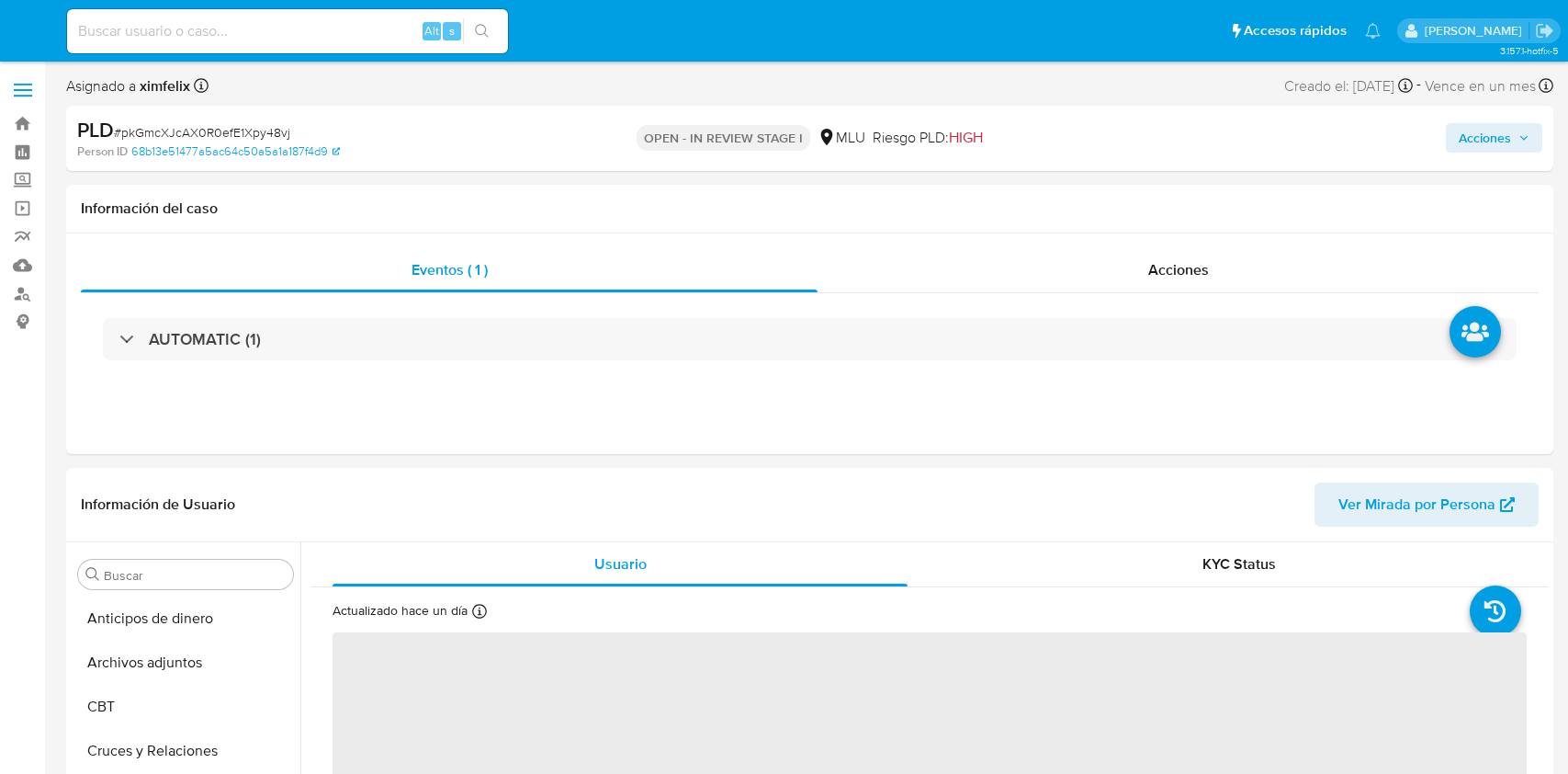
select select "10"
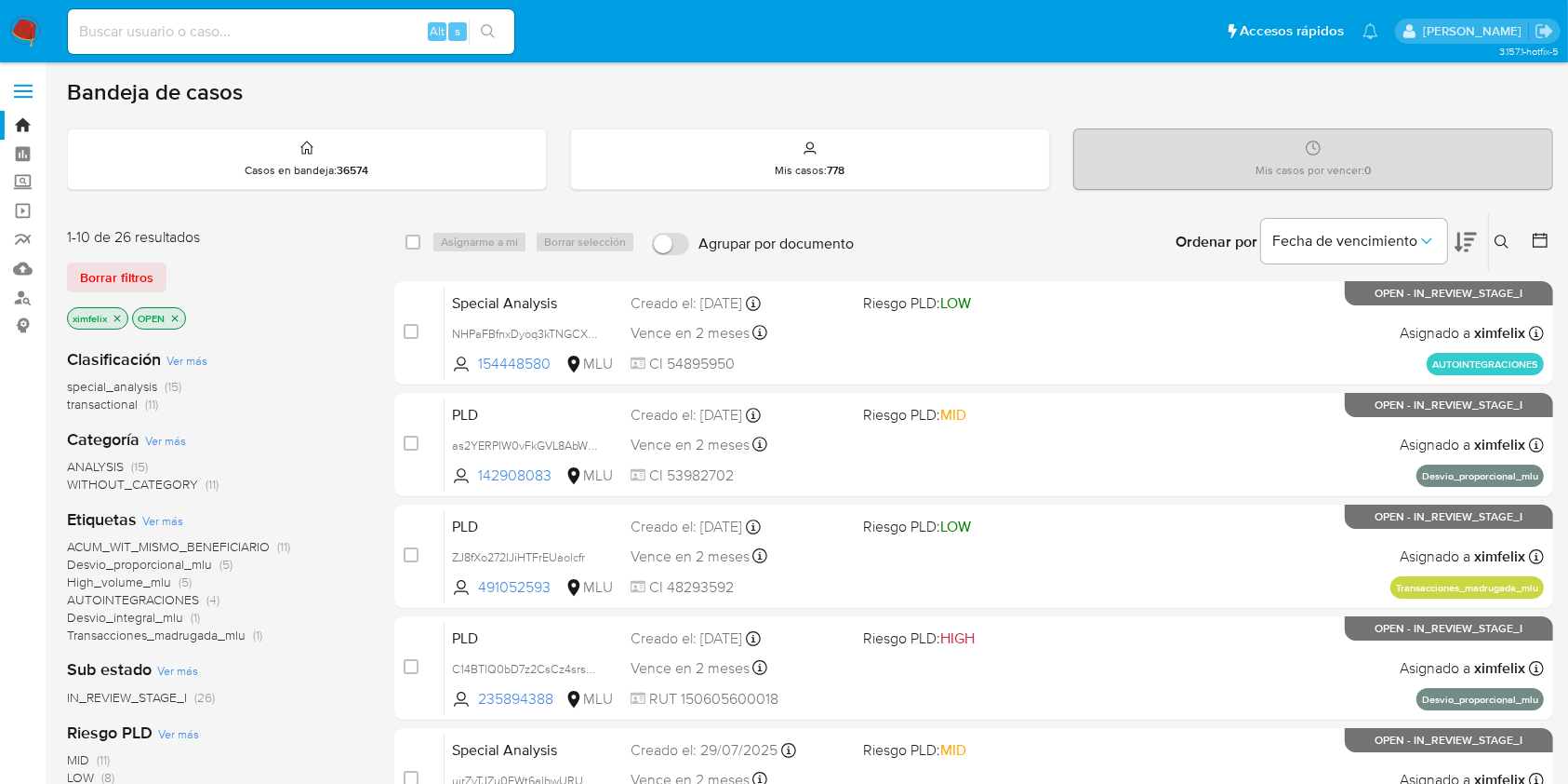
click at [209, 30] on input at bounding box center [292, 31] width 447 height 24
paste input "C14BTlQ0bD7z2CsCz4srsCqv"
type input "C14BTlQ0bD7z2CsCz4srsCqv"
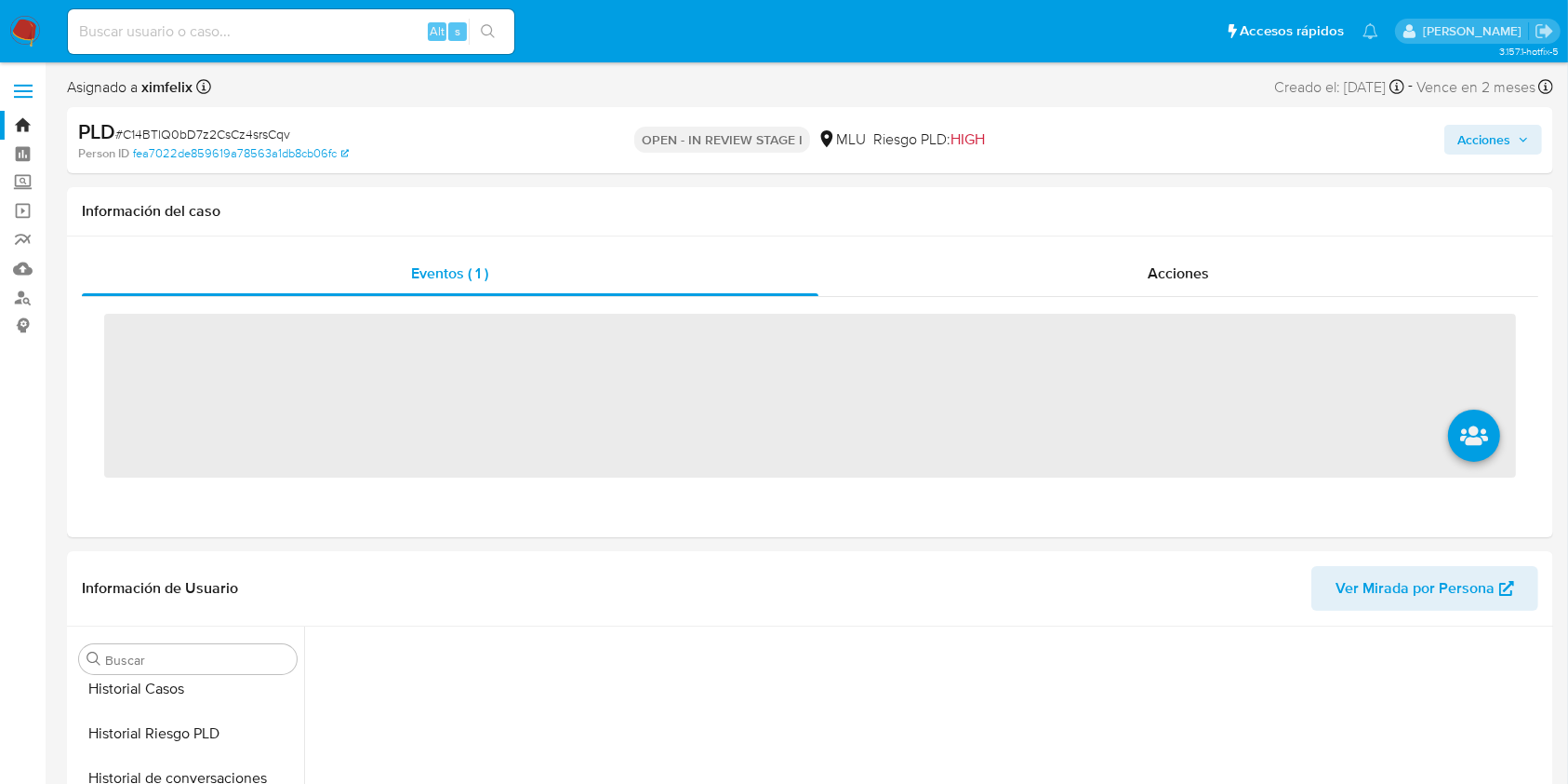
scroll to position [831, 0]
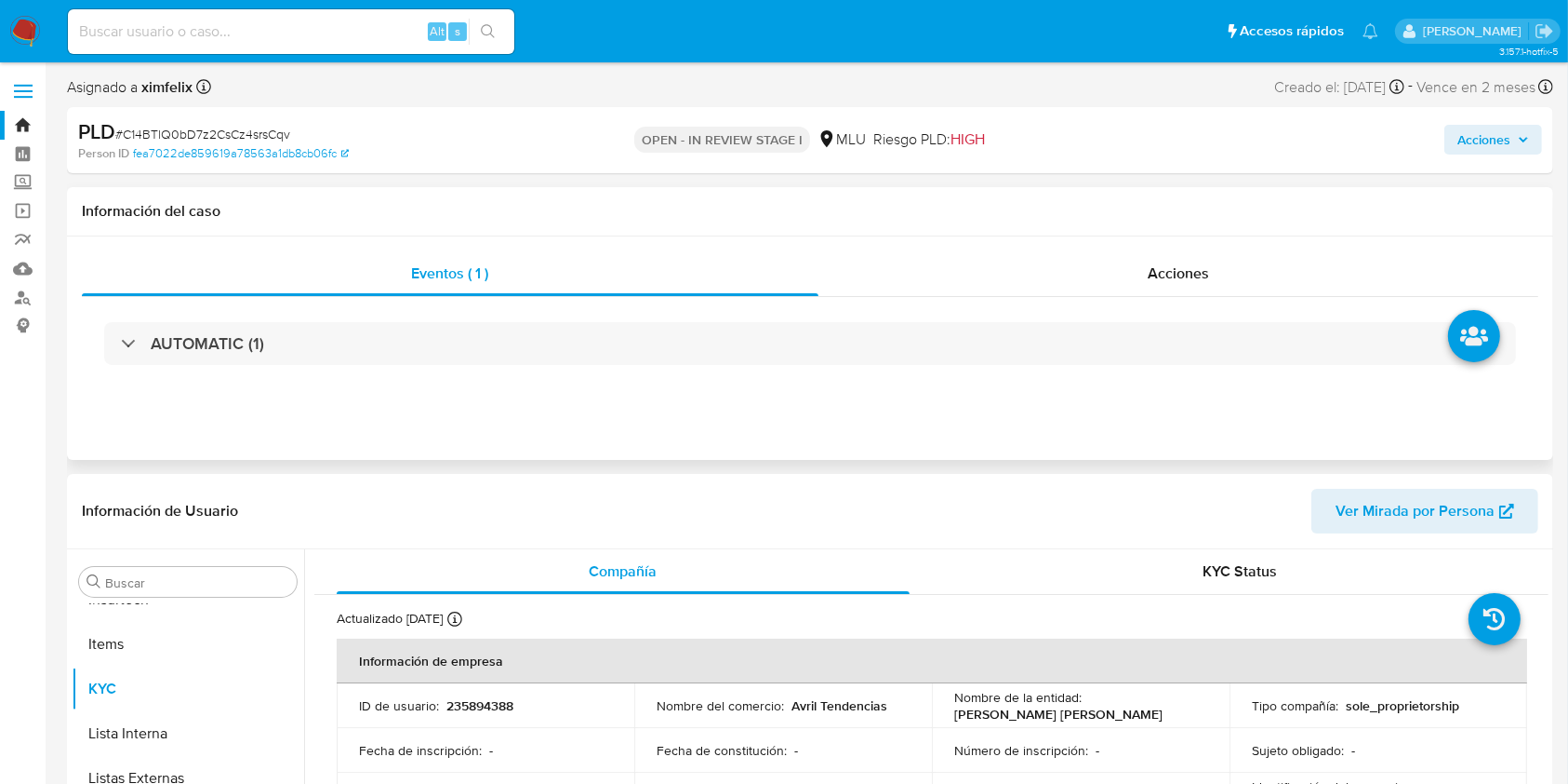
select select "10"
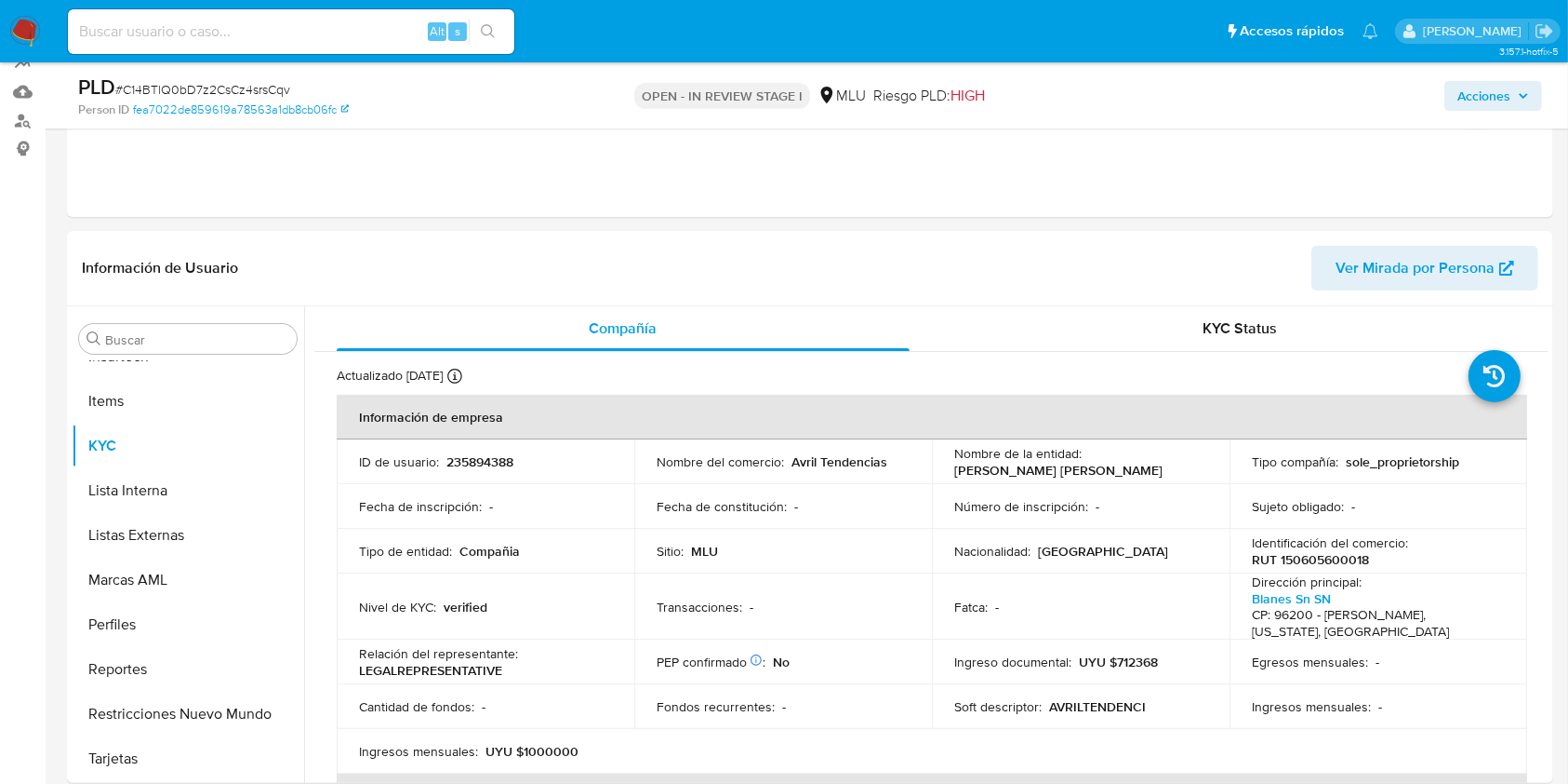
scroll to position [172, 0]
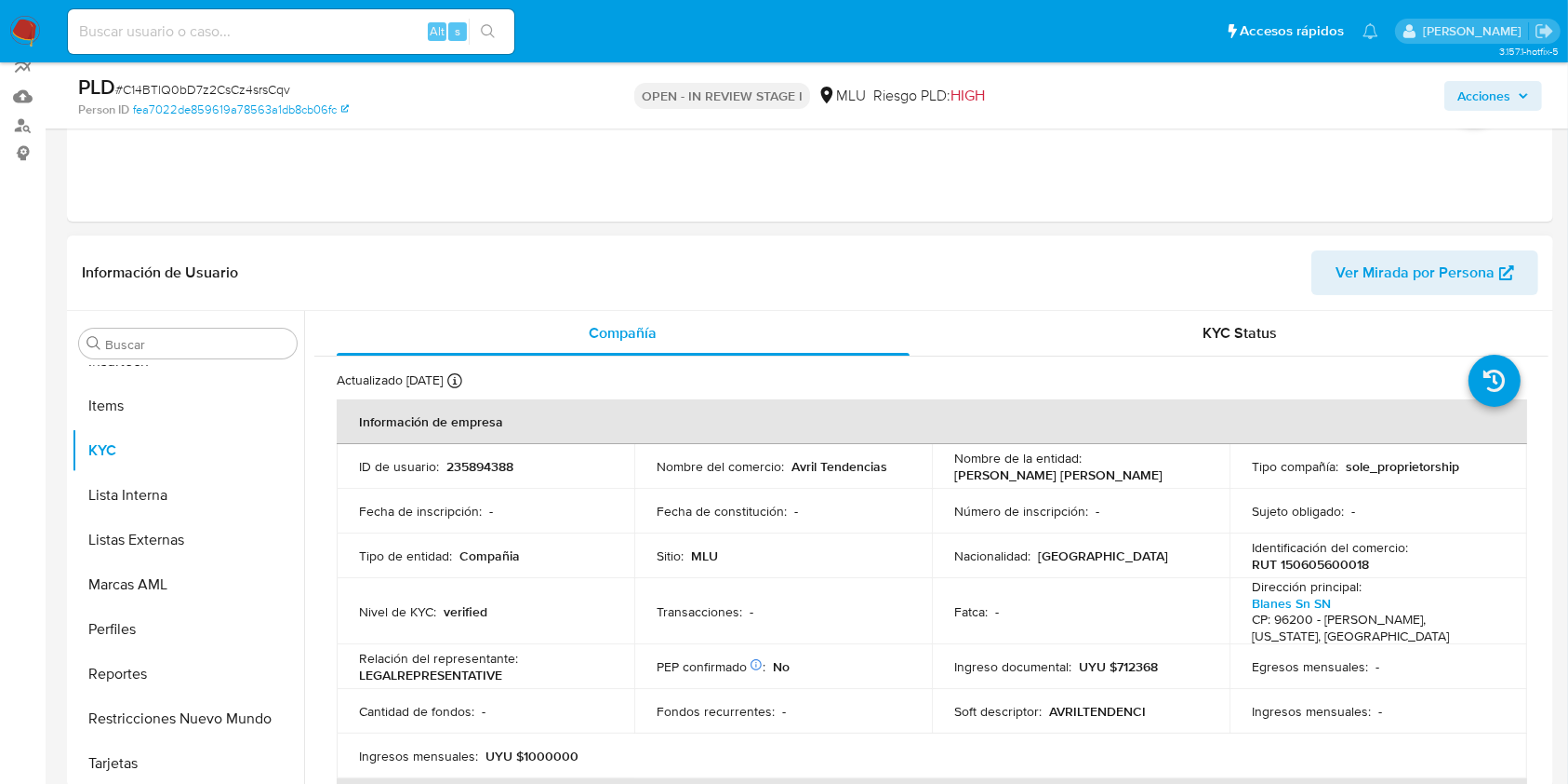
drag, startPoint x: 1022, startPoint y: 487, endPoint x: 947, endPoint y: 477, distance: 75.7
click at [947, 477] on td "Nombre de la entidad : [PERSON_NAME] [PERSON_NAME]" at bounding box center [1080, 467] width 298 height 45
copy p "[PERSON_NAME] [PERSON_NAME]"
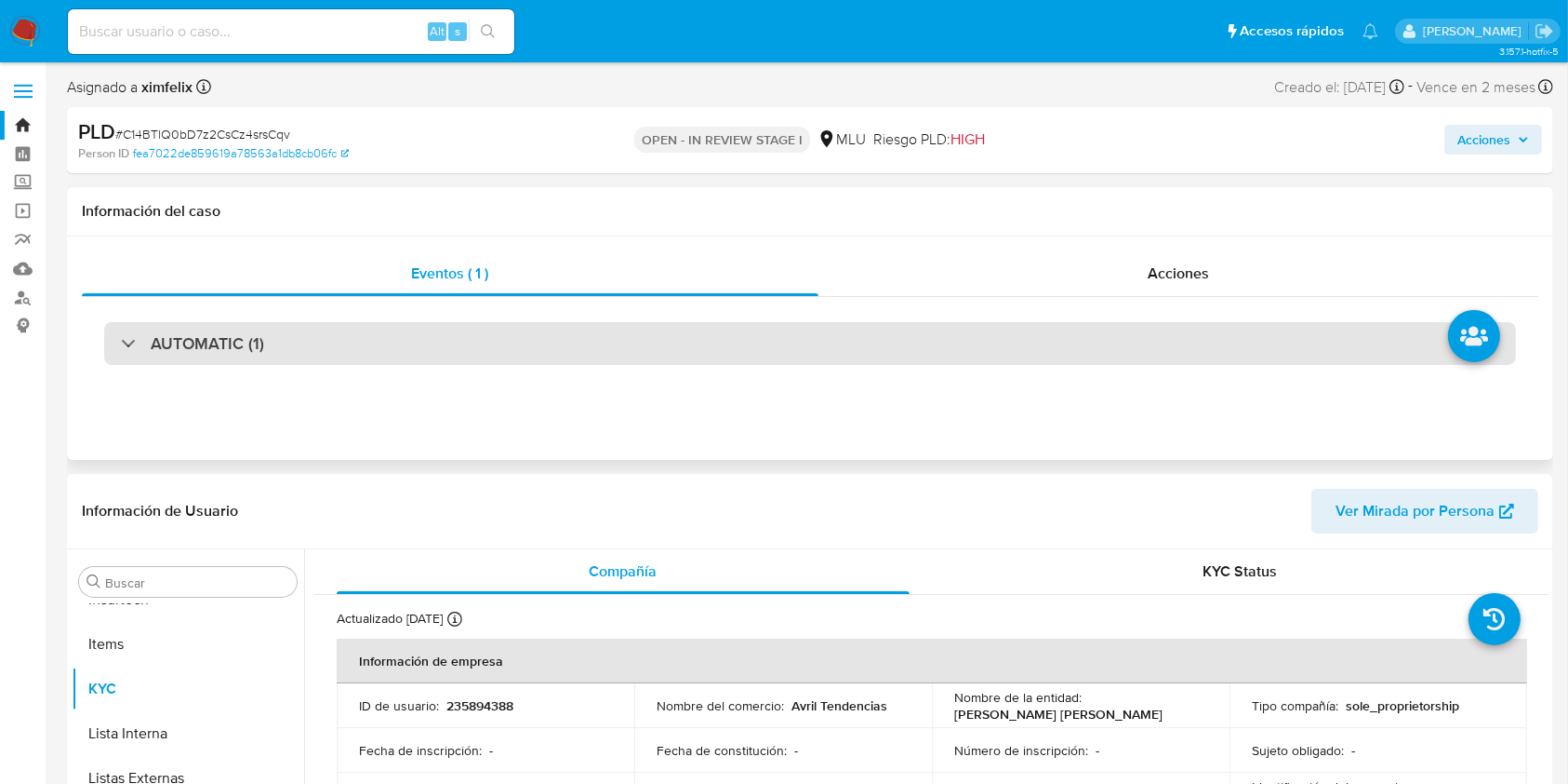
click at [459, 346] on div "AUTOMATIC (1)" at bounding box center [810, 344] width 1412 height 43
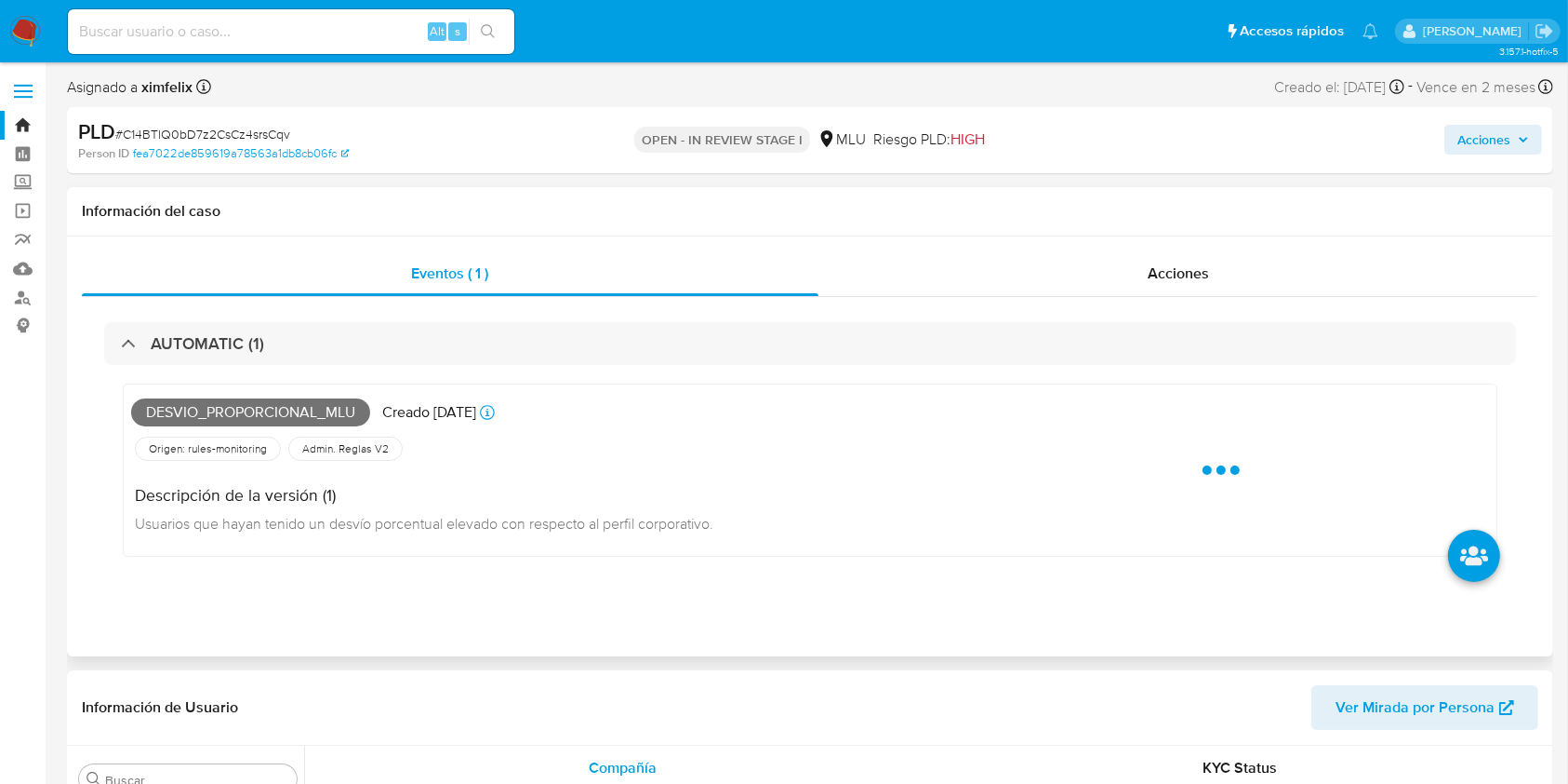
click at [242, 410] on span "Desvio_proporcional_mlu" at bounding box center [250, 412] width 239 height 28
copy span "Desvio_proporcional_mlu"
